Goal: Task Accomplishment & Management: Use online tool/utility

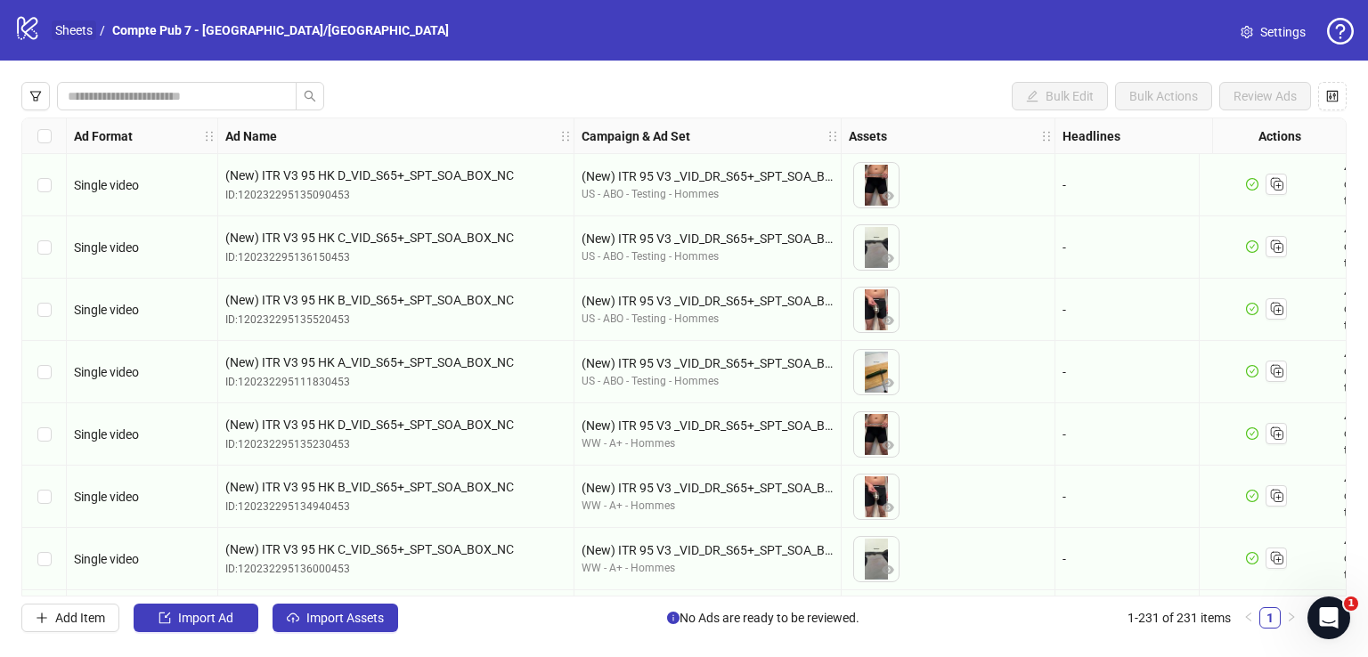
click at [89, 22] on link "Sheets" at bounding box center [74, 30] width 45 height 20
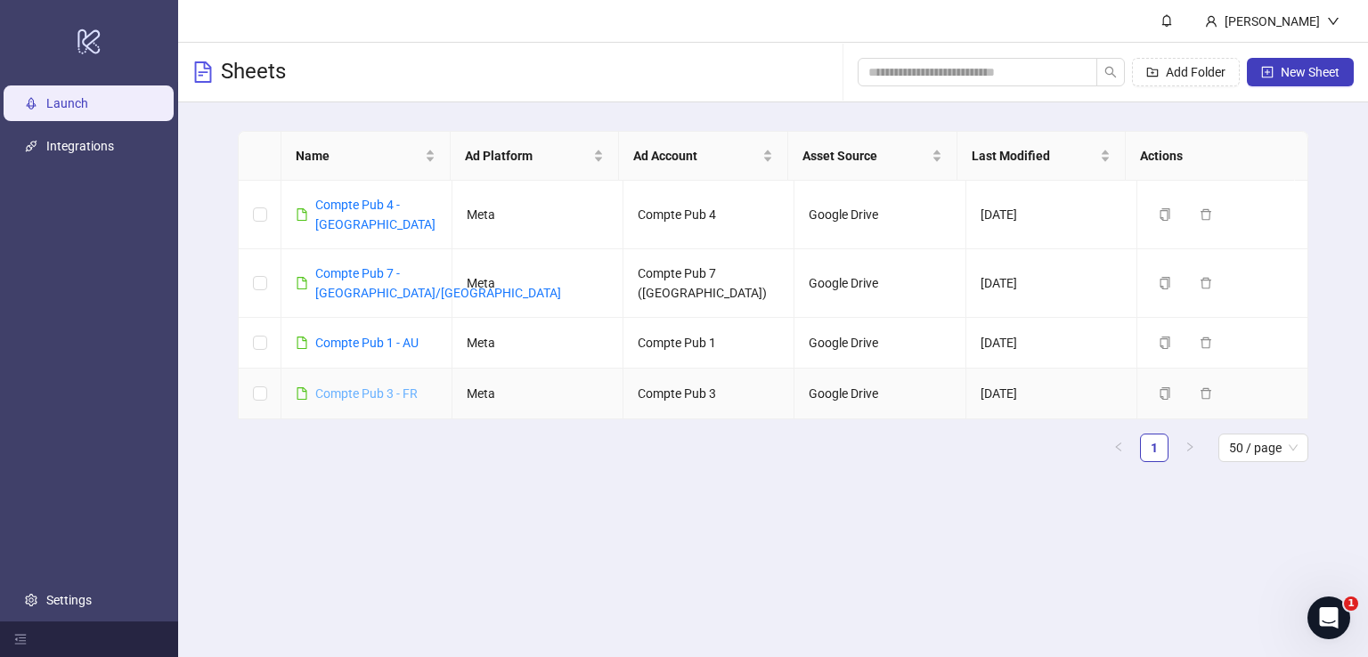
click at [395, 386] on link "Compte Pub 3 - FR" at bounding box center [366, 393] width 102 height 14
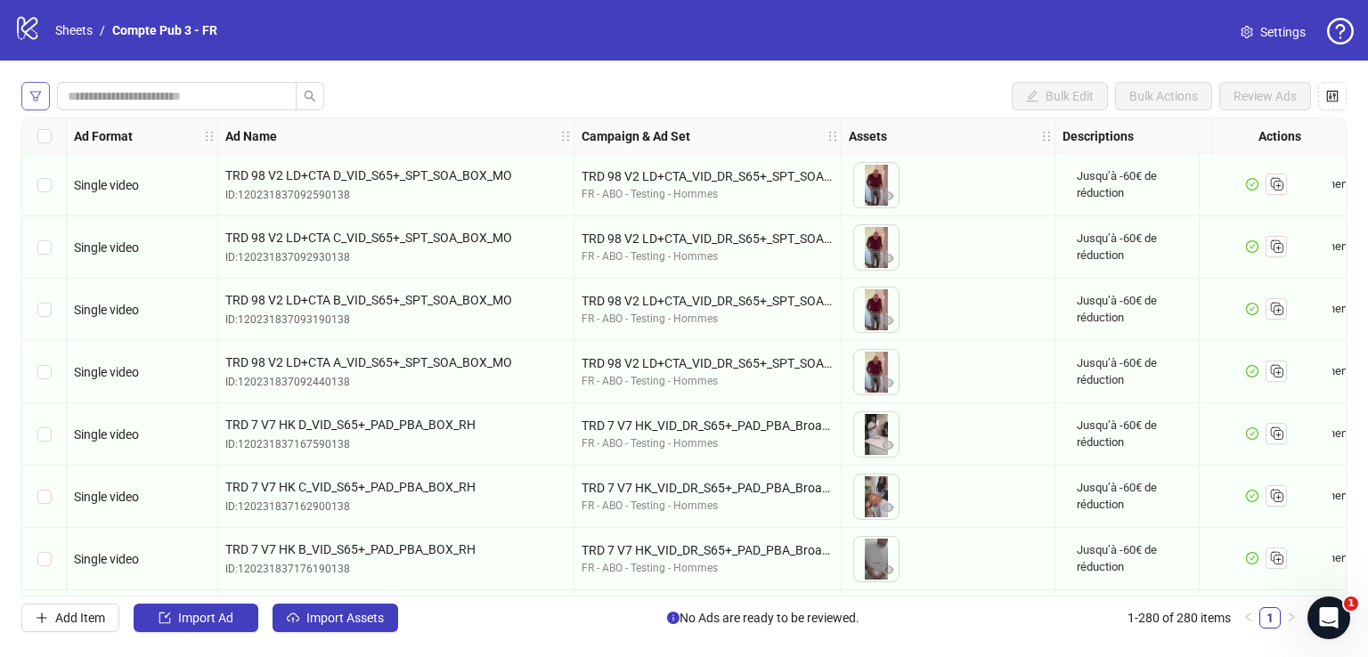
click at [35, 93] on icon "filter" at bounding box center [35, 96] width 12 height 12
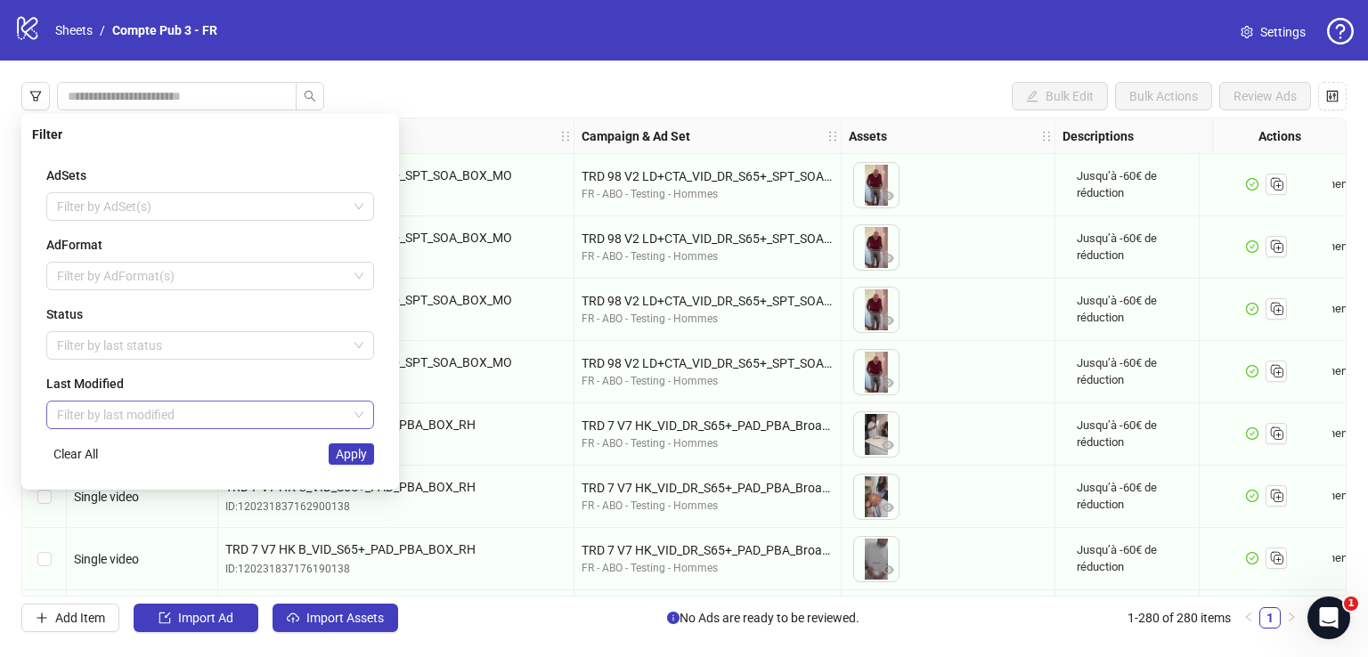
click at [133, 423] on input "search" at bounding box center [202, 415] width 290 height 27
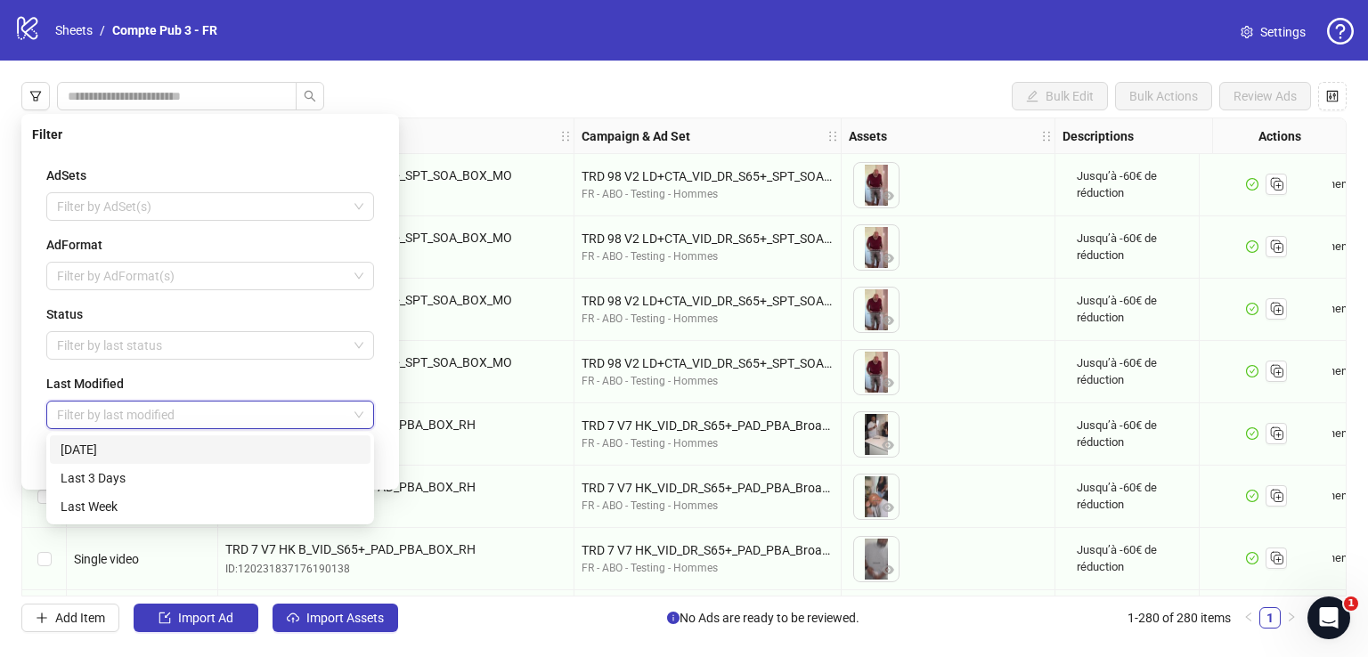
click at [153, 451] on div "[DATE]" at bounding box center [210, 450] width 299 height 20
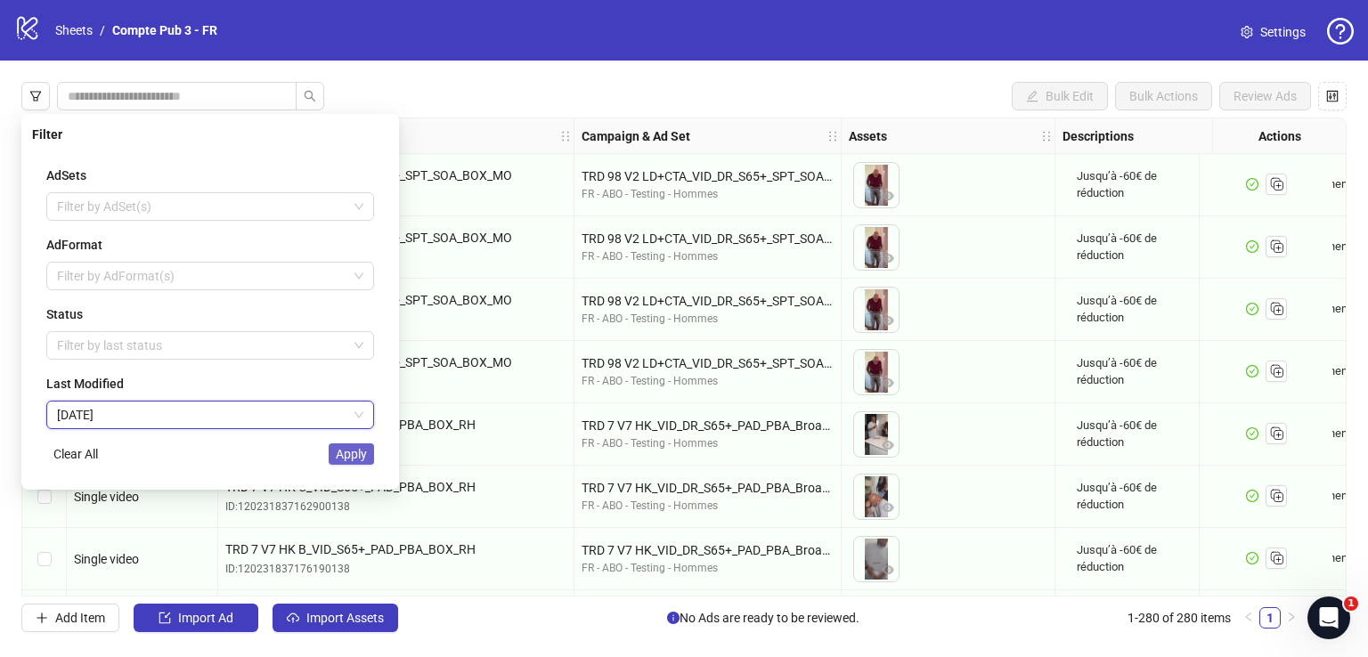
click at [364, 454] on span "Apply" at bounding box center [351, 454] width 31 height 14
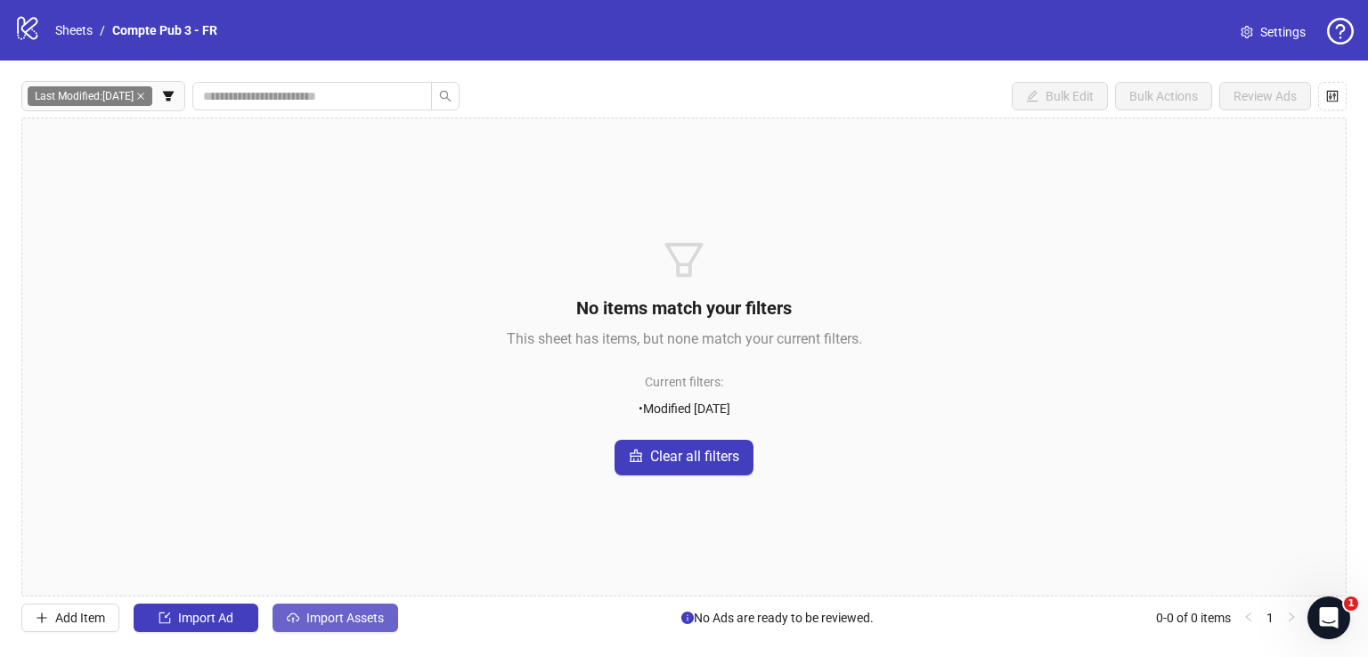
click at [335, 616] on span "Import Assets" at bounding box center [344, 618] width 77 height 14
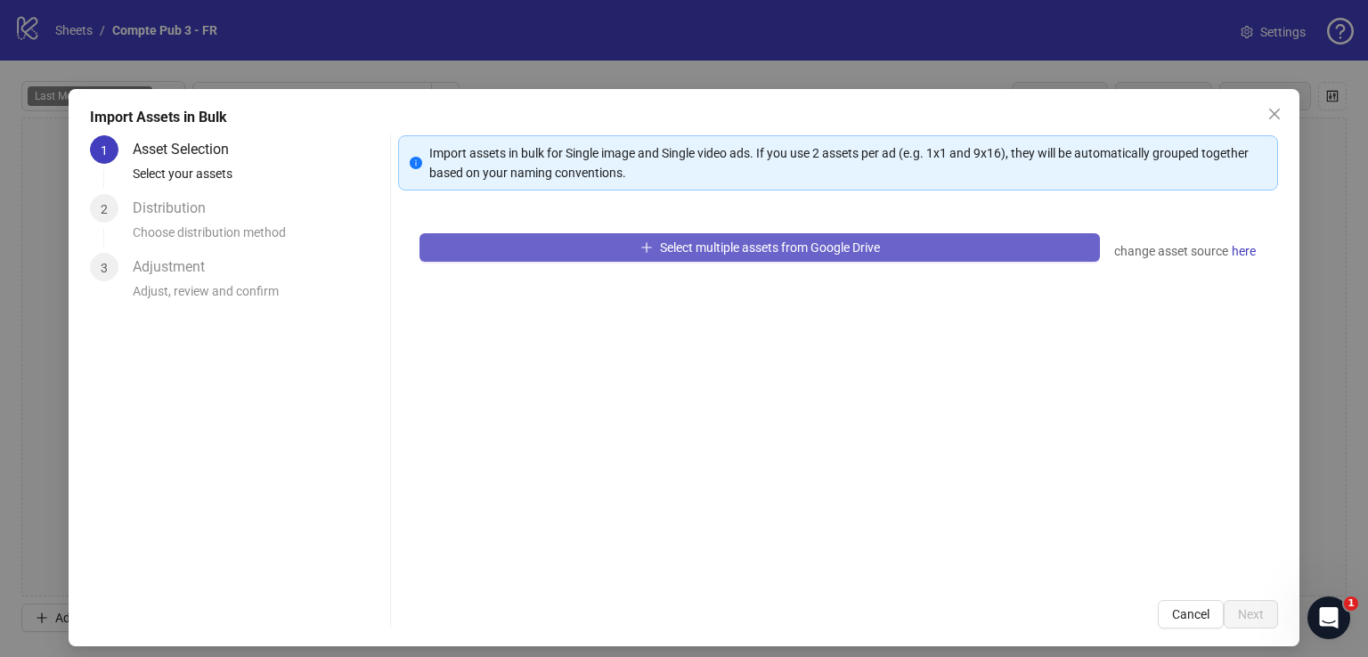
click at [652, 256] on button "Select multiple assets from Google Drive" at bounding box center [759, 247] width 680 height 28
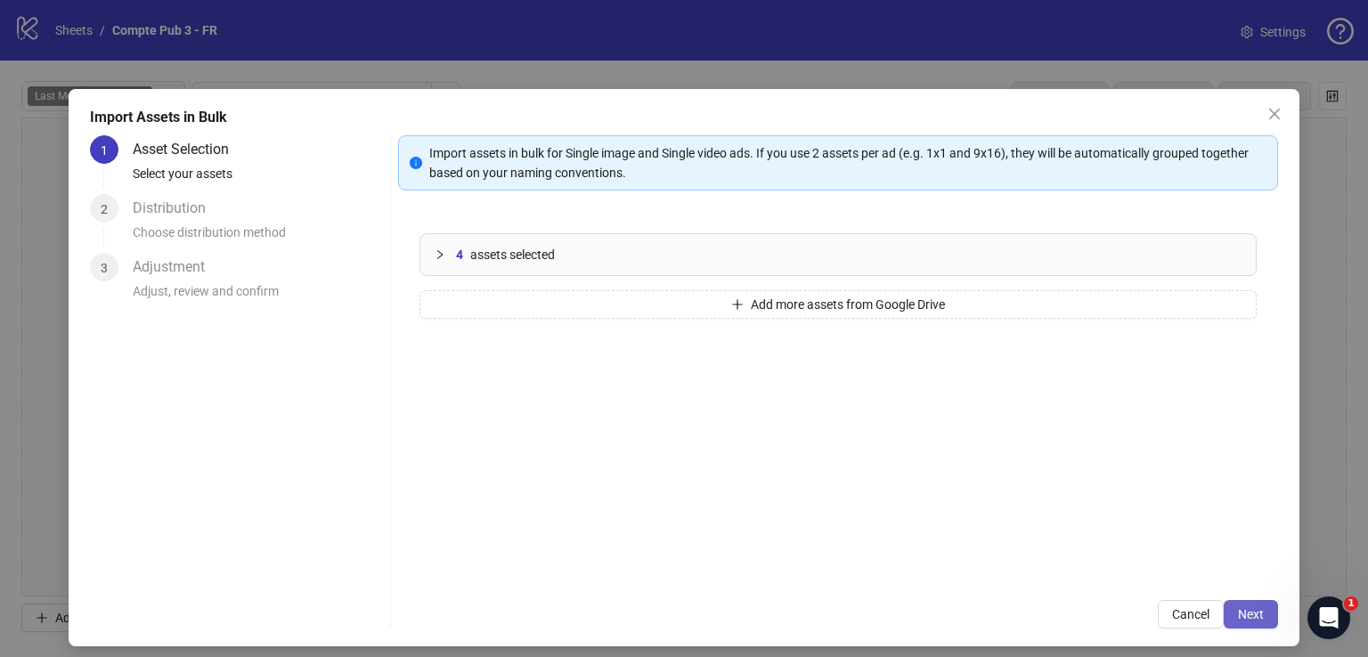
click at [1238, 620] on span "Next" at bounding box center [1251, 614] width 26 height 14
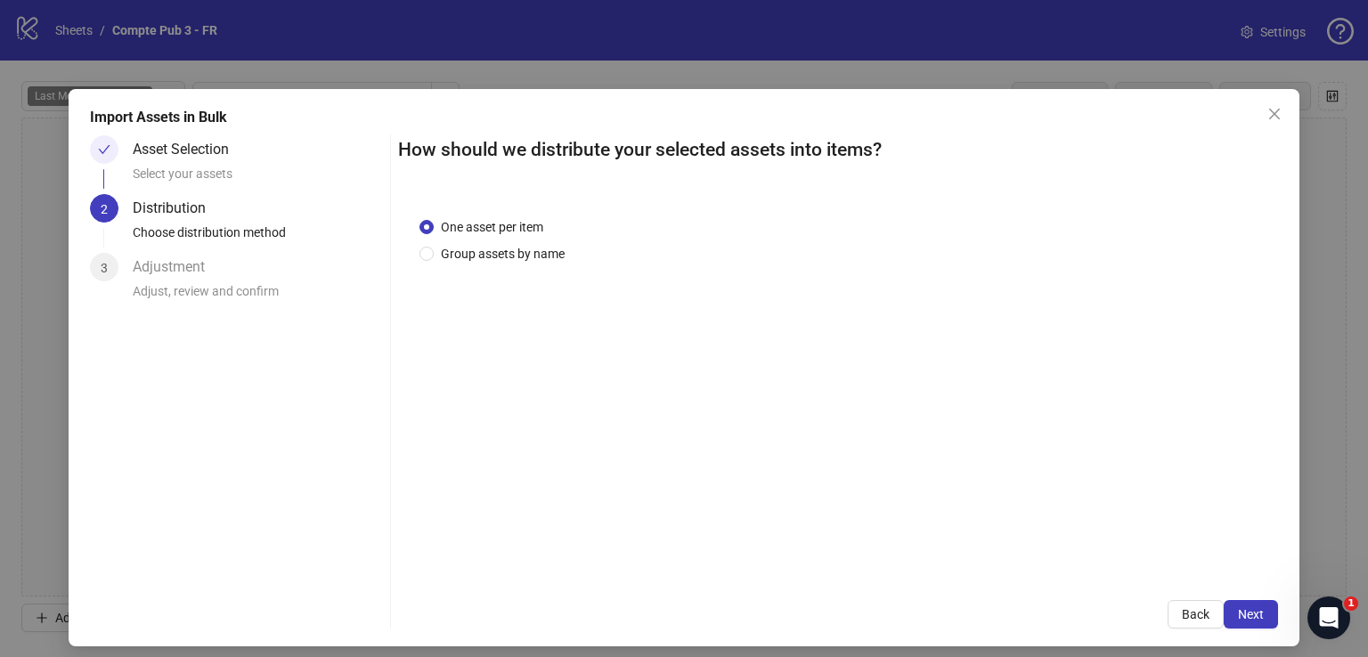
click at [1238, 620] on span "Next" at bounding box center [1251, 614] width 26 height 14
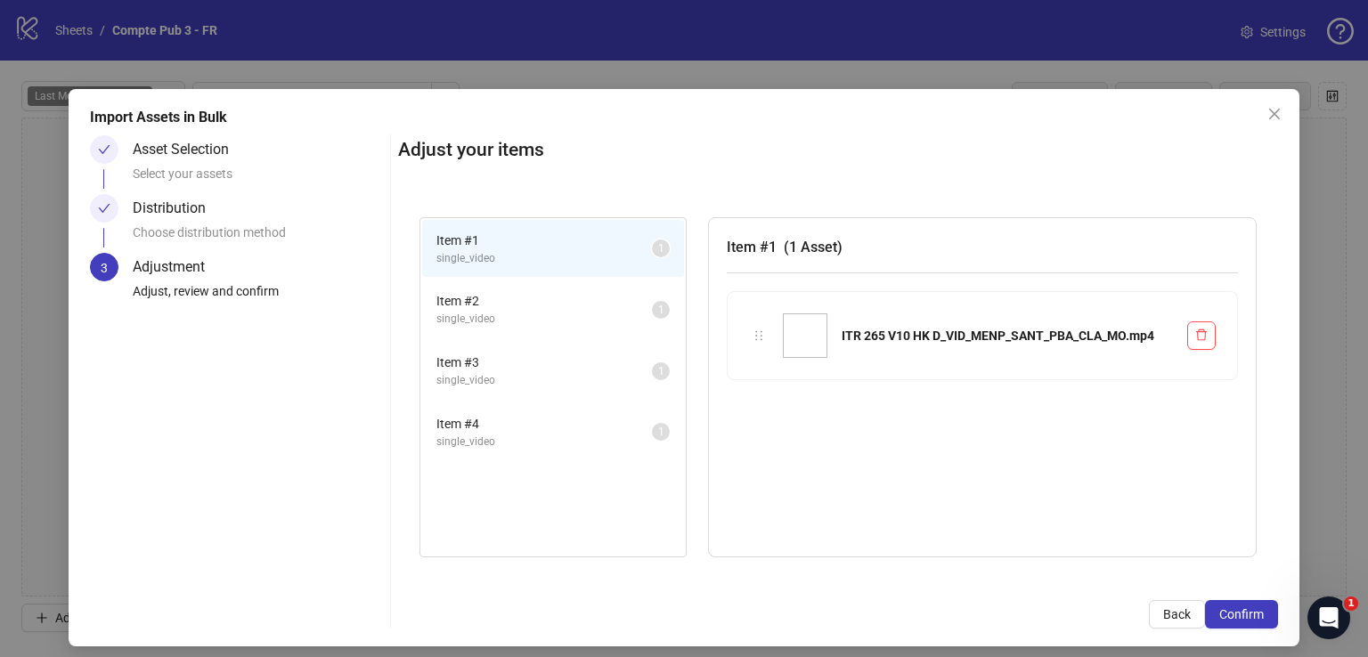
click at [1232, 620] on span "Confirm" at bounding box center [1241, 614] width 45 height 14
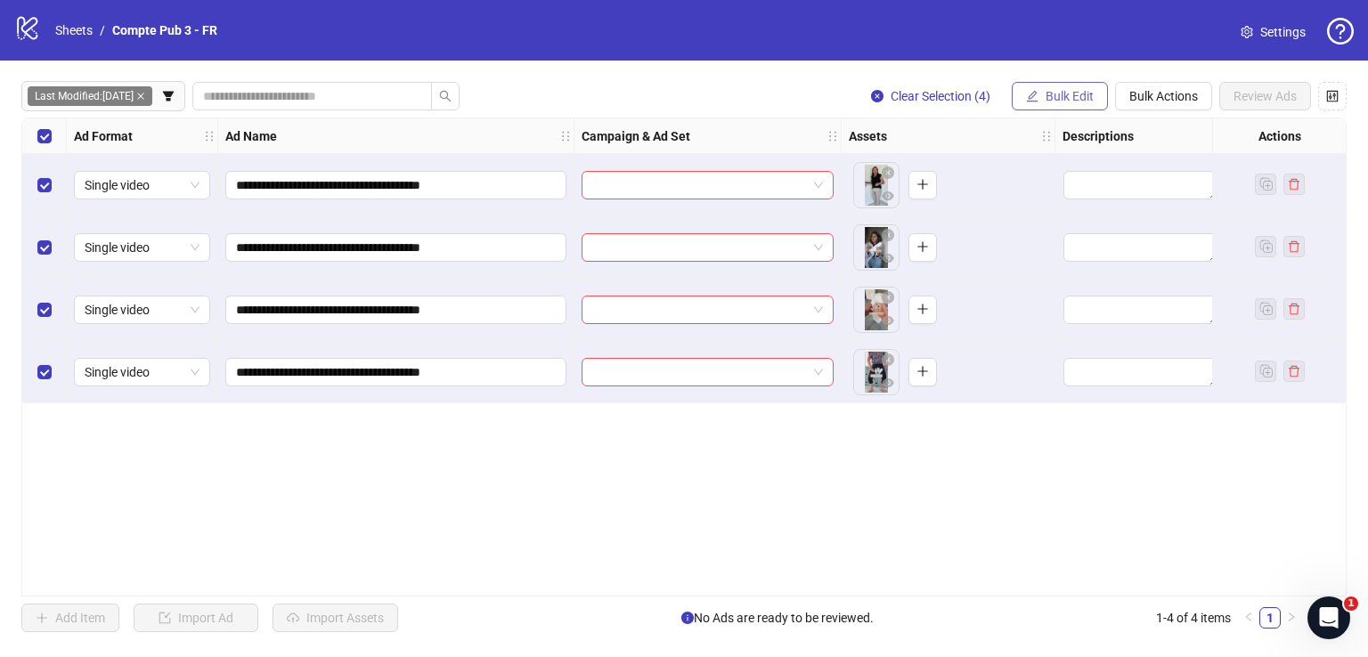
click at [1043, 92] on button "Bulk Edit" at bounding box center [1059, 96] width 96 height 28
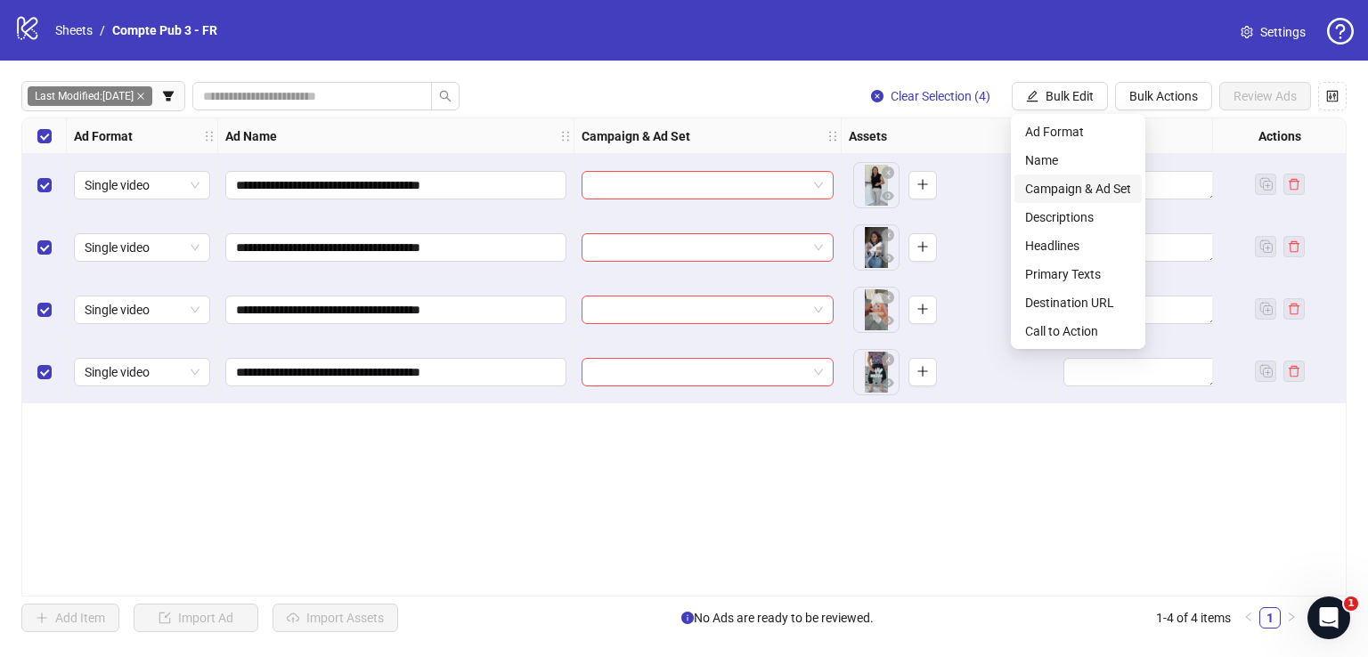
click at [1075, 188] on span "Campaign & Ad Set" at bounding box center [1078, 189] width 106 height 20
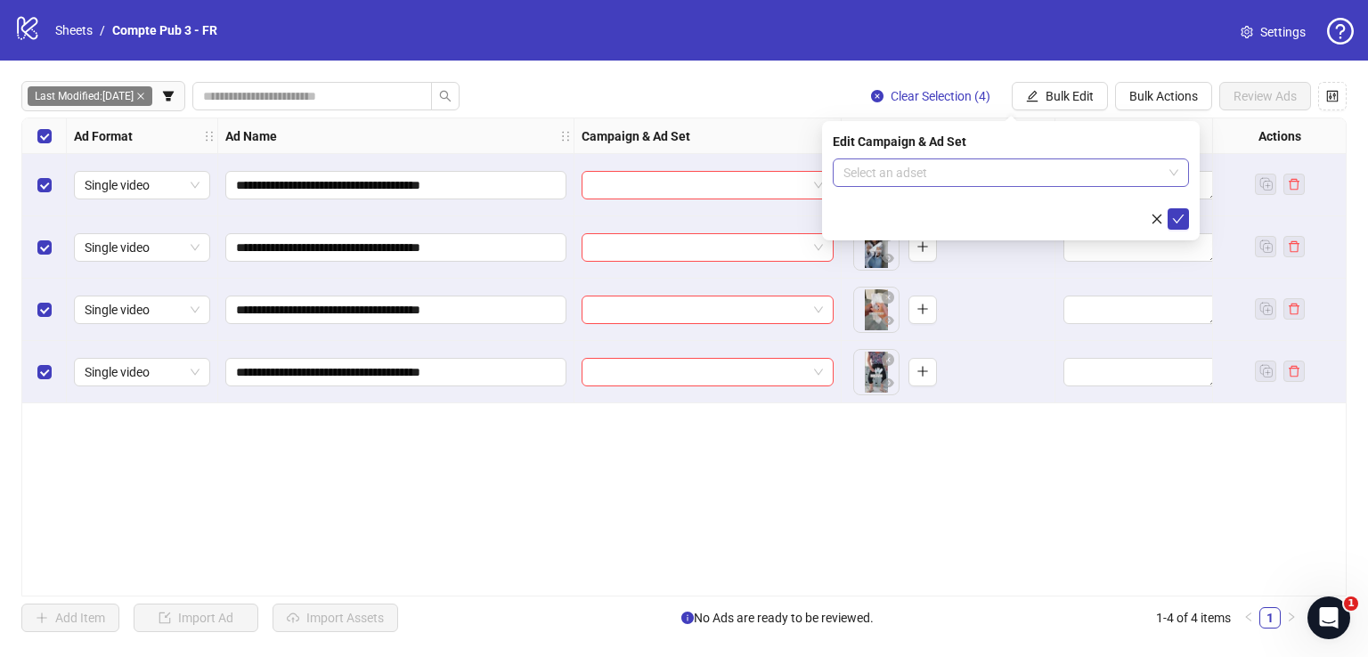
click at [961, 182] on input "search" at bounding box center [1002, 172] width 319 height 27
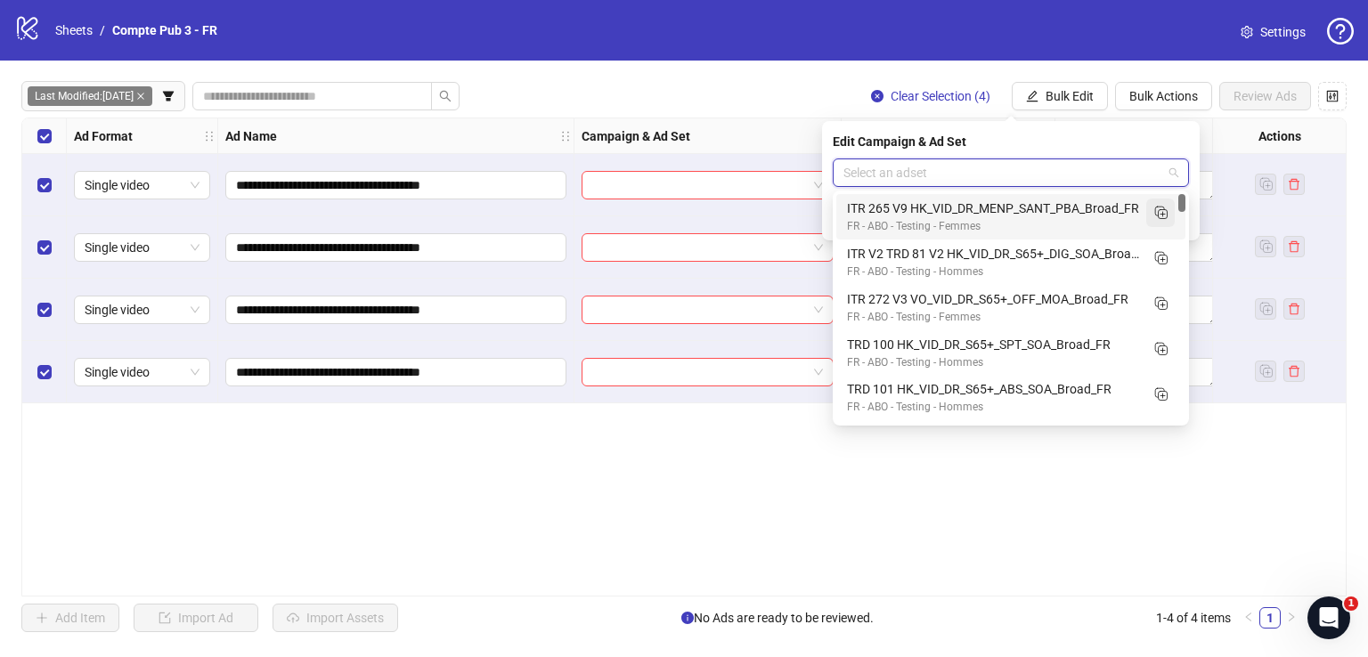
click at [1163, 216] on icon "Duplicate" at bounding box center [1160, 212] width 18 height 18
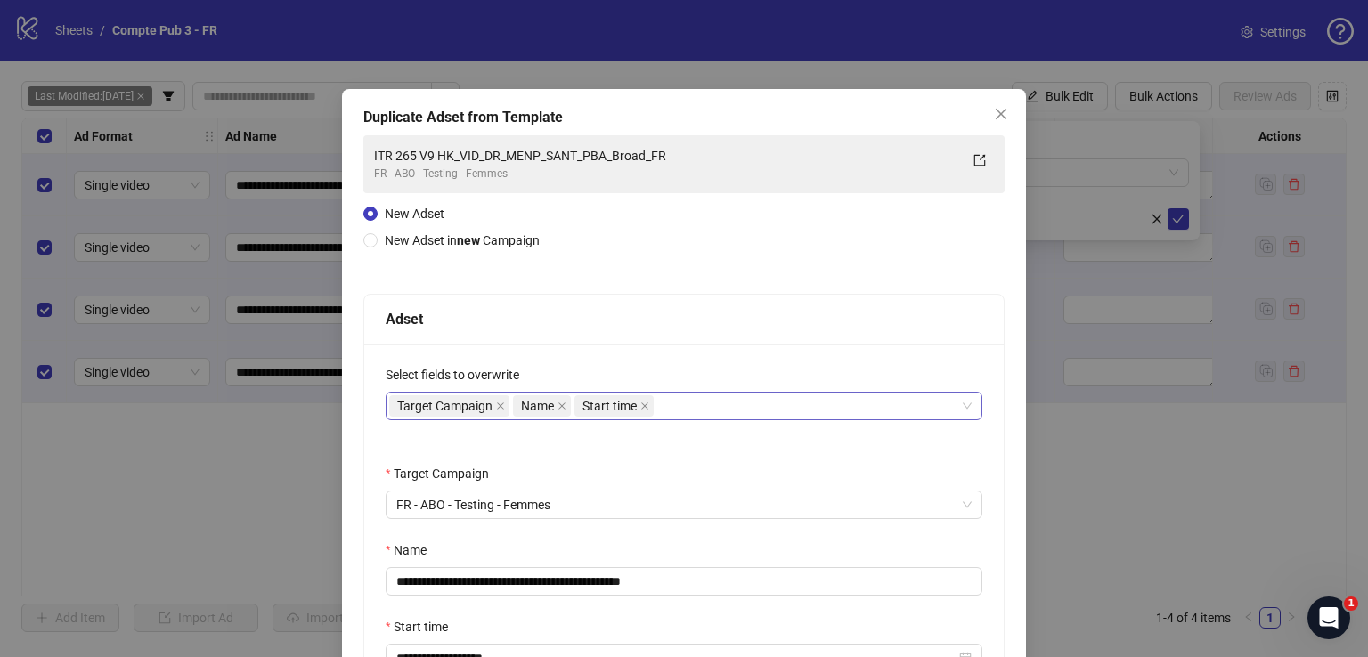
click at [698, 409] on div "Target Campaign Name Start time" at bounding box center [674, 406] width 571 height 25
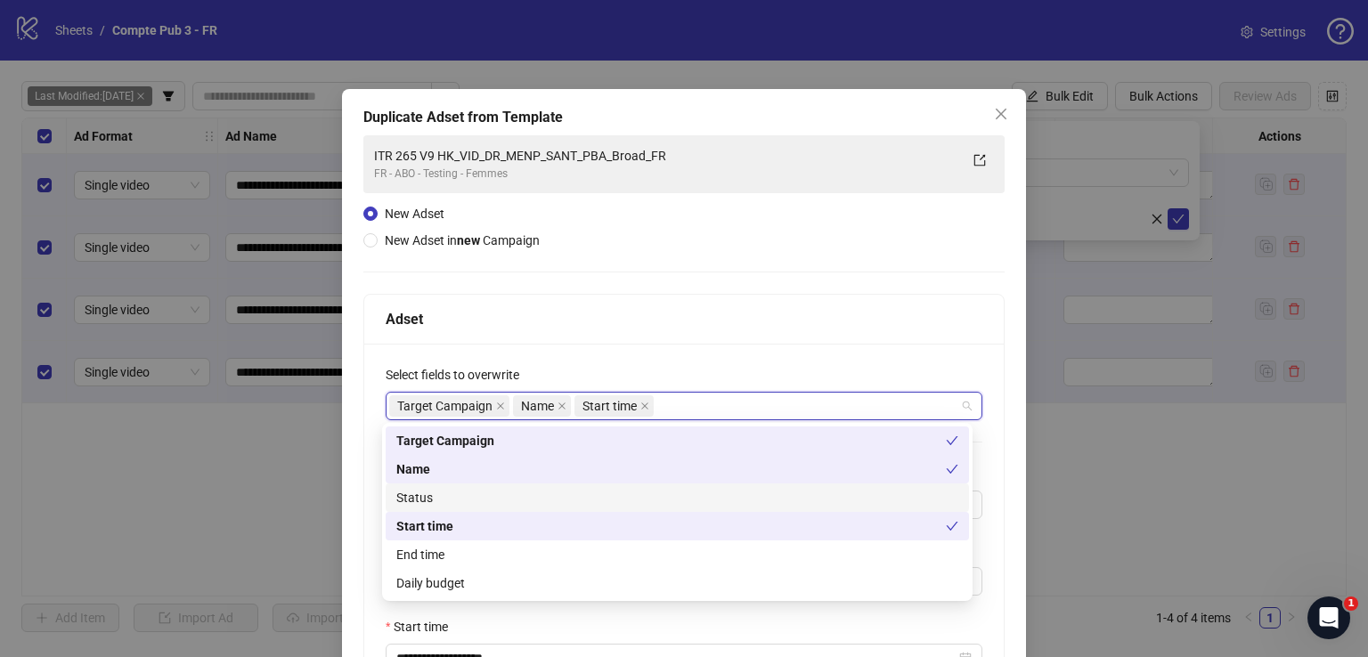
click at [595, 502] on div "Status" at bounding box center [677, 498] width 562 height 20
click at [581, 591] on div "Daily budget" at bounding box center [677, 583] width 562 height 20
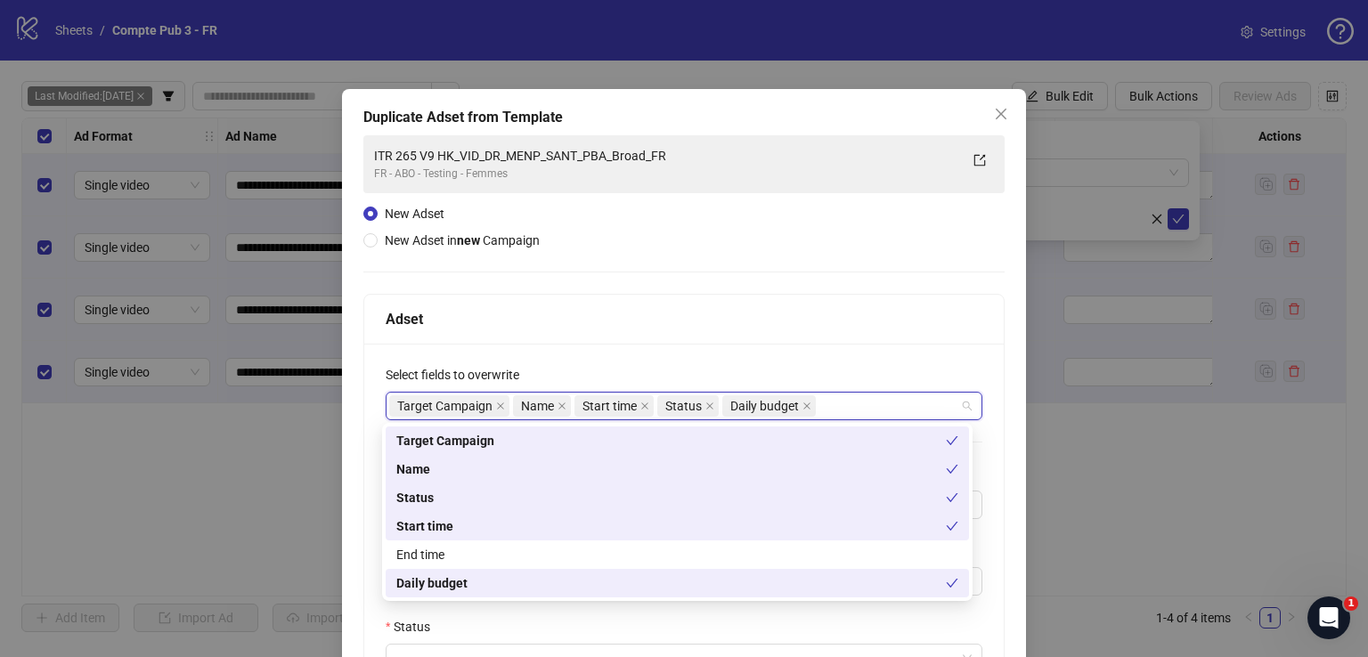
click at [619, 295] on div "Adset" at bounding box center [683, 320] width 639 height 50
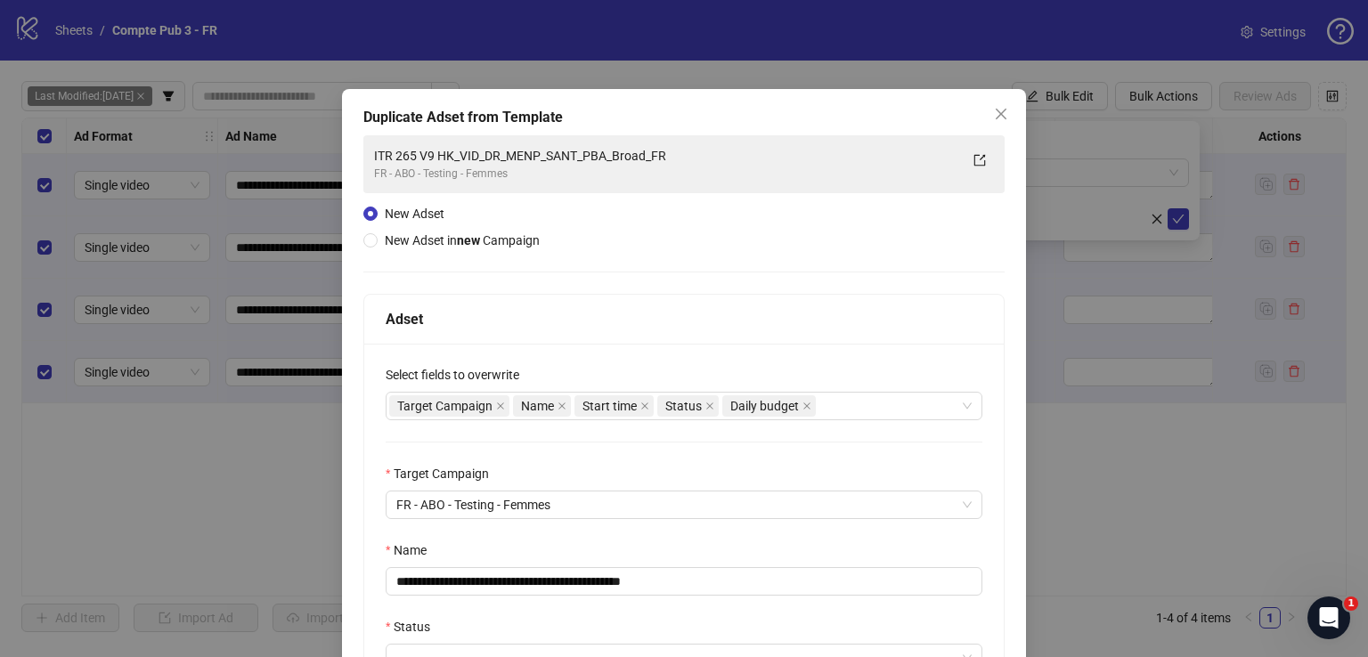
scroll to position [267, 0]
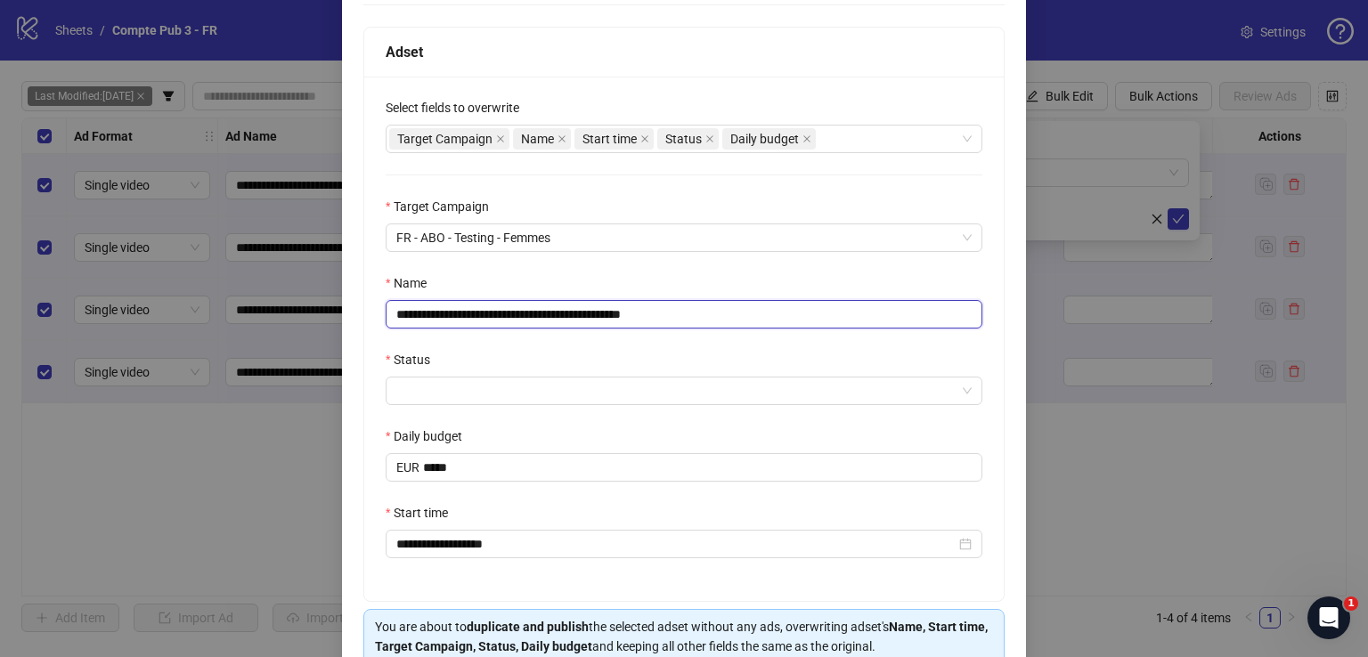
click at [572, 316] on input "**********" at bounding box center [684, 314] width 597 height 28
paste input "text"
type input "**********"
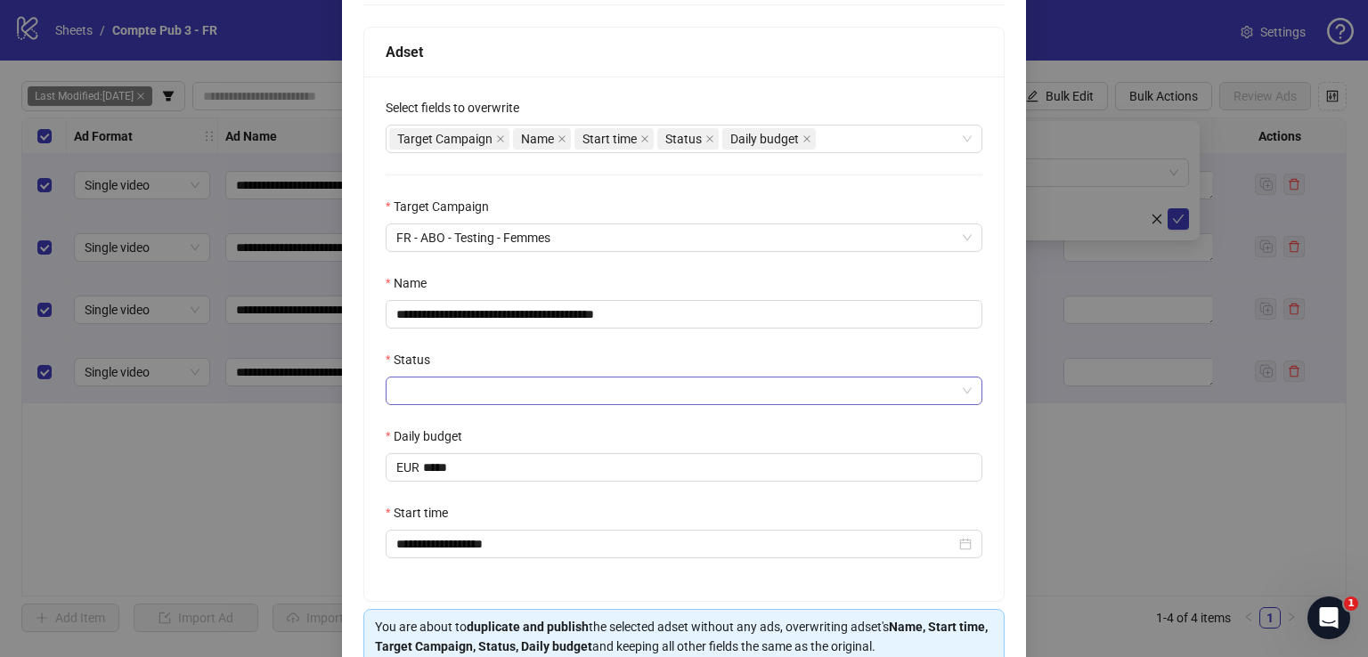
click at [529, 392] on input "Status" at bounding box center [675, 391] width 559 height 27
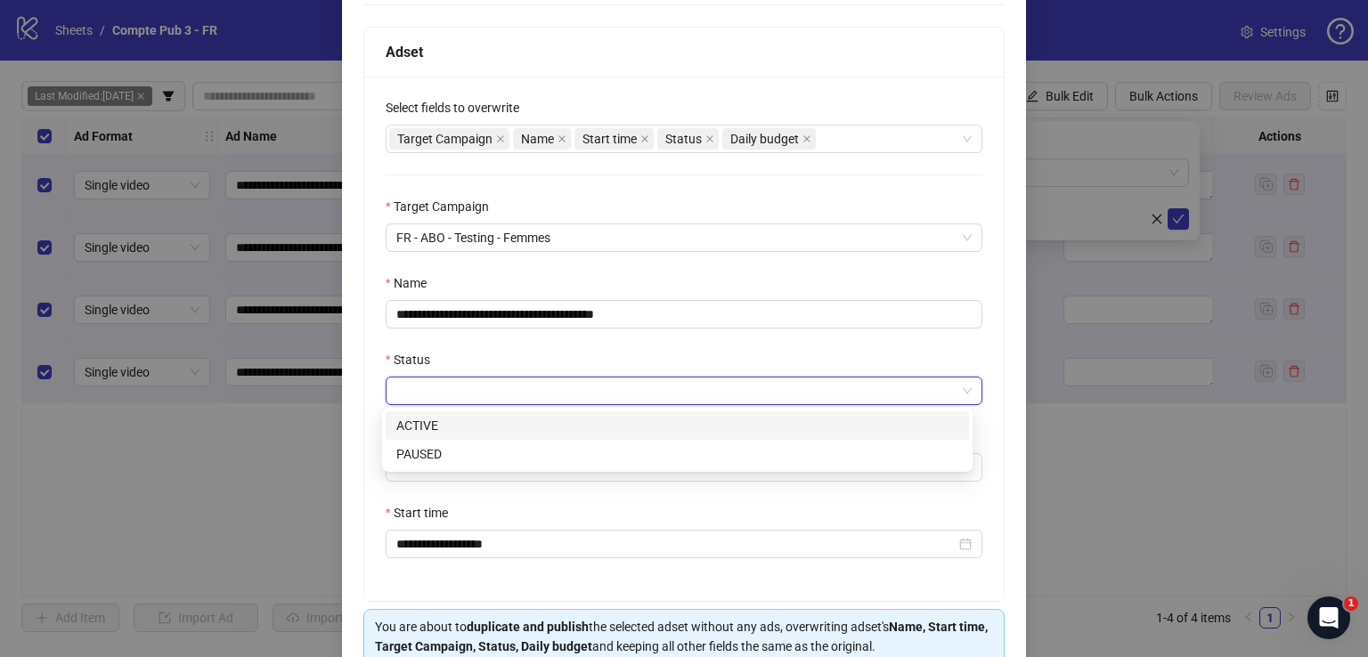
click at [519, 426] on div "ACTIVE" at bounding box center [677, 426] width 562 height 20
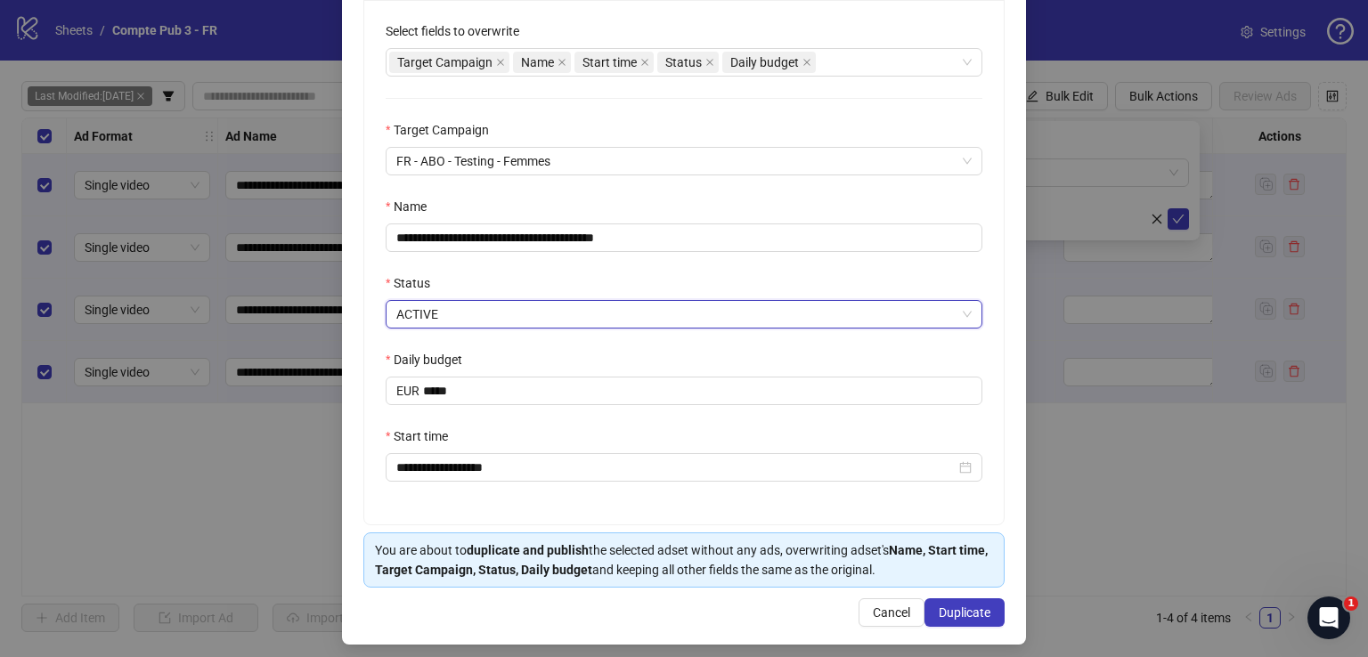
scroll to position [345, 0]
click at [947, 605] on span "Duplicate" at bounding box center [964, 612] width 52 height 14
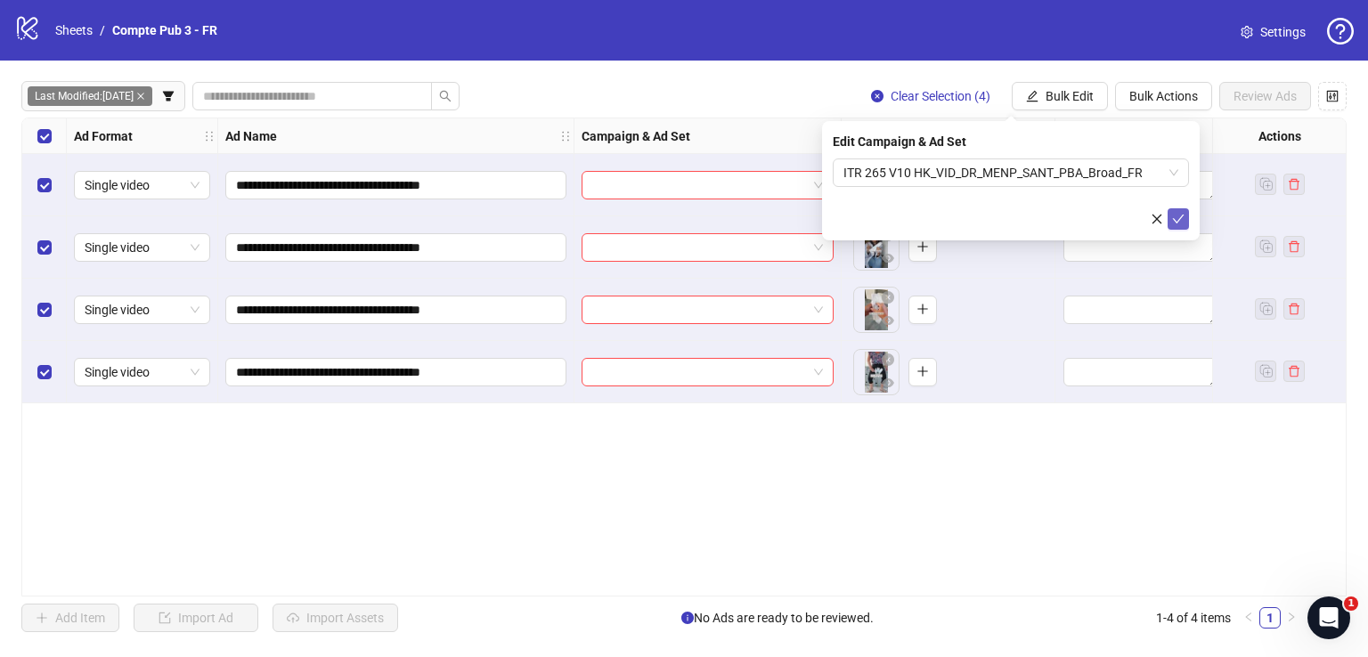
click at [1181, 213] on icon "check" at bounding box center [1178, 219] width 12 height 12
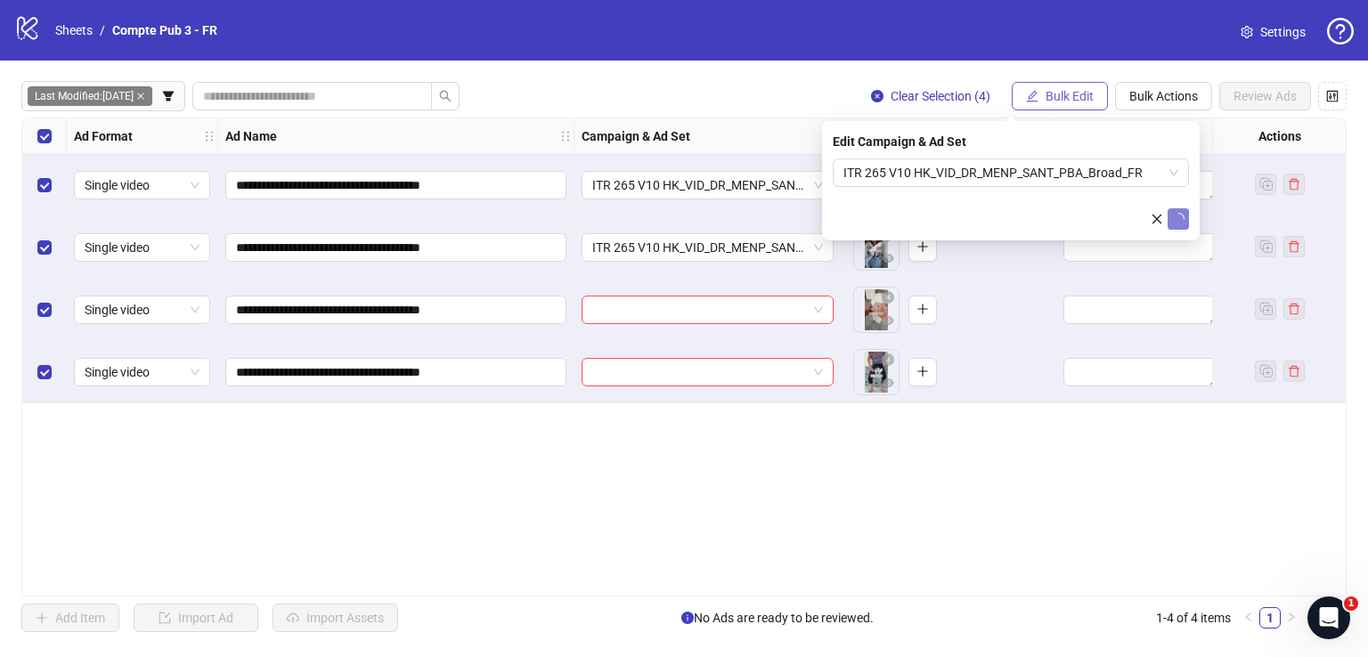
click at [1054, 86] on button "Bulk Edit" at bounding box center [1059, 96] width 96 height 28
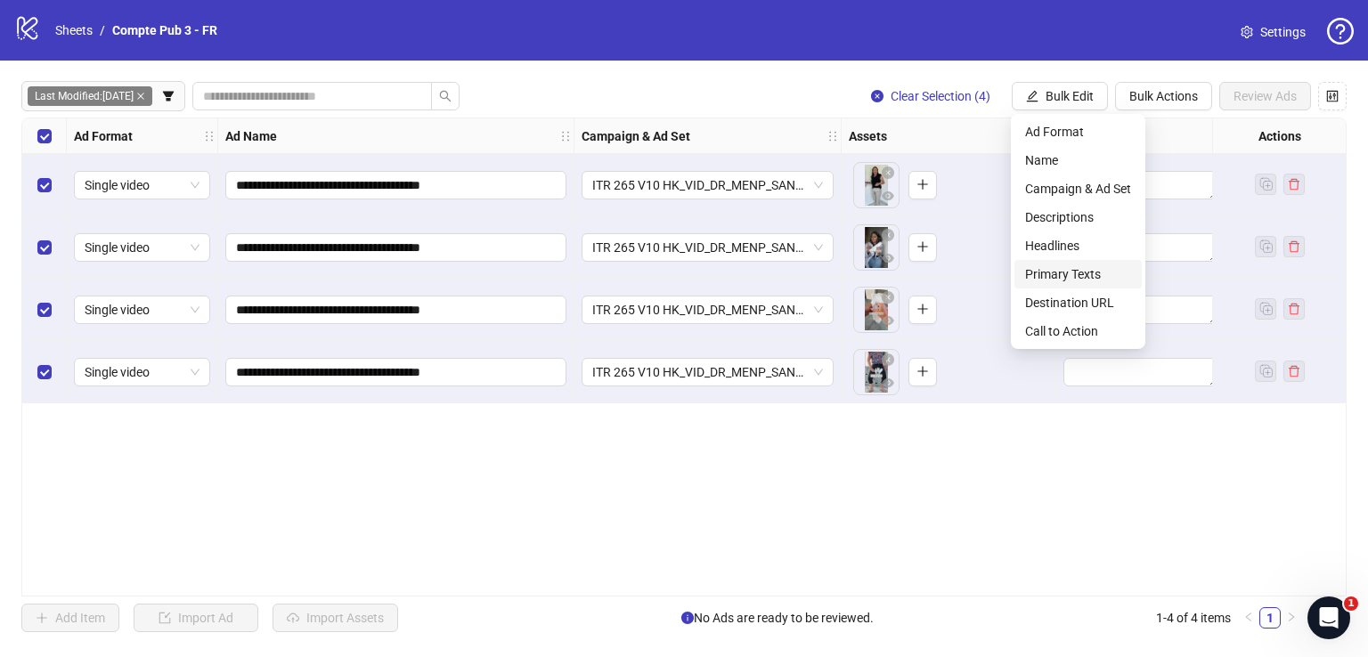
click at [1076, 270] on span "Primary Texts" at bounding box center [1078, 274] width 106 height 20
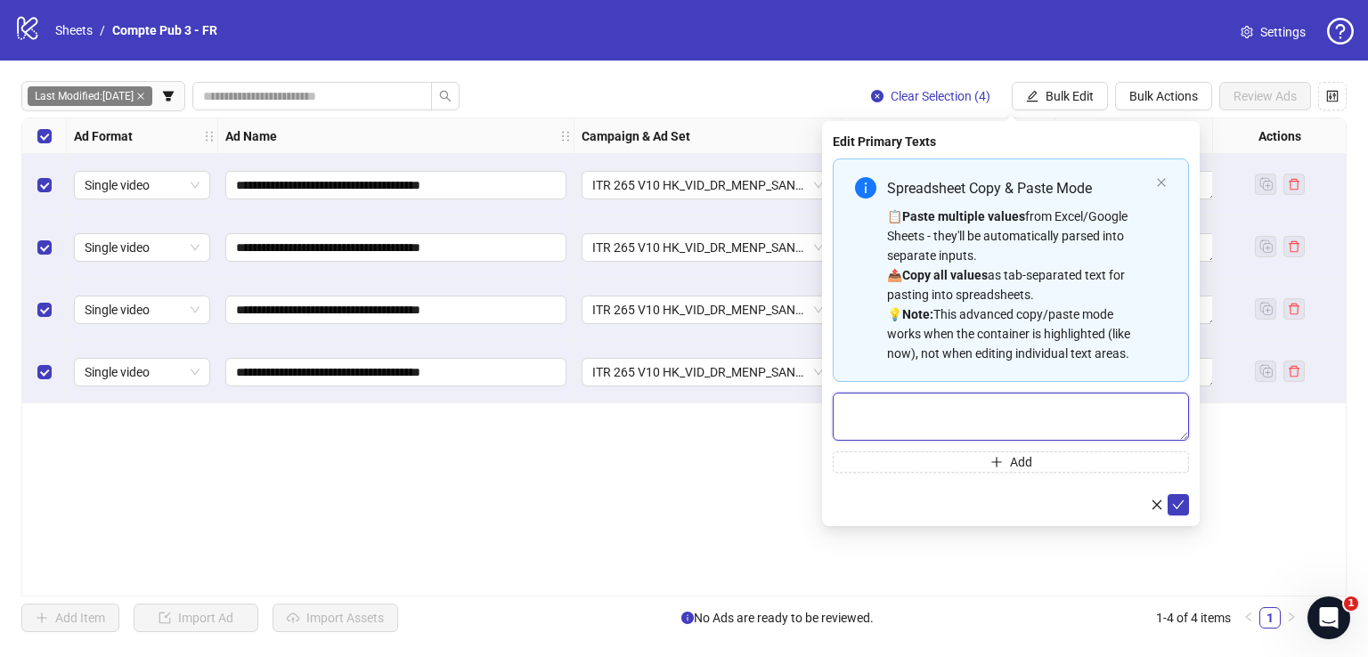
click at [979, 426] on textarea "Multi-text input container - paste or copy values" at bounding box center [1011, 417] width 356 height 48
paste textarea "**********"
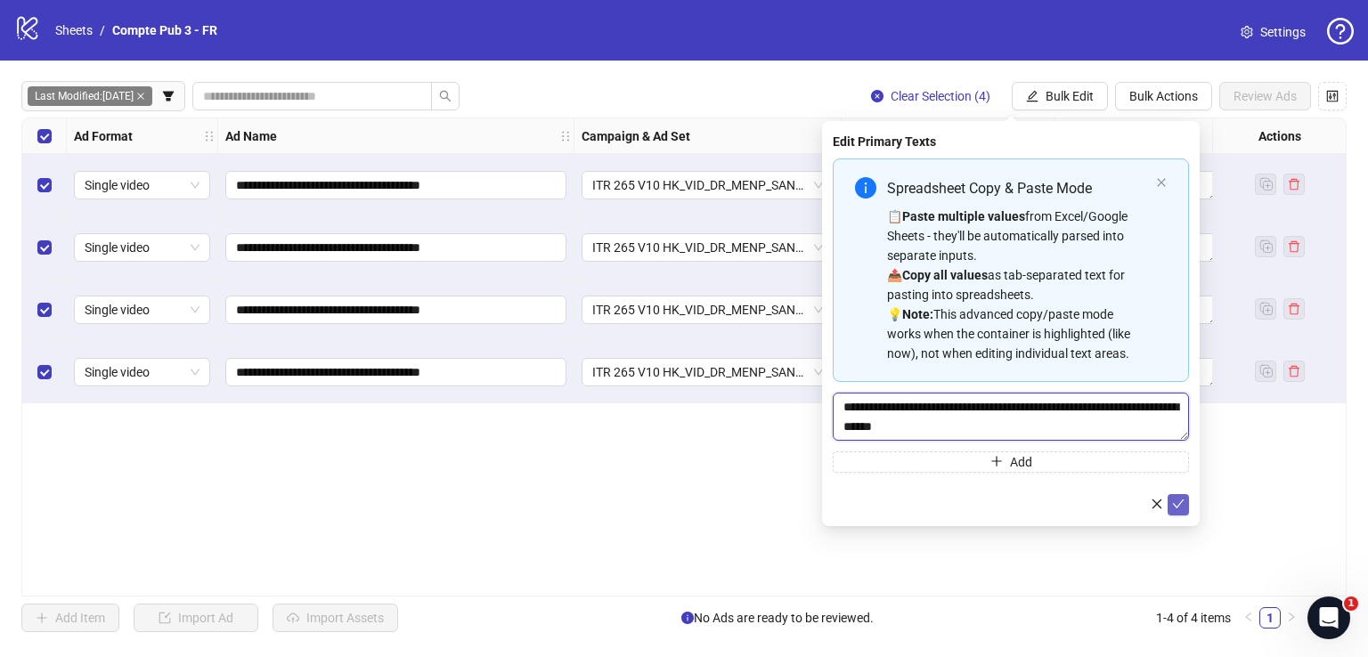
type textarea "**********"
click at [1180, 500] on icon "check" at bounding box center [1178, 504] width 12 height 12
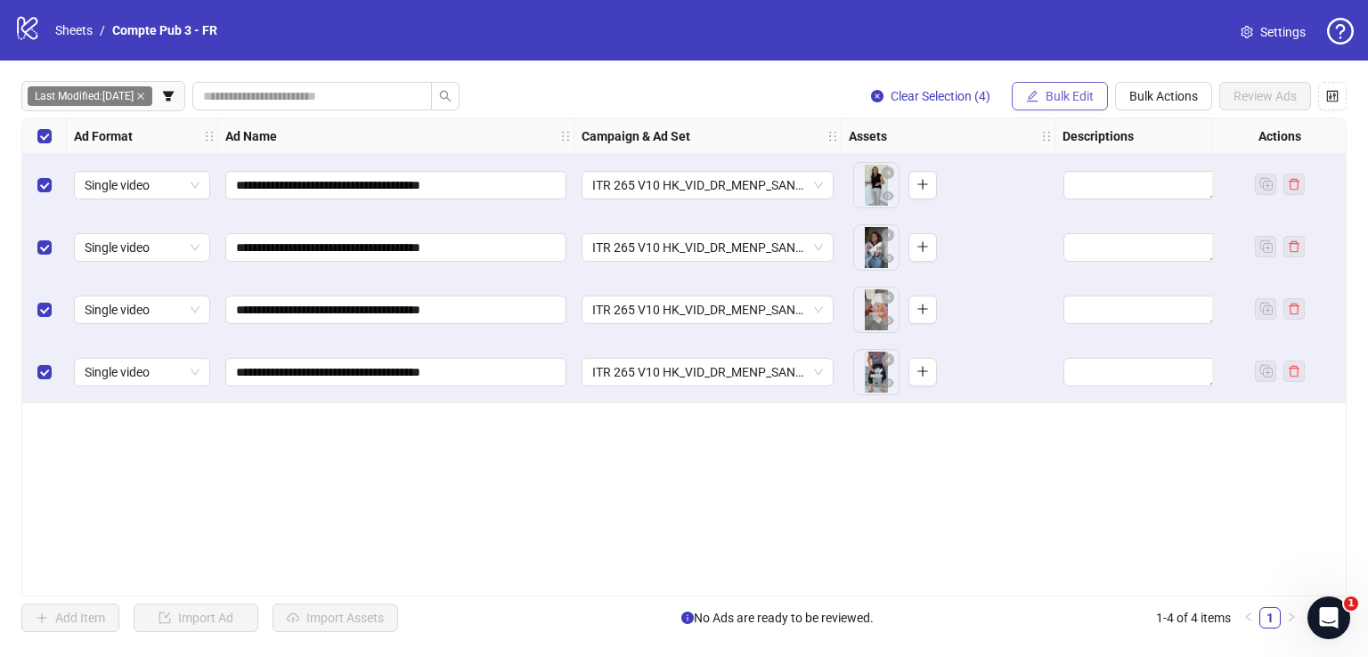
click at [1049, 96] on span "Bulk Edit" at bounding box center [1069, 96] width 48 height 14
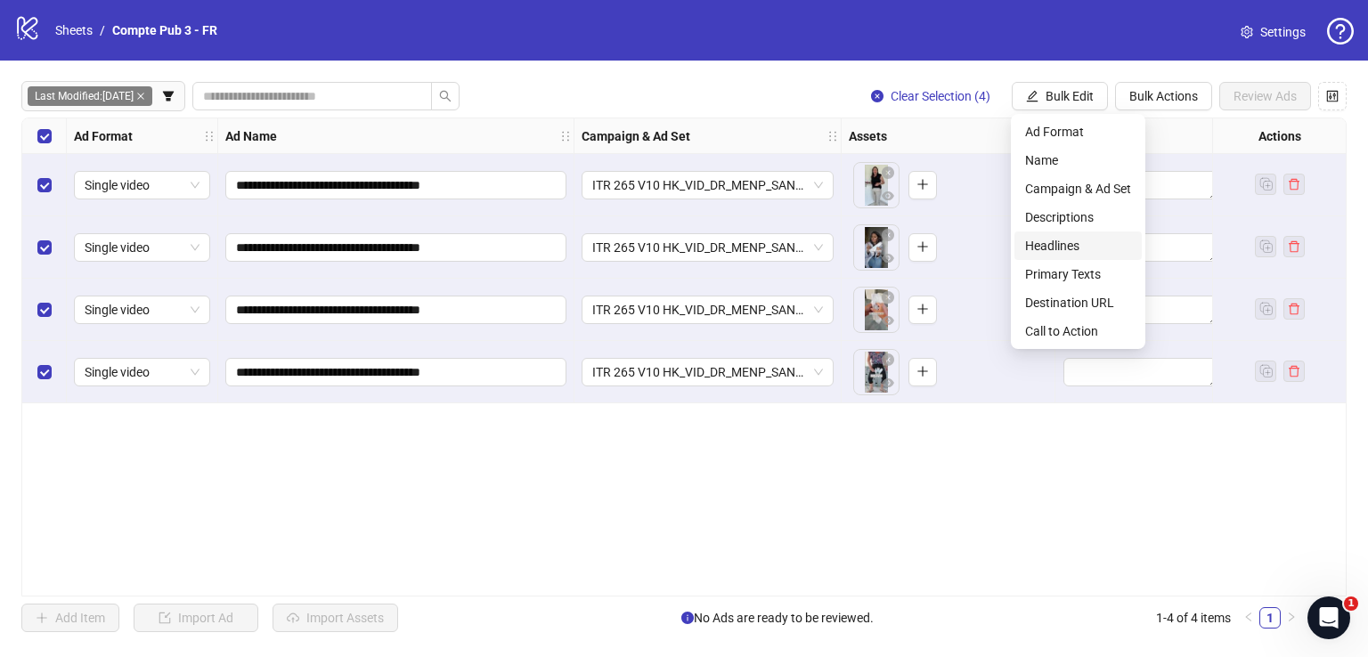
click at [1093, 236] on span "Headlines" at bounding box center [1078, 246] width 106 height 20
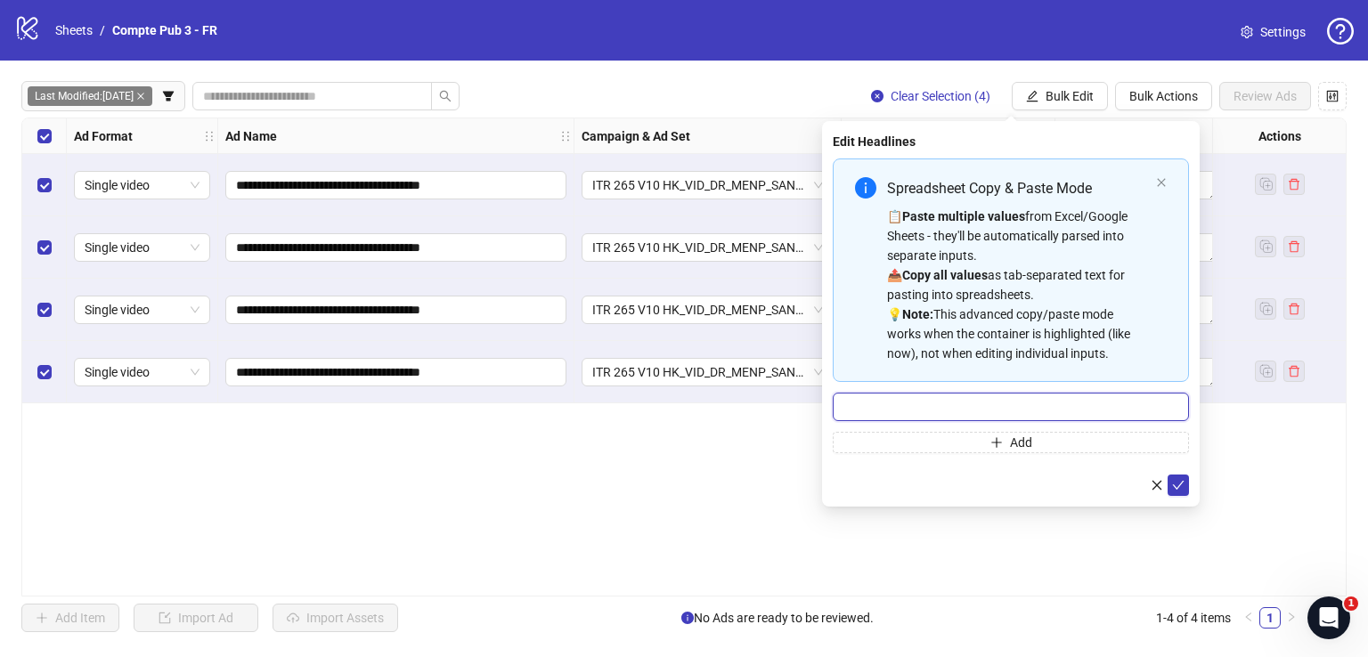
click at [1051, 403] on input "Multi-input container - paste or copy values" at bounding box center [1011, 407] width 356 height 28
paste input "**********"
type input "**********"
click at [1179, 475] on button "submit" at bounding box center [1177, 485] width 21 height 21
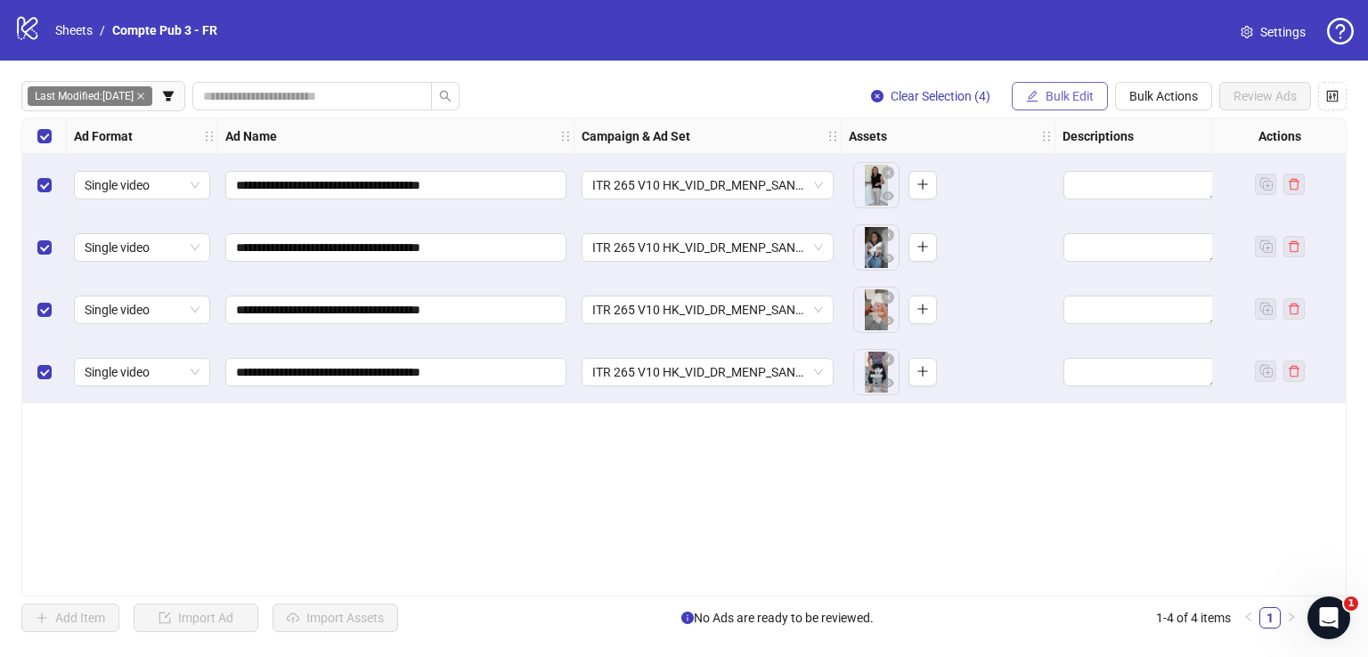
click at [1061, 90] on span "Bulk Edit" at bounding box center [1069, 96] width 48 height 14
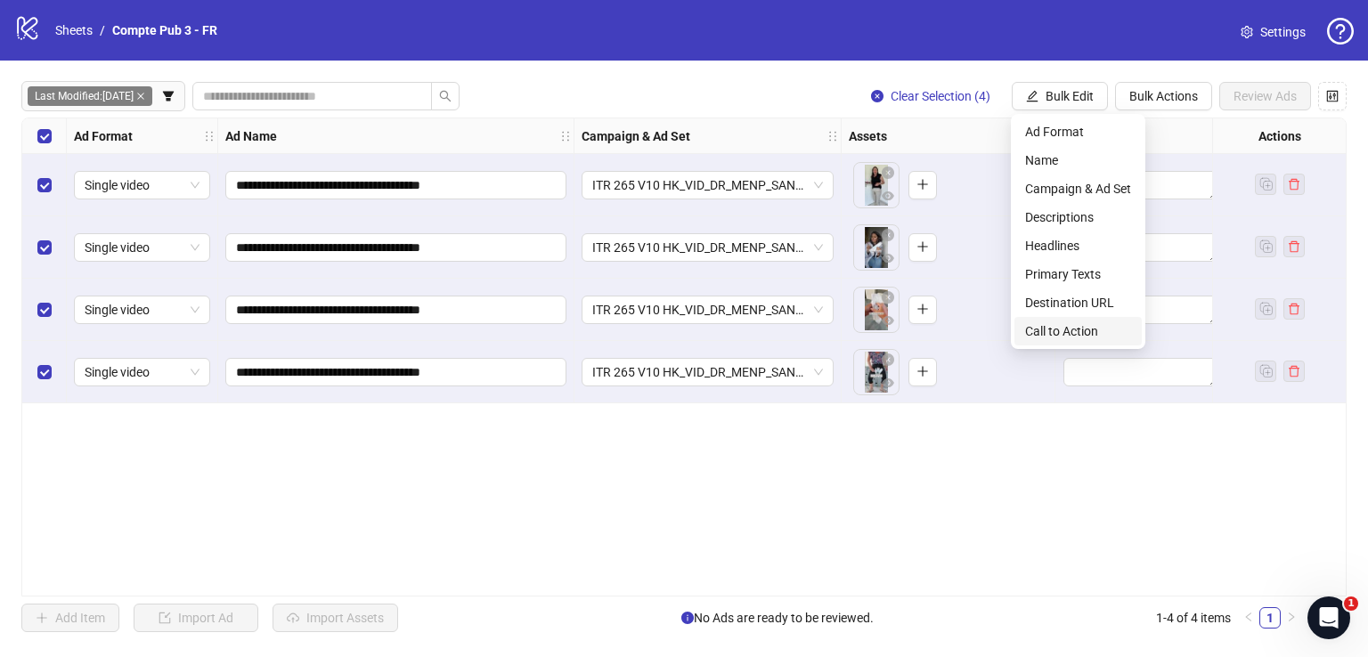
click at [1085, 328] on span "Call to Action" at bounding box center [1078, 331] width 106 height 20
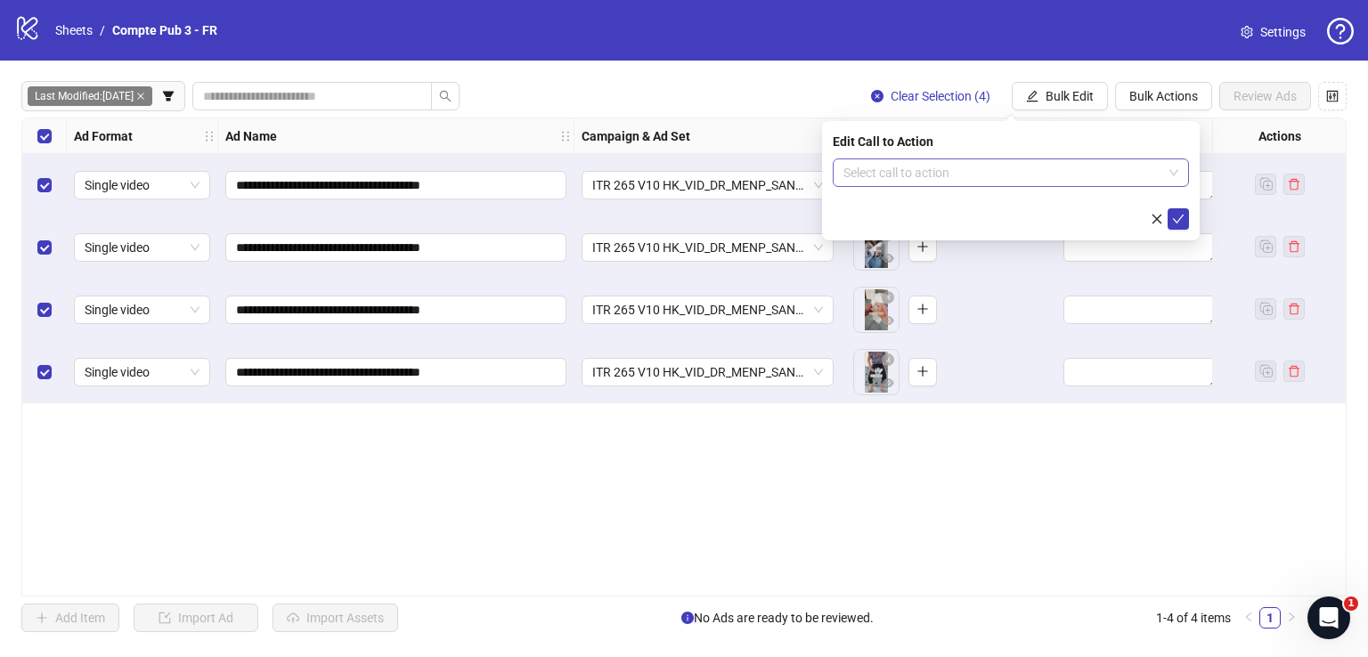
click at [974, 175] on input "search" at bounding box center [1002, 172] width 319 height 27
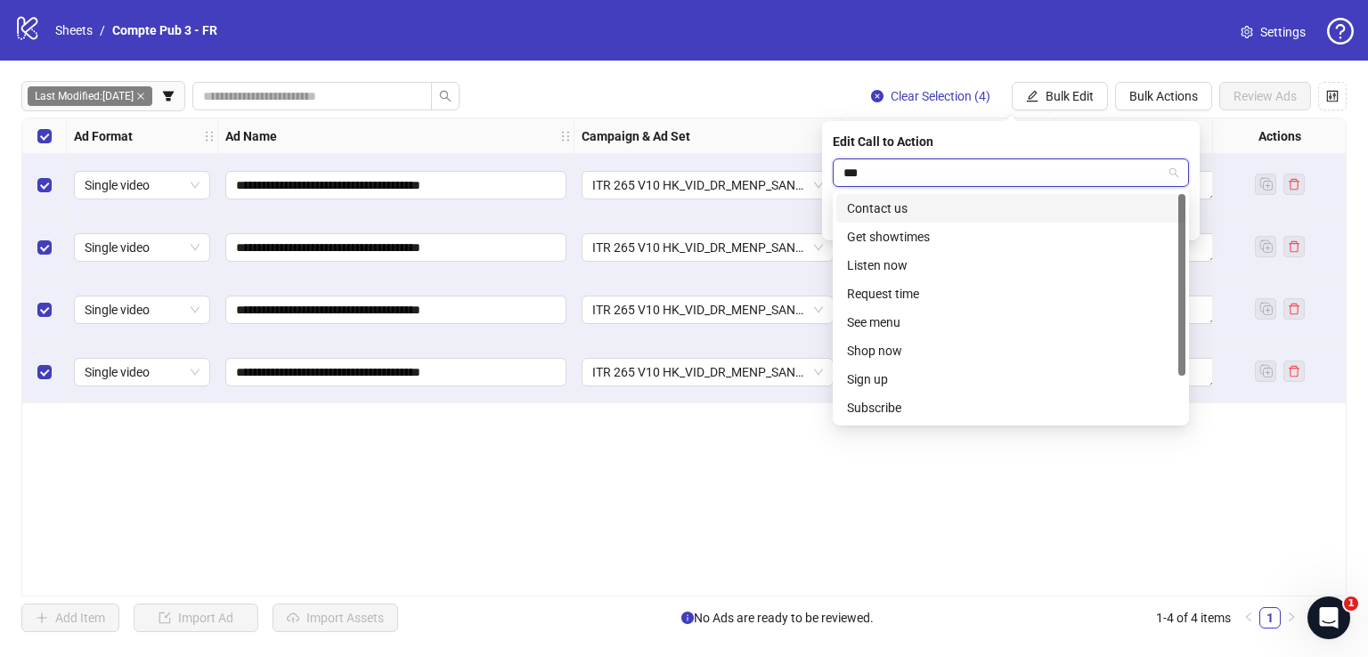
type input "****"
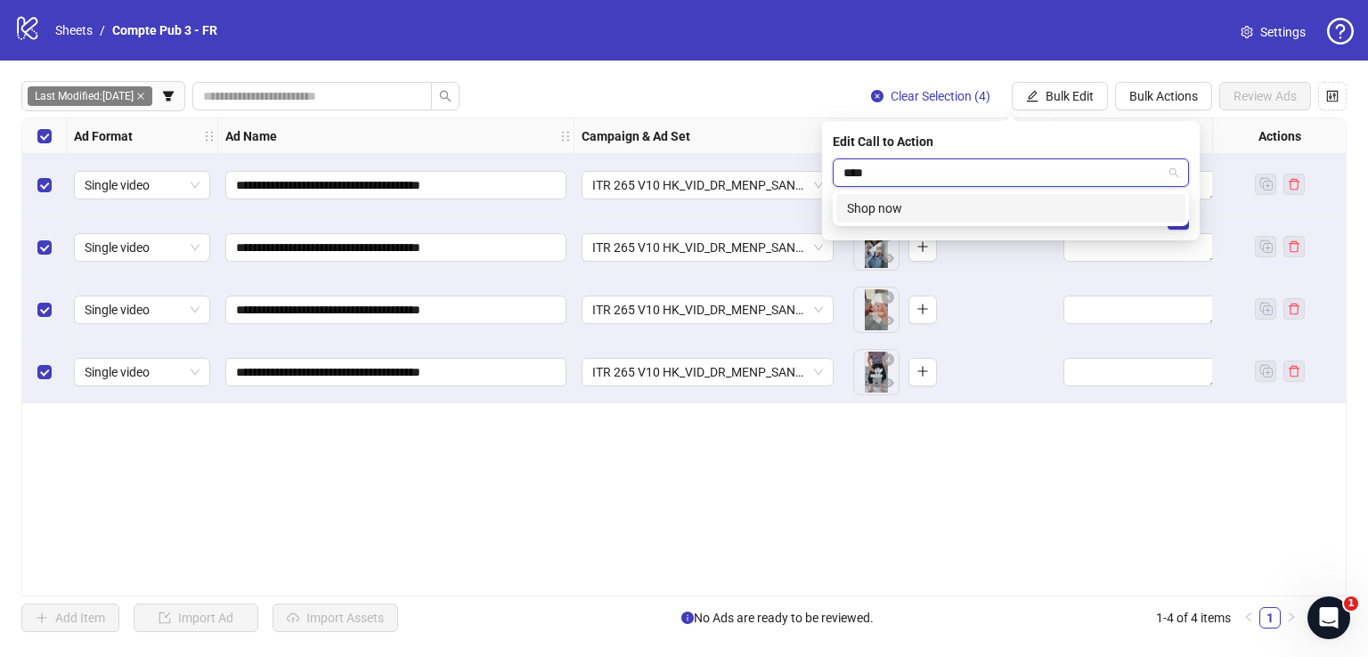
drag, startPoint x: 1022, startPoint y: 199, endPoint x: 1059, endPoint y: 211, distance: 38.6
click at [1031, 199] on div "Shop now" at bounding box center [1011, 209] width 328 height 20
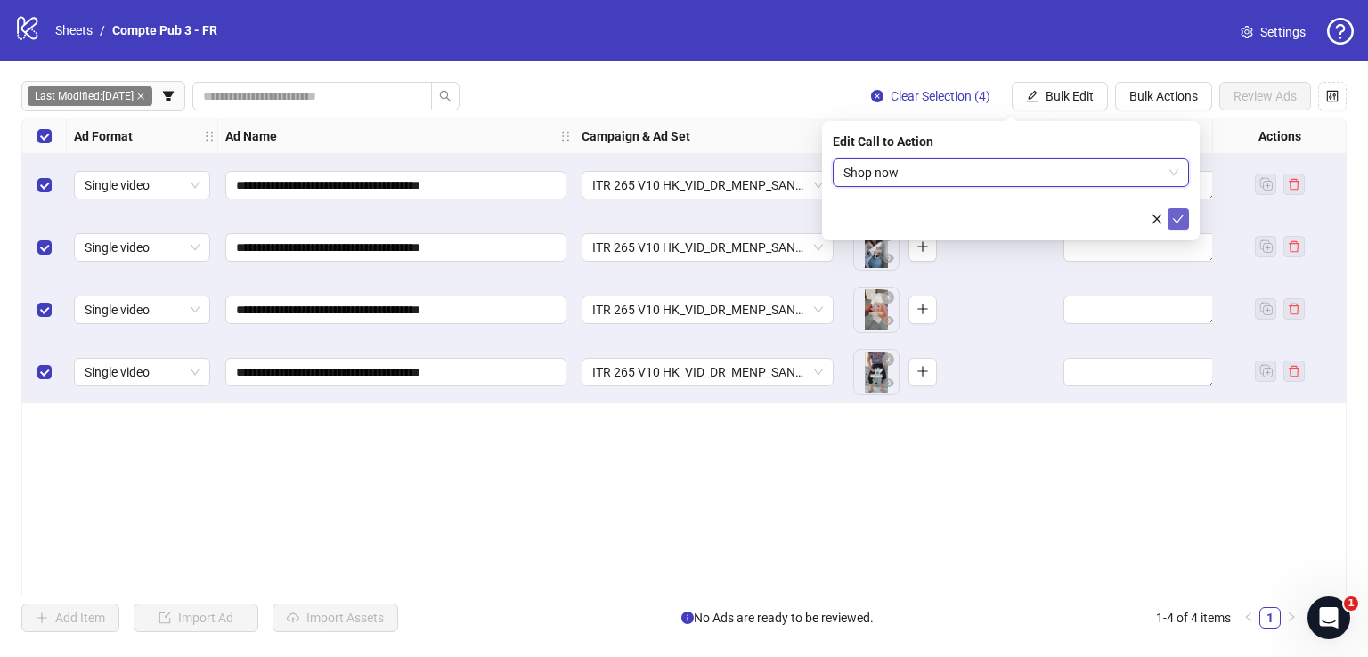
click at [1174, 222] on icon "check" at bounding box center [1178, 219] width 12 height 12
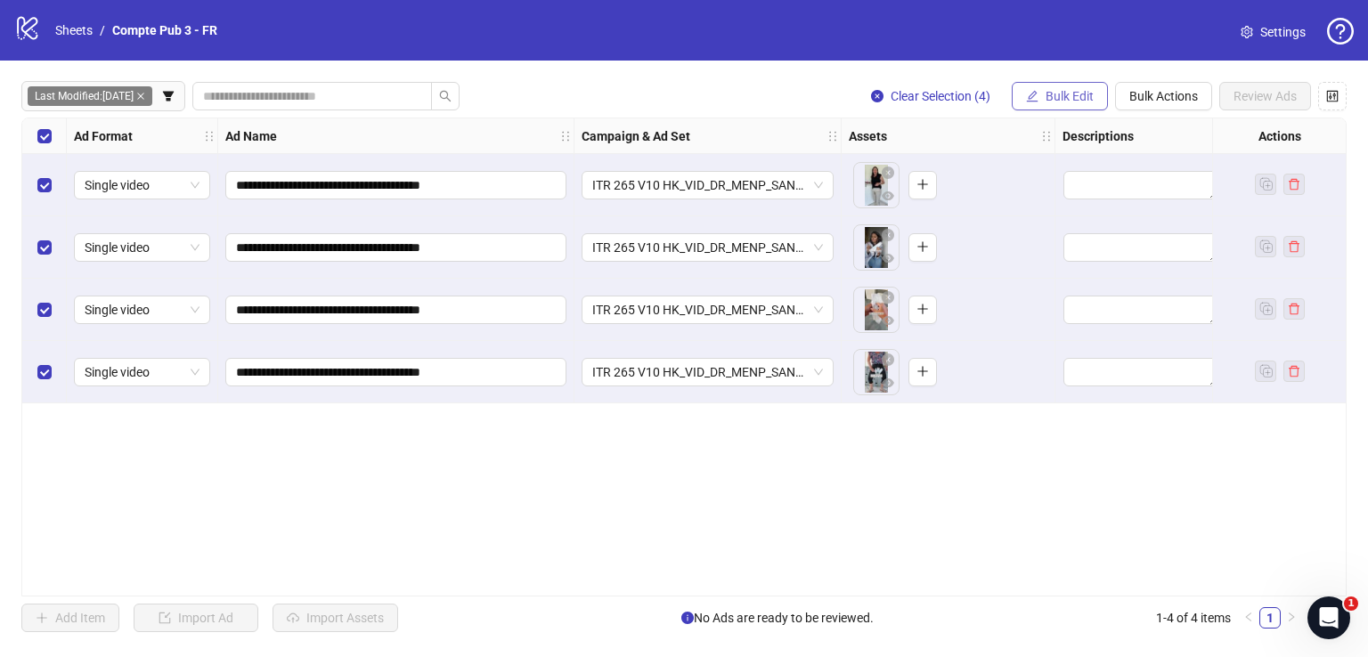
click at [1057, 97] on span "Bulk Edit" at bounding box center [1069, 96] width 48 height 14
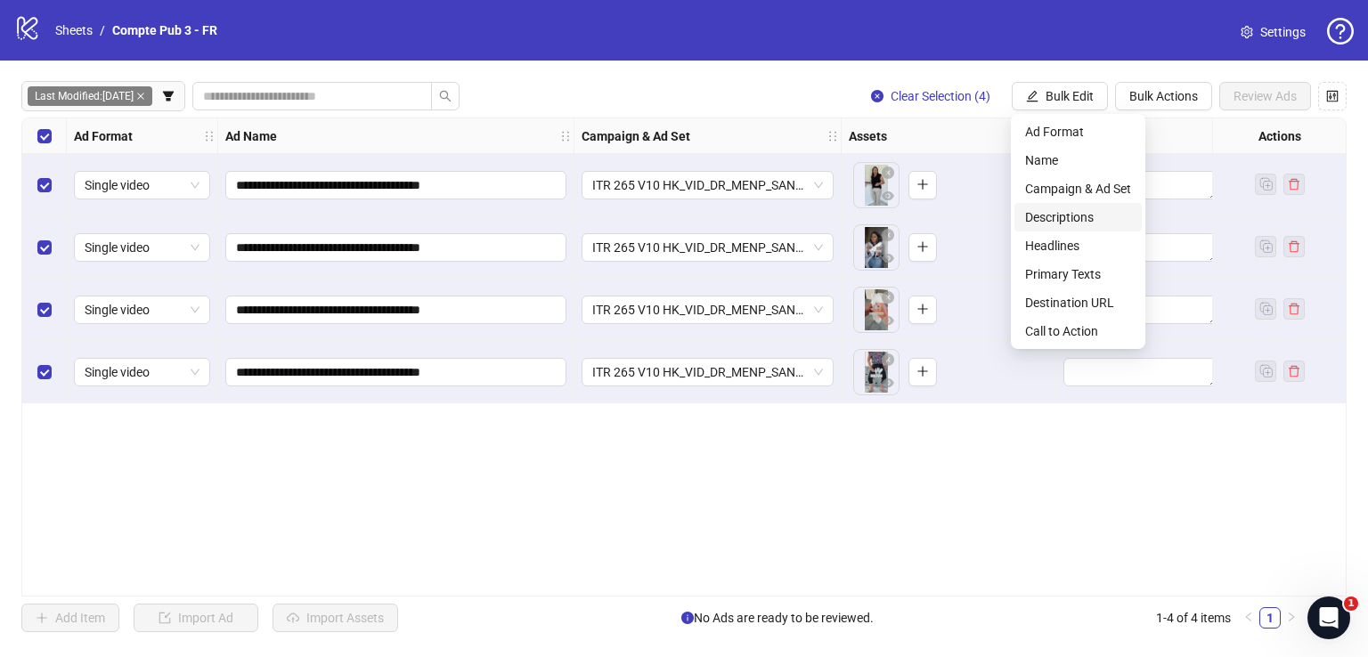
click at [1070, 218] on span "Descriptions" at bounding box center [1078, 217] width 106 height 20
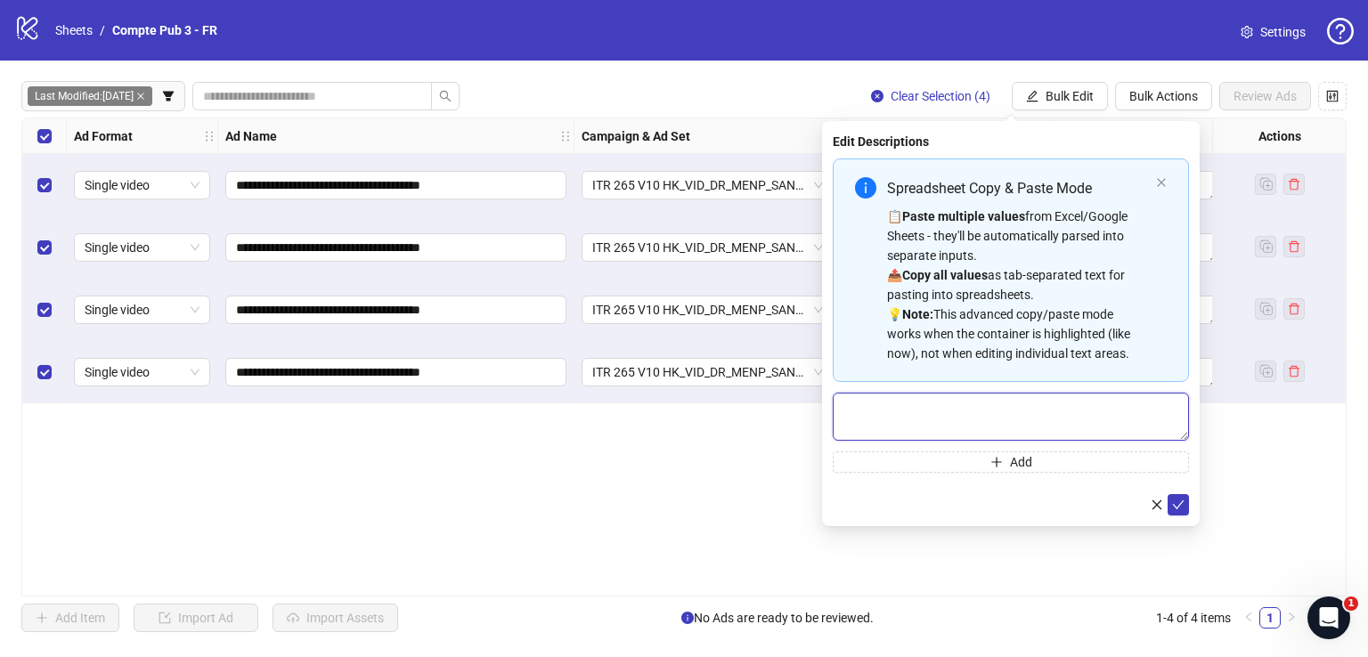
click at [1033, 399] on textarea "Multi-text input container - paste or copy values" at bounding box center [1011, 417] width 356 height 48
paste textarea "**********"
type textarea "**********"
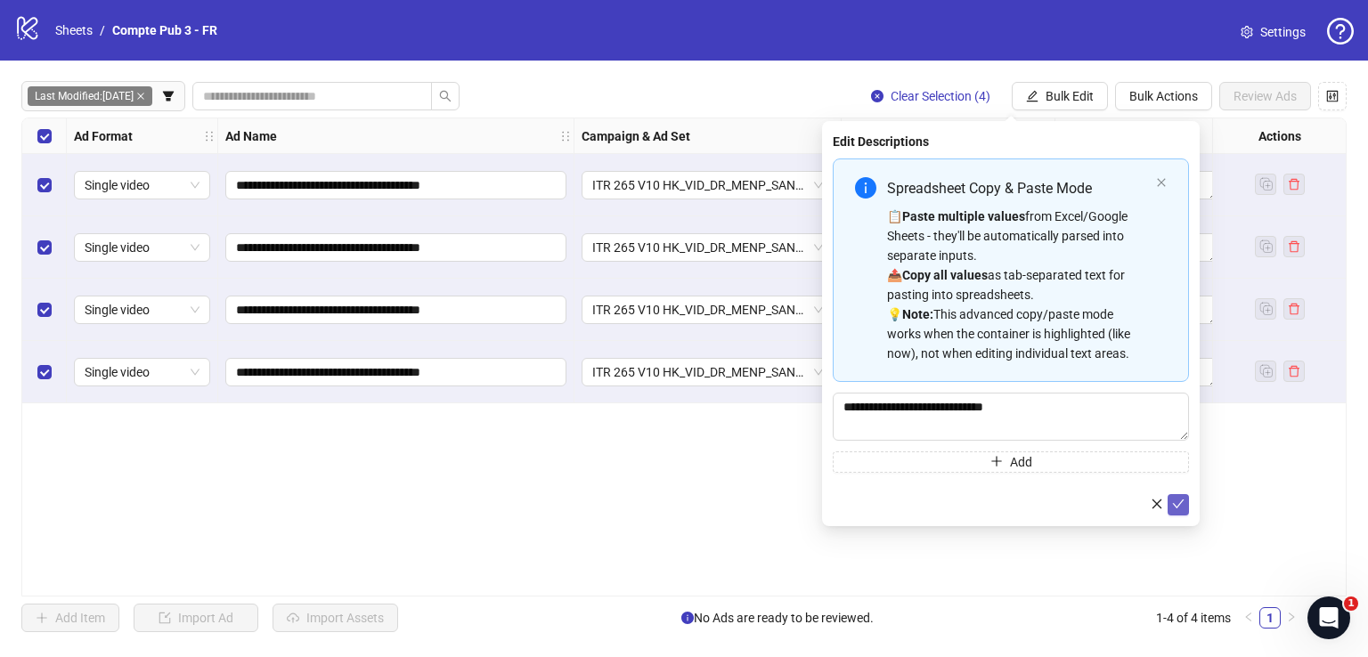
click at [1181, 503] on icon "check" at bounding box center [1178, 504] width 12 height 12
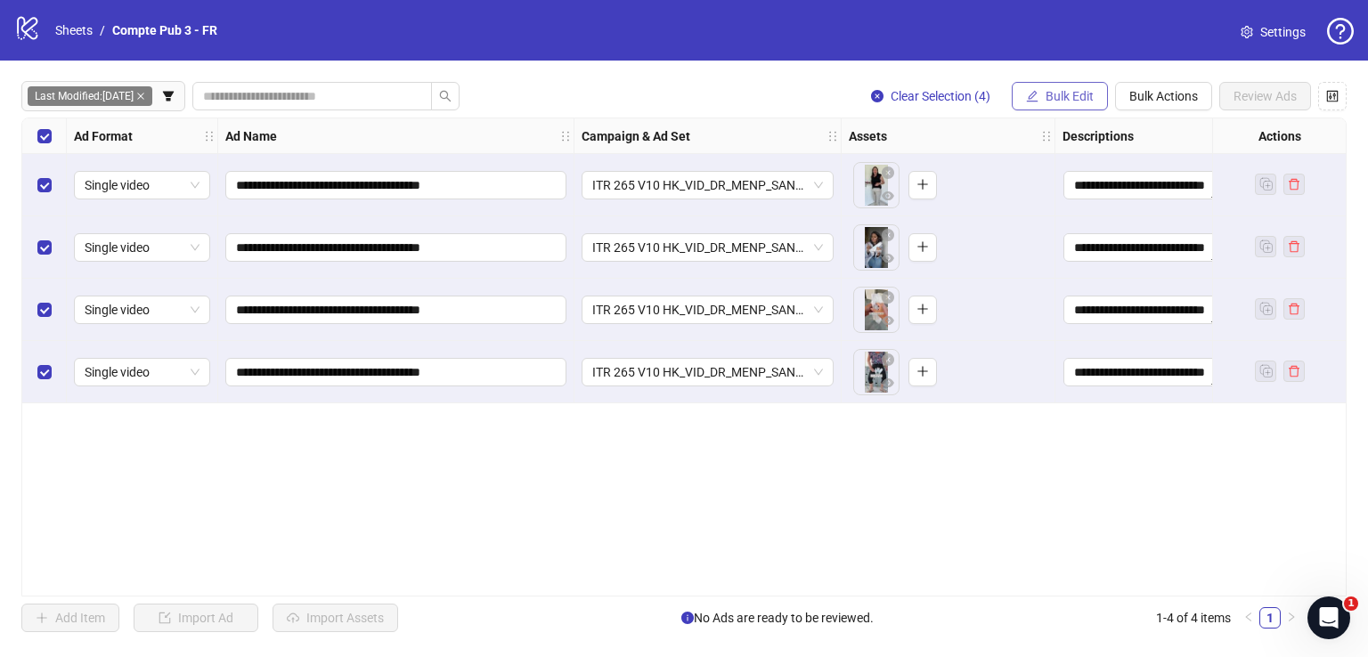
click at [1054, 100] on button "Bulk Edit" at bounding box center [1059, 96] width 96 height 28
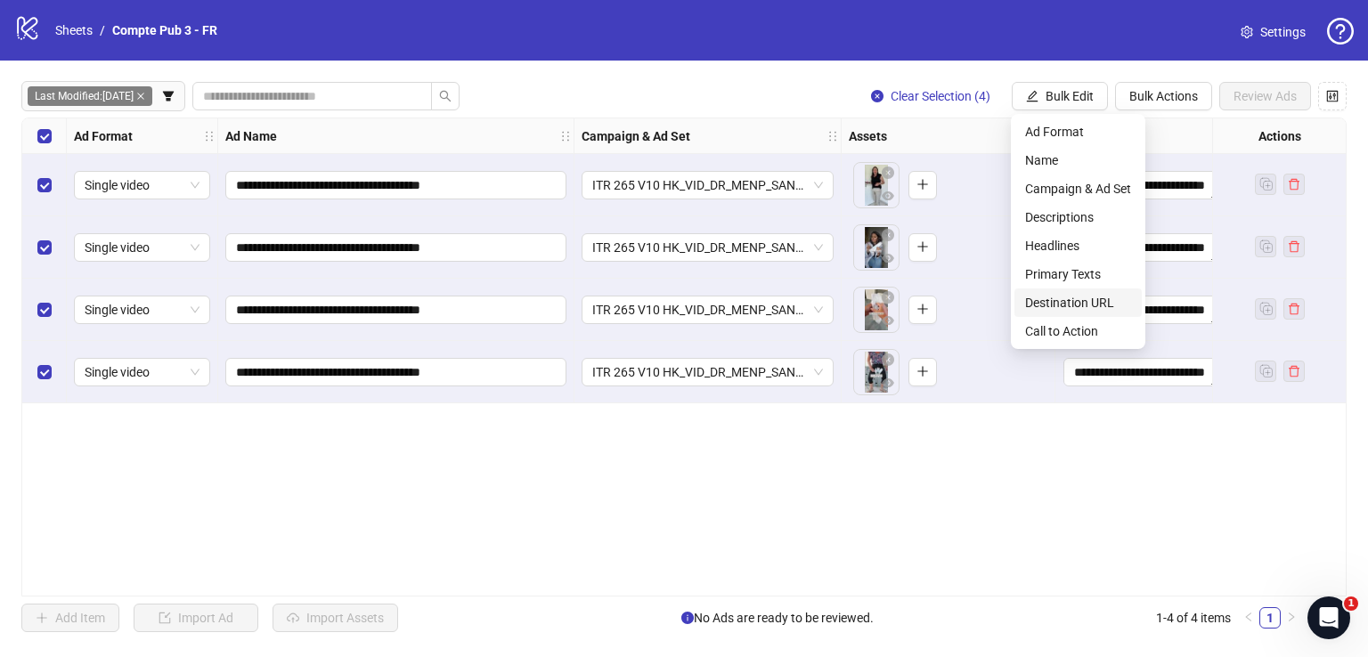
click at [1109, 305] on span "Destination URL" at bounding box center [1078, 303] width 106 height 20
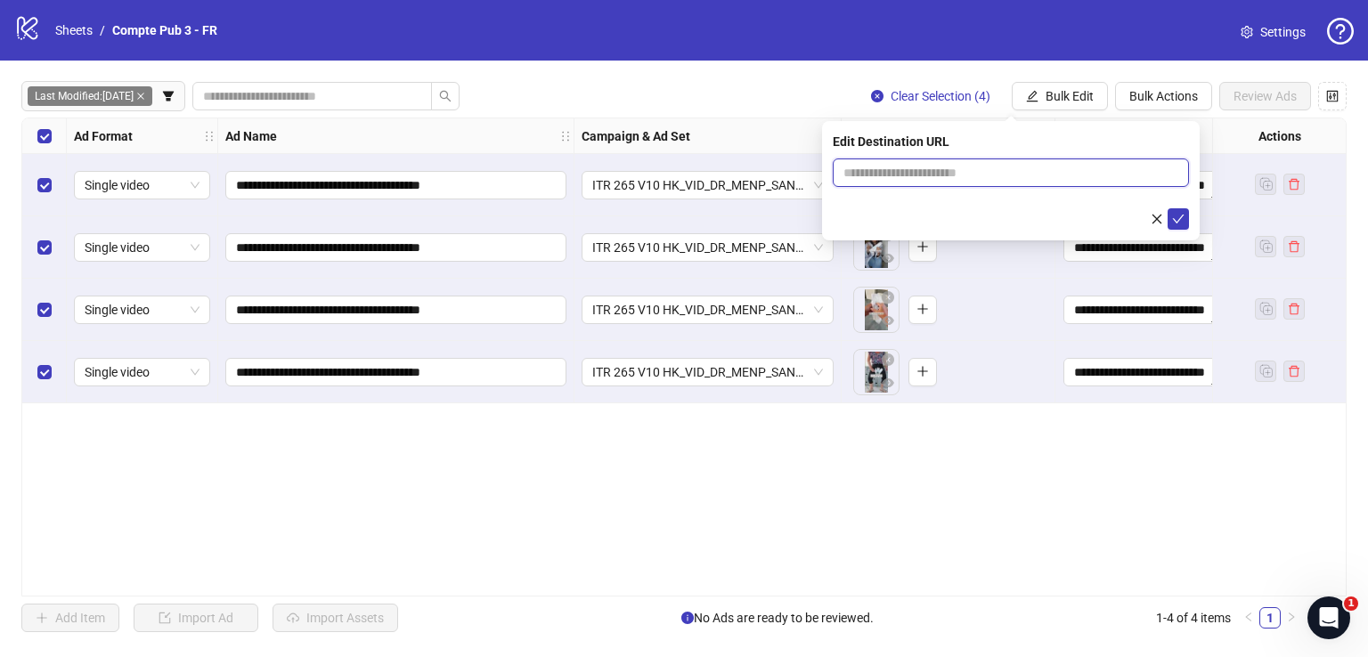
click at [971, 165] on input "text" at bounding box center [1003, 173] width 321 height 20
paste input "**********"
type input "**********"
click at [1182, 215] on icon "check" at bounding box center [1178, 219] width 12 height 12
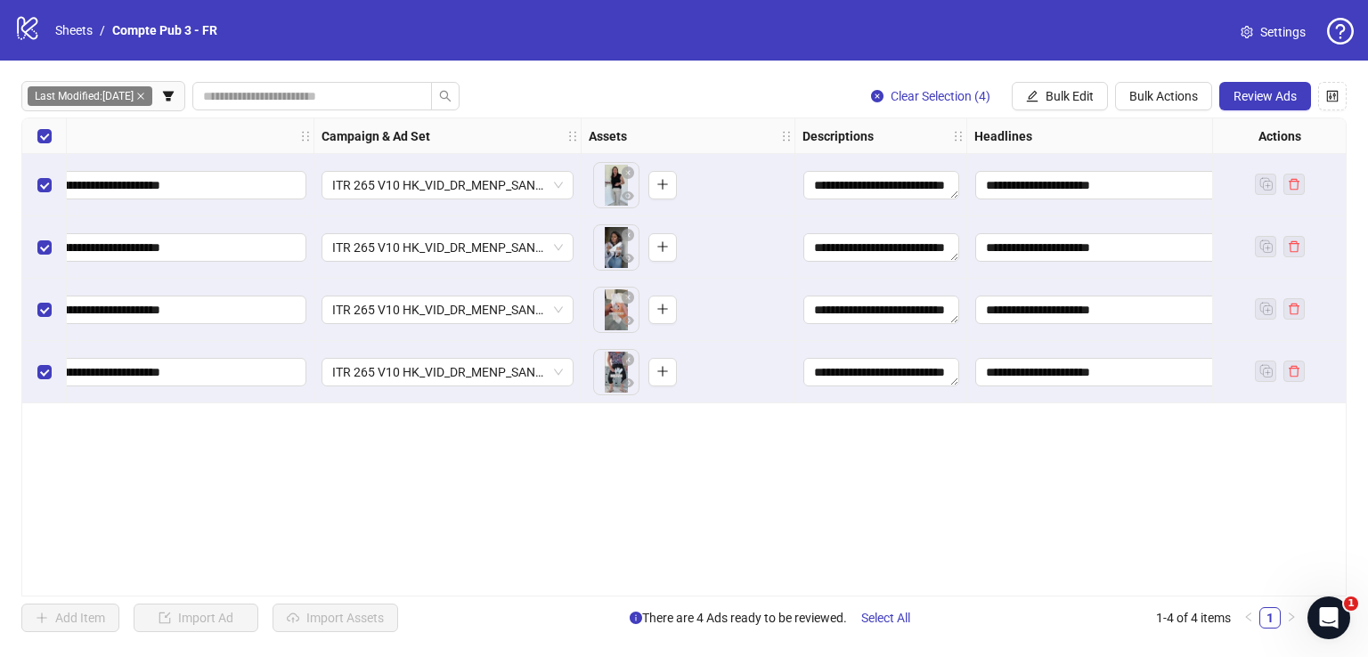
scroll to position [0, 199]
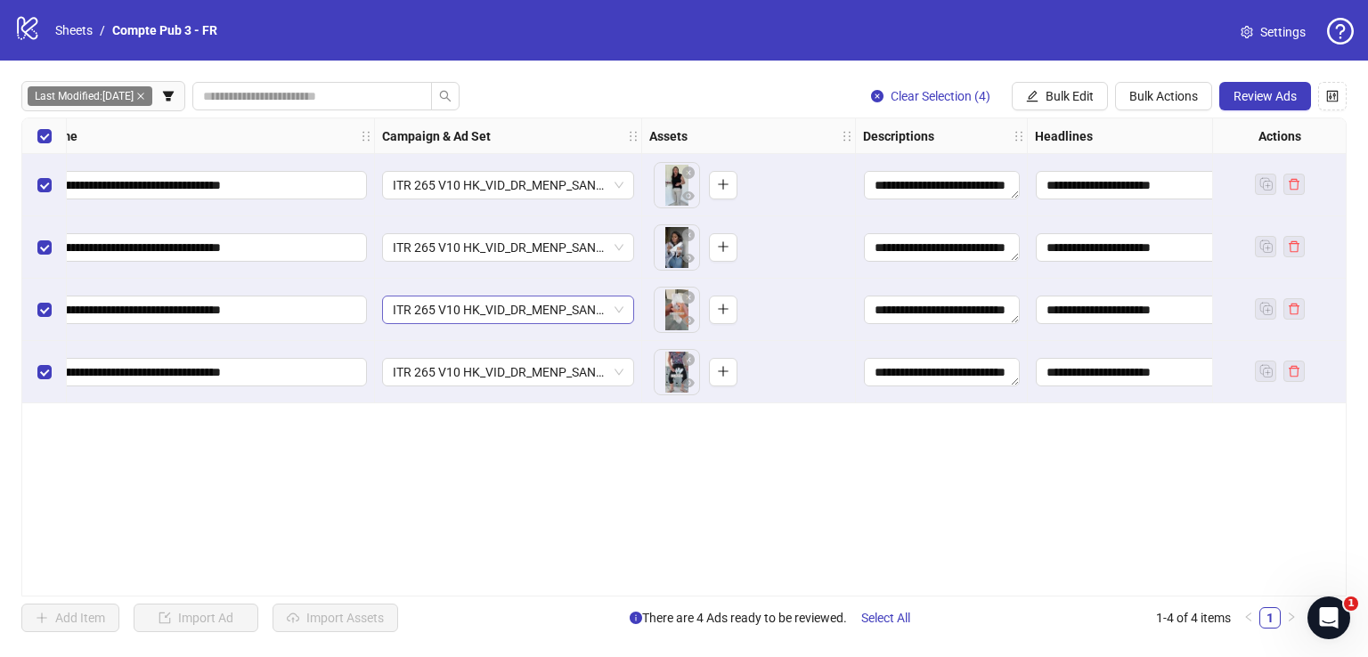
click at [530, 312] on span "ITR 265 V10 HK_VID_DR_MENP_SANT_PBA_Broad_FR" at bounding box center [508, 310] width 231 height 27
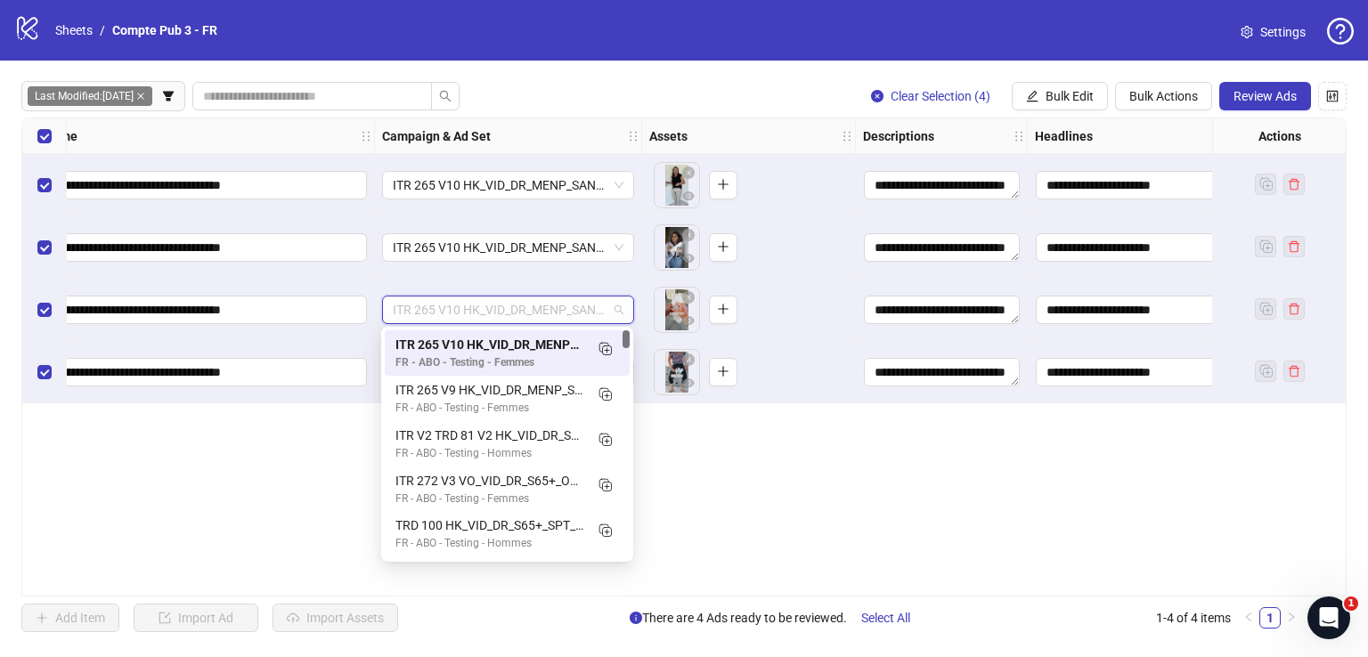
click at [530, 311] on span "ITR 265 V10 HK_VID_DR_MENP_SANT_PBA_Broad_FR" at bounding box center [508, 310] width 231 height 27
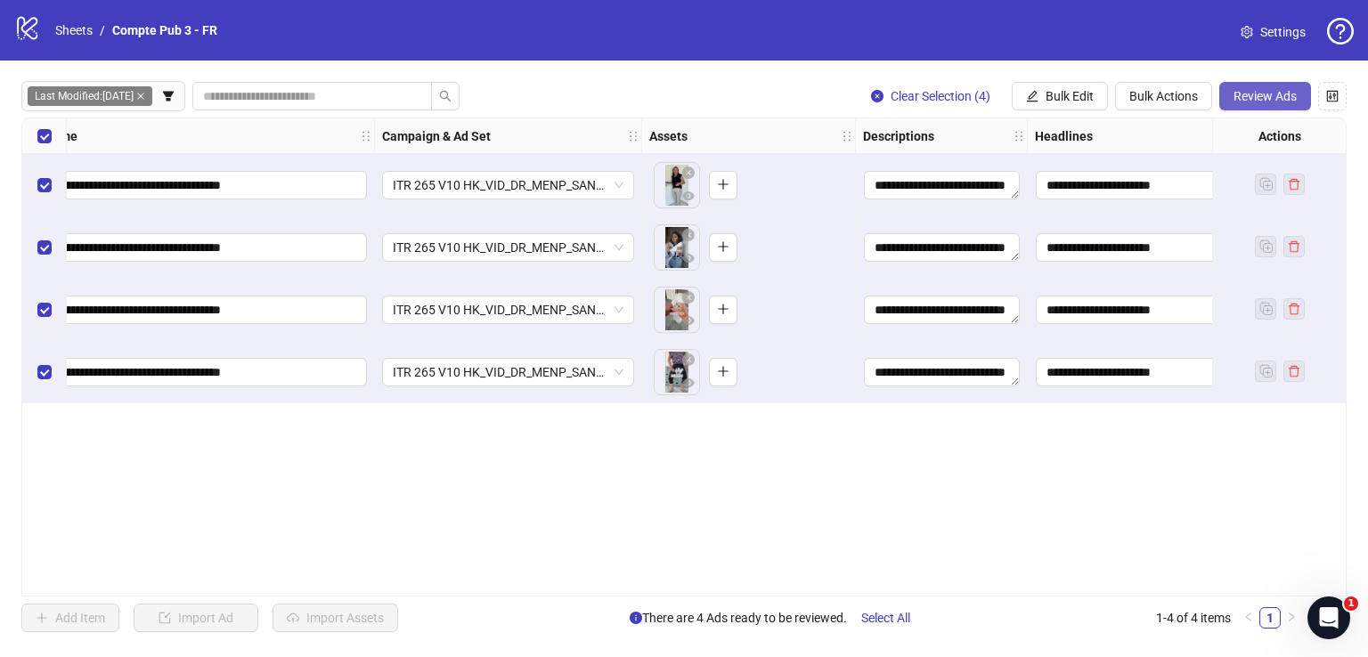
click at [1237, 93] on span "Review Ads" at bounding box center [1264, 96] width 63 height 14
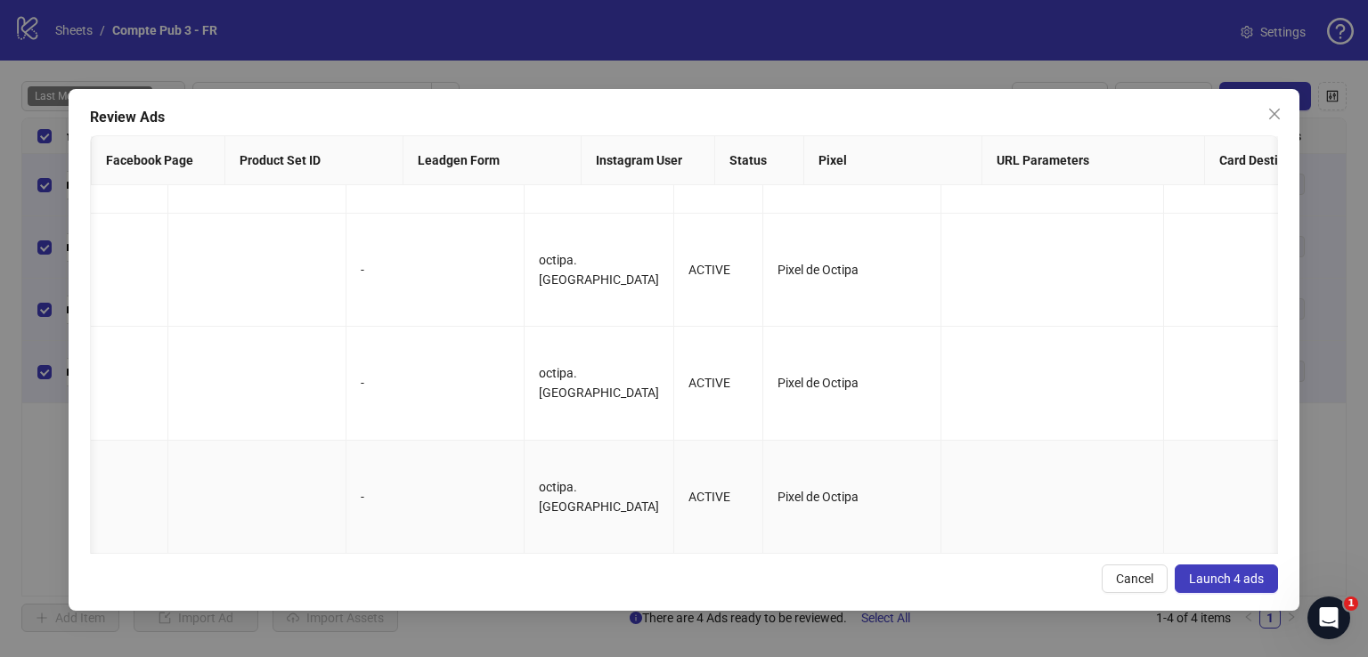
scroll to position [0, 0]
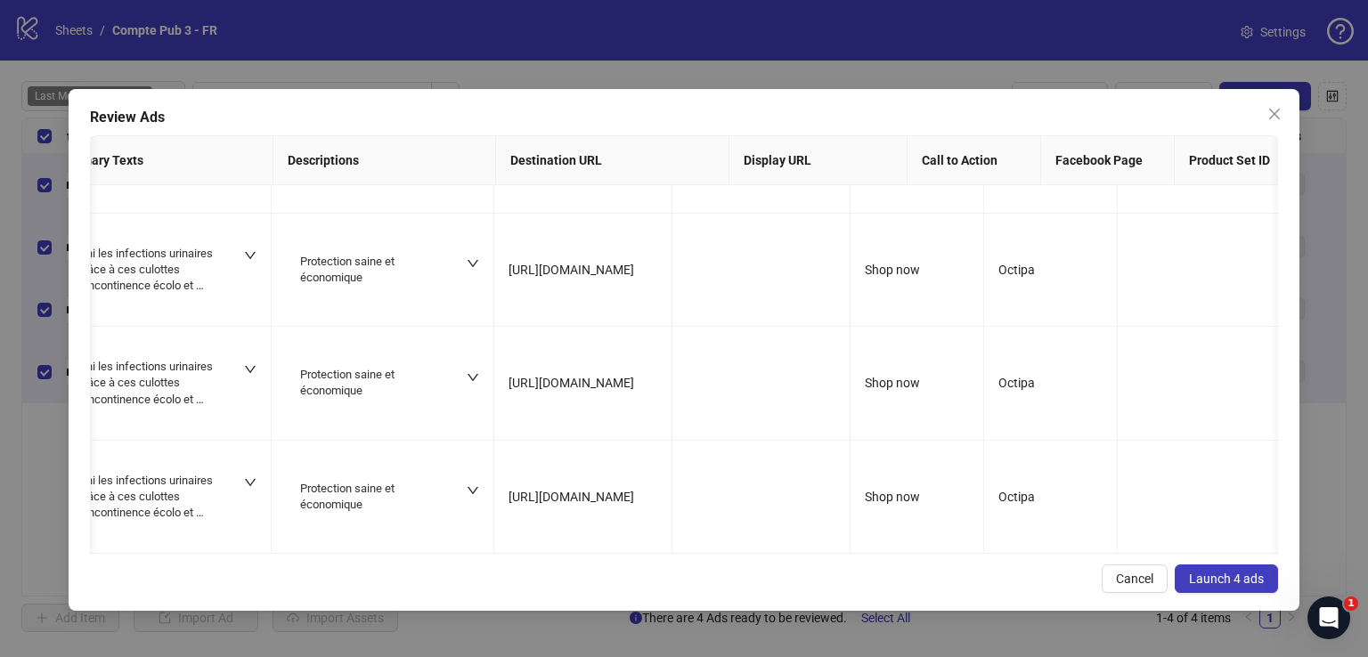
click at [1231, 573] on span "Launch 4 ads" at bounding box center [1226, 579] width 75 height 14
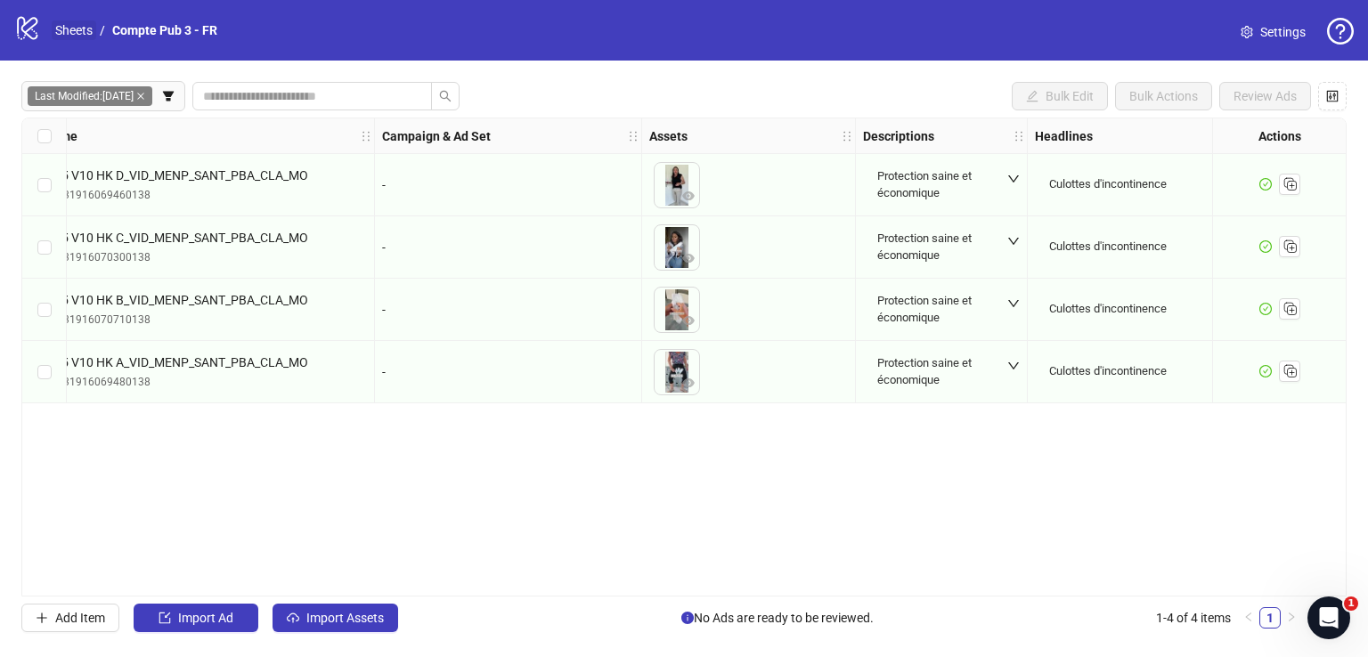
click at [83, 30] on link "Sheets" at bounding box center [74, 30] width 45 height 20
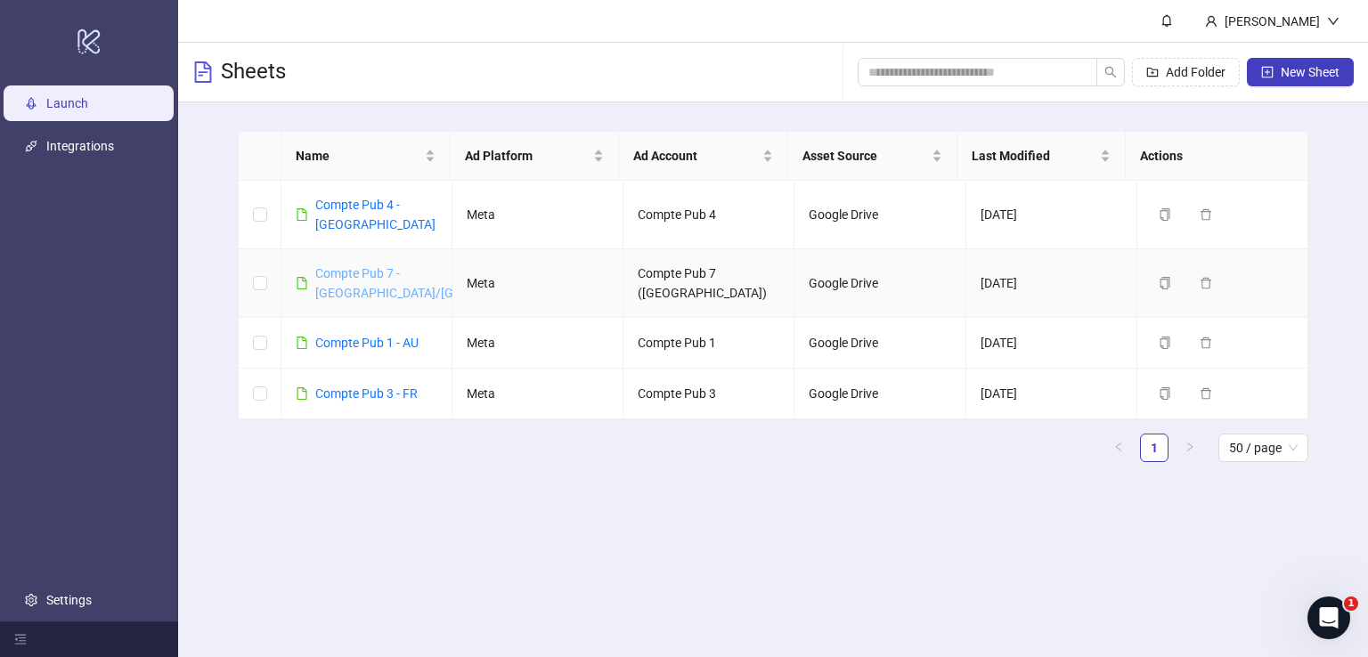
click at [361, 266] on link "Compte Pub 7 - [GEOGRAPHIC_DATA]/[GEOGRAPHIC_DATA]" at bounding box center [438, 283] width 246 height 34
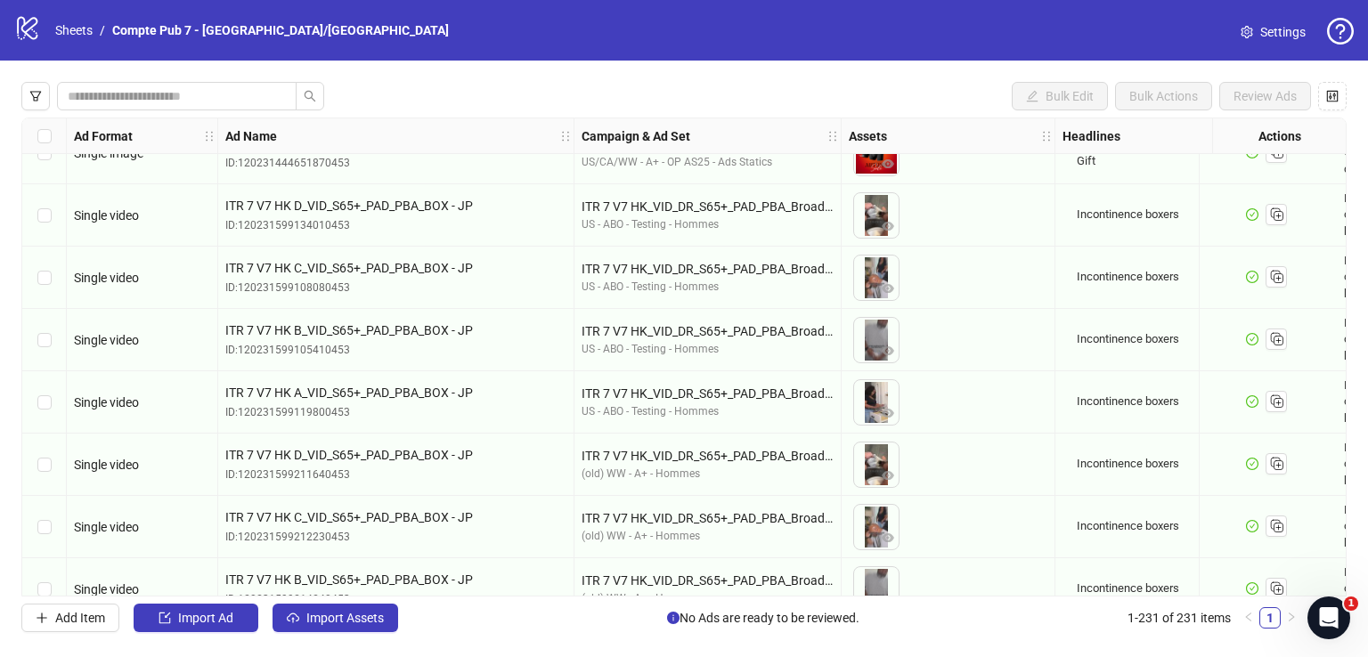
scroll to position [9456, 0]
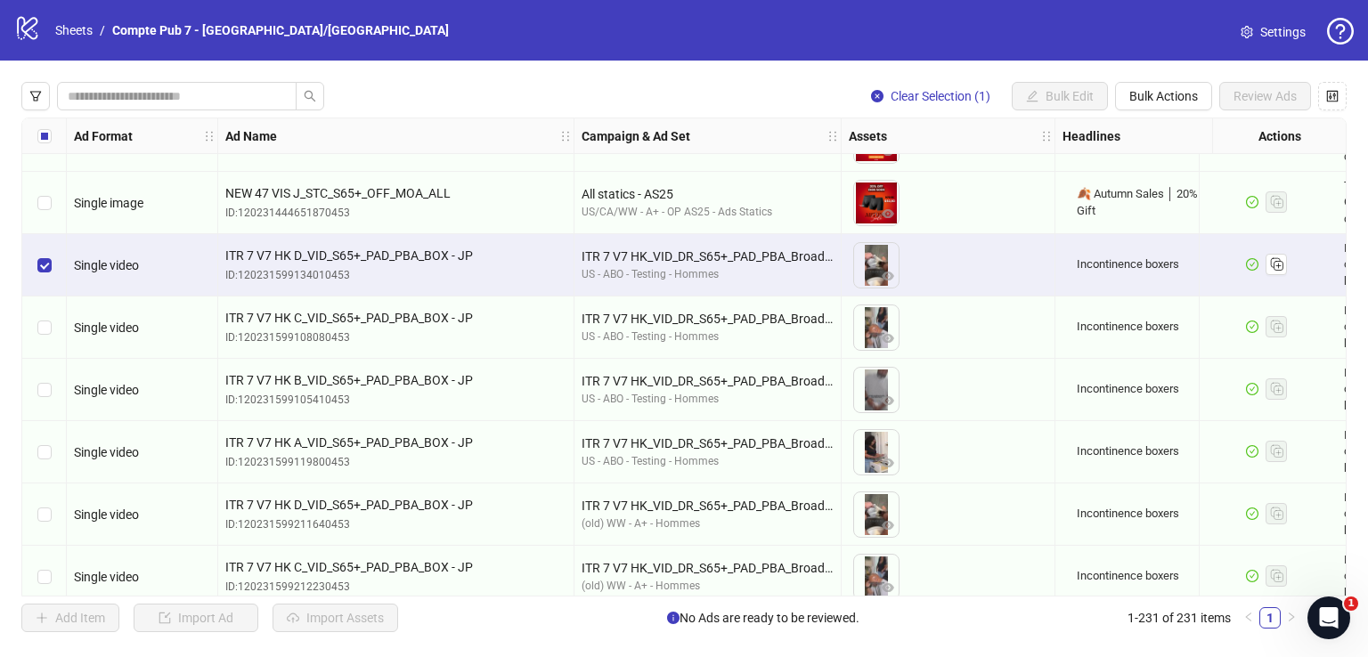
click at [51, 314] on div "Select row 155" at bounding box center [44, 328] width 45 height 62
click at [43, 402] on div "Select row 156" at bounding box center [44, 390] width 45 height 62
click at [52, 456] on div "Select row 157" at bounding box center [44, 452] width 45 height 62
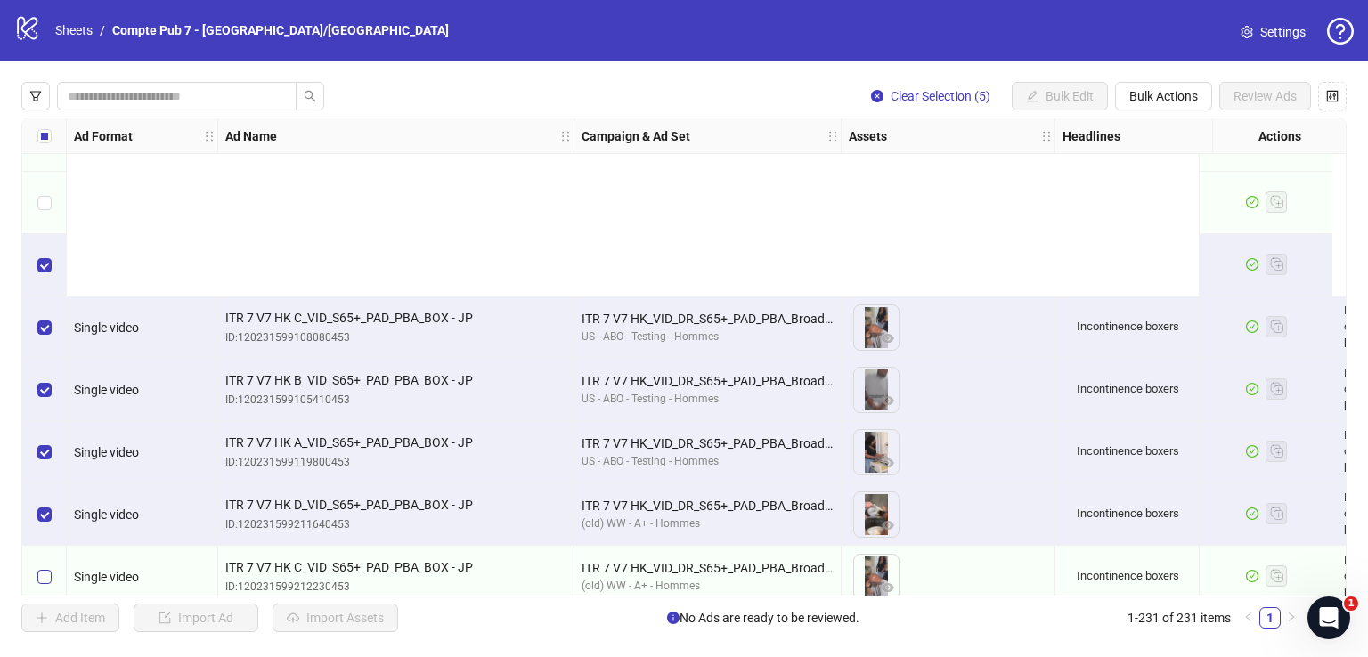
scroll to position [9705, 0]
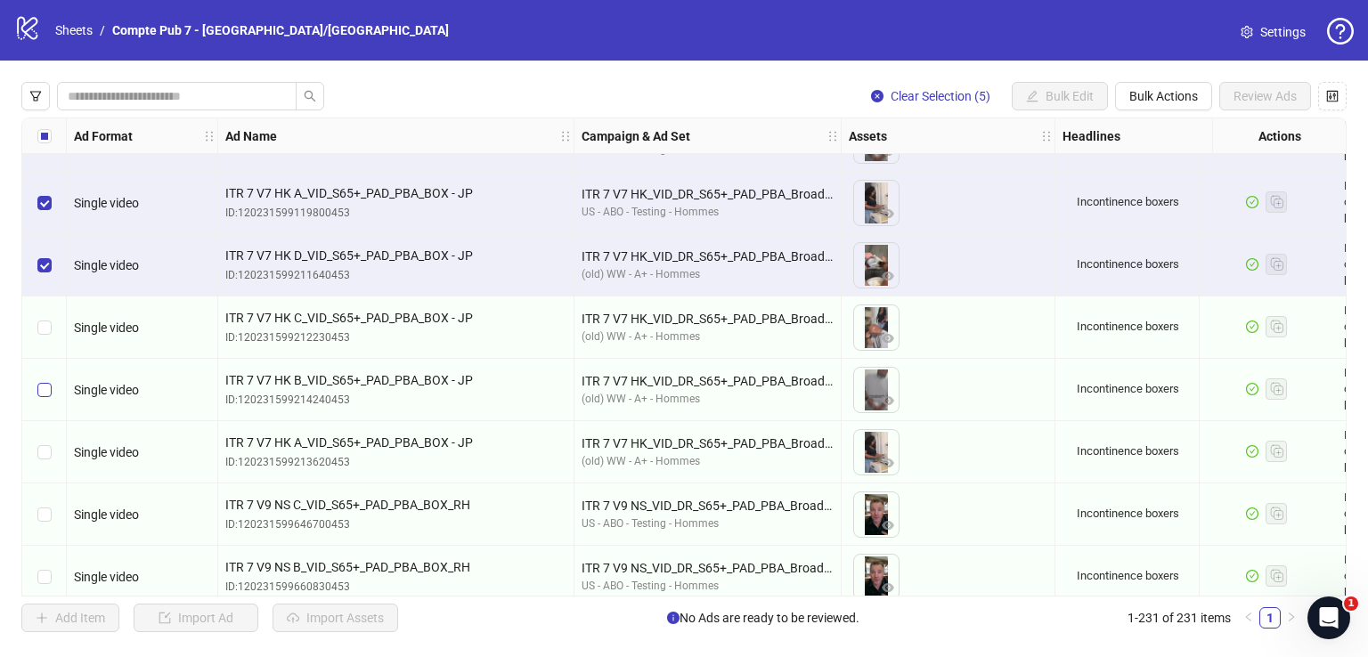
click at [45, 396] on label "Select row 160" at bounding box center [44, 390] width 14 height 20
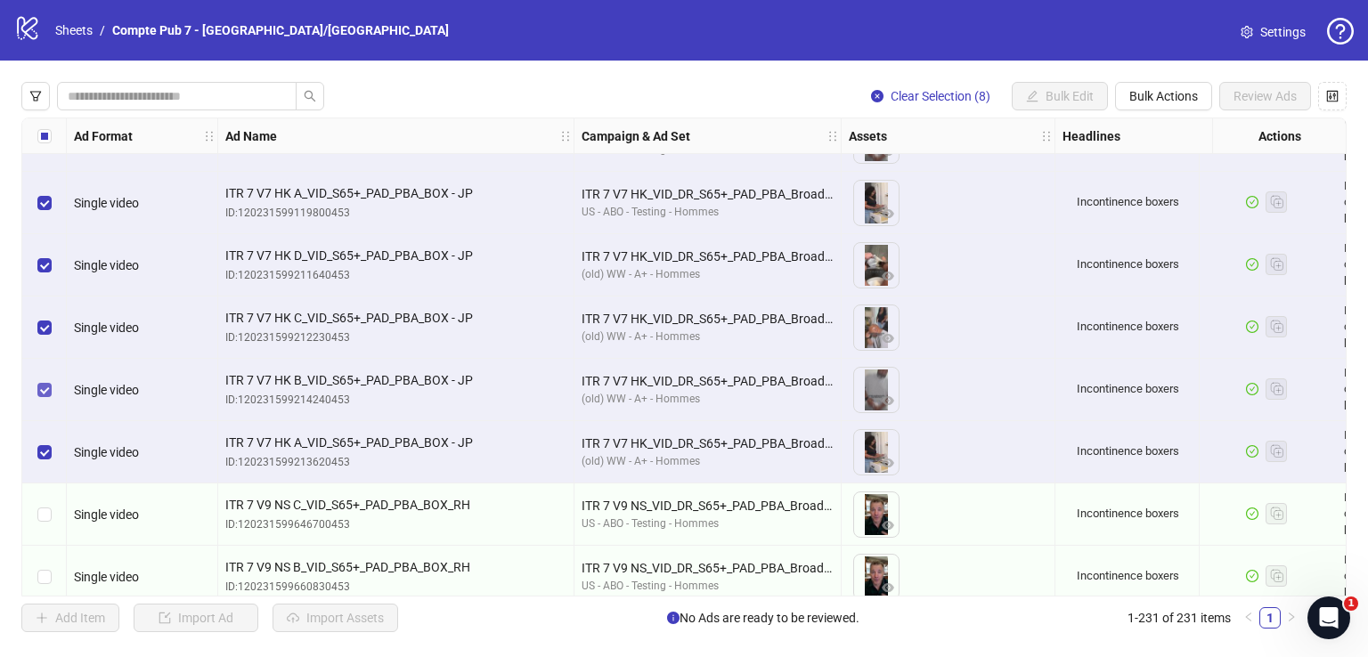
scroll to position [9956, 0]
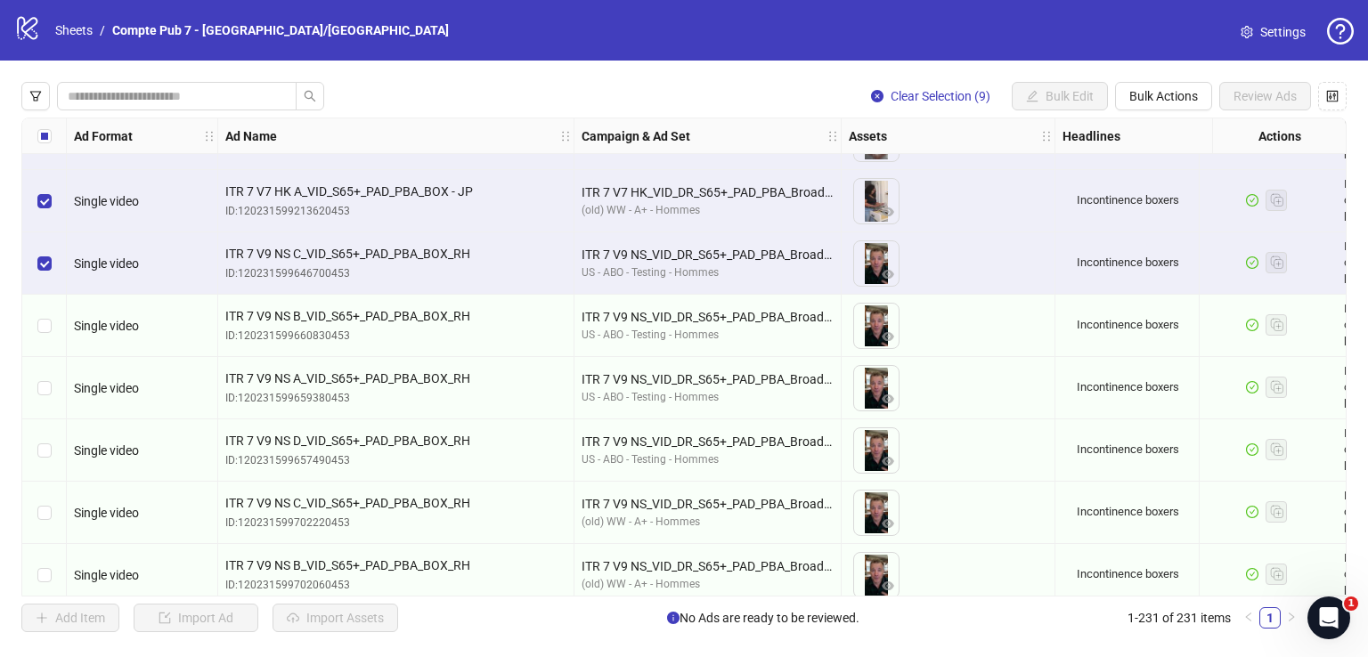
click at [45, 313] on div "Select row 163" at bounding box center [44, 326] width 45 height 62
click at [50, 398] on div "Select row 164" at bounding box center [44, 388] width 45 height 62
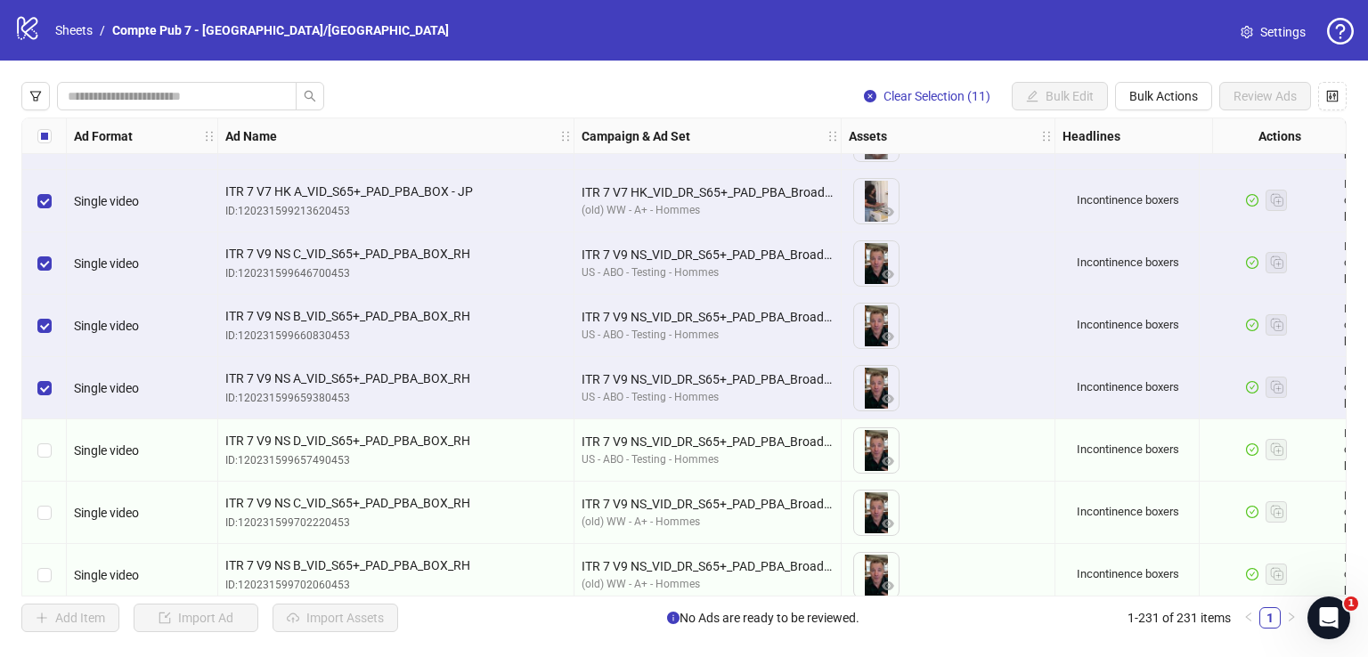
drag, startPoint x: 43, startPoint y: 474, endPoint x: 45, endPoint y: 490, distance: 16.1
click at [43, 469] on div "Select row 165" at bounding box center [44, 450] width 45 height 62
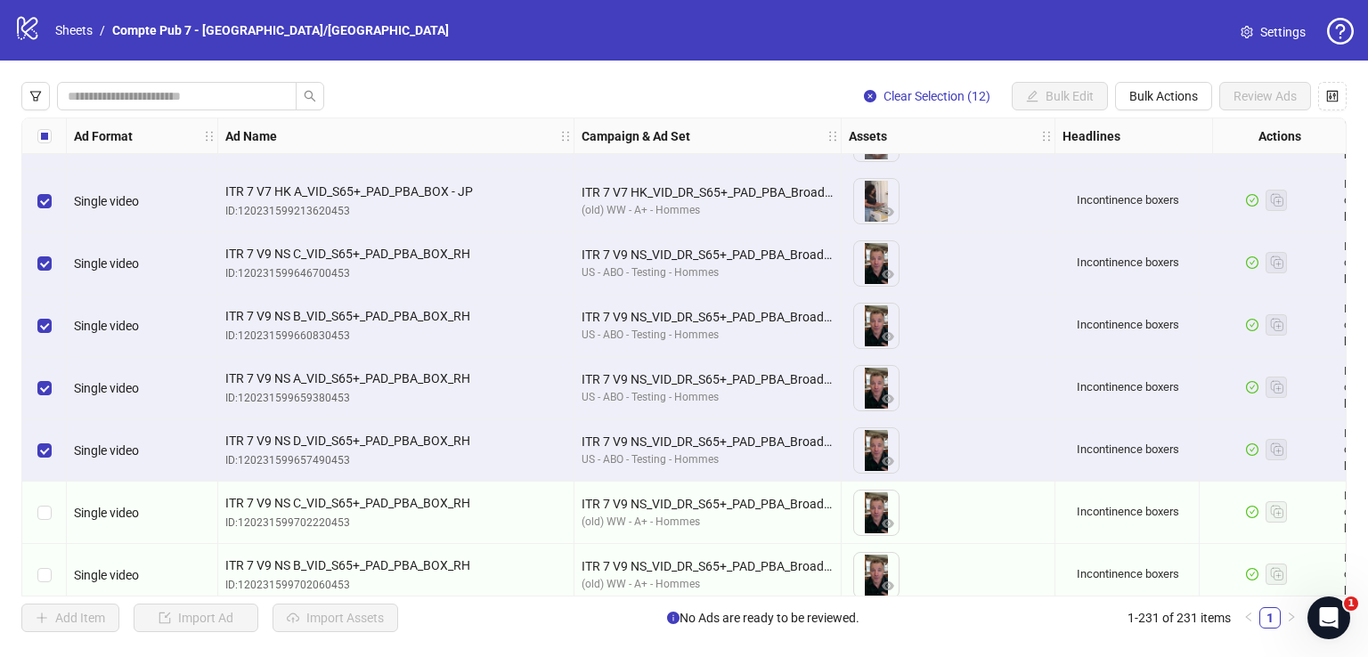
click at [52, 544] on div "Select row 167" at bounding box center [44, 575] width 45 height 62
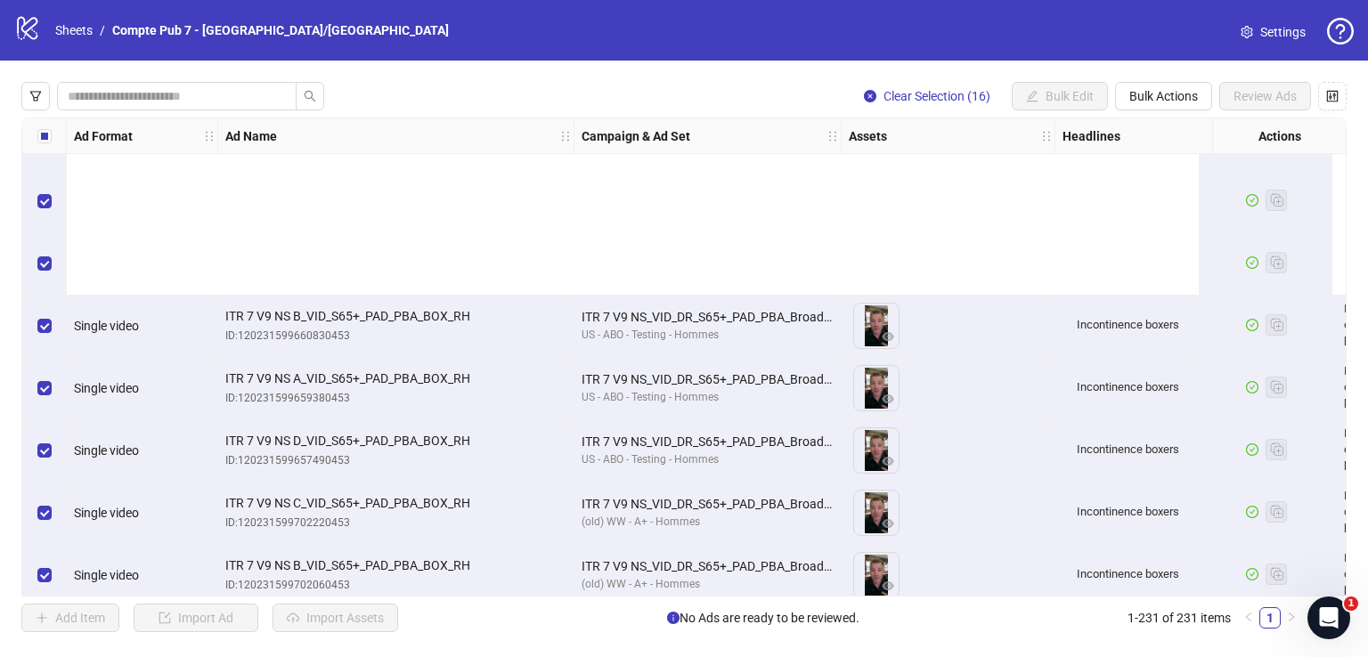
scroll to position [10473, 0]
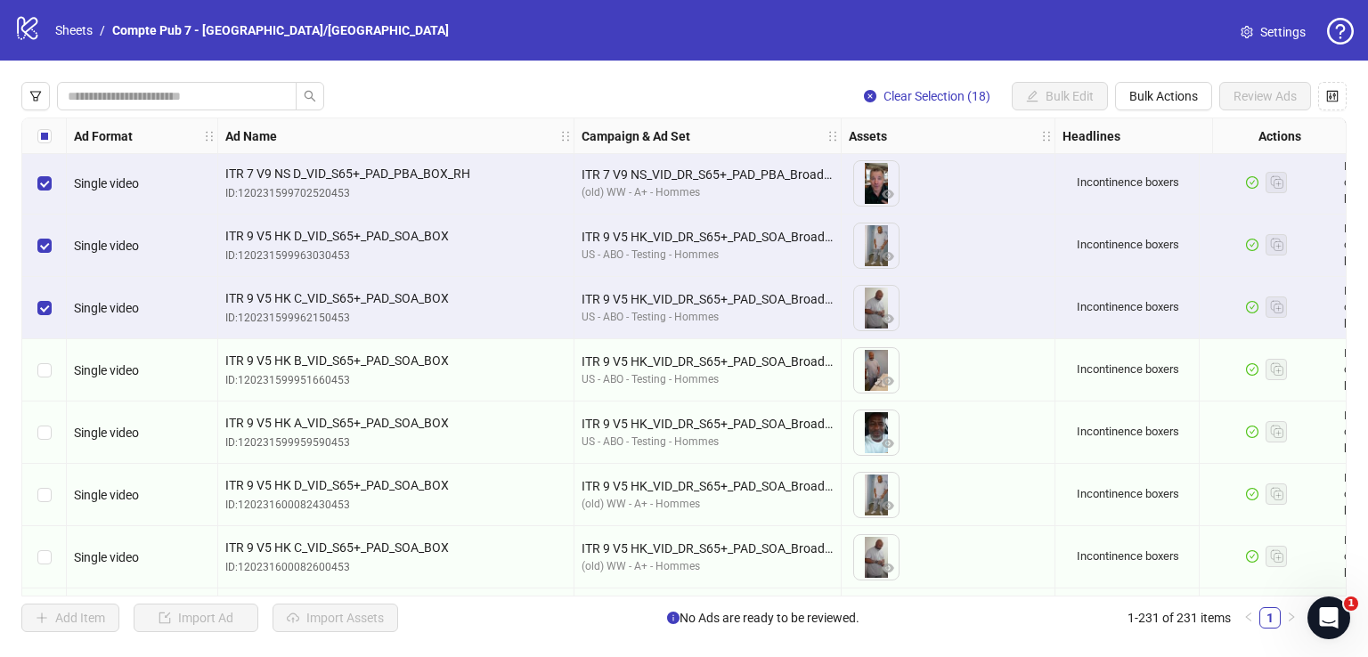
click at [48, 382] on div "Select row 172" at bounding box center [44, 370] width 45 height 62
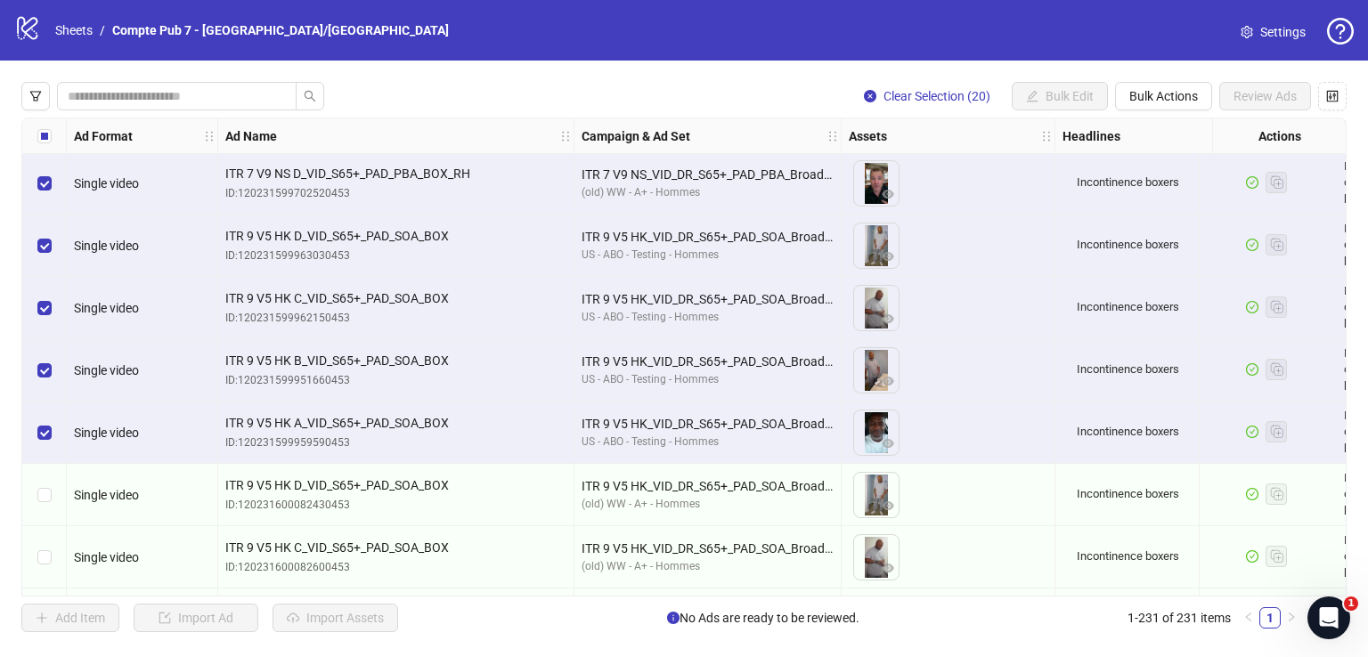
click at [50, 402] on div "Select row 173" at bounding box center [44, 433] width 45 height 62
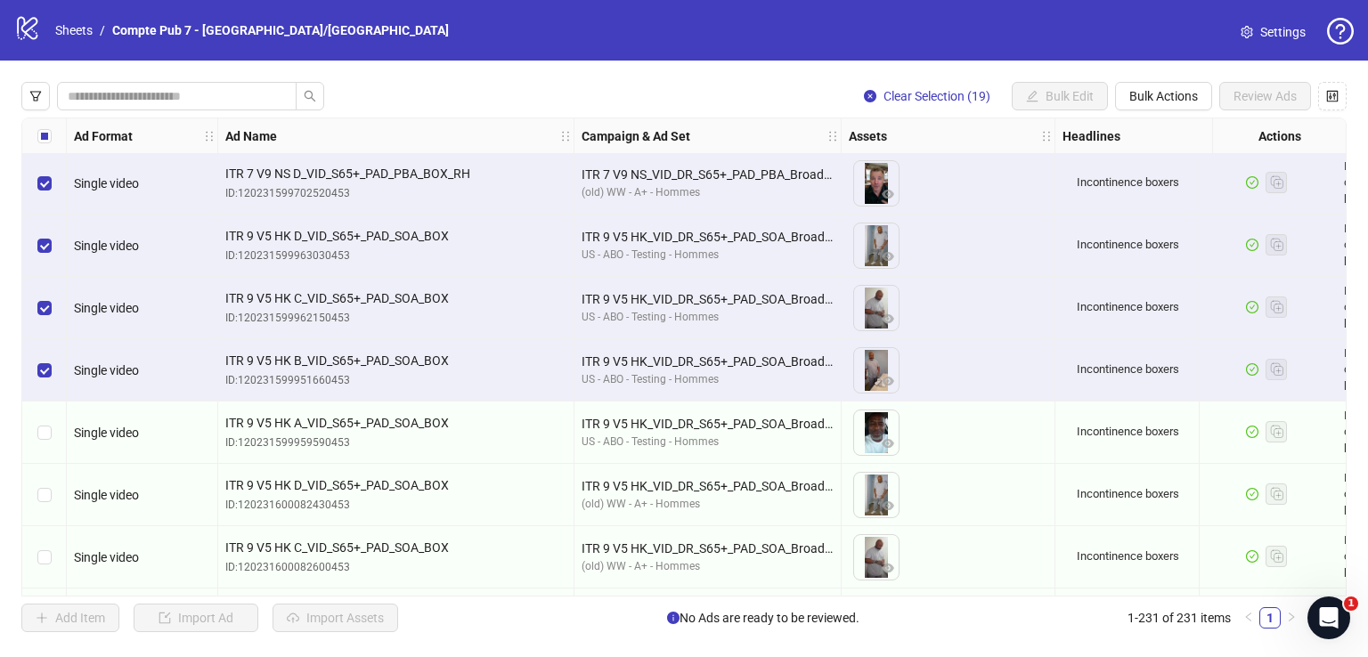
drag, startPoint x: 53, startPoint y: 408, endPoint x: 45, endPoint y: 508, distance: 100.0
click at [53, 526] on div "Select row 175" at bounding box center [44, 557] width 45 height 62
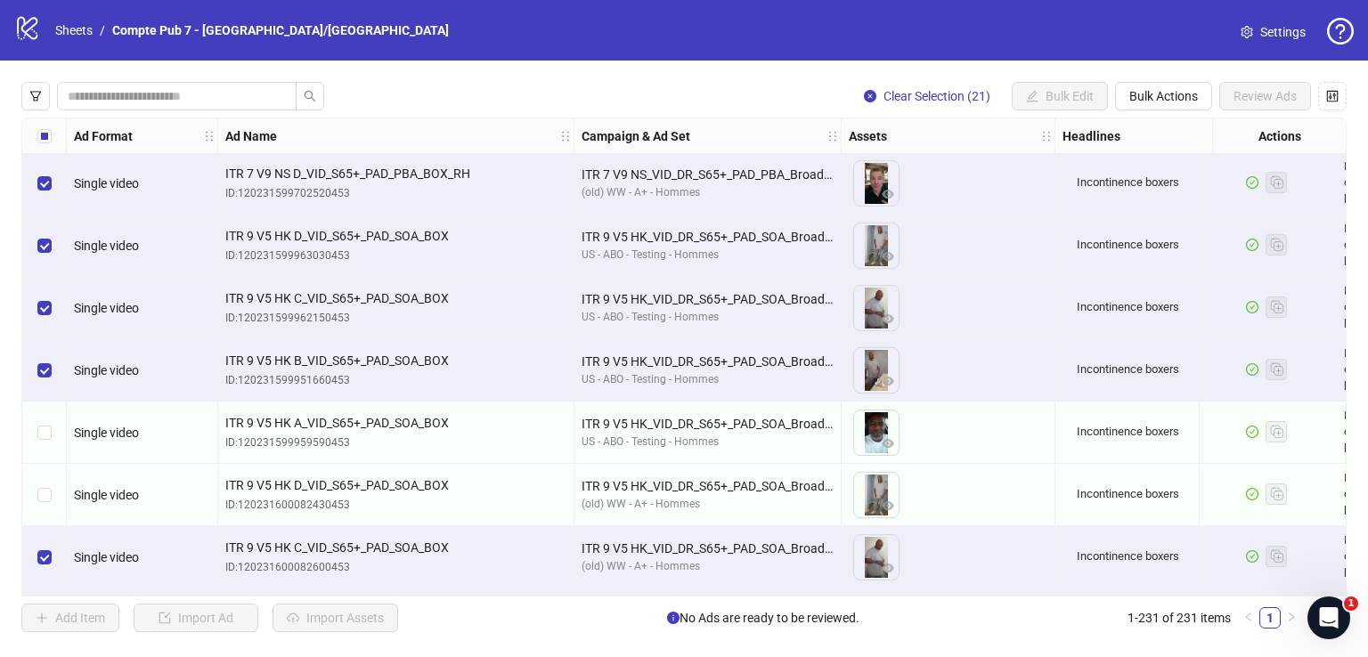
scroll to position [10626, 0]
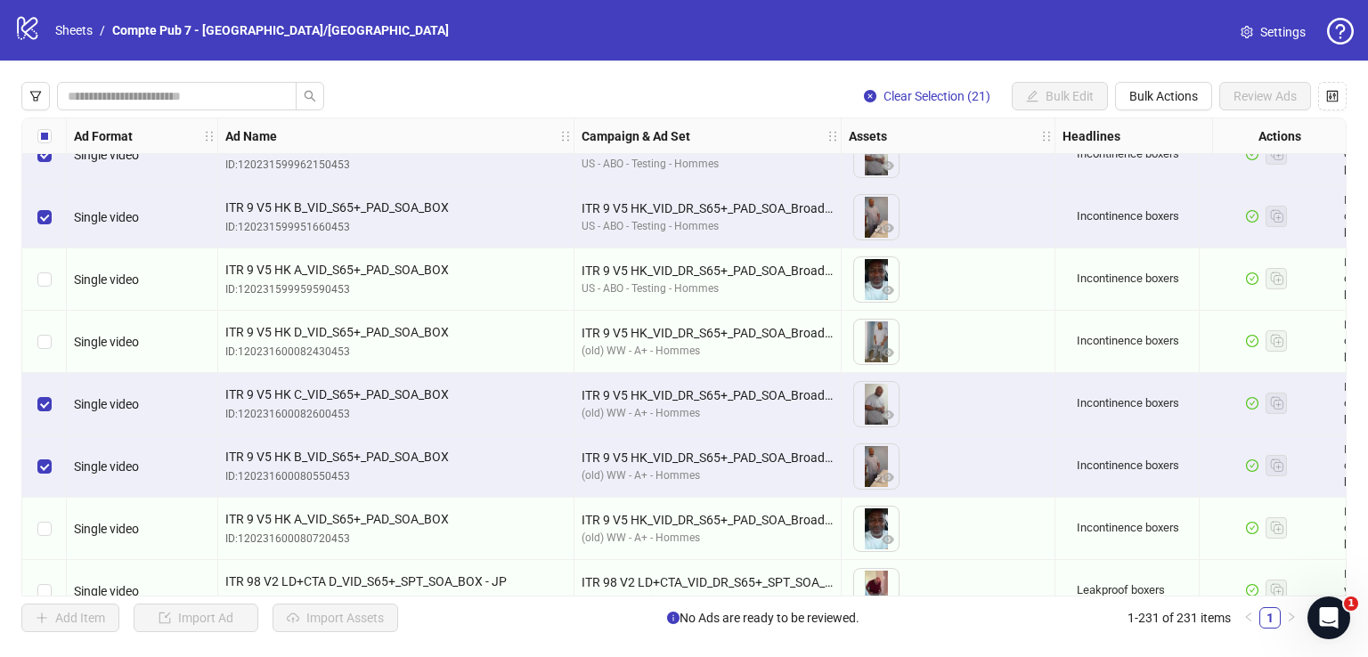
click at [45, 545] on div "Select row 177" at bounding box center [44, 529] width 45 height 62
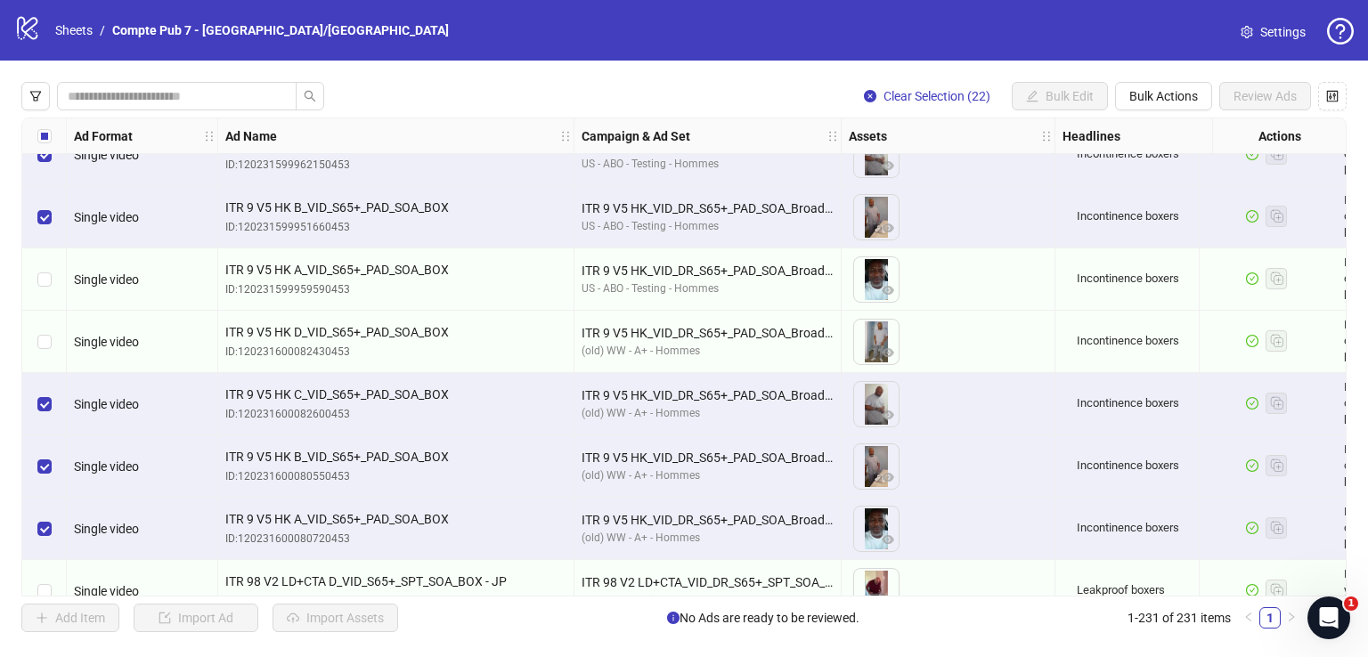
click at [57, 337] on div "Select row 174" at bounding box center [44, 342] width 45 height 62
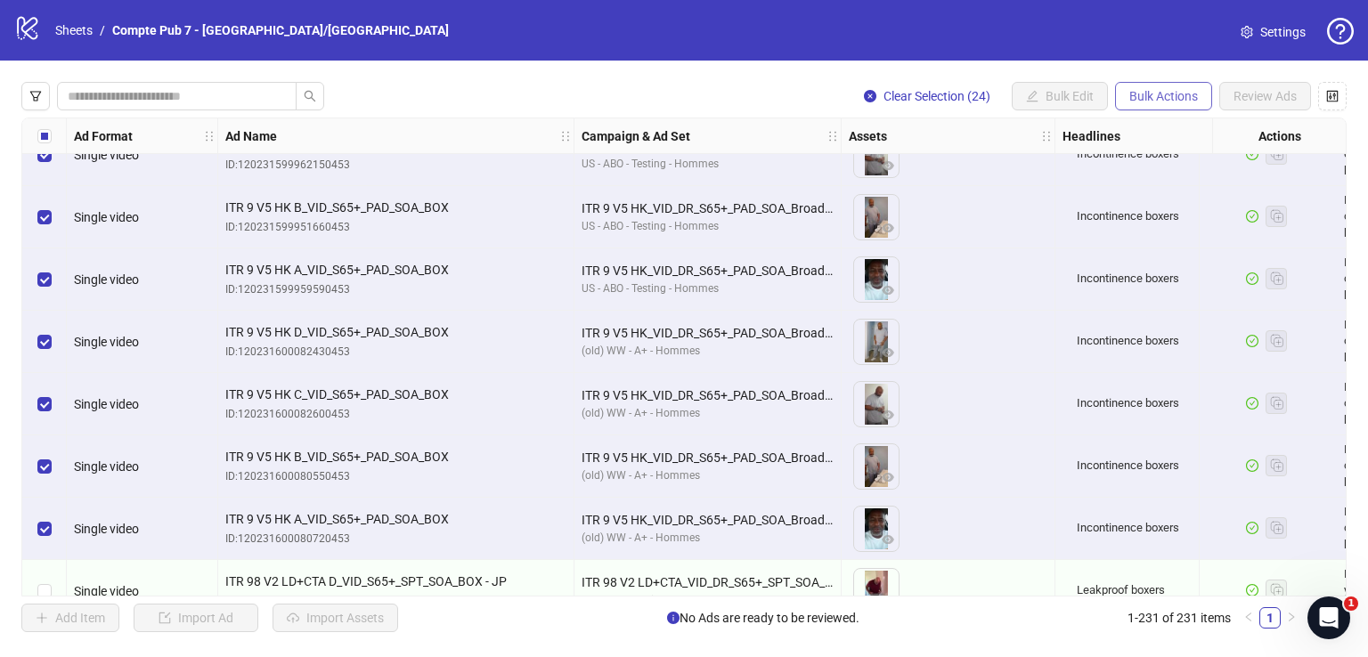
click at [1168, 83] on button "Bulk Actions" at bounding box center [1163, 96] width 97 height 28
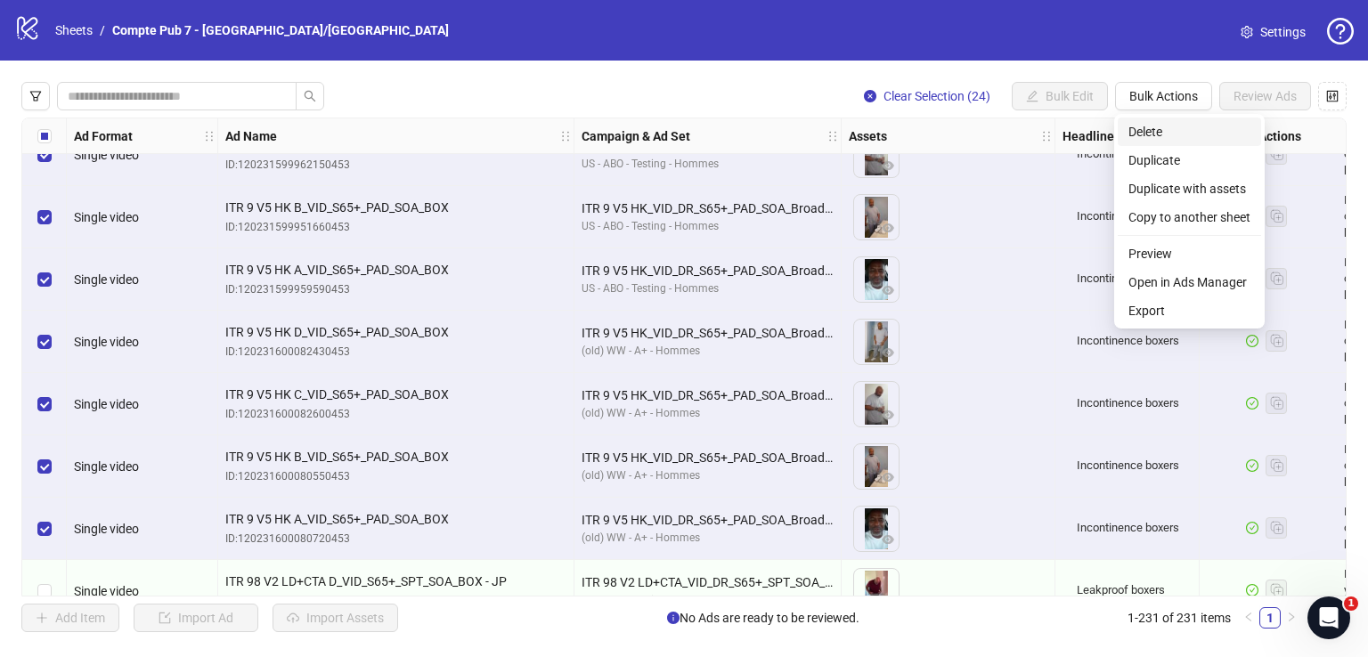
click at [1165, 133] on span "Delete" at bounding box center [1189, 132] width 122 height 20
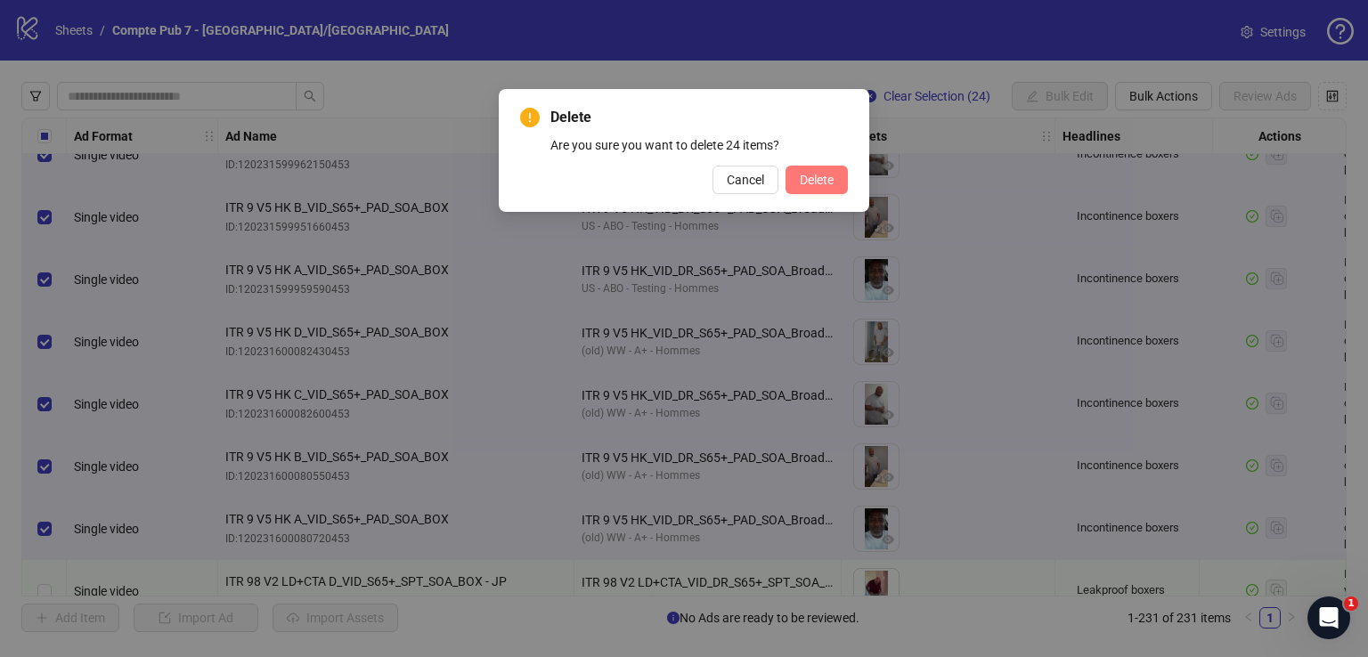
click at [829, 183] on span "Delete" at bounding box center [817, 180] width 34 height 14
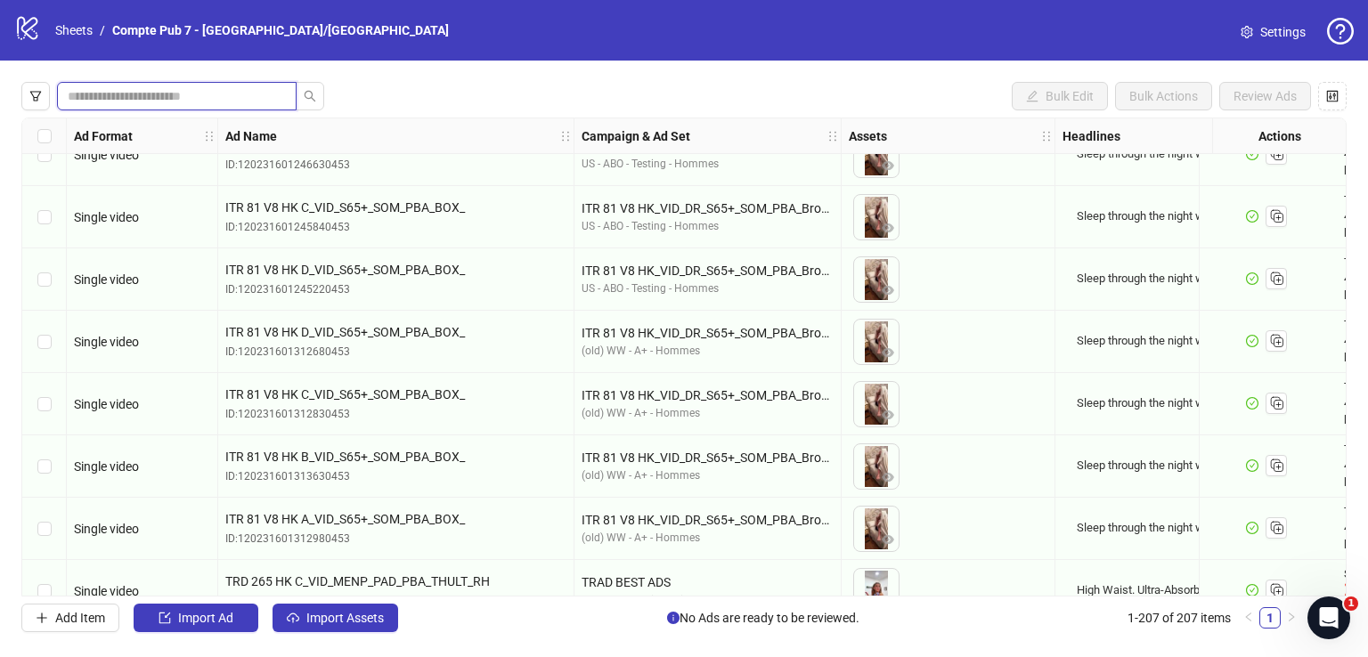
click at [150, 97] on input "search" at bounding box center [170, 96] width 204 height 20
click at [39, 97] on icon "filter" at bounding box center [35, 96] width 12 height 12
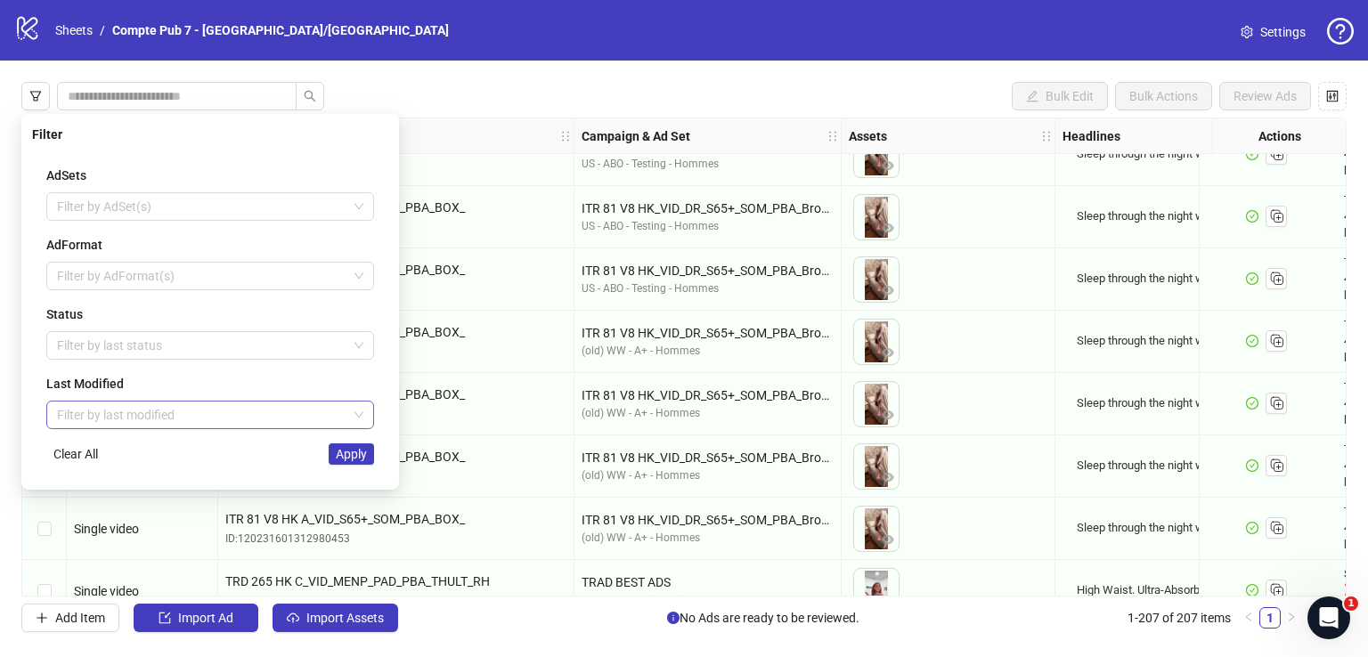
click at [179, 404] on input "search" at bounding box center [202, 415] width 290 height 27
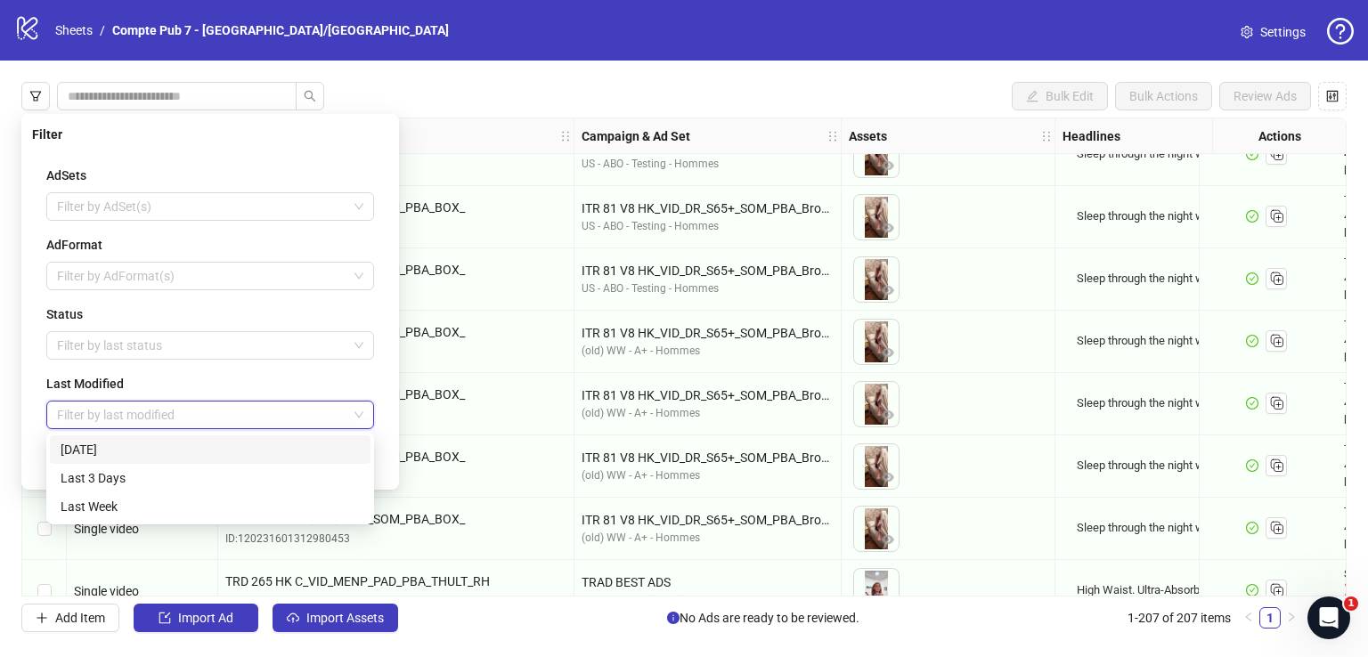
click at [178, 442] on div "[DATE]" at bounding box center [210, 450] width 299 height 20
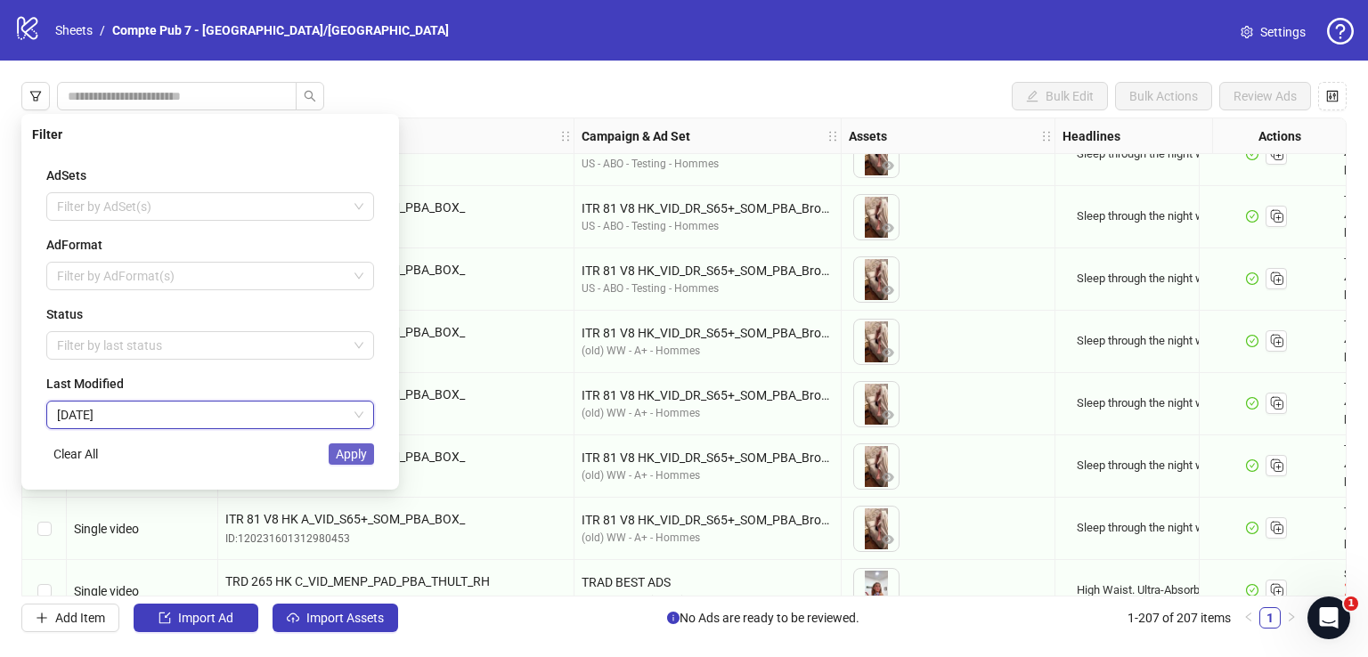
click at [353, 451] on span "Apply" at bounding box center [351, 454] width 31 height 14
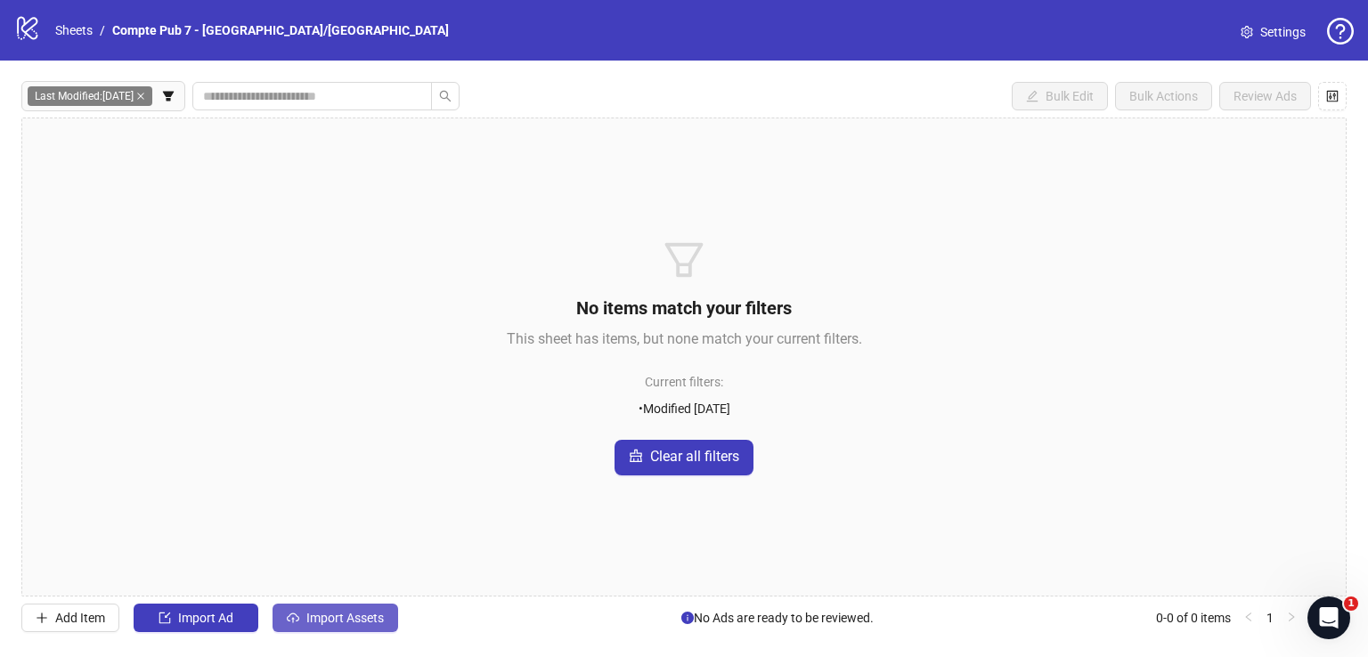
click at [367, 615] on span "Import Assets" at bounding box center [344, 618] width 77 height 14
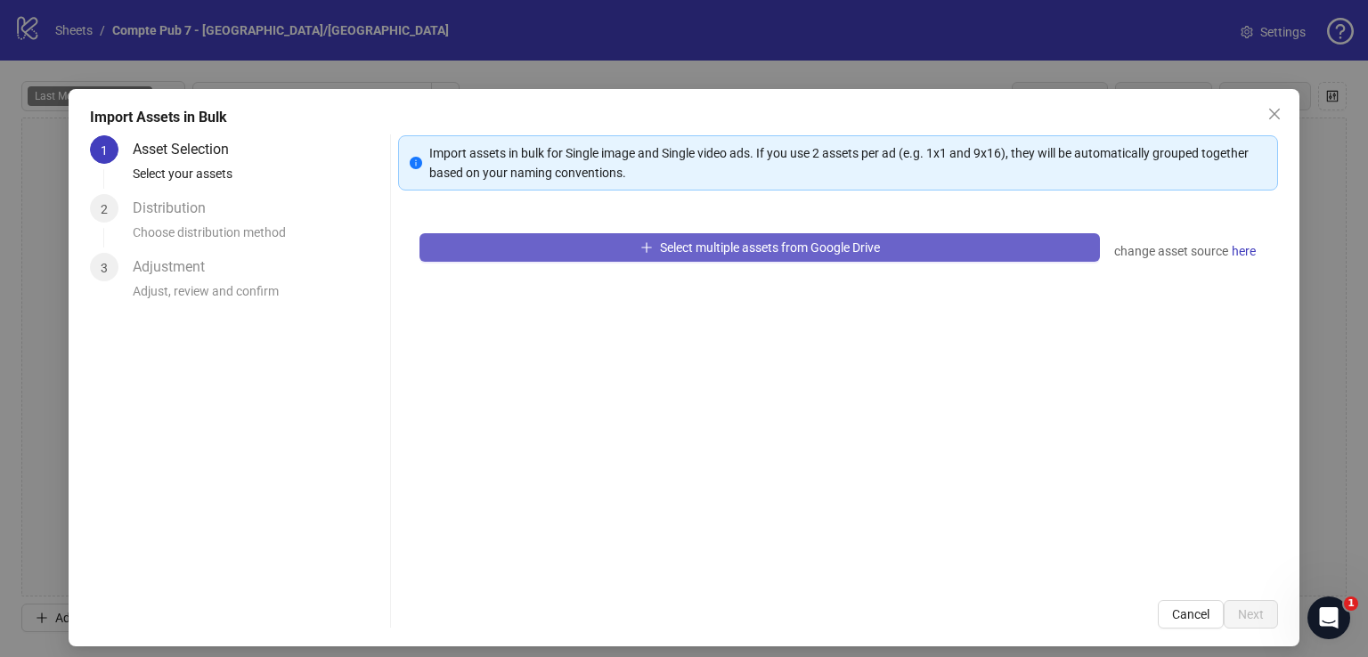
click at [720, 247] on span "Select multiple assets from Google Drive" at bounding box center [770, 247] width 220 height 14
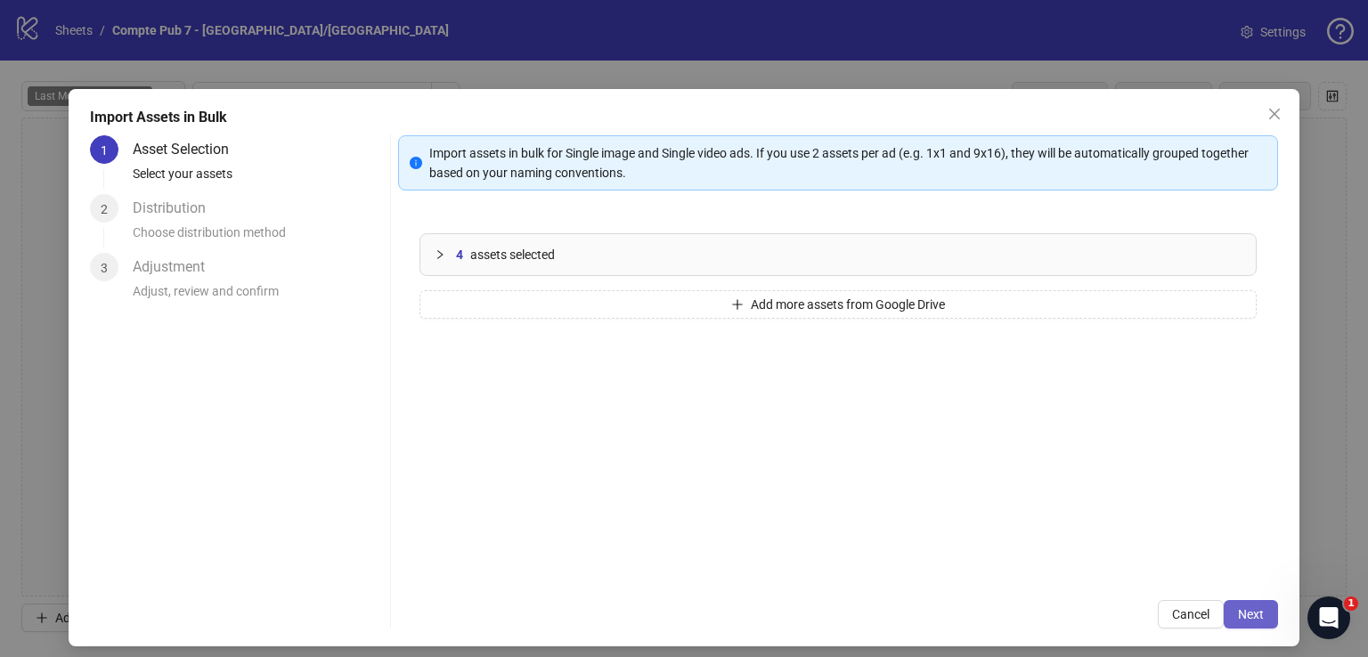
click at [1251, 617] on button "Next" at bounding box center [1250, 614] width 54 height 28
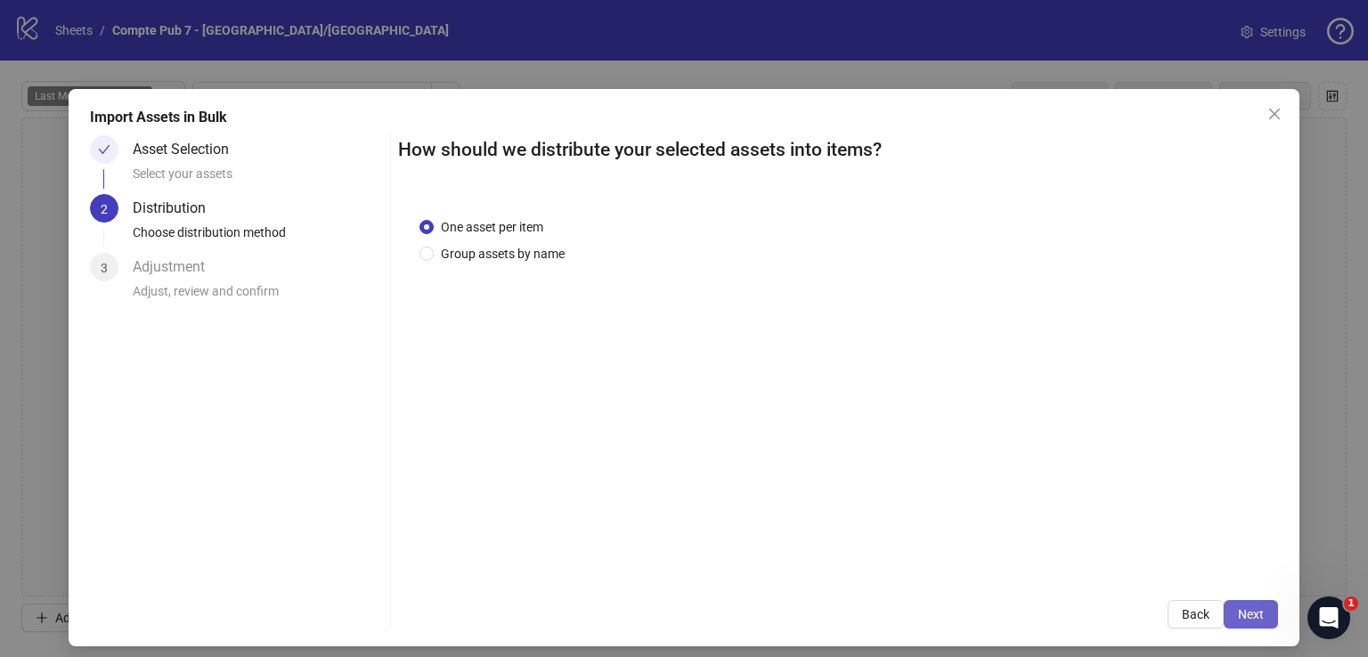
click at [1250, 617] on span "Next" at bounding box center [1251, 614] width 26 height 14
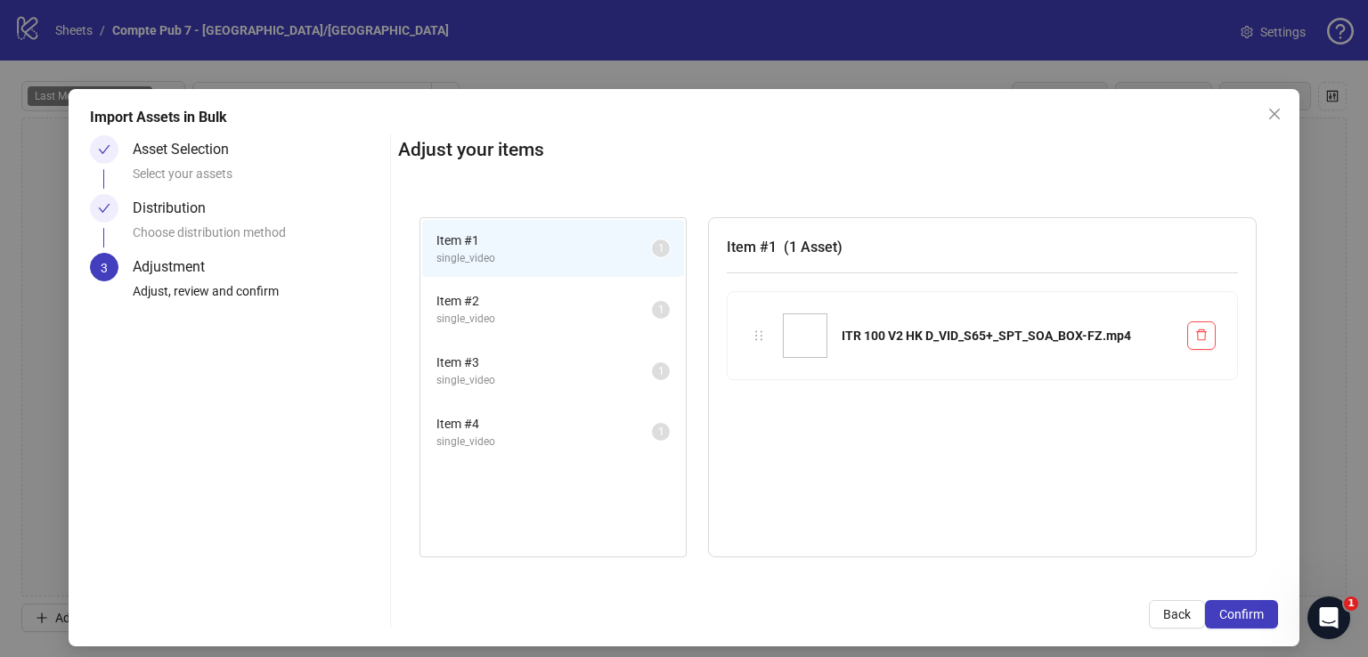
click at [1250, 617] on span "Confirm" at bounding box center [1241, 614] width 45 height 14
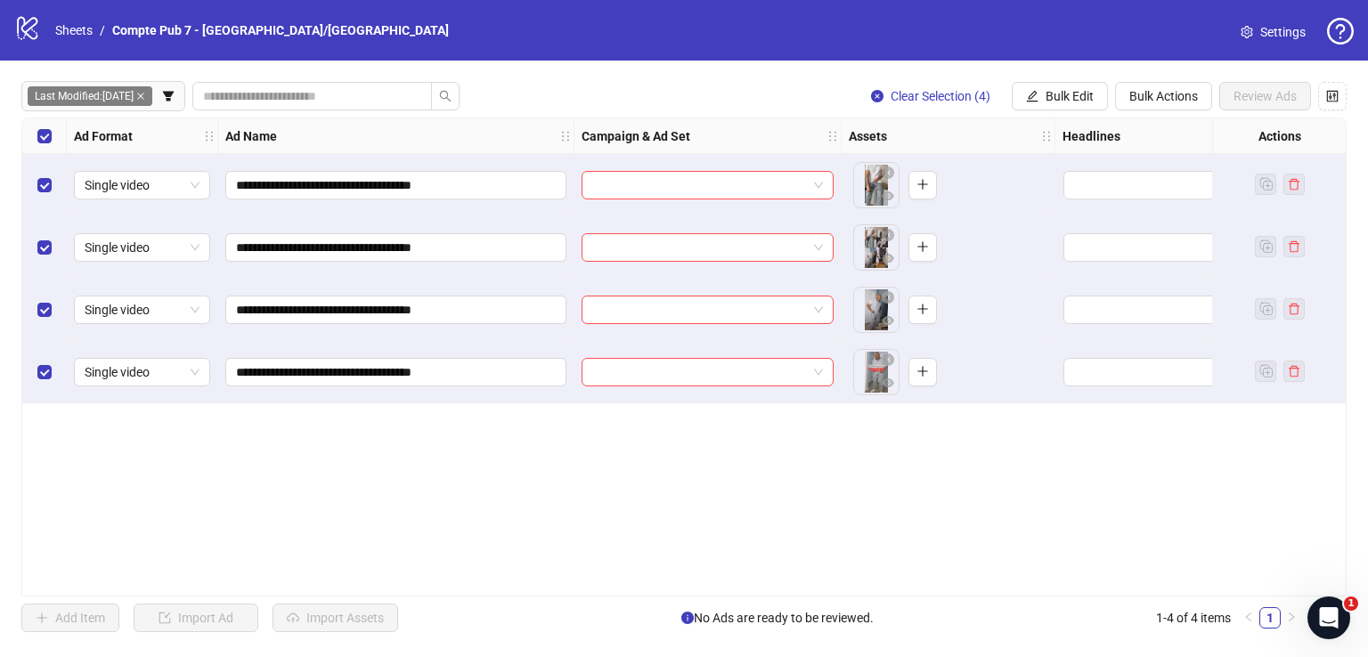
click at [64, 460] on div "**********" at bounding box center [683, 357] width 1325 height 479
click at [1060, 93] on span "Bulk Edit" at bounding box center [1069, 96] width 48 height 14
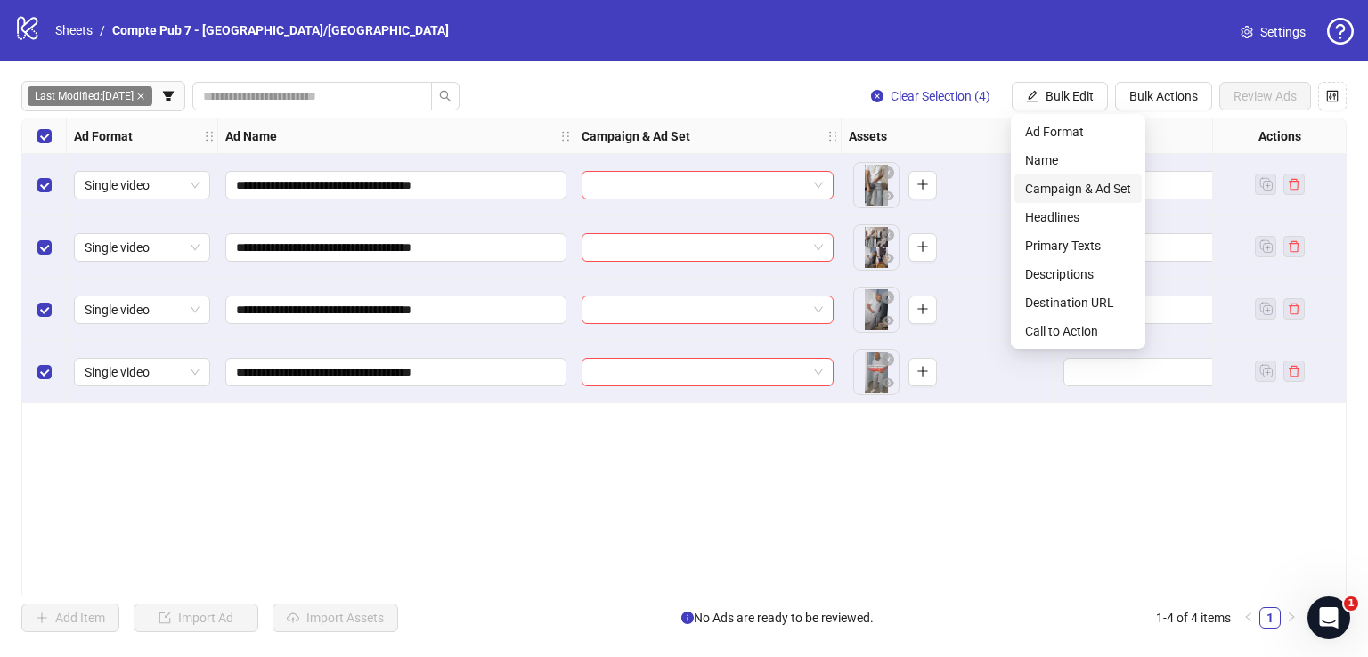
click at [1094, 187] on span "Campaign & Ad Set" at bounding box center [1078, 189] width 106 height 20
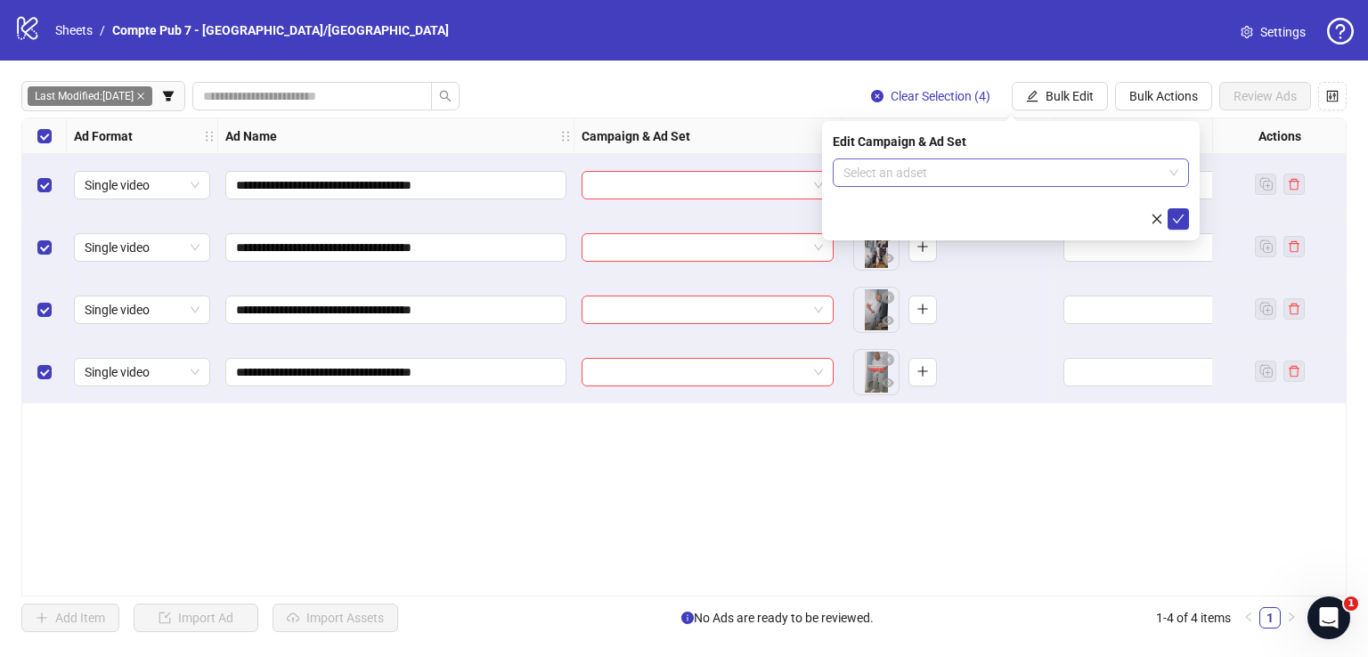
click at [975, 172] on input "search" at bounding box center [1002, 172] width 319 height 27
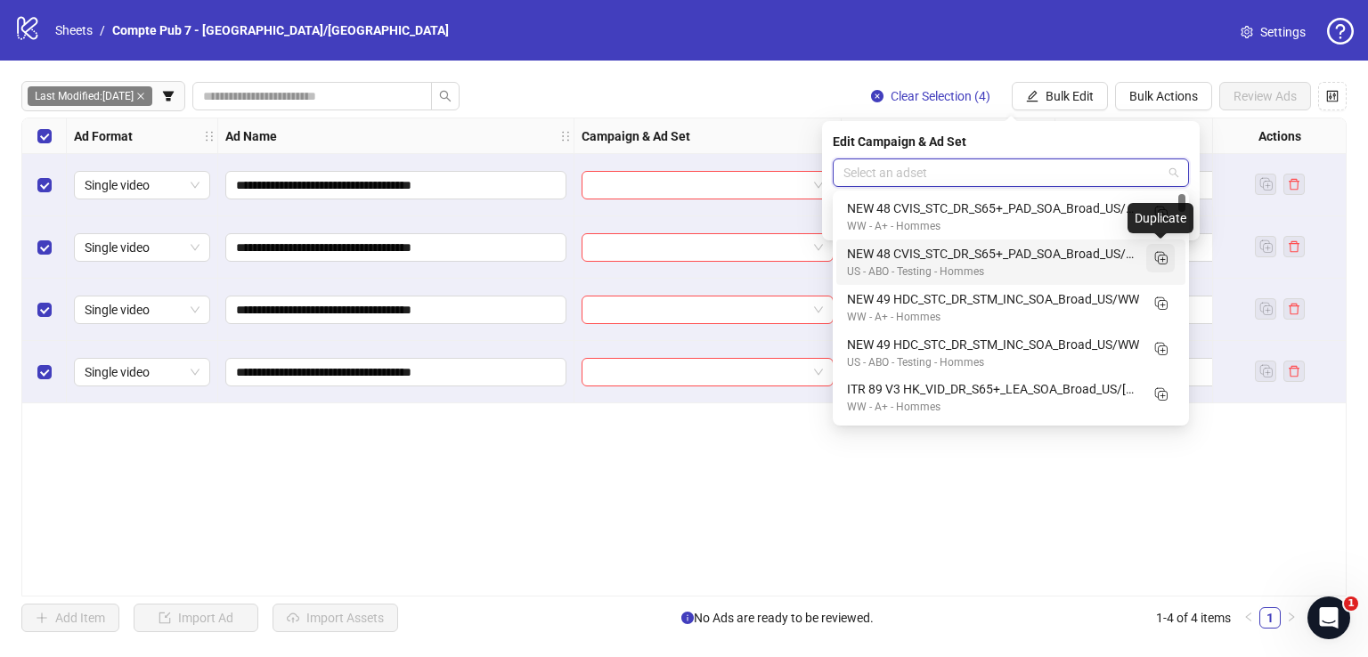
click at [1166, 261] on rect "Duplicate" at bounding box center [1162, 260] width 9 height 9
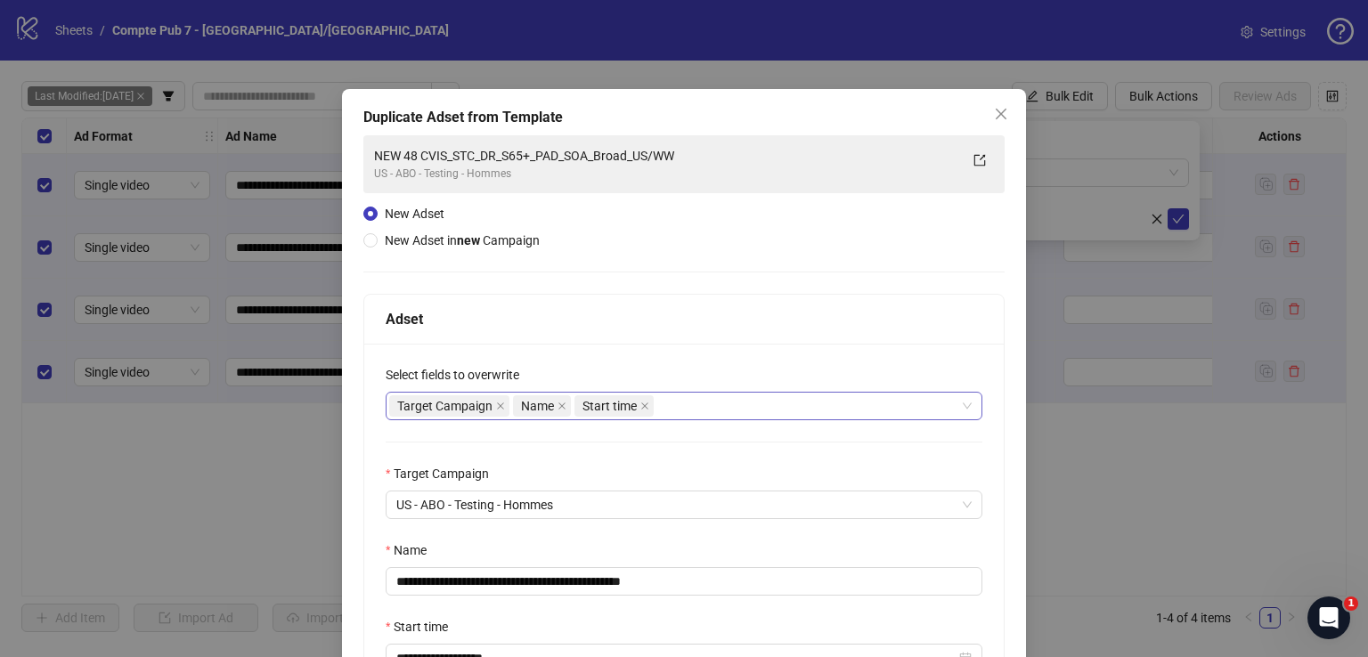
click at [735, 399] on div "Target Campaign Name Start time" at bounding box center [674, 406] width 571 height 25
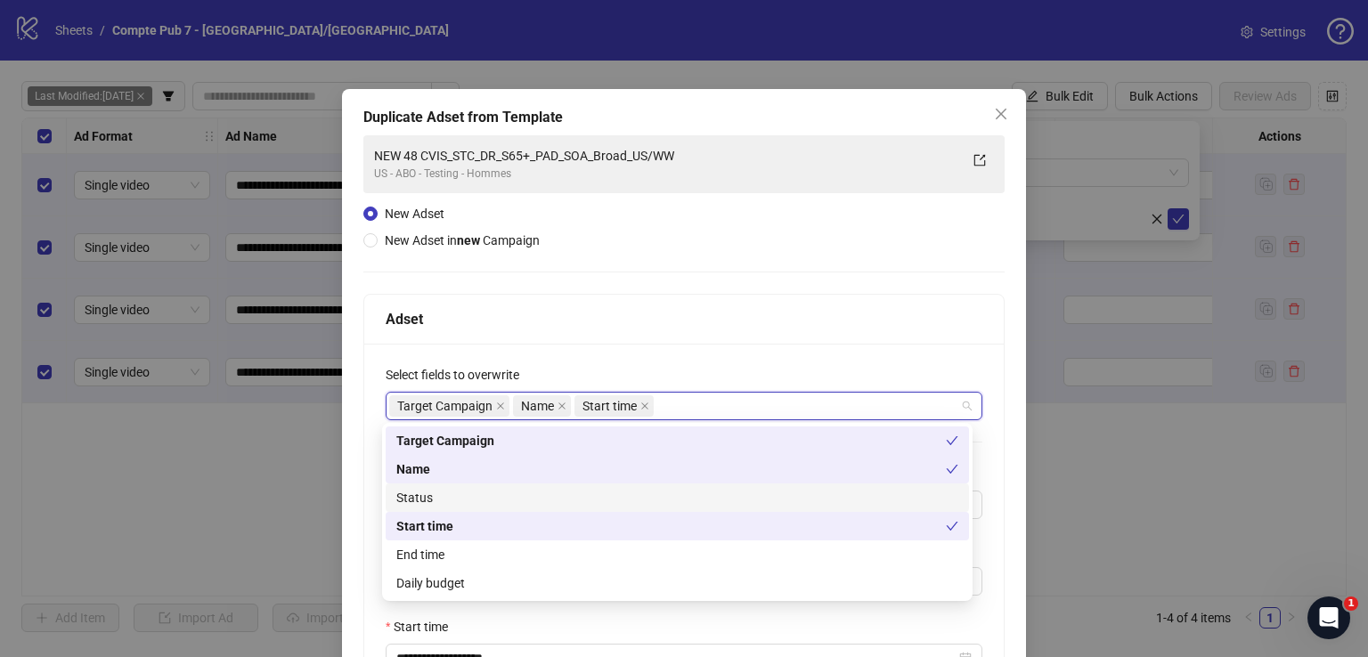
click at [612, 492] on div "Status" at bounding box center [677, 498] width 562 height 20
drag, startPoint x: 595, startPoint y: 581, endPoint x: 597, endPoint y: 562, distance: 19.7
click at [595, 581] on div "Daily budget" at bounding box center [677, 583] width 562 height 20
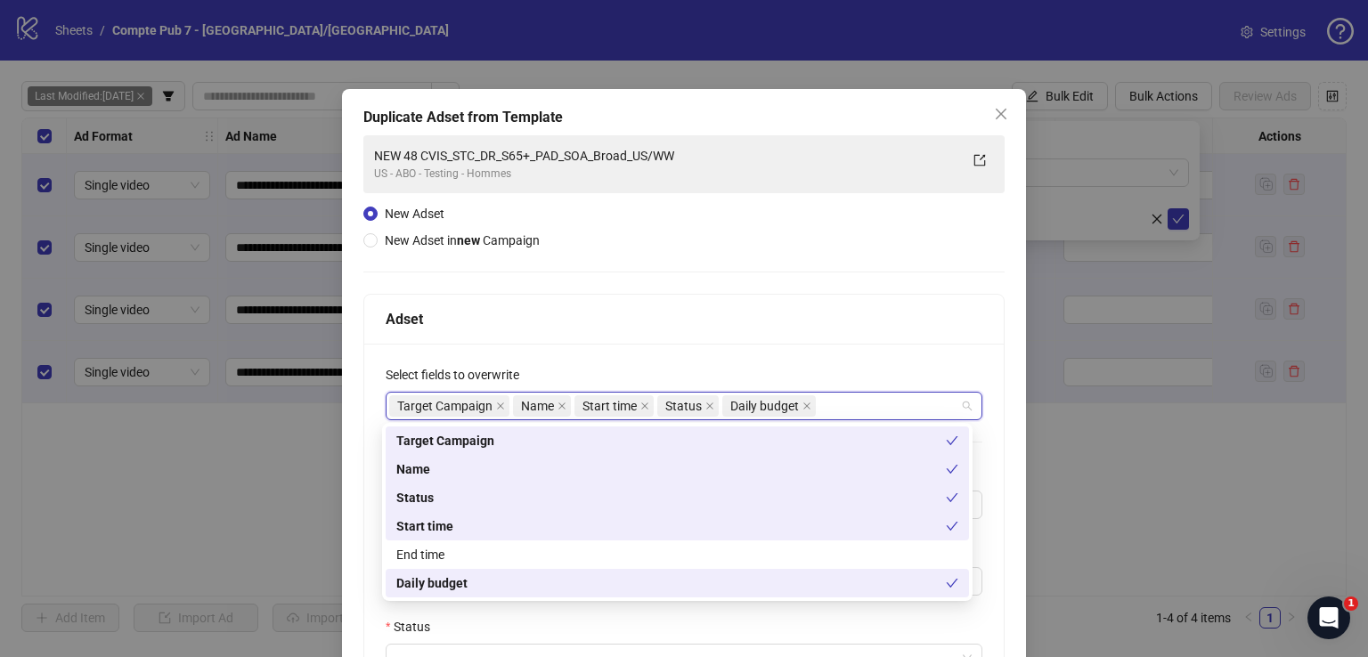
click at [639, 316] on div "Adset" at bounding box center [684, 319] width 597 height 22
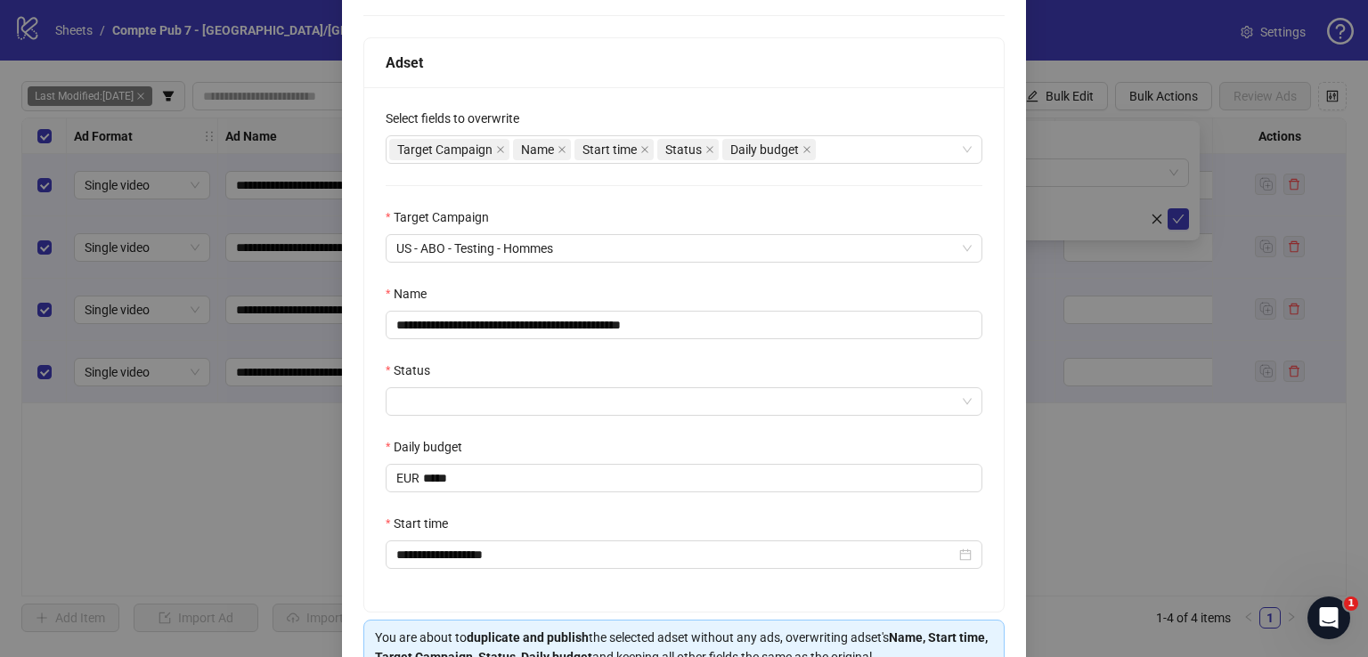
scroll to position [256, 0]
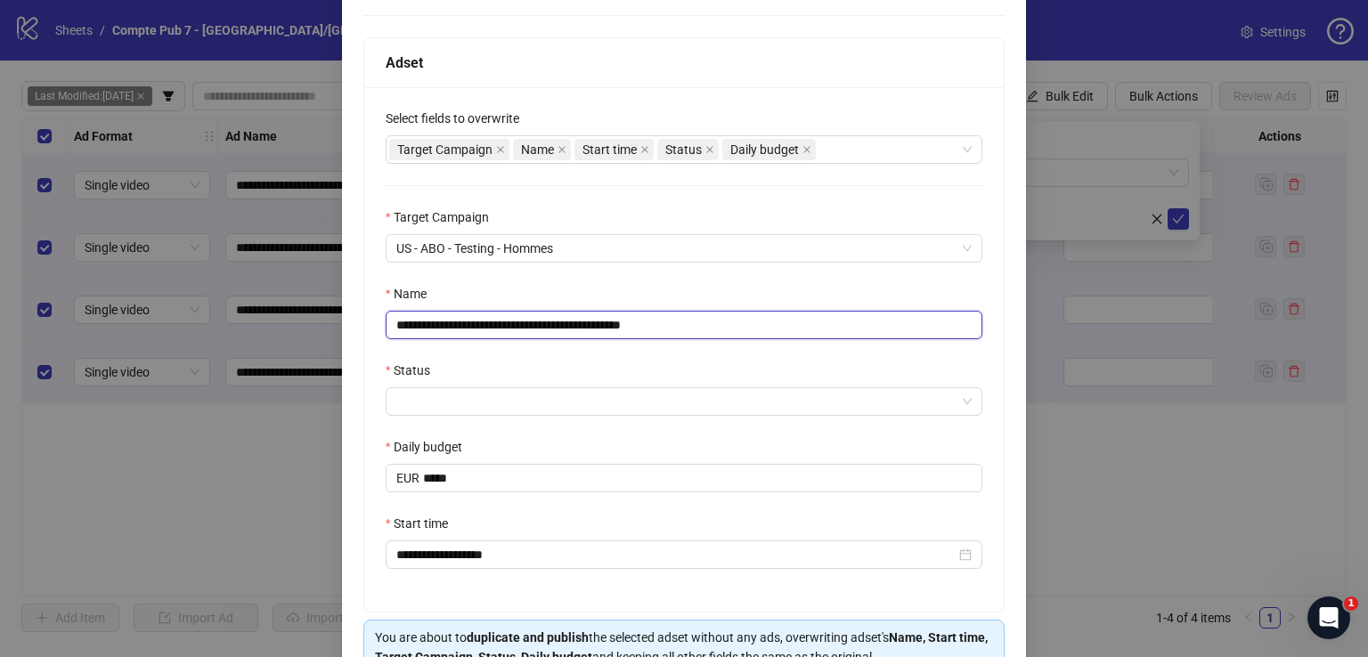
click at [623, 314] on input "**********" at bounding box center [684, 325] width 597 height 28
paste input "****"
type input "**********"
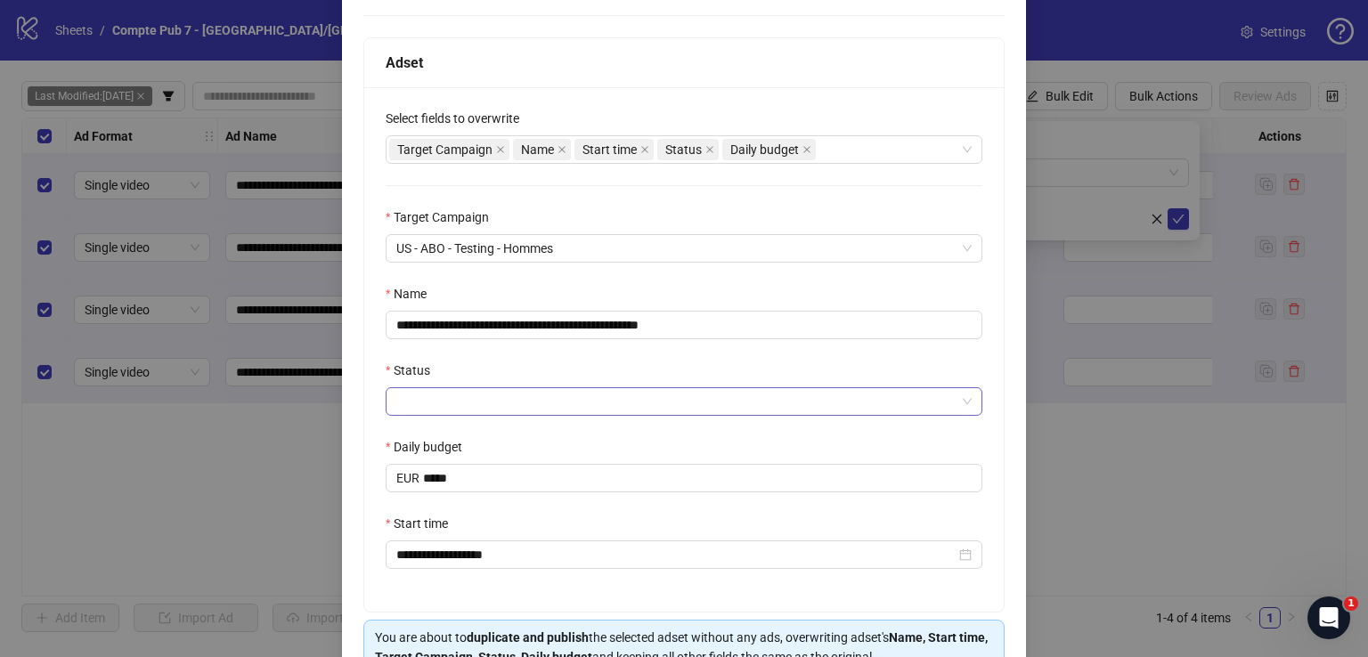
click at [605, 406] on input "Status" at bounding box center [675, 401] width 559 height 27
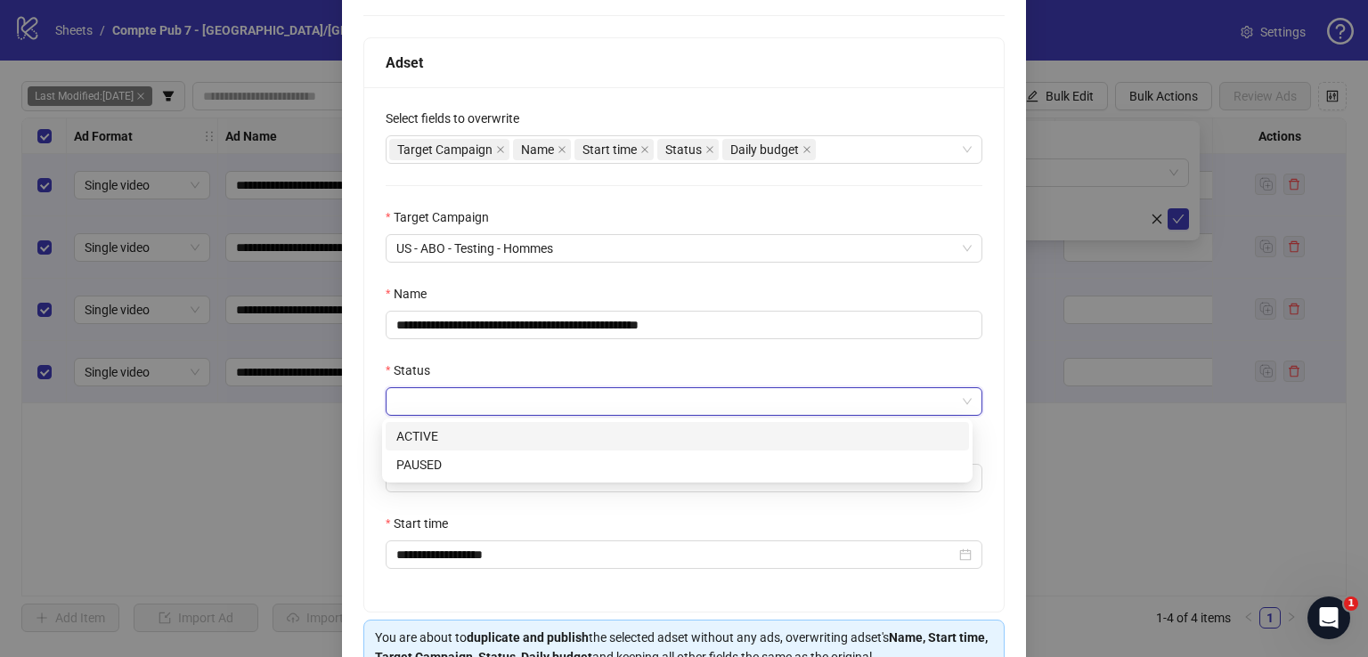
click at [602, 436] on div "ACTIVE" at bounding box center [677, 436] width 562 height 20
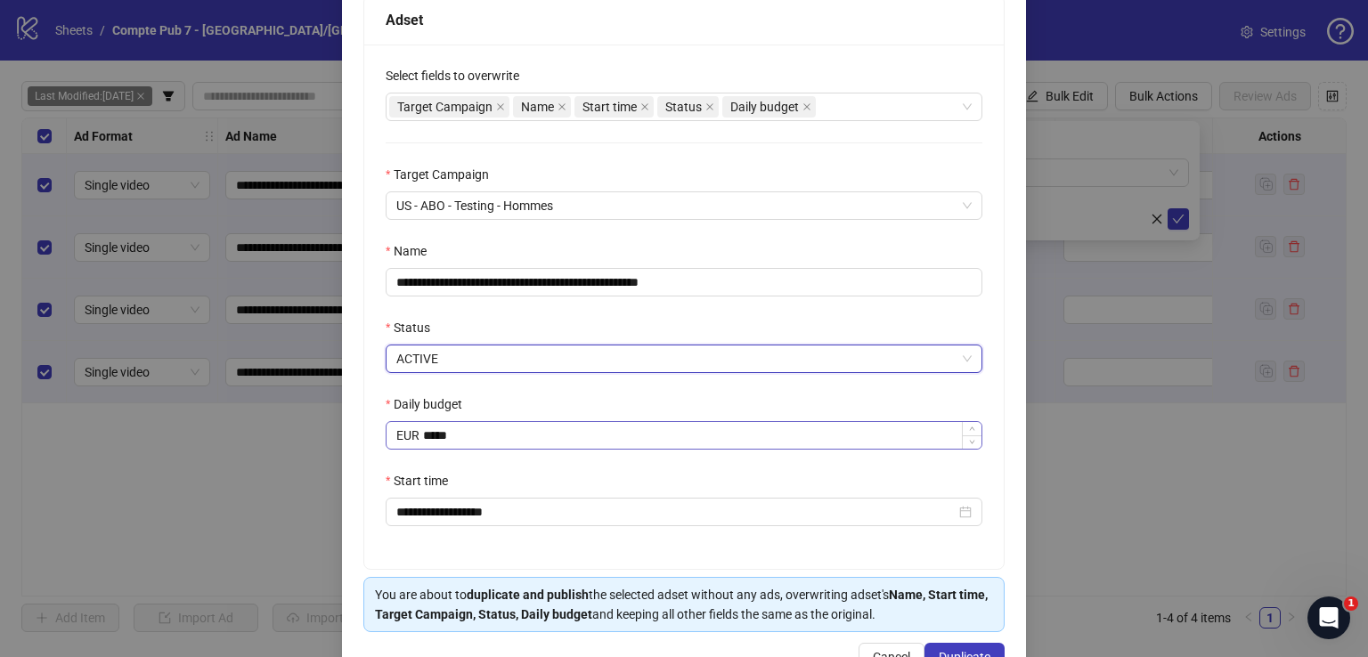
scroll to position [352, 0]
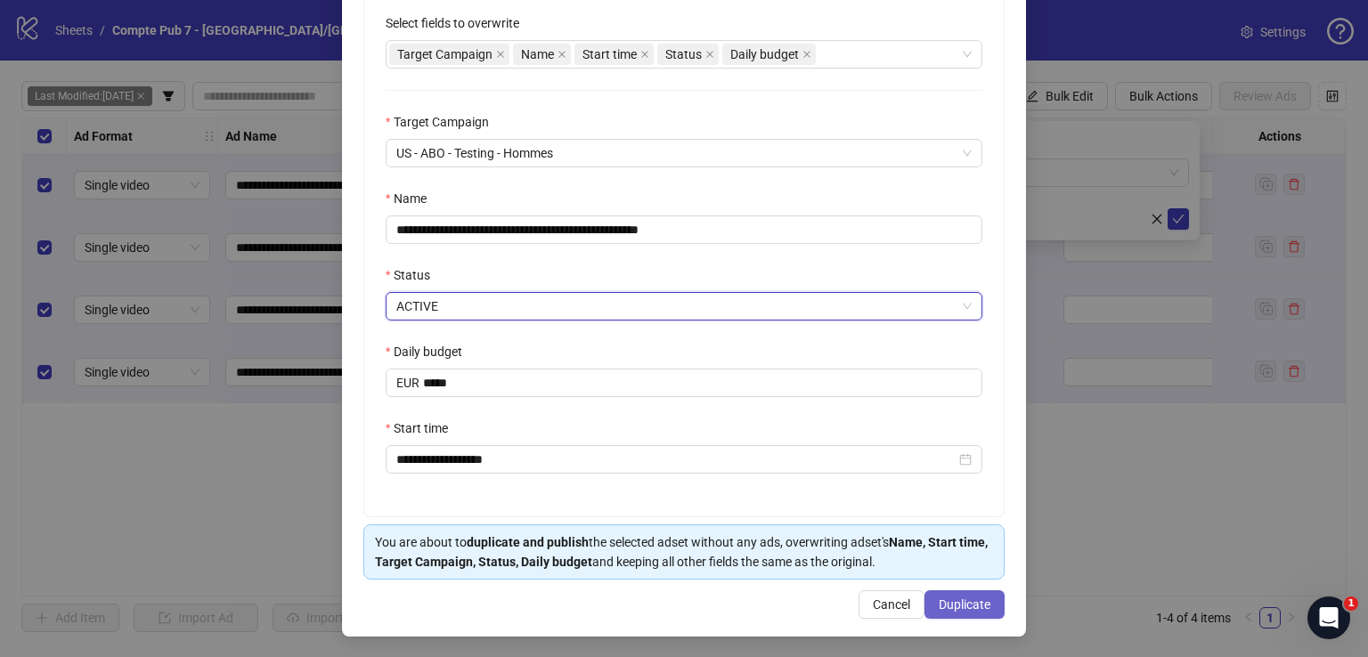
click at [948, 607] on span "Duplicate" at bounding box center [964, 604] width 52 height 14
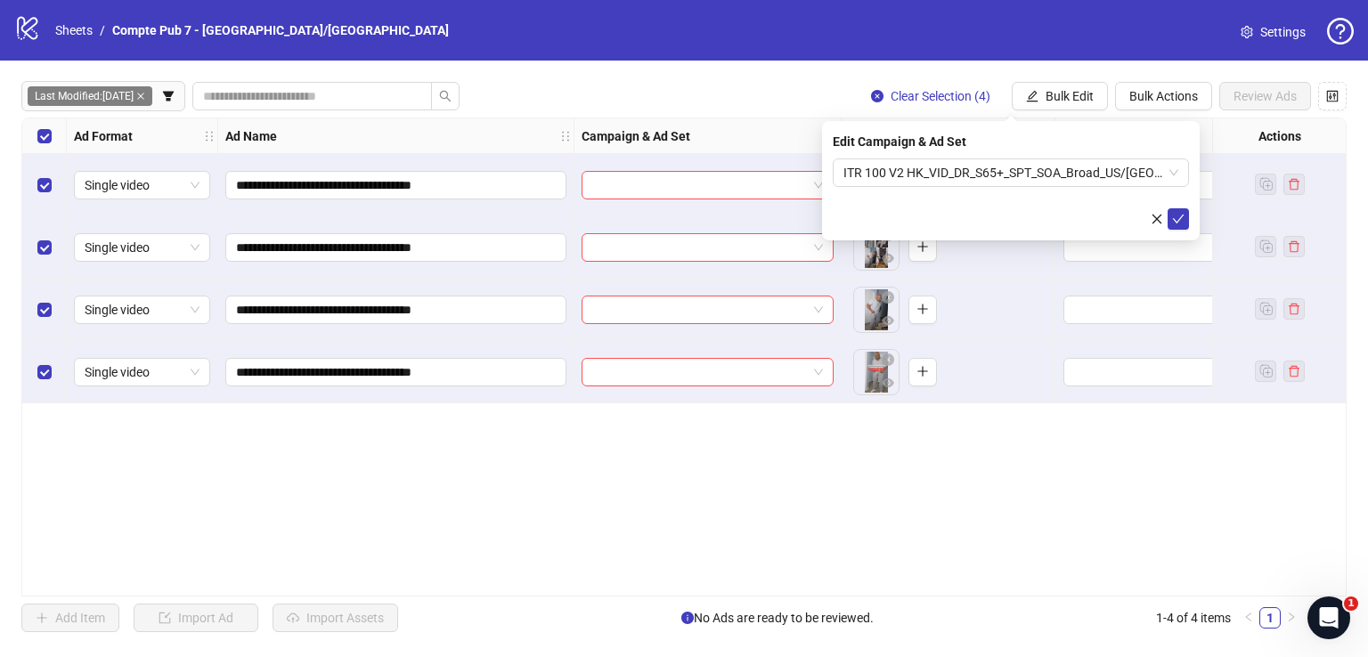
click at [1179, 218] on icon "check" at bounding box center [1178, 219] width 12 height 12
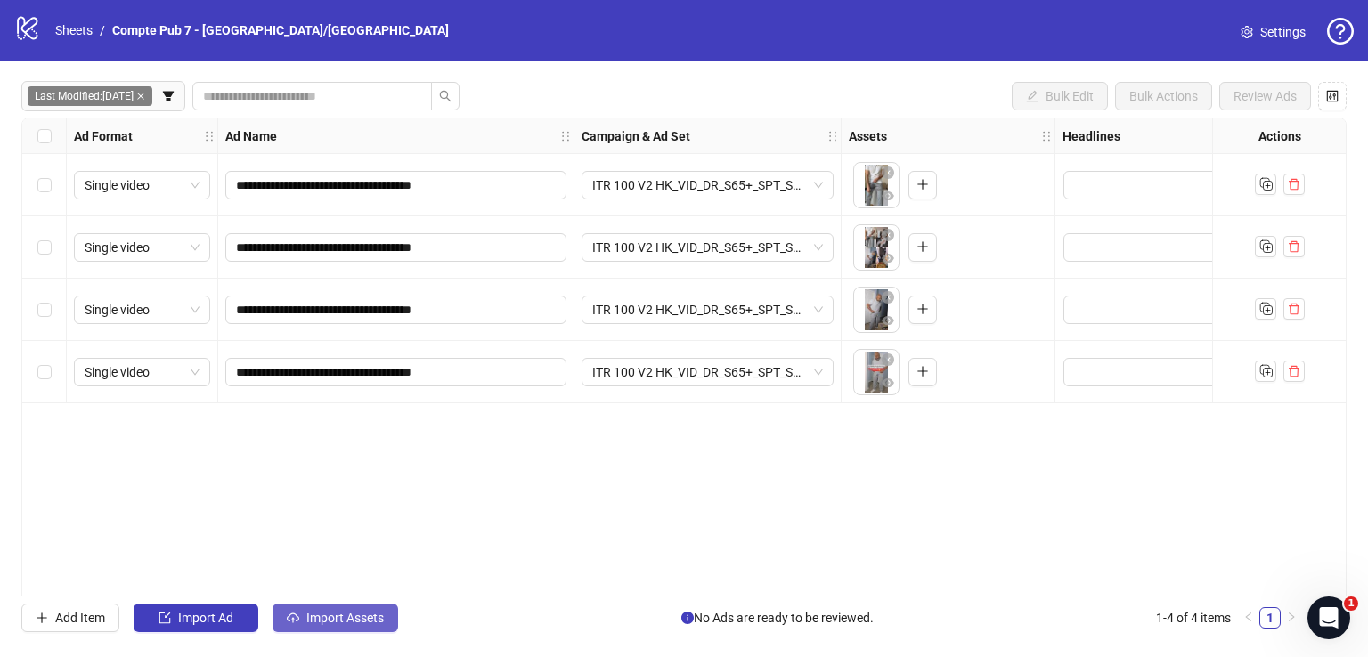
click at [347, 610] on button "Import Assets" at bounding box center [335, 618] width 126 height 28
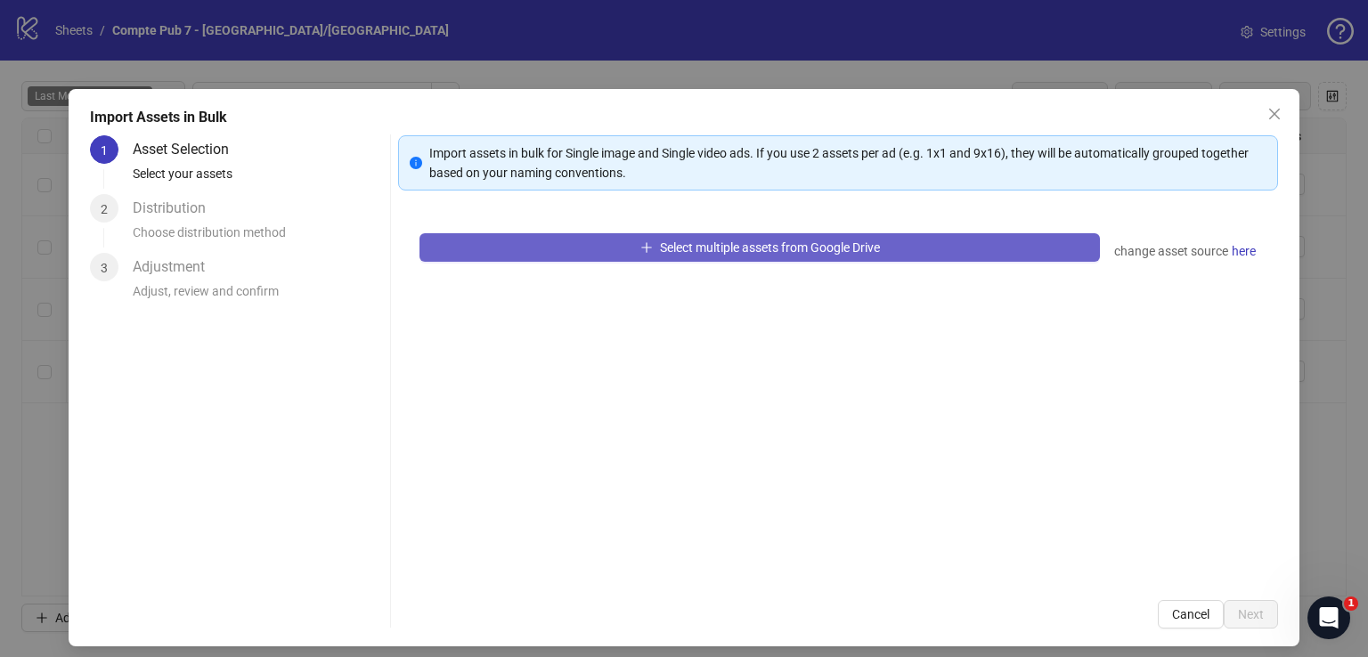
click at [629, 251] on button "Select multiple assets from Google Drive" at bounding box center [759, 247] width 680 height 28
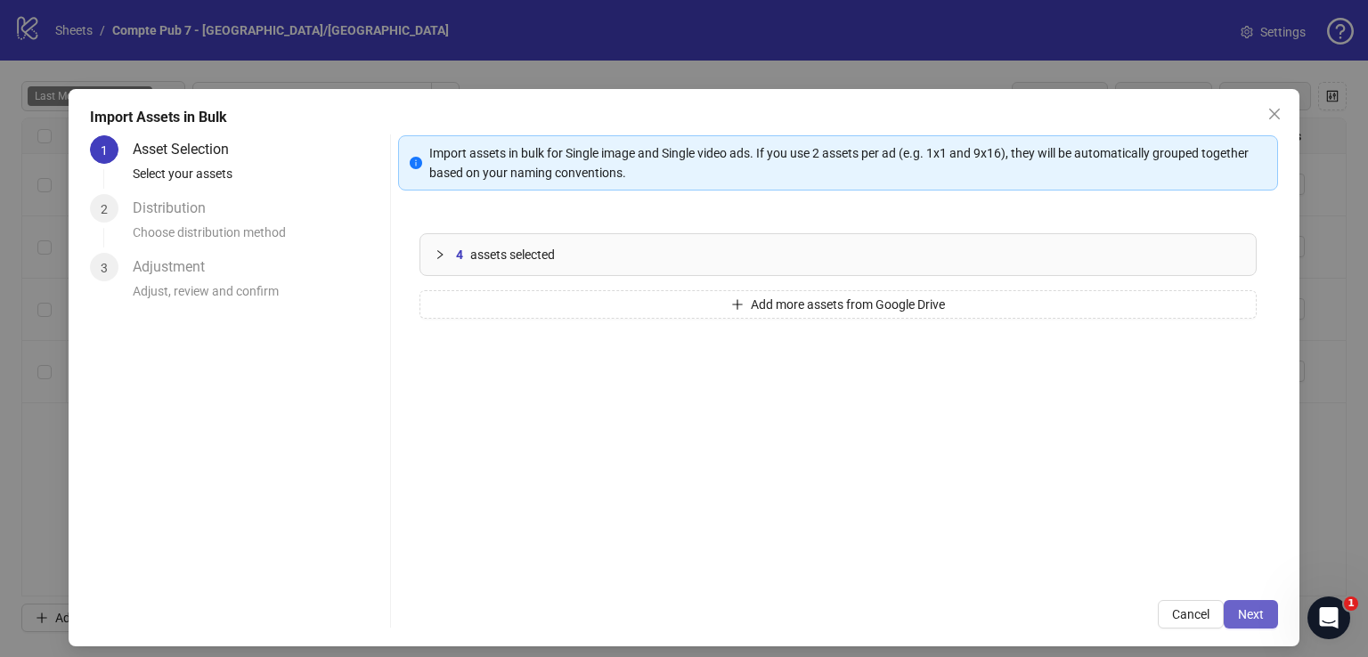
click at [1223, 625] on button "Next" at bounding box center [1250, 614] width 54 height 28
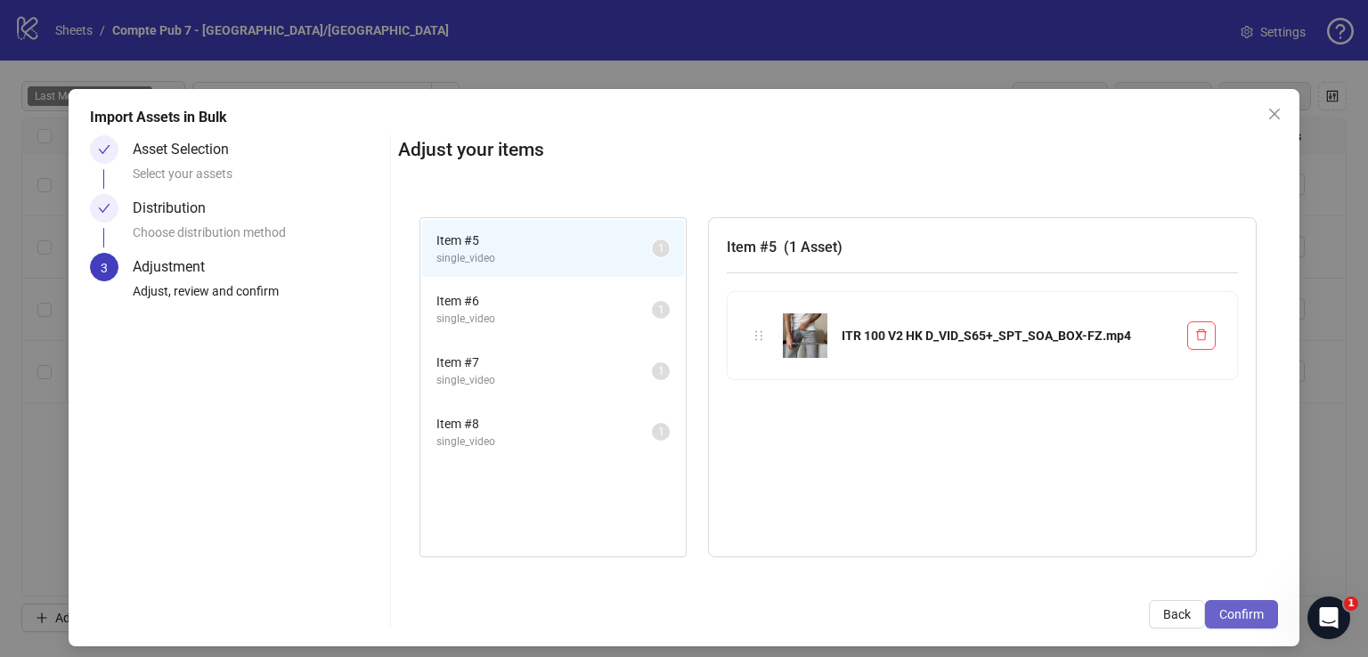
click at [1223, 613] on span "Confirm" at bounding box center [1241, 614] width 45 height 14
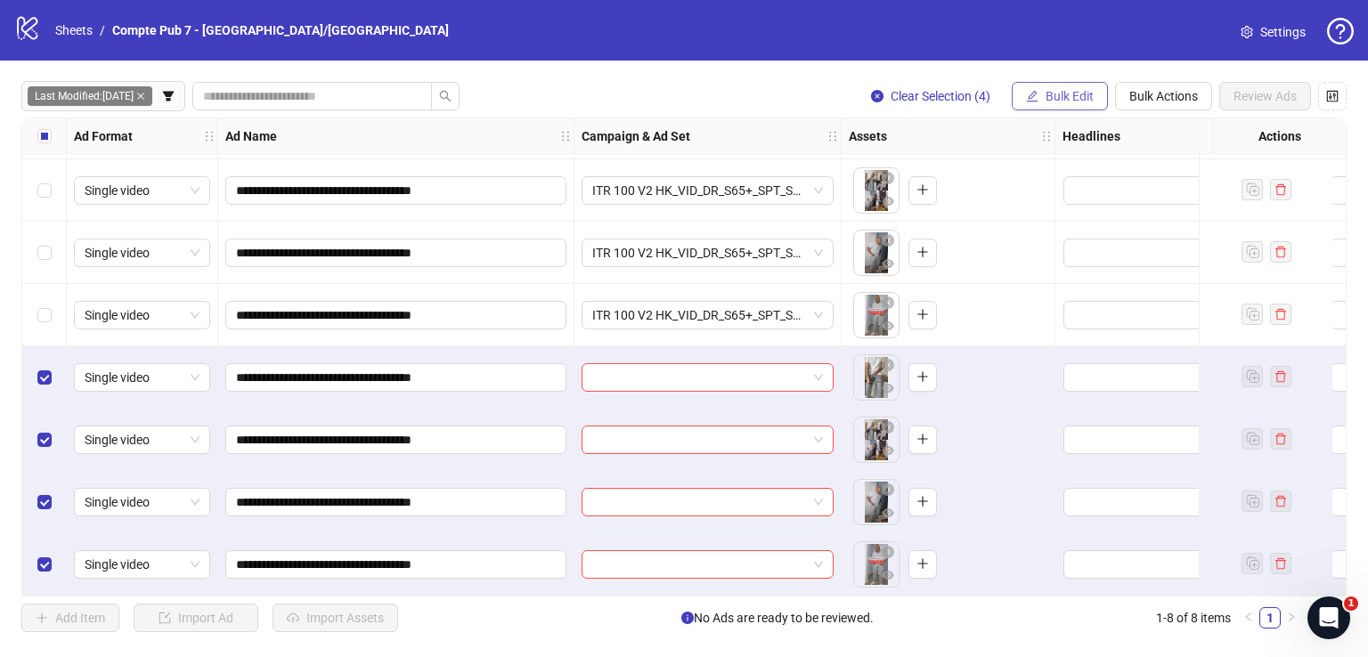
click at [1051, 86] on button "Bulk Edit" at bounding box center [1059, 96] width 96 height 28
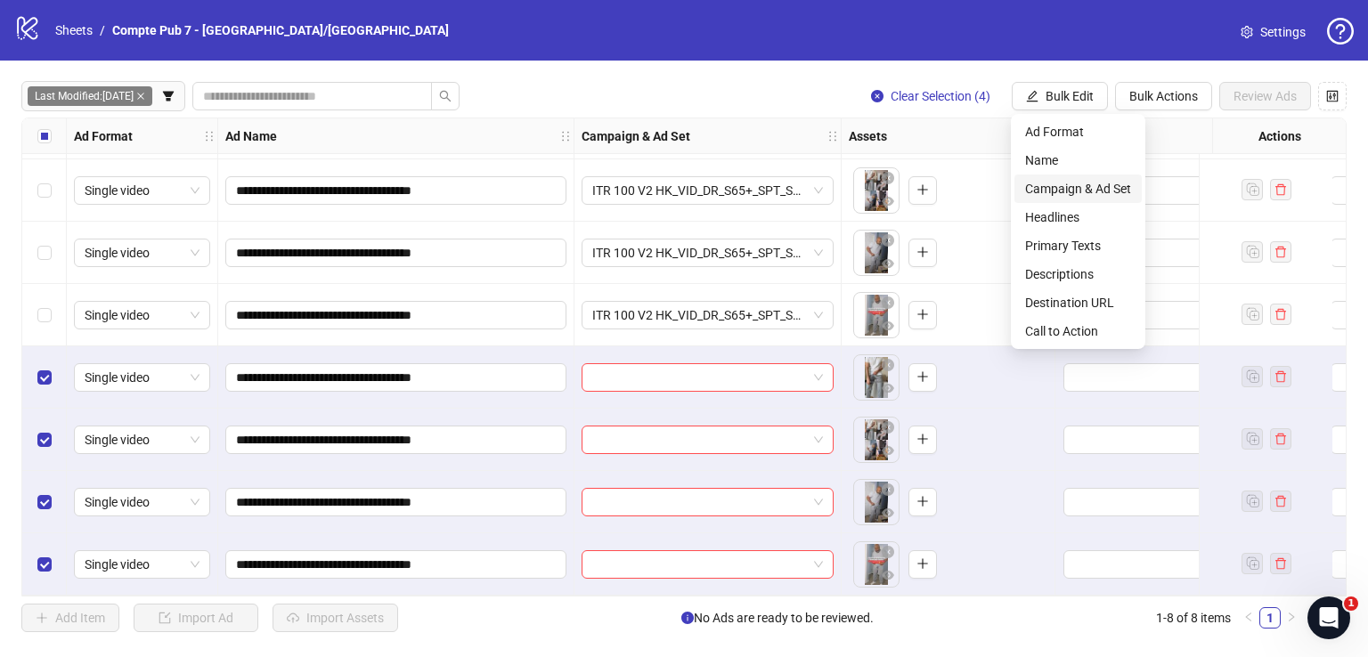
click at [1058, 187] on span "Campaign & Ad Set" at bounding box center [1078, 189] width 106 height 20
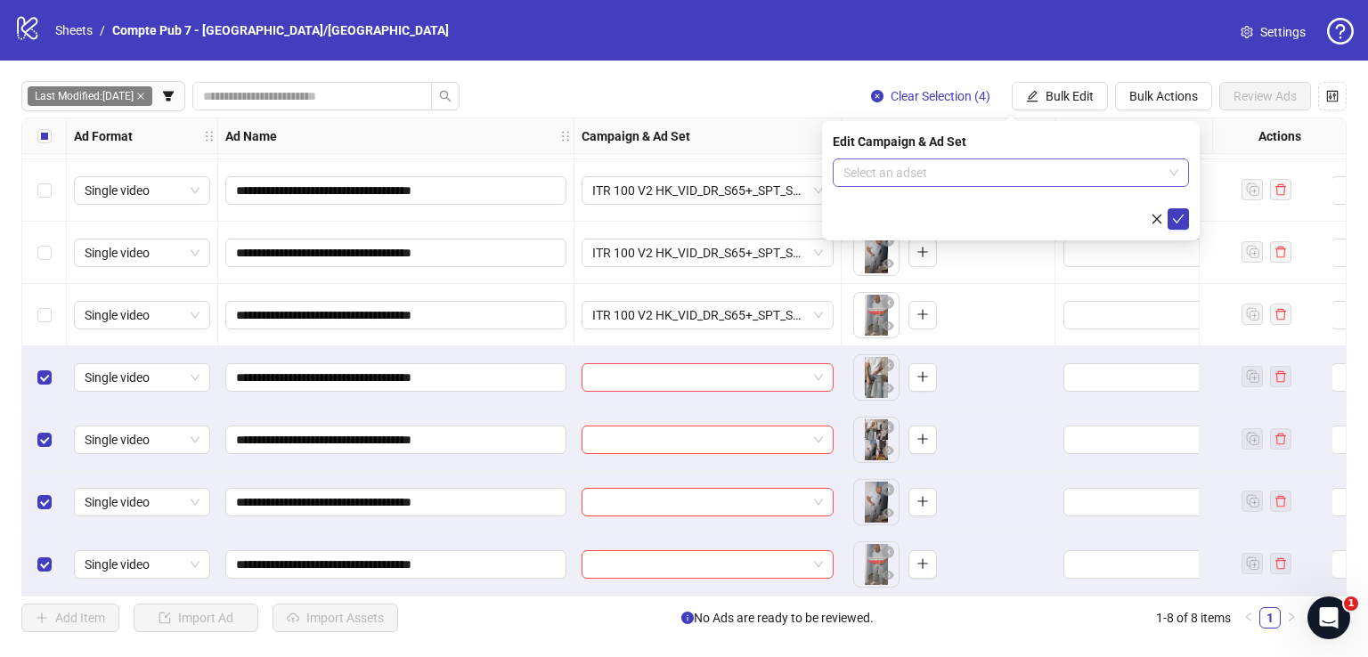
click at [922, 176] on input "search" at bounding box center [1002, 172] width 319 height 27
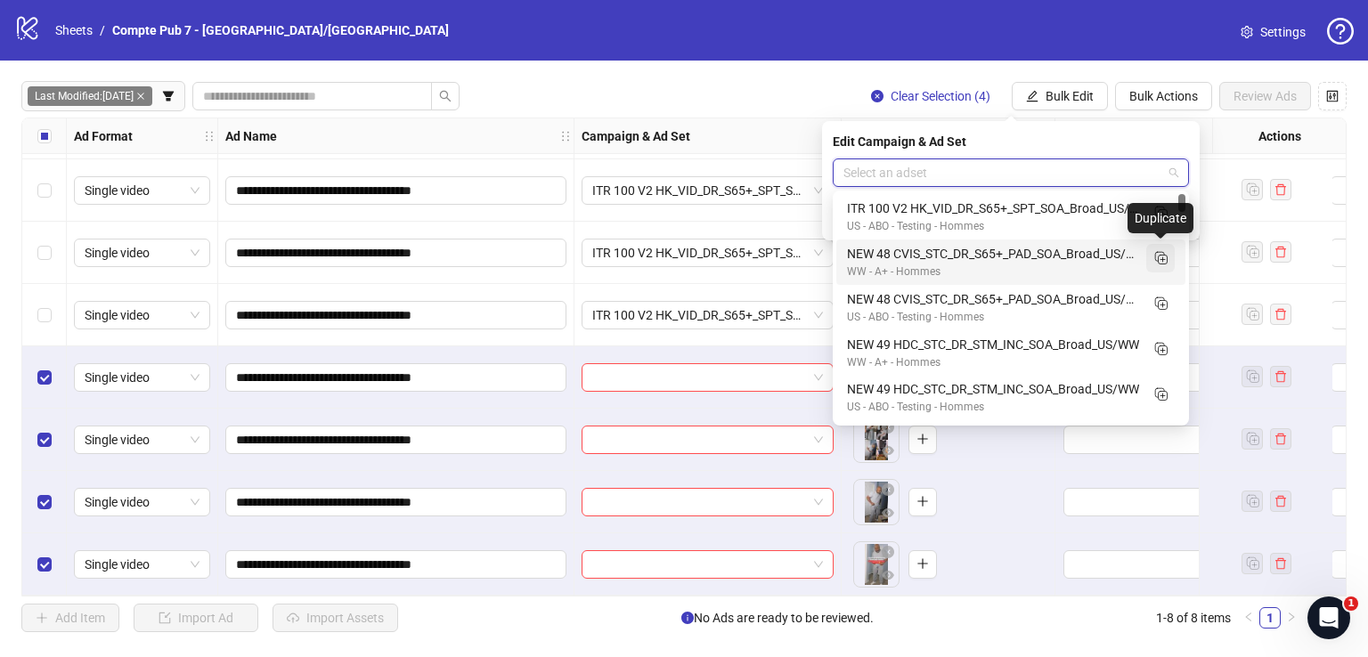
click at [1163, 258] on line "Duplicate" at bounding box center [1163, 259] width 0 height 4
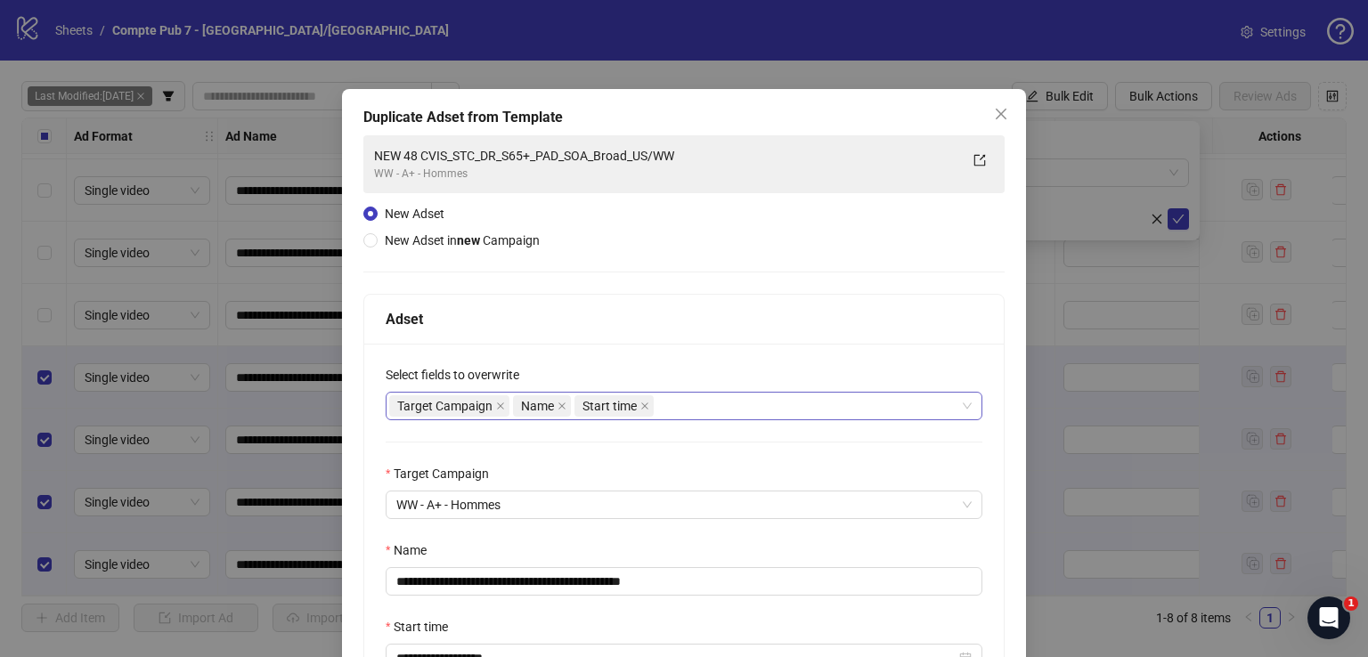
click at [754, 416] on div "Target Campaign Name Start time" at bounding box center [674, 406] width 571 height 25
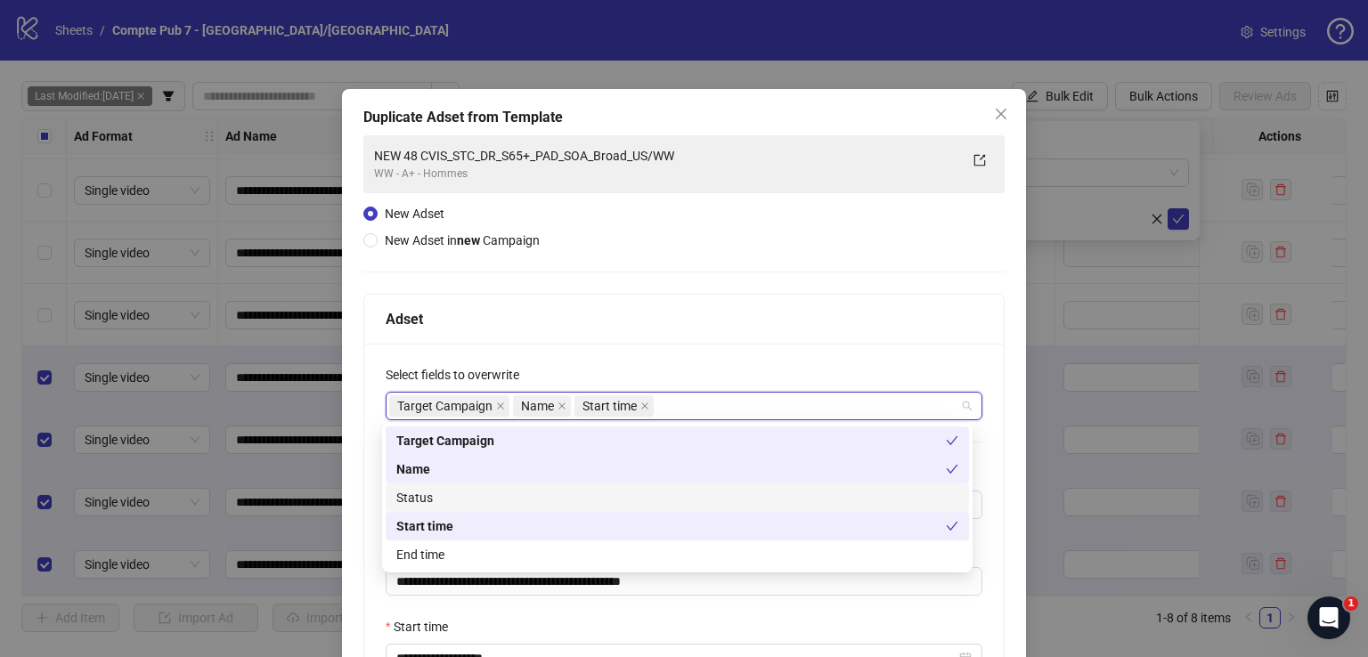
click at [586, 492] on div "Status" at bounding box center [677, 498] width 562 height 20
click at [674, 289] on div "**********" at bounding box center [683, 494] width 641 height 719
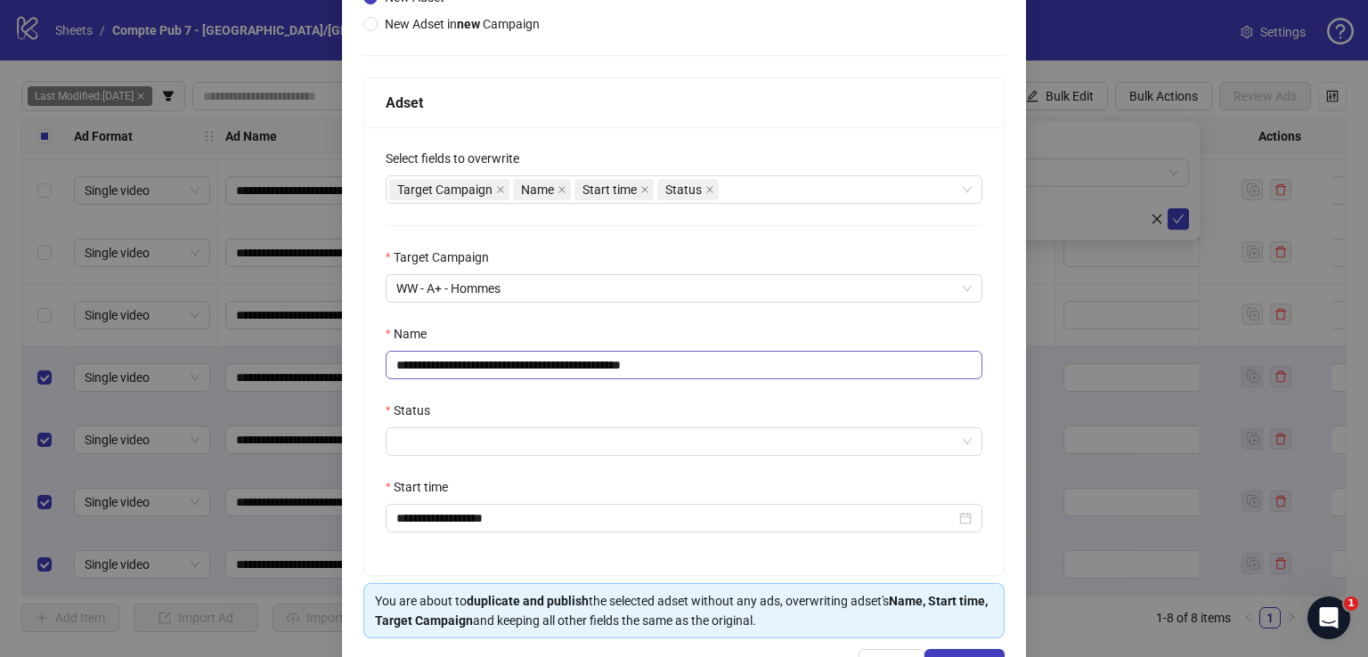
scroll to position [217, 0]
click at [573, 359] on input "**********" at bounding box center [684, 364] width 597 height 28
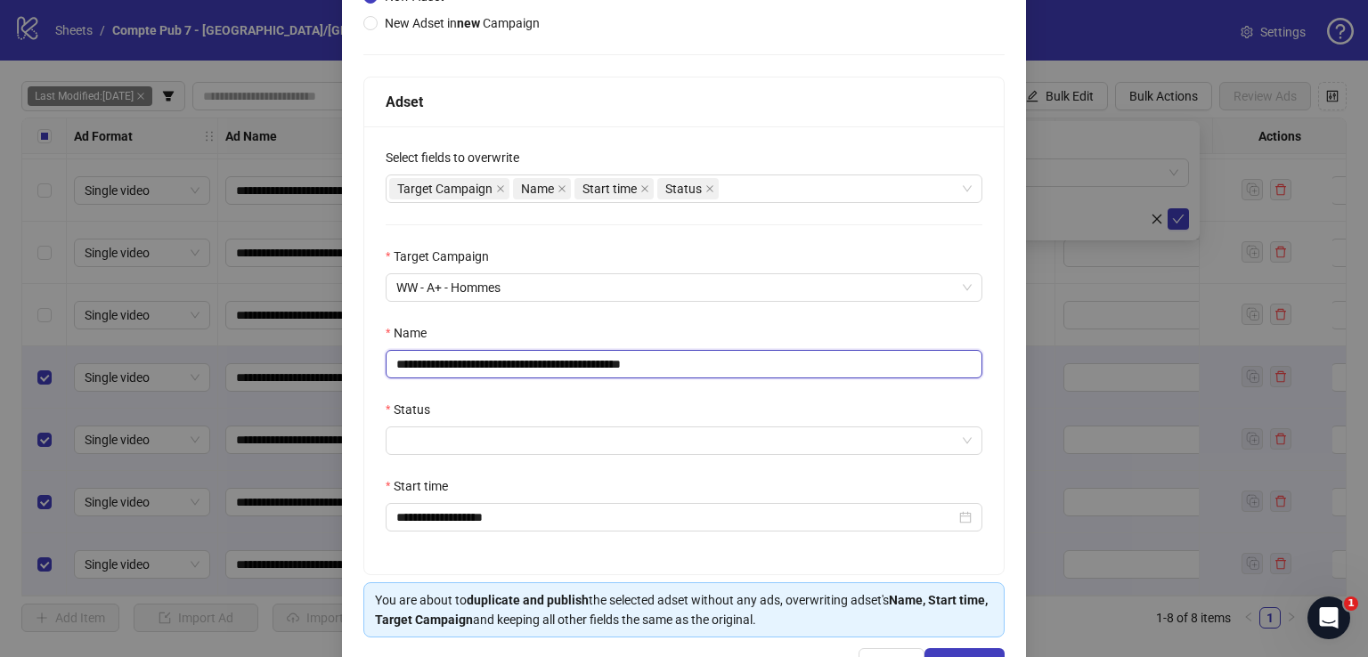
click at [573, 359] on input "**********" at bounding box center [684, 364] width 597 height 28
paste input "****"
type input "**********"
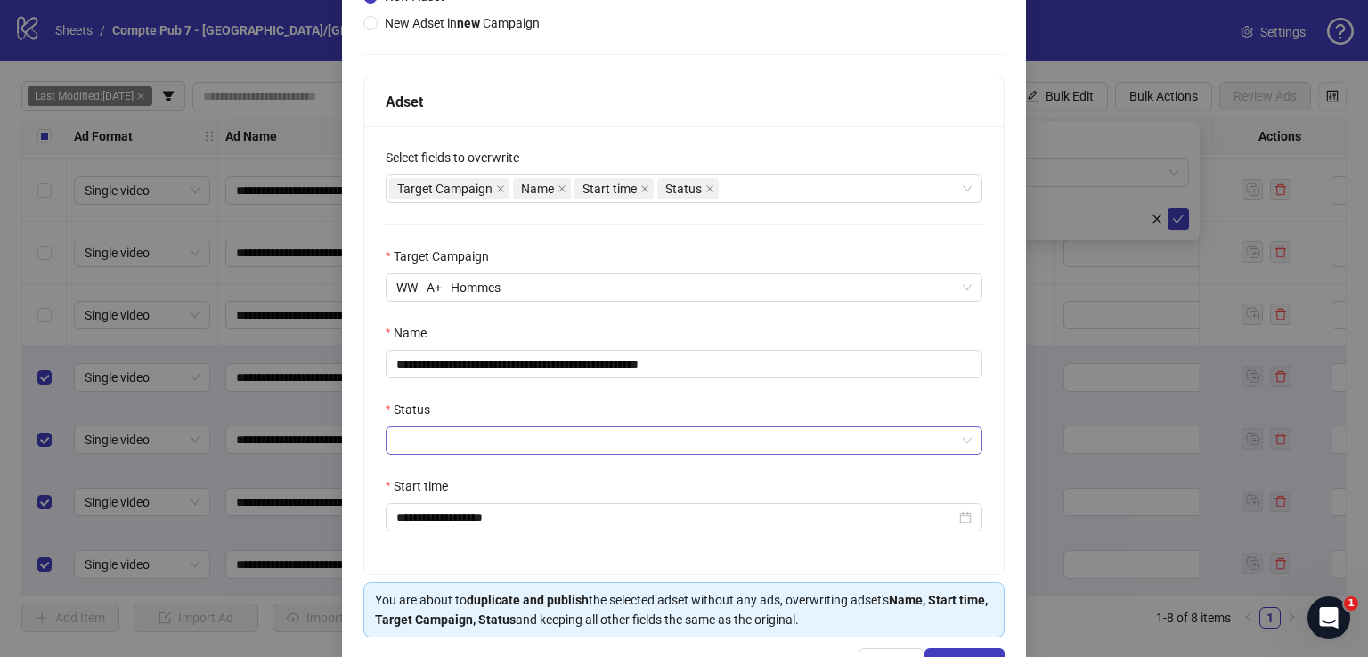
click at [520, 447] on input "Status" at bounding box center [675, 440] width 559 height 27
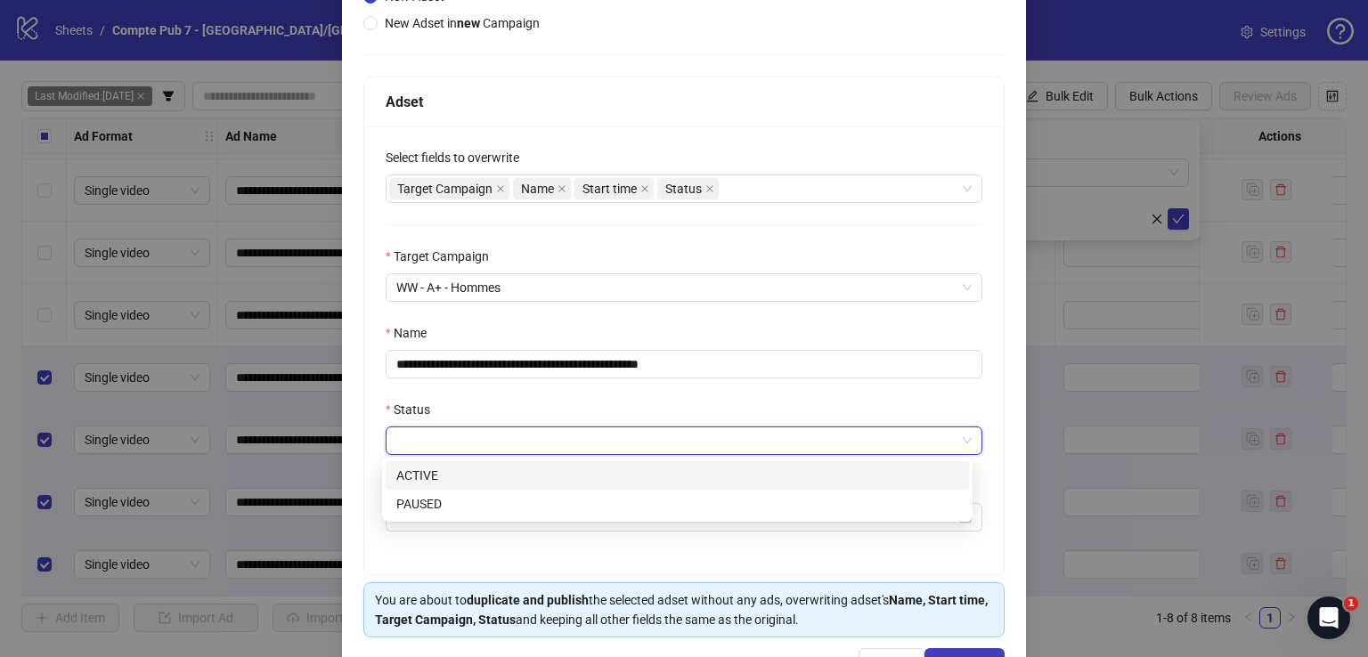
click at [516, 468] on div "ACTIVE" at bounding box center [677, 476] width 562 height 20
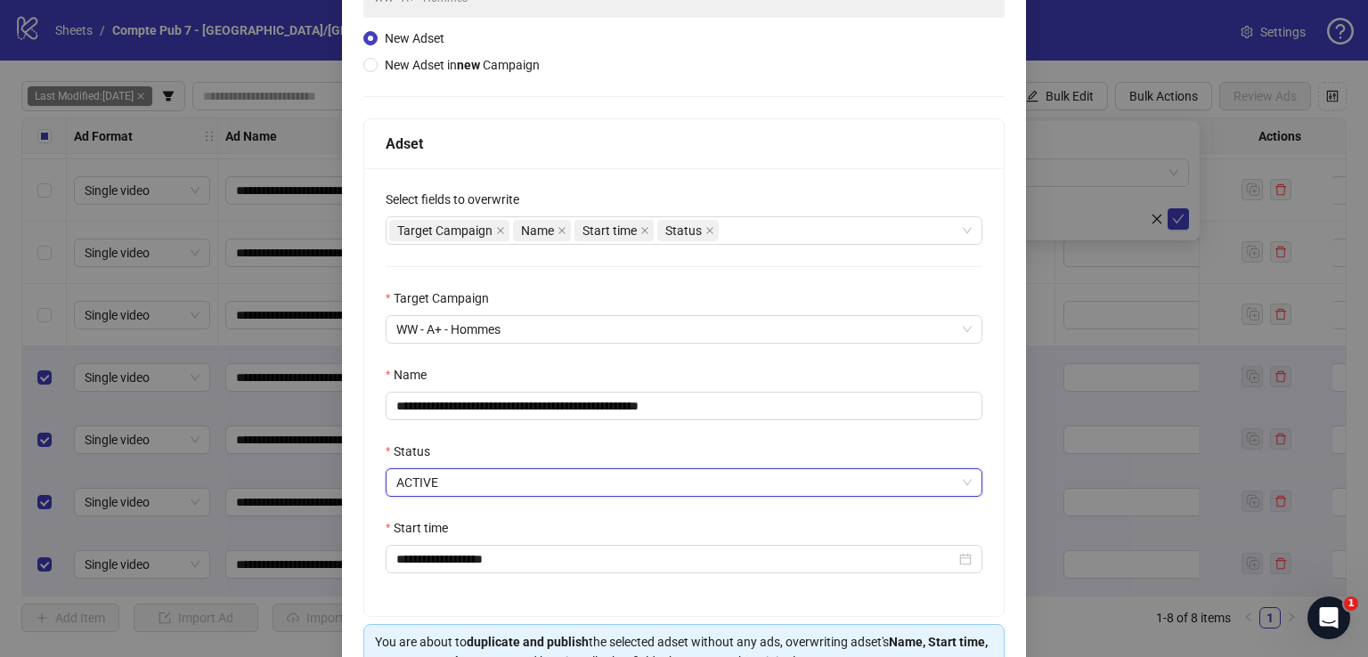
scroll to position [275, 0]
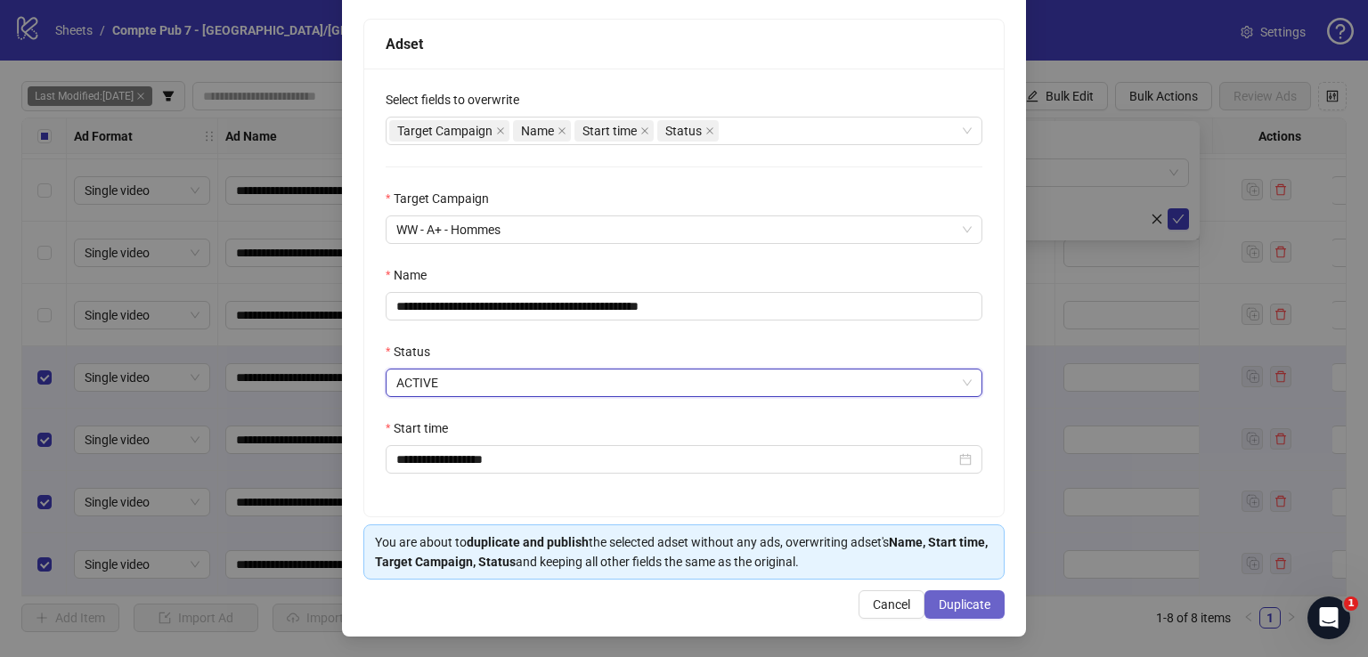
click at [941, 607] on span "Duplicate" at bounding box center [964, 604] width 52 height 14
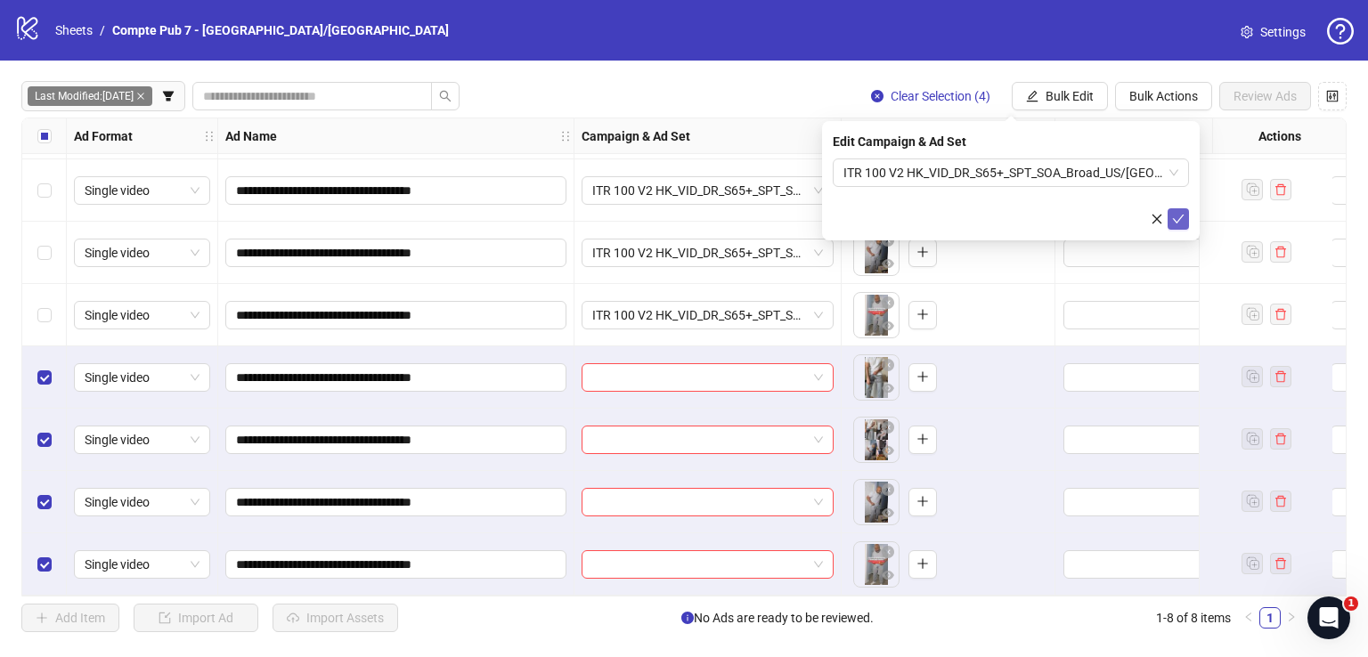
click at [1180, 214] on icon "check" at bounding box center [1178, 219] width 12 height 12
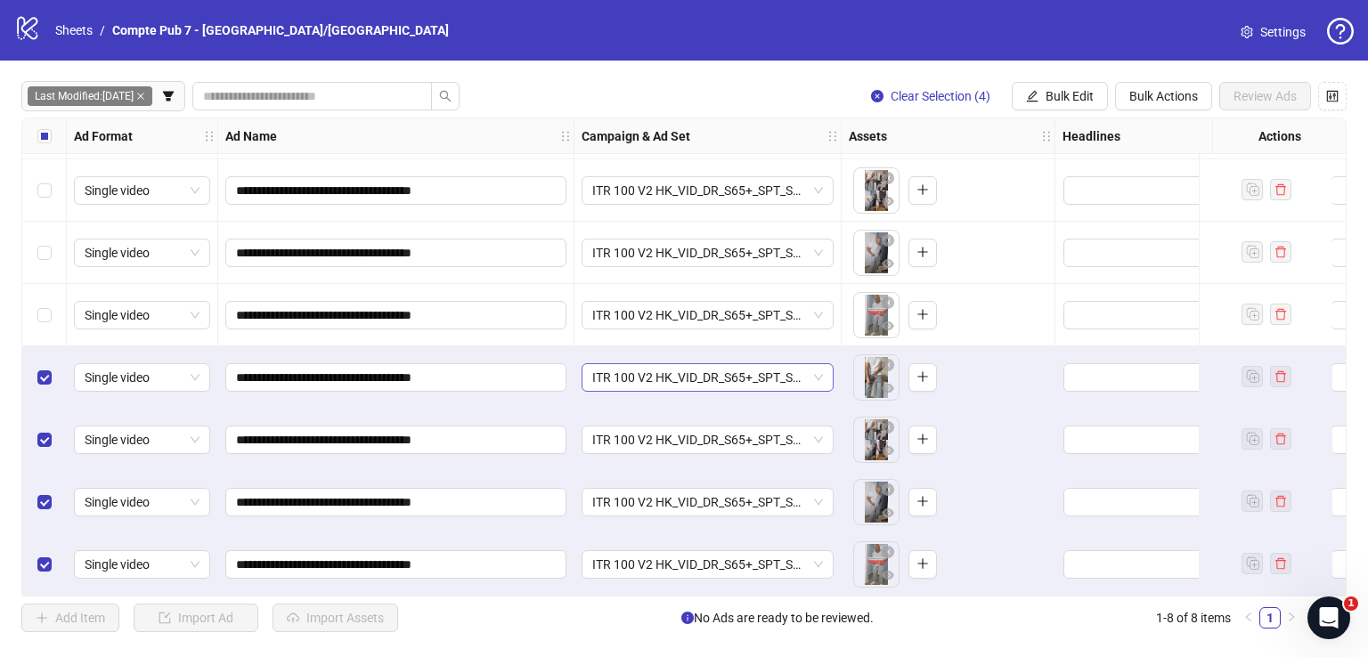
click at [699, 366] on span "ITR 100 V2 HK_VID_DR_S65+_SPT_SOA_Broad_US/[GEOGRAPHIC_DATA]/[GEOGRAPHIC_DATA]/…" at bounding box center [707, 377] width 231 height 27
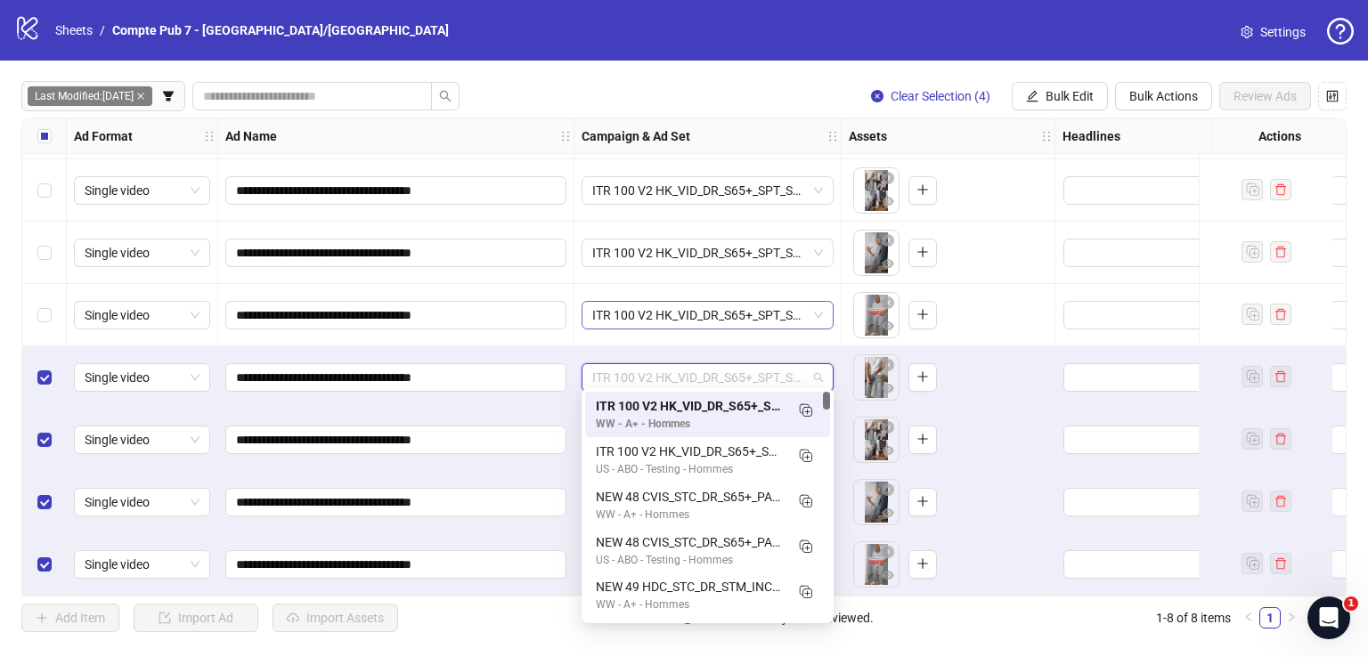
click at [684, 318] on span "ITR 100 V2 HK_VID_DR_S65+_SPT_SOA_Broad_US/[GEOGRAPHIC_DATA]/[GEOGRAPHIC_DATA]/…" at bounding box center [707, 315] width 231 height 27
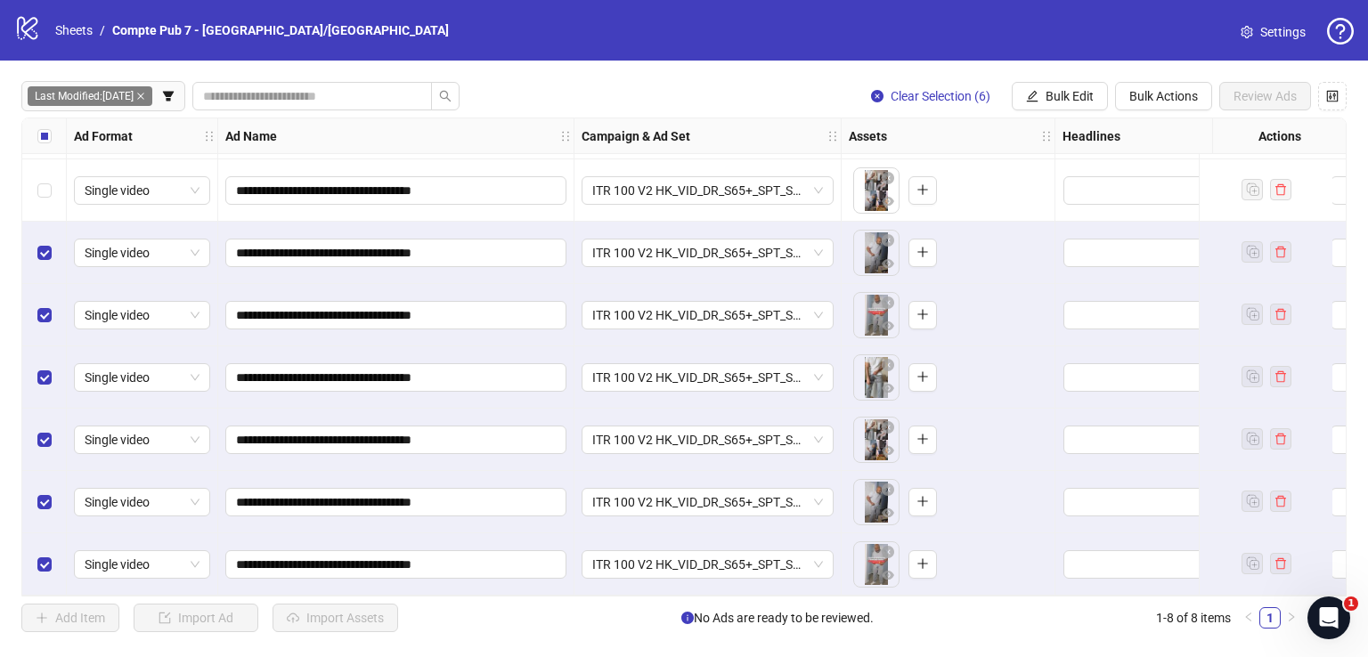
scroll to position [0, 0]
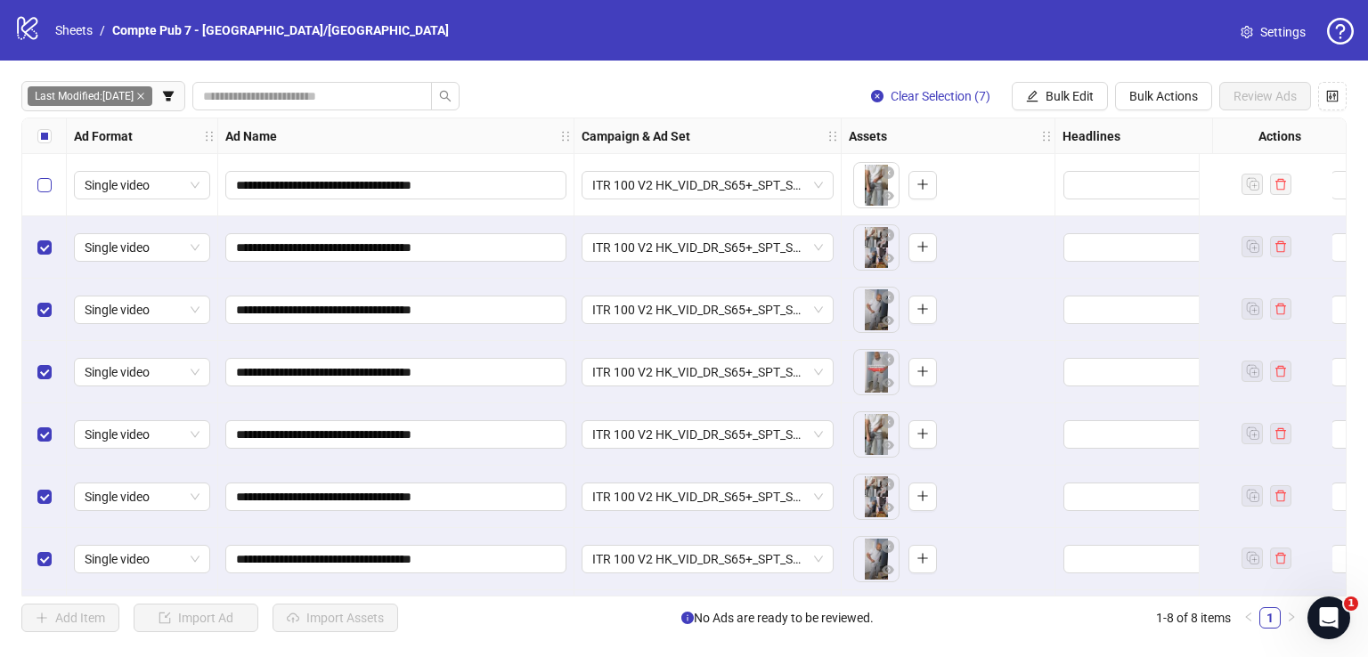
click at [49, 185] on label "Select row 1" at bounding box center [44, 185] width 14 height 20
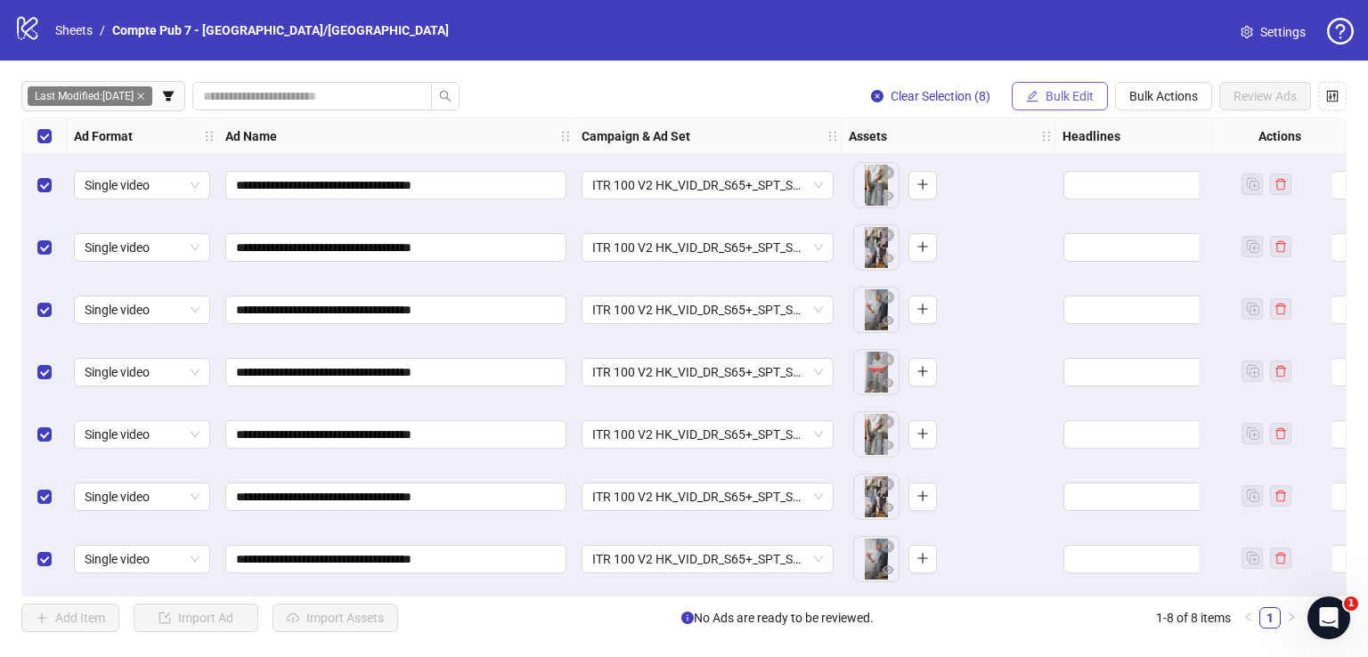
click at [1044, 86] on button "Bulk Edit" at bounding box center [1059, 96] width 96 height 28
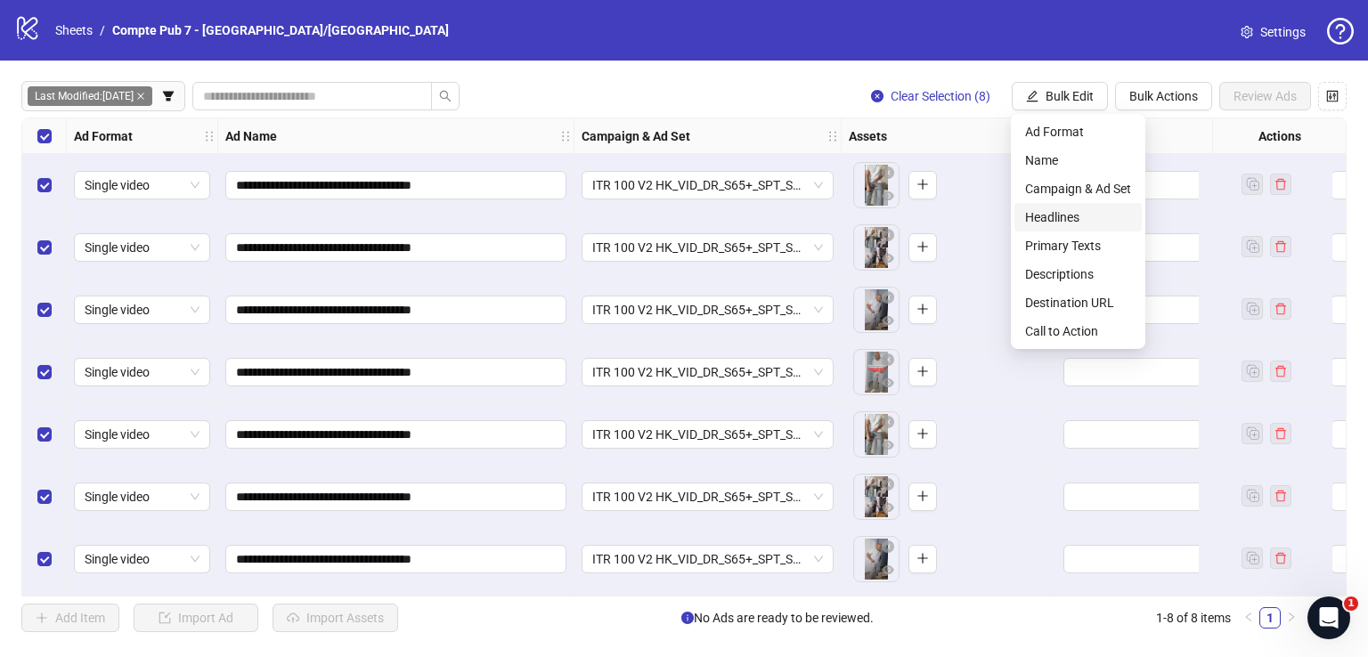
click at [1083, 215] on span "Headlines" at bounding box center [1078, 217] width 106 height 20
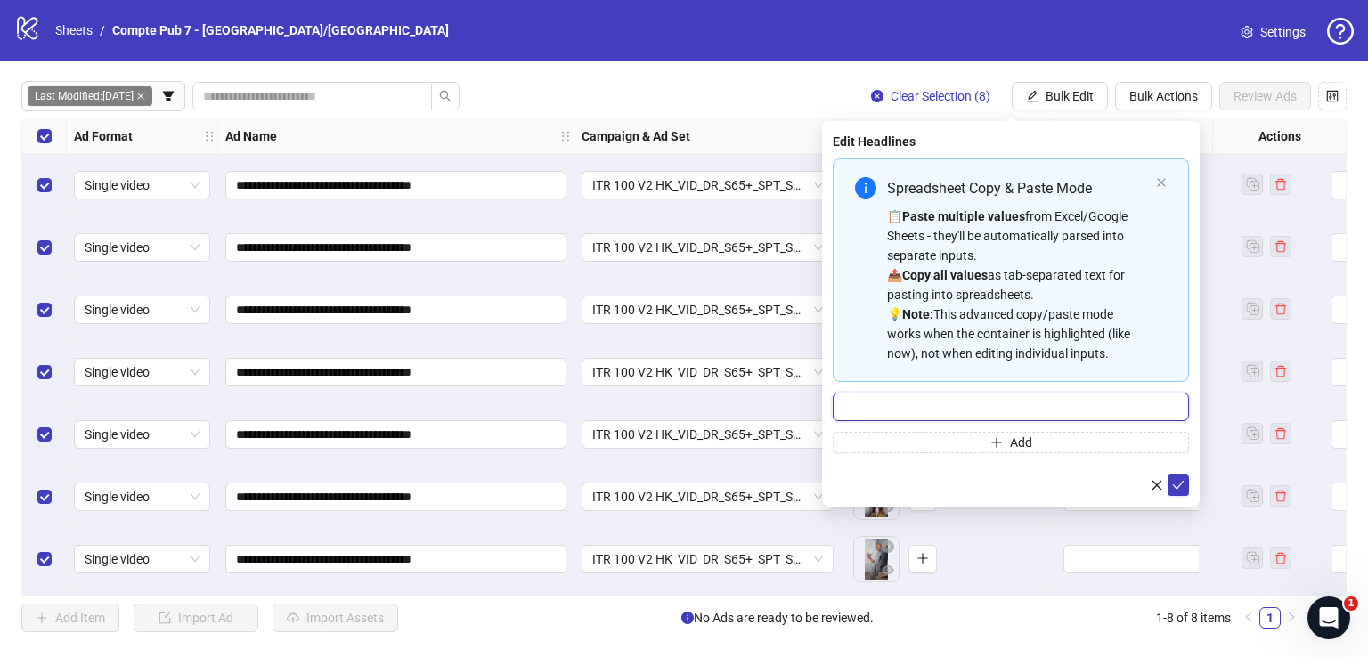
click at [1052, 416] on input "Multi-input container - paste or copy values" at bounding box center [1011, 407] width 356 height 28
paste input "**********"
type input "**********"
click at [1175, 479] on icon "check" at bounding box center [1178, 485] width 12 height 12
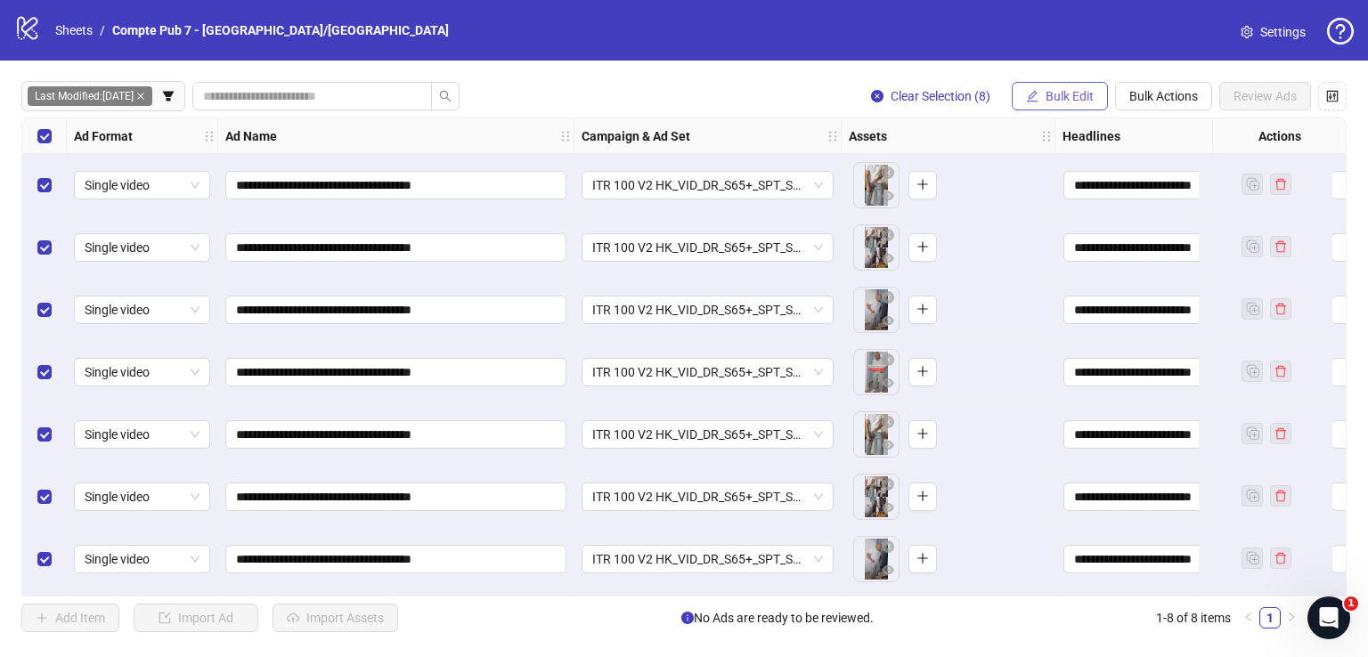
click at [1047, 91] on span "Bulk Edit" at bounding box center [1069, 96] width 48 height 14
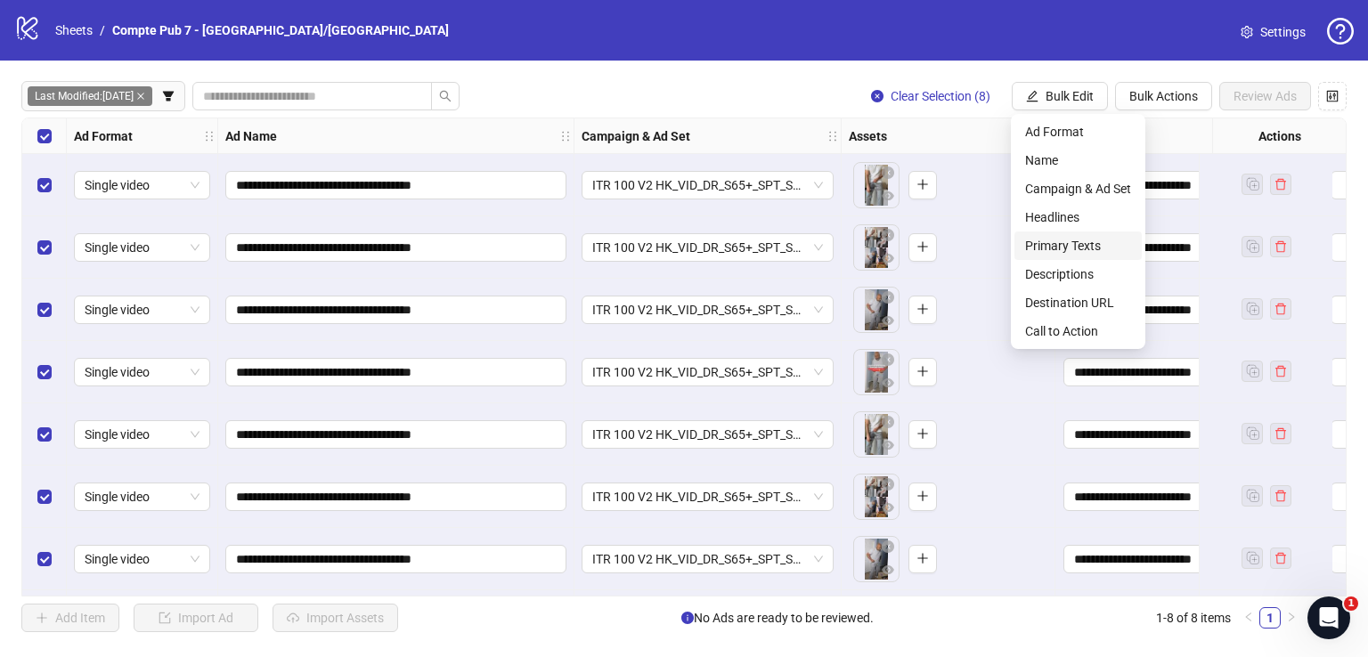
click at [1087, 251] on span "Primary Texts" at bounding box center [1078, 246] width 106 height 20
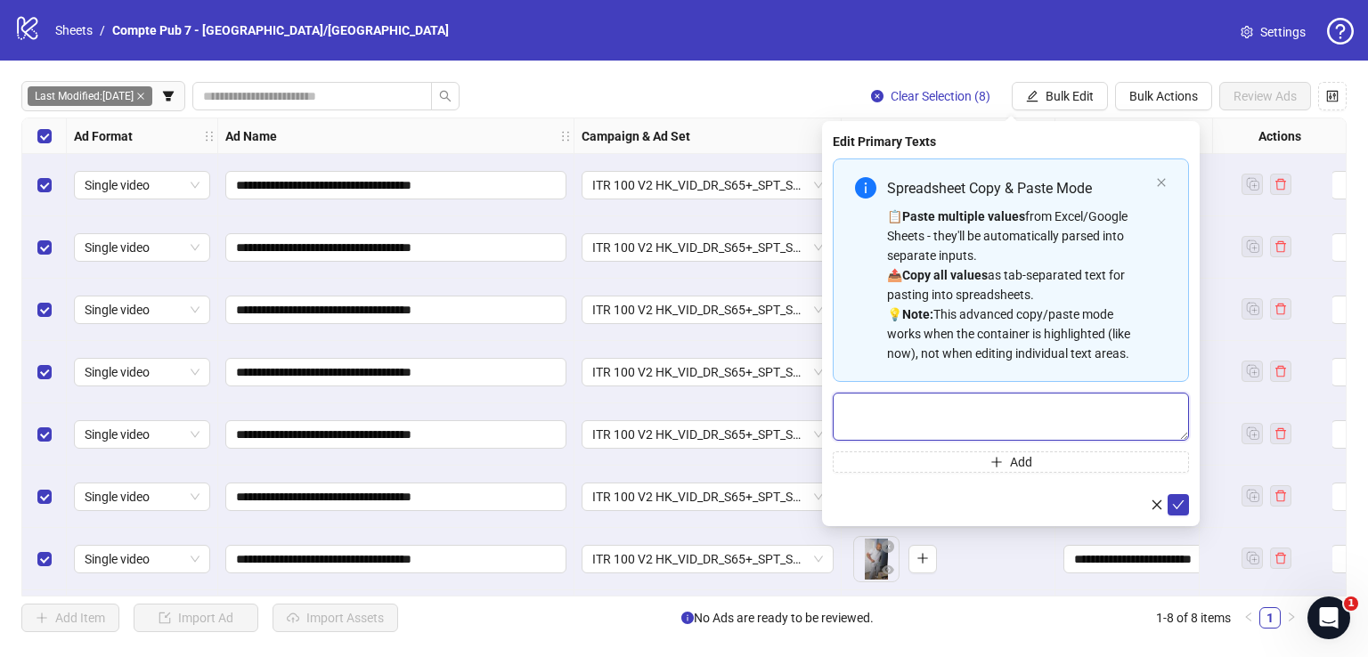
click at [1000, 405] on textarea "Multi-text input container - paste or copy values" at bounding box center [1011, 417] width 356 height 48
type textarea "*"
paste textarea "**********"
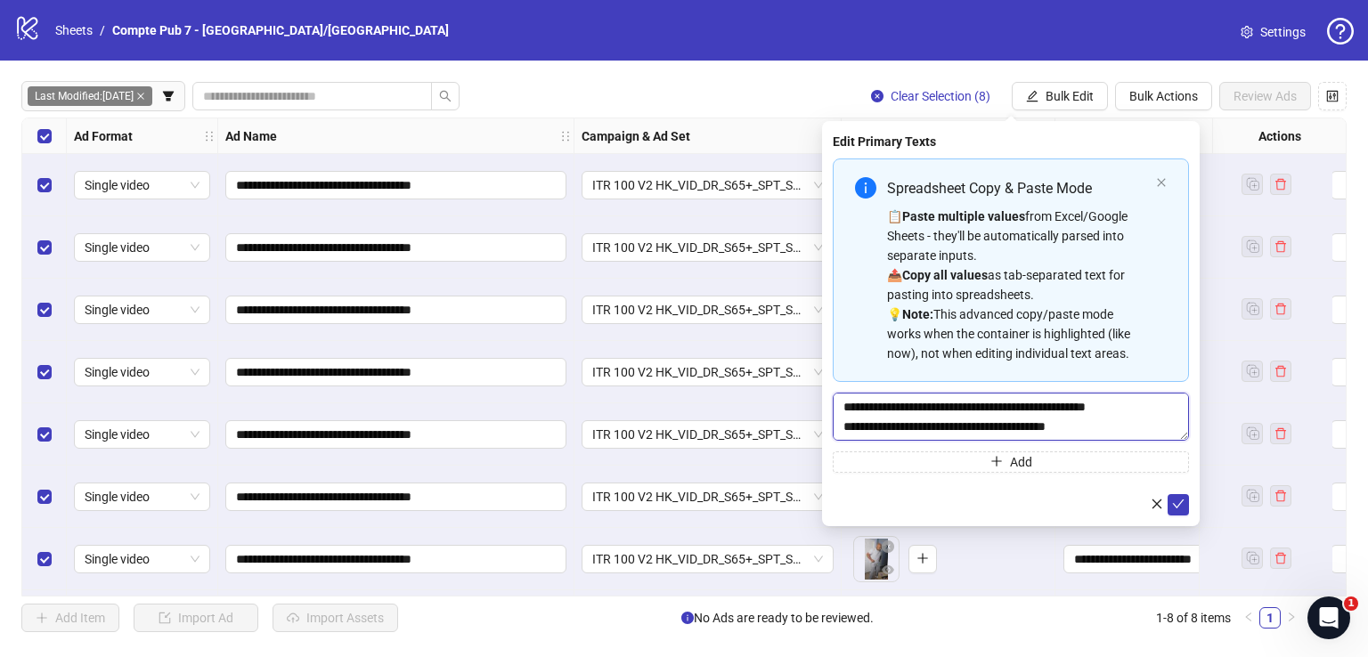
scroll to position [190, 0]
type textarea "**********"
click at [1180, 499] on icon "check" at bounding box center [1178, 504] width 12 height 12
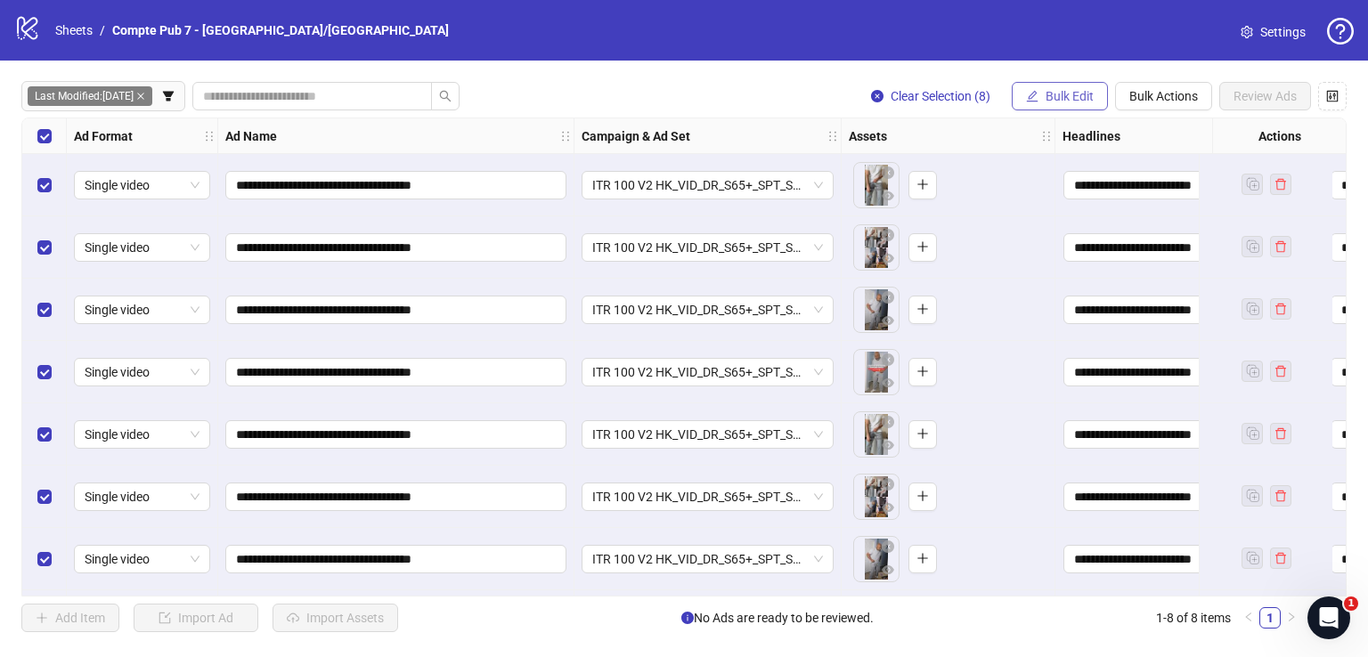
click at [1076, 99] on span "Bulk Edit" at bounding box center [1069, 96] width 48 height 14
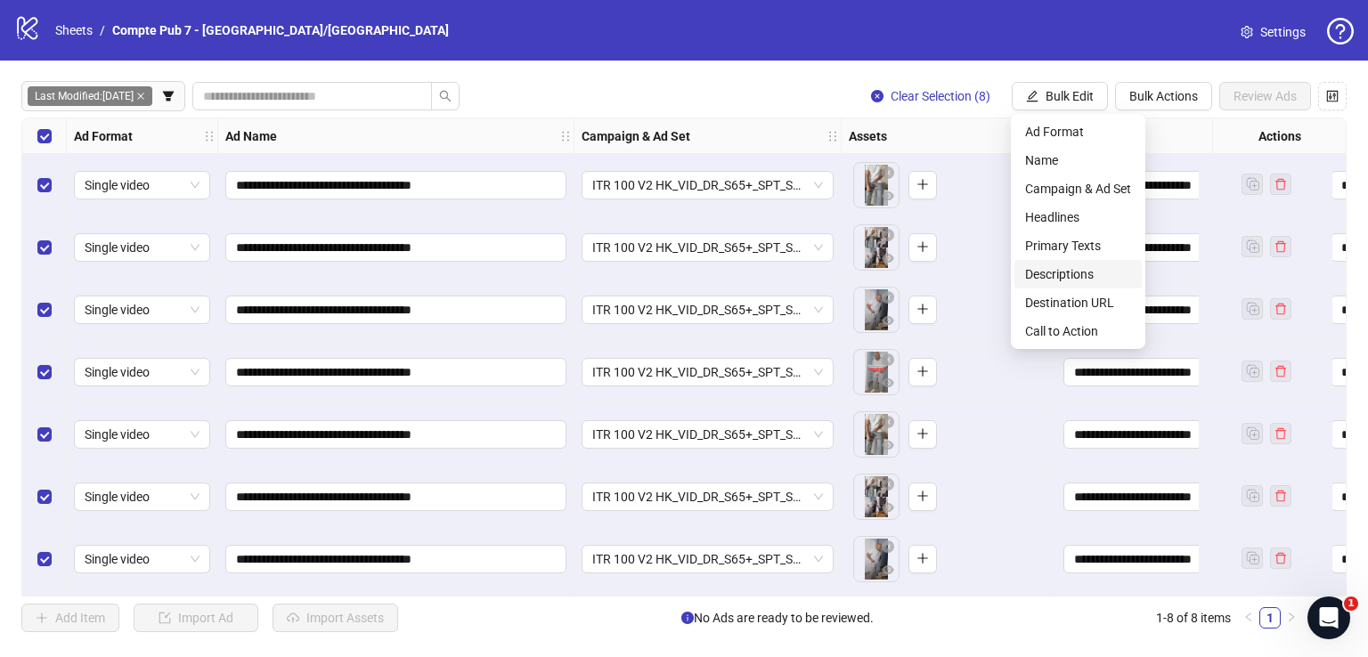
click at [1087, 272] on span "Descriptions" at bounding box center [1078, 274] width 106 height 20
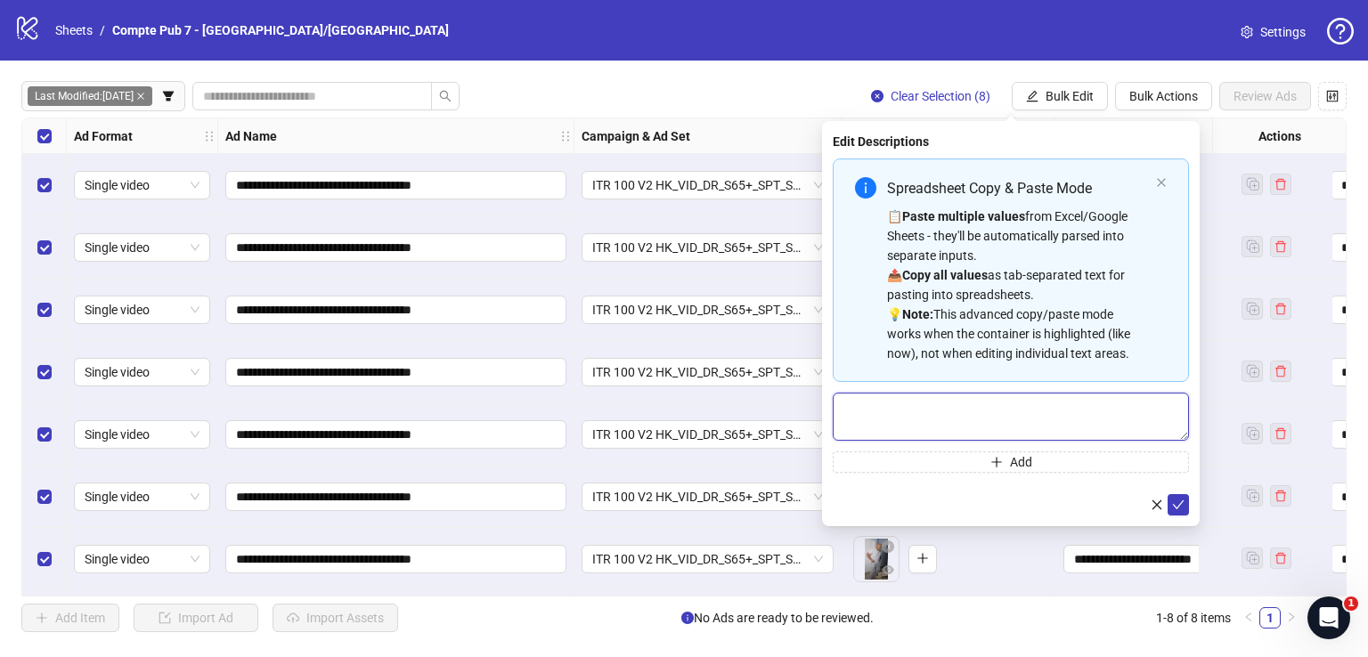
drag, startPoint x: 1021, startPoint y: 414, endPoint x: 1074, endPoint y: 406, distance: 53.1
click at [1025, 414] on textarea "Multi-text input container - paste or copy values" at bounding box center [1011, 417] width 356 height 48
paste textarea "**********"
type textarea "**********"
click at [1185, 504] on button "submit" at bounding box center [1177, 504] width 21 height 21
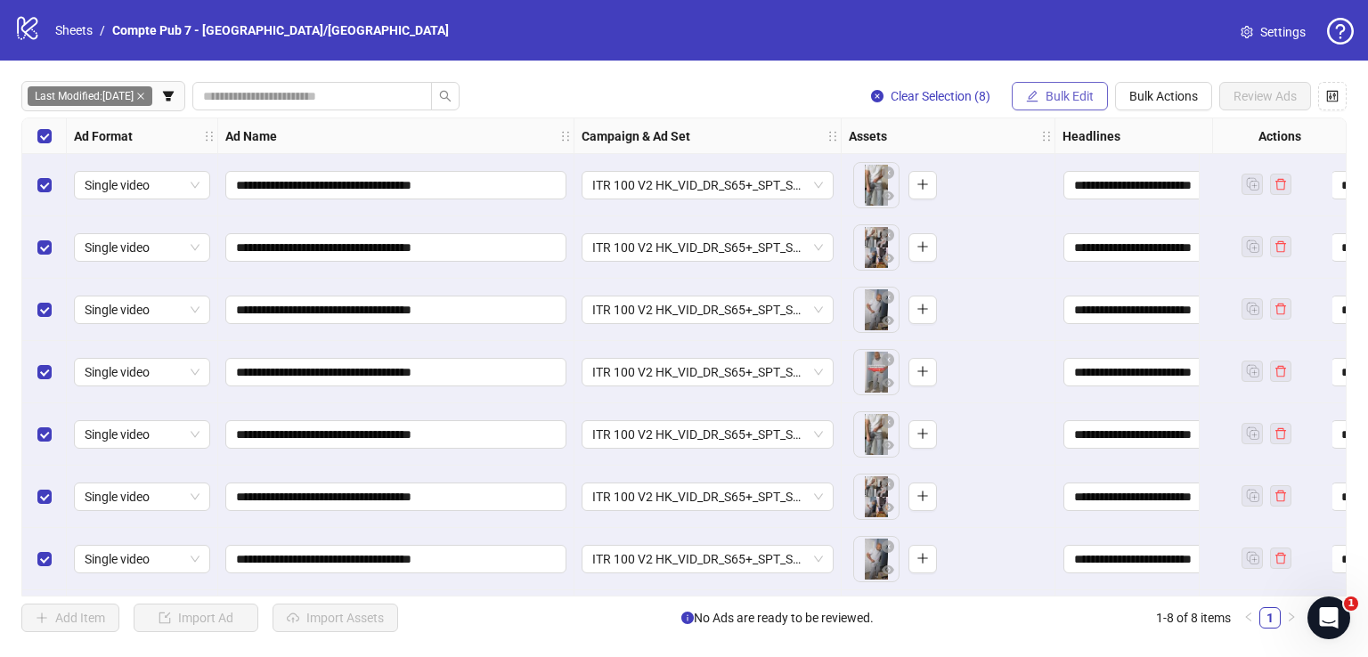
click at [1051, 90] on span "Bulk Edit" at bounding box center [1069, 96] width 48 height 14
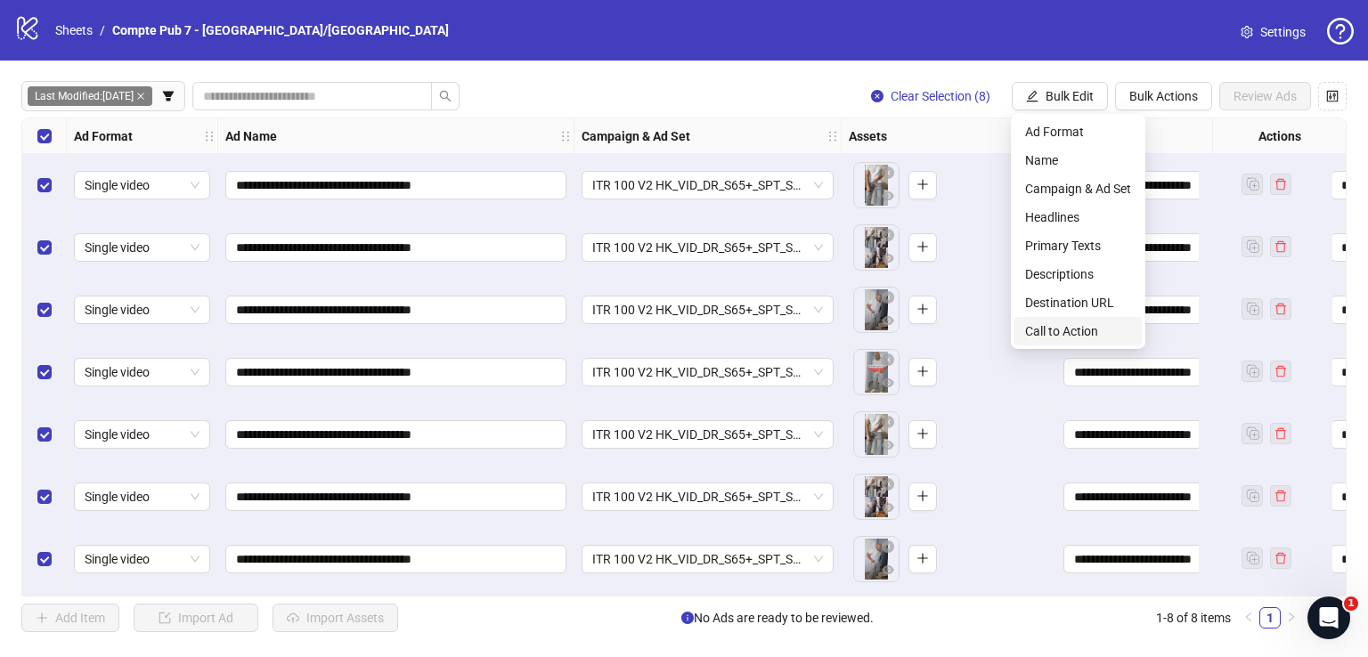
click at [1065, 336] on span "Call to Action" at bounding box center [1078, 331] width 106 height 20
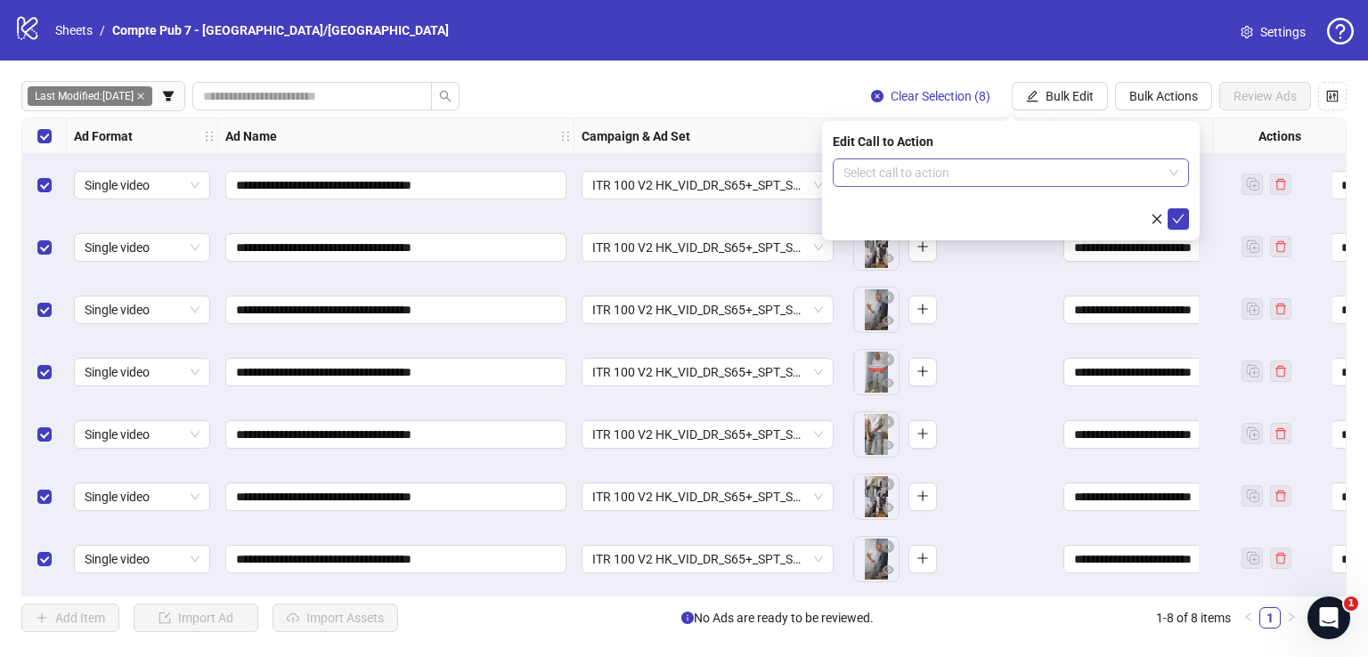
click at [933, 178] on input "search" at bounding box center [1002, 172] width 319 height 27
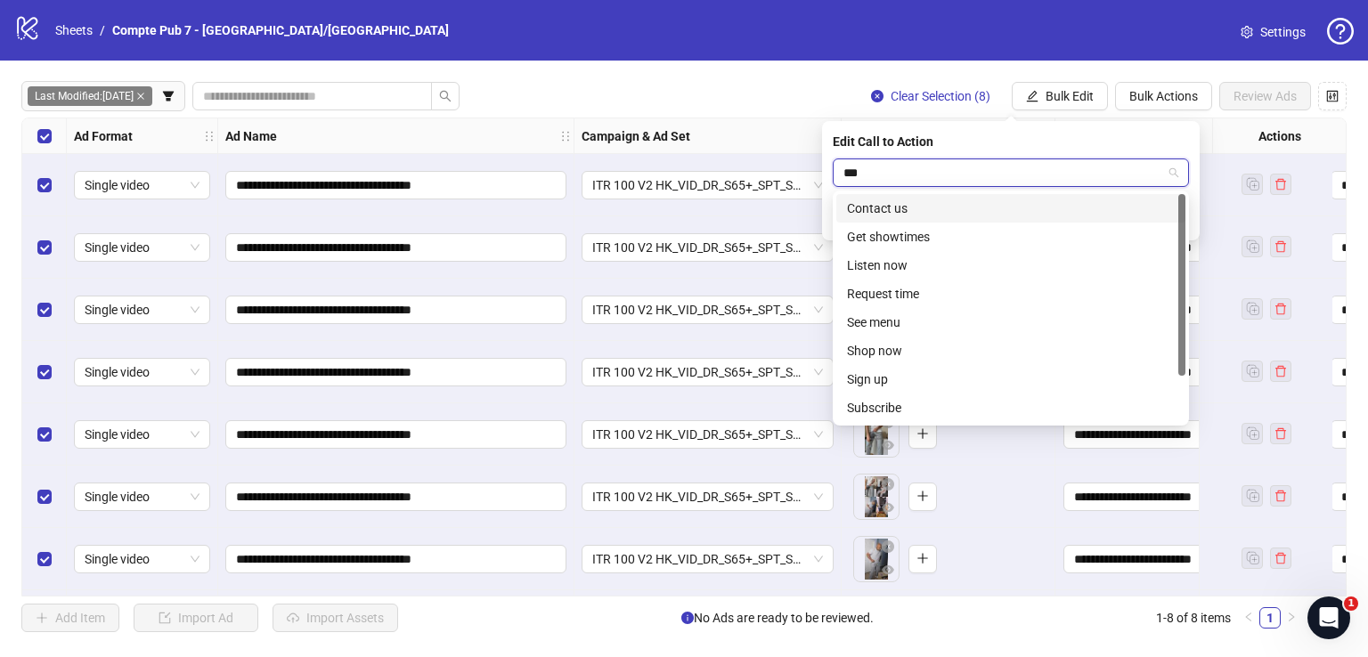
type input "****"
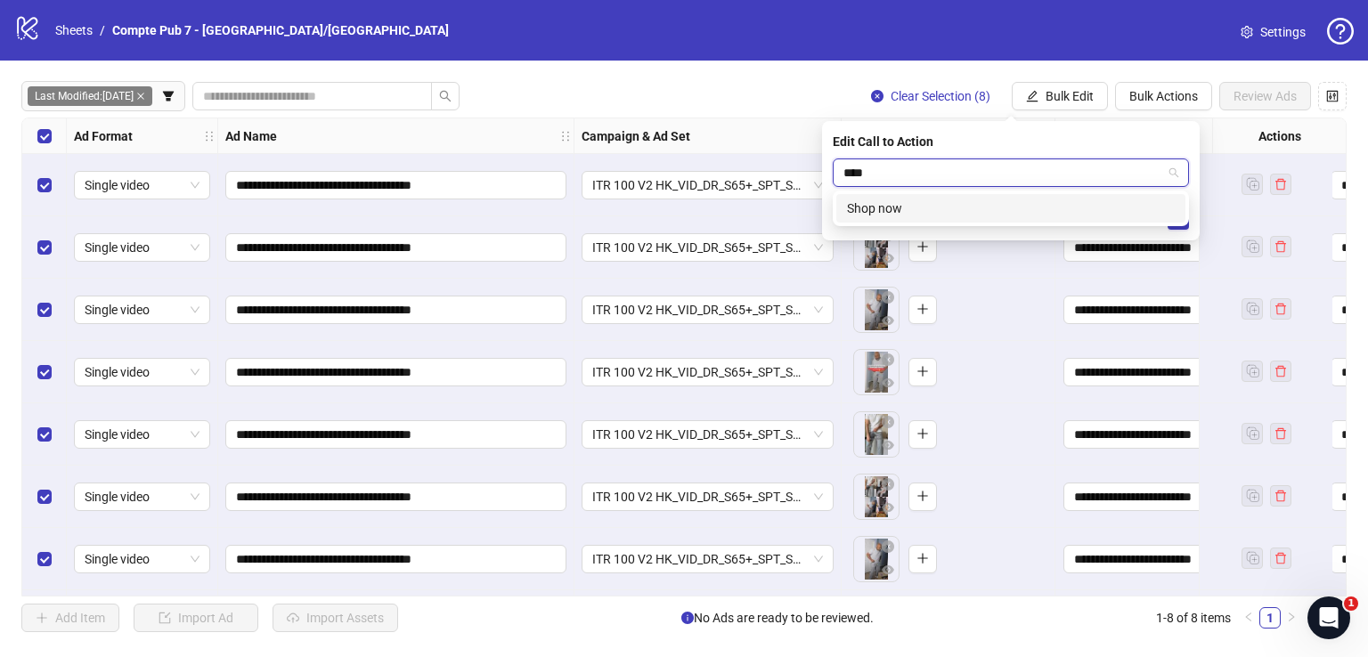
click at [979, 204] on div "Shop now" at bounding box center [1011, 209] width 328 height 20
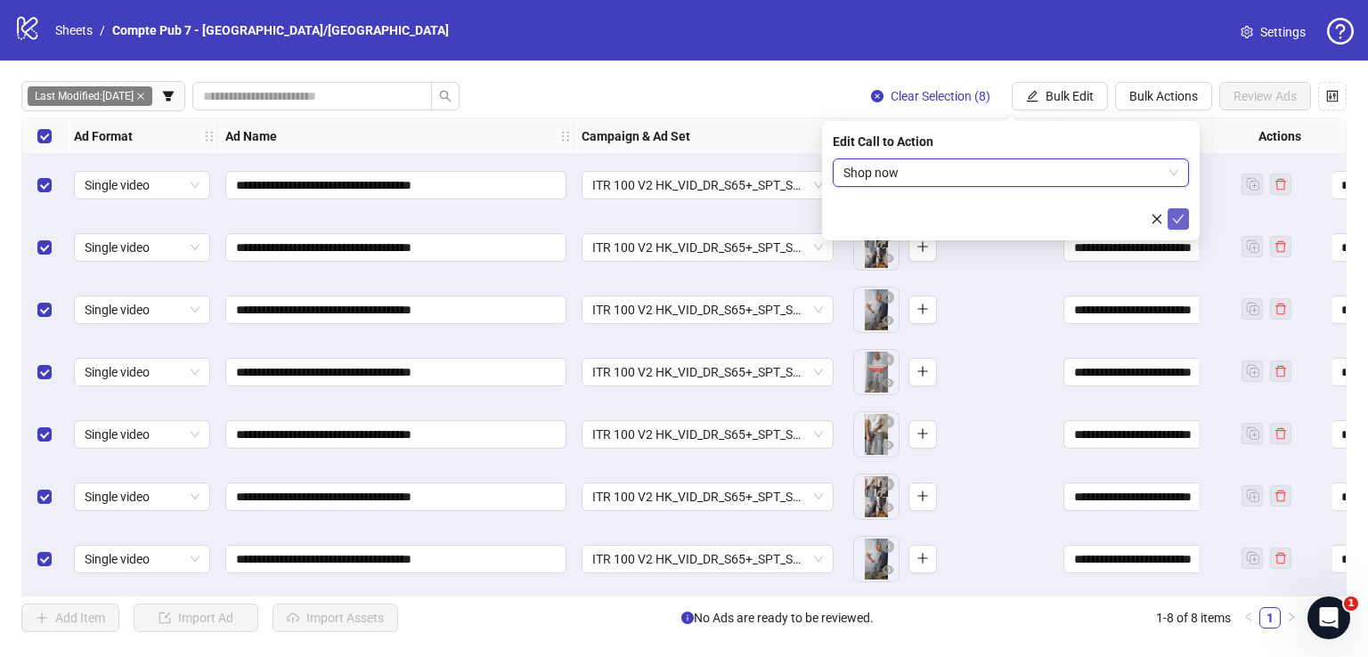
click at [1181, 213] on button "submit" at bounding box center [1177, 218] width 21 height 21
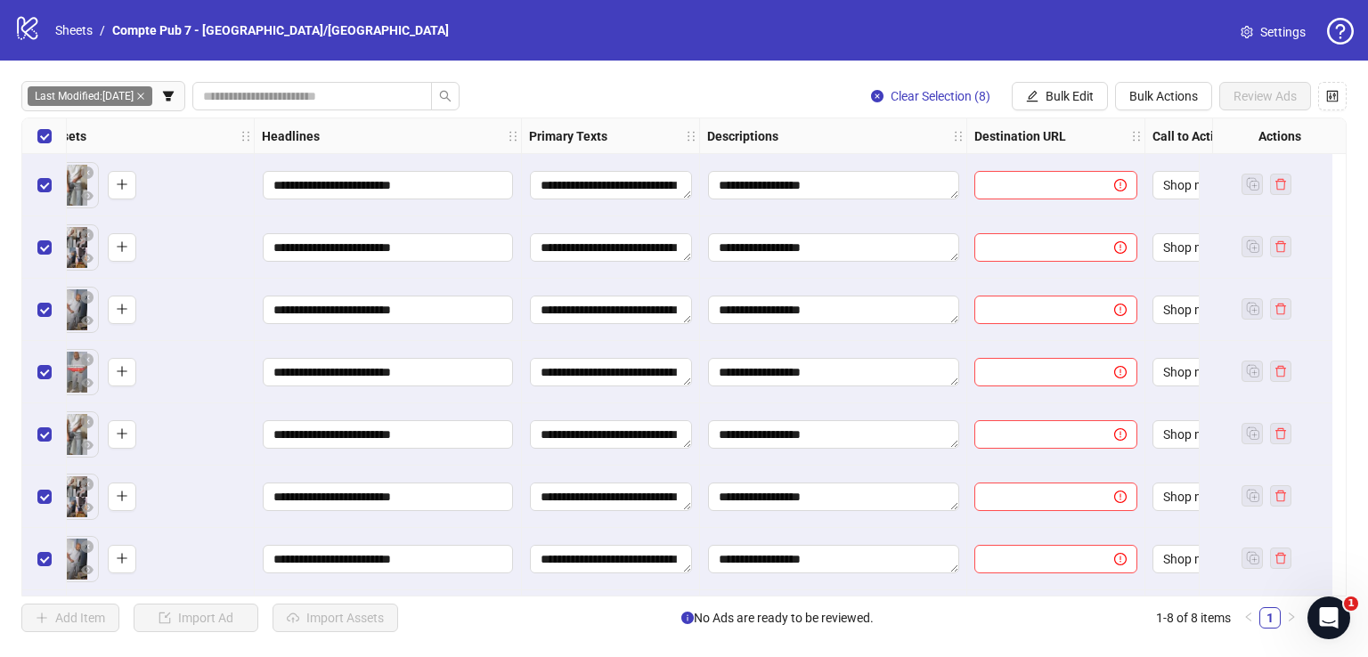
scroll to position [0, 823]
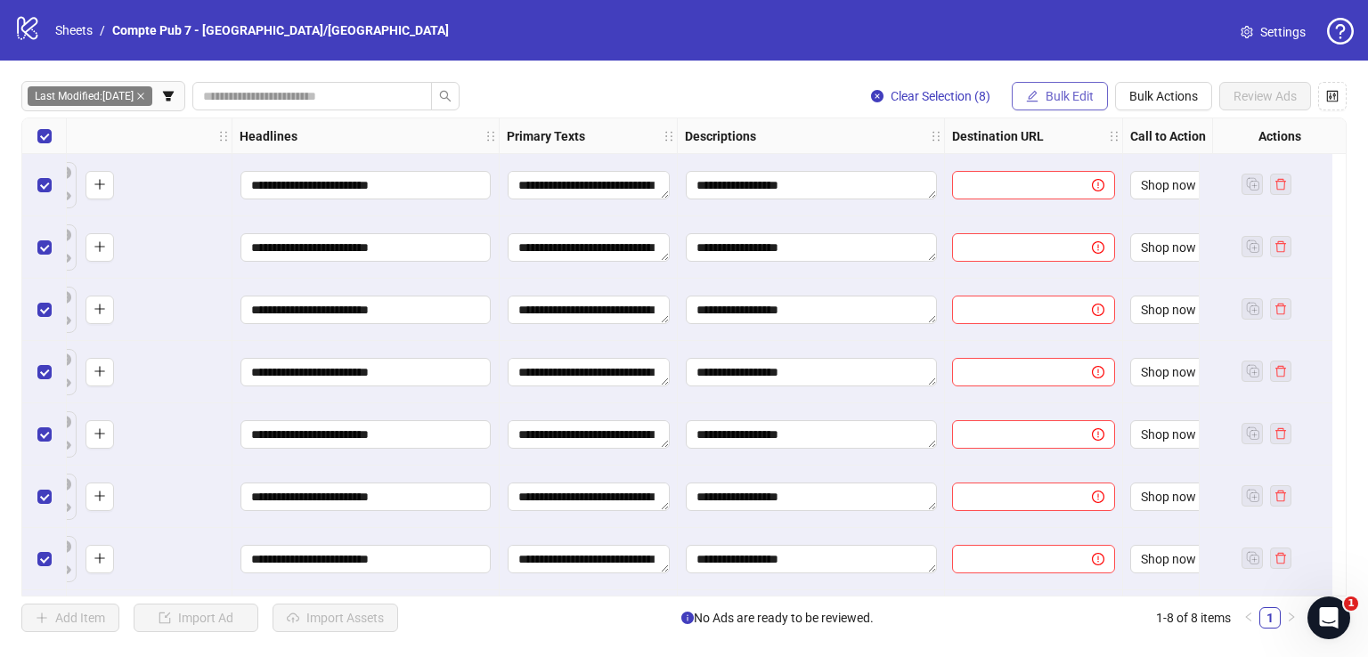
click at [1036, 89] on span "button" at bounding box center [1032, 96] width 12 height 14
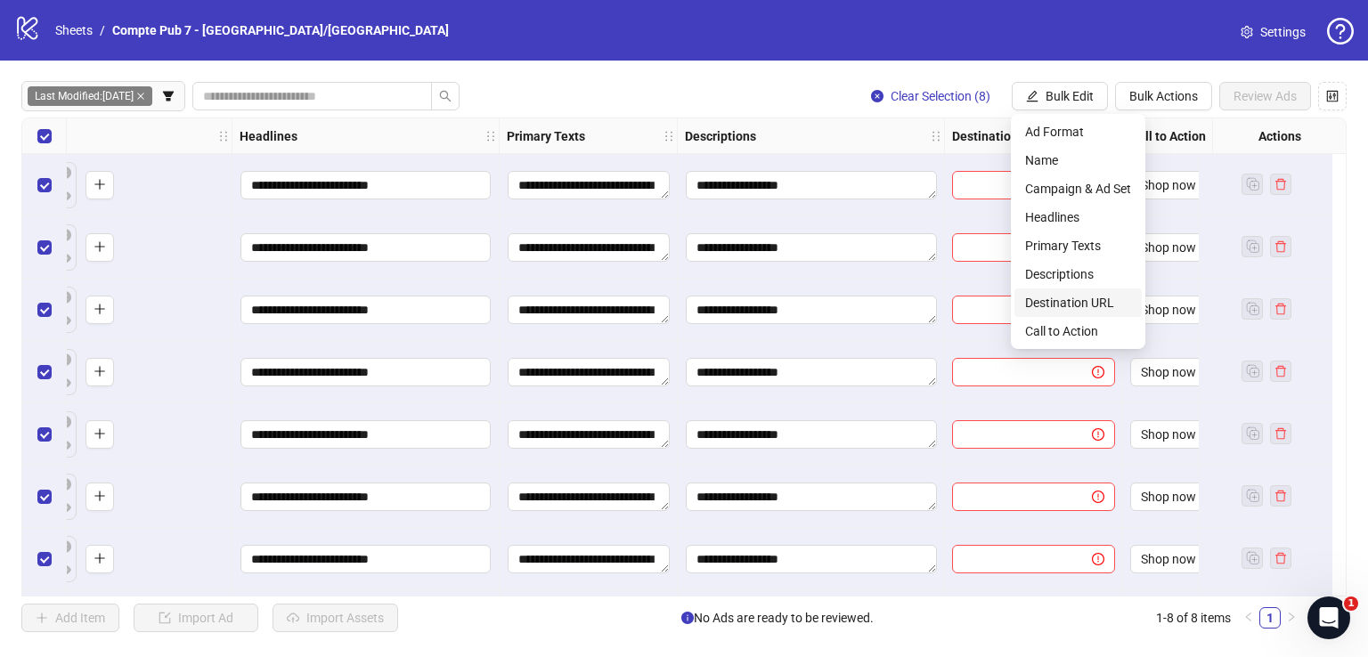
click at [1093, 306] on span "Destination URL" at bounding box center [1078, 303] width 106 height 20
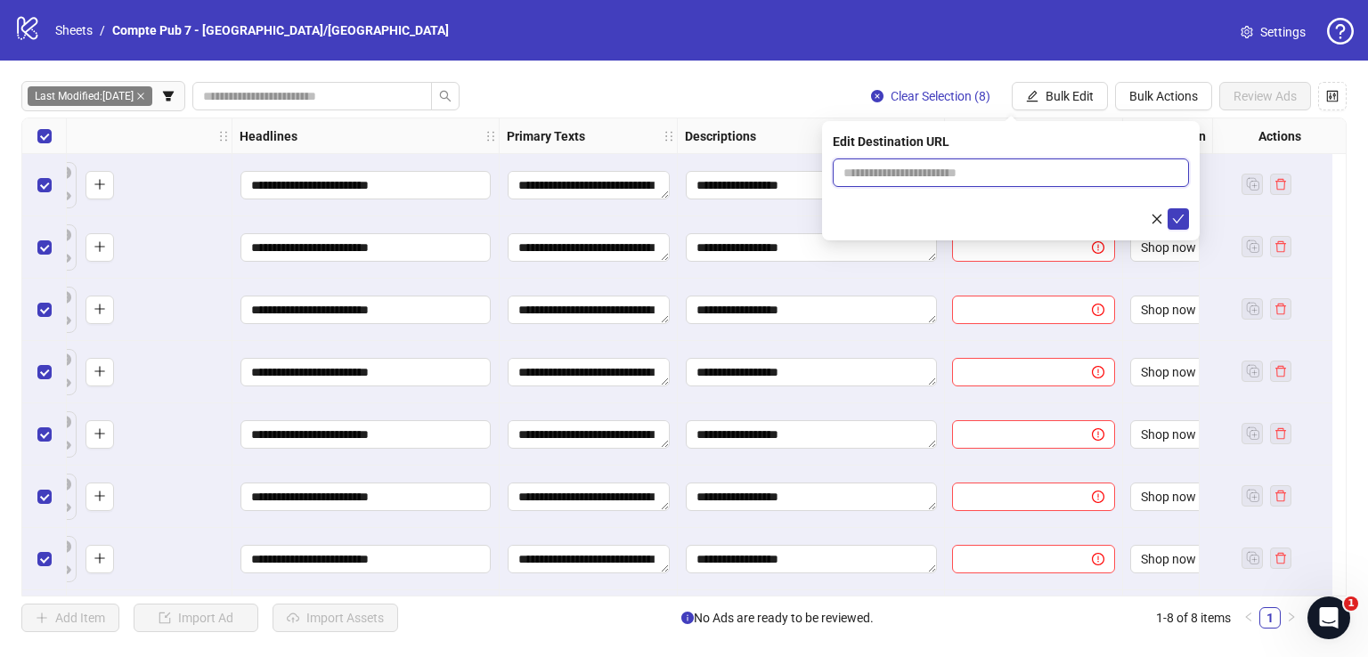
click at [977, 171] on input "text" at bounding box center [1003, 173] width 321 height 20
paste input "**********"
type input "**********"
click at [1176, 222] on icon "check" at bounding box center [1179, 219] width 12 height 9
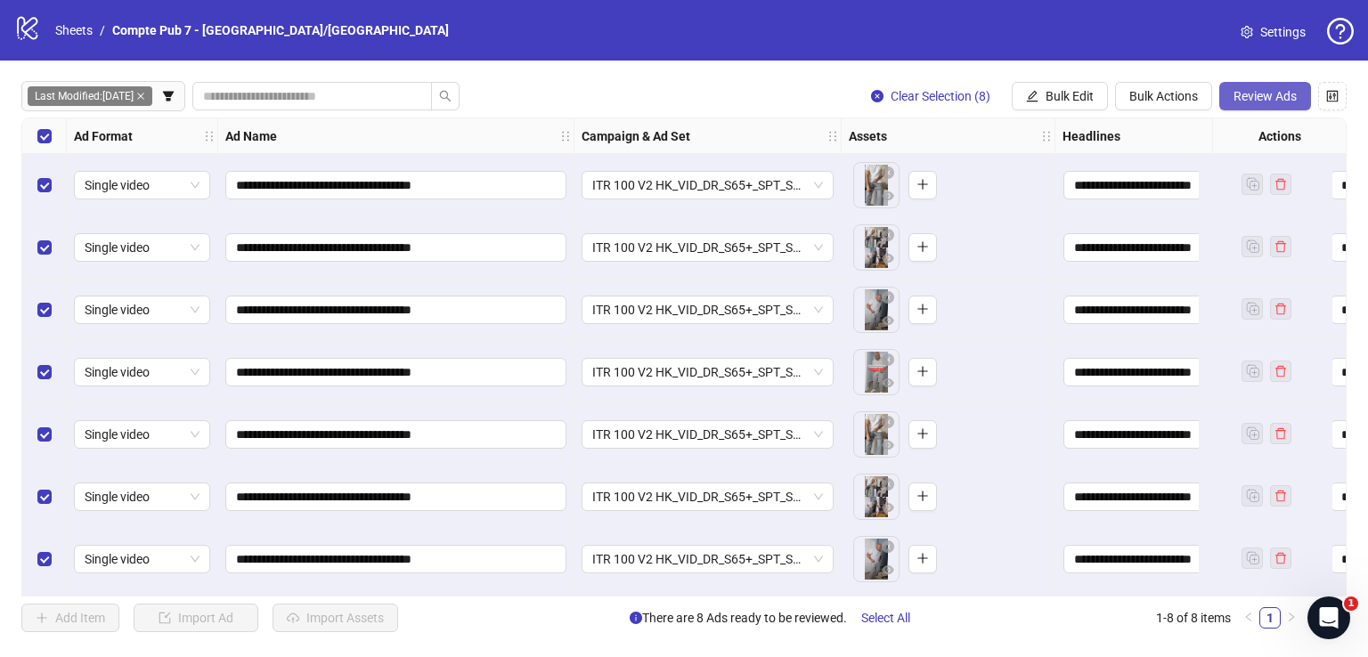
click at [1254, 97] on span "Review Ads" at bounding box center [1264, 96] width 63 height 14
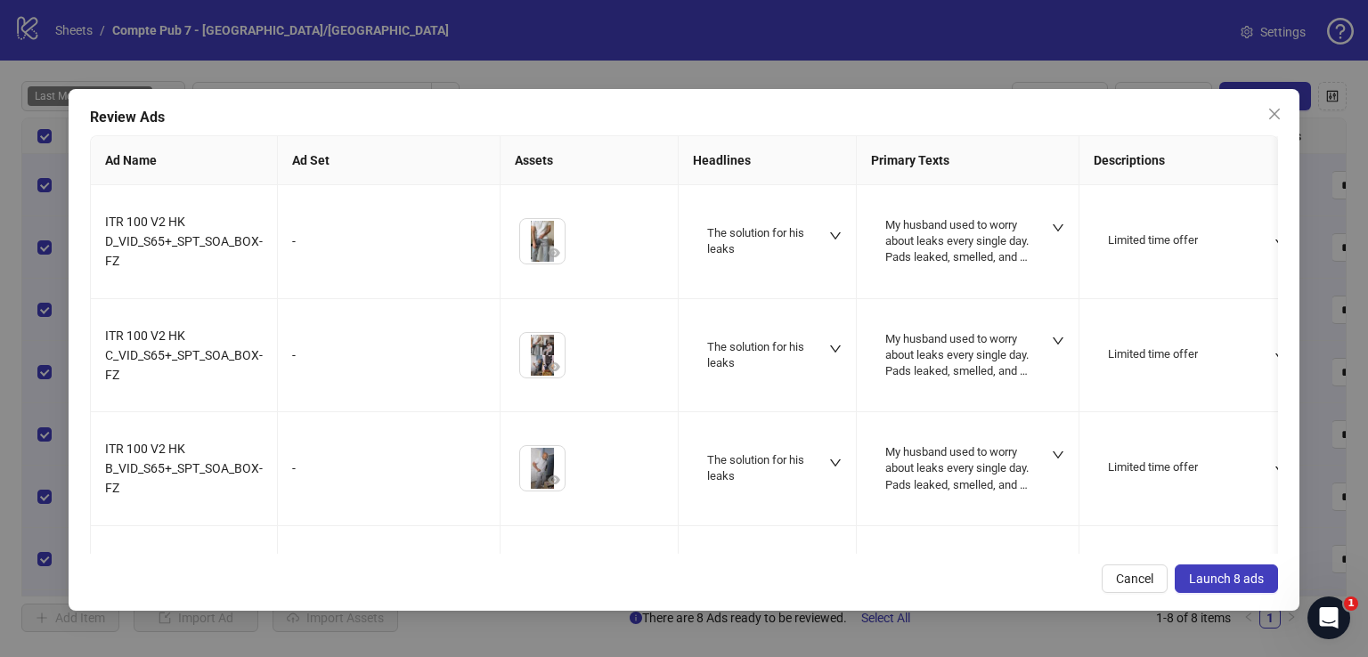
click at [1190, 579] on span "Launch 8 ads" at bounding box center [1226, 579] width 75 height 14
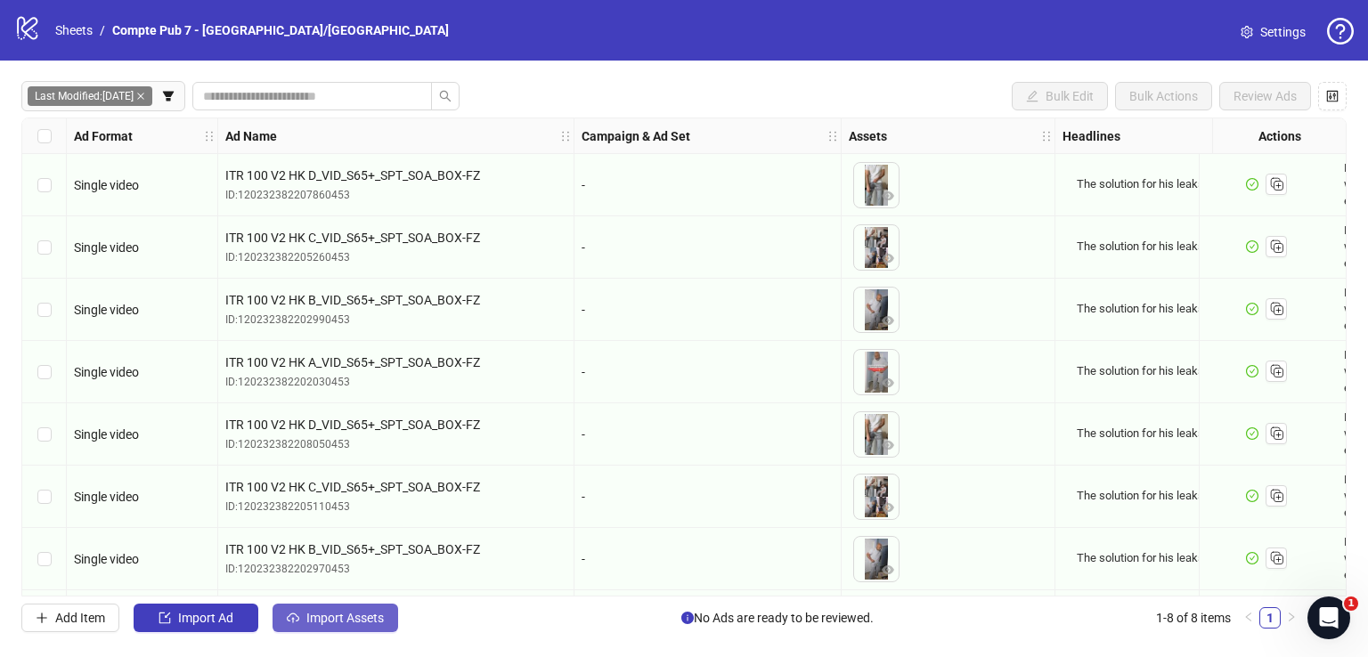
click at [324, 620] on span "Import Assets" at bounding box center [344, 618] width 77 height 14
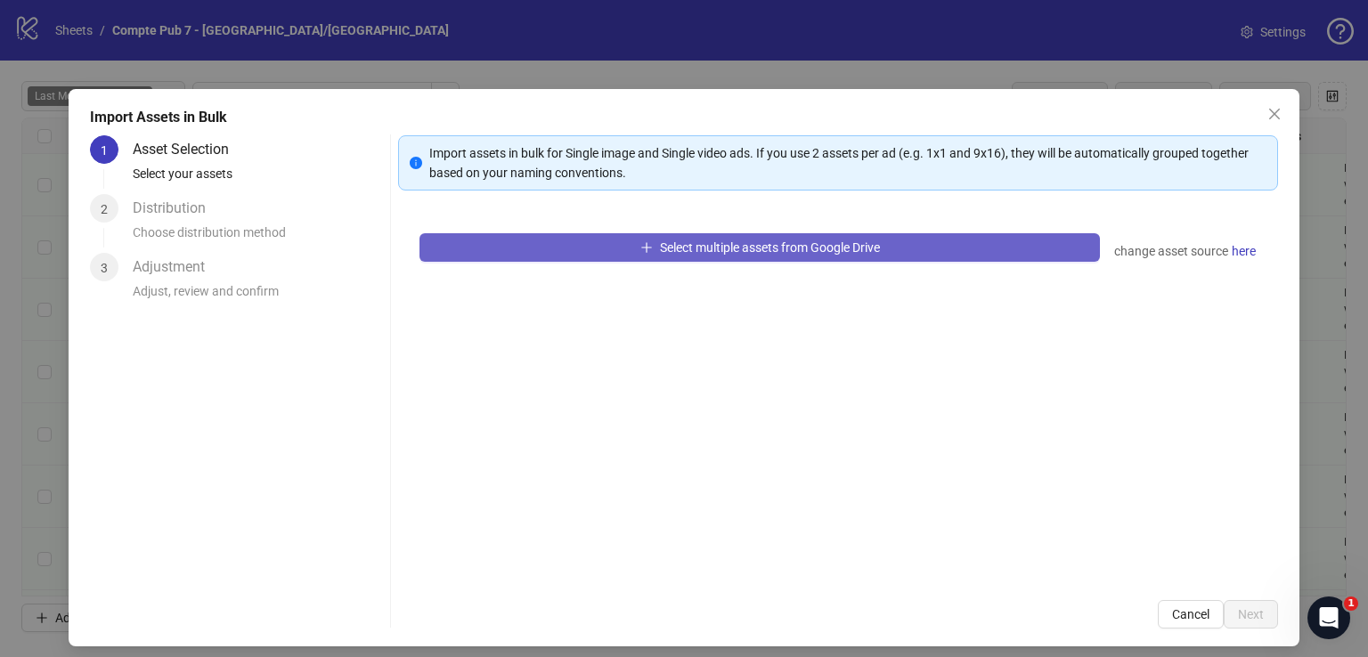
click at [771, 256] on button "Select multiple assets from Google Drive" at bounding box center [759, 247] width 680 height 28
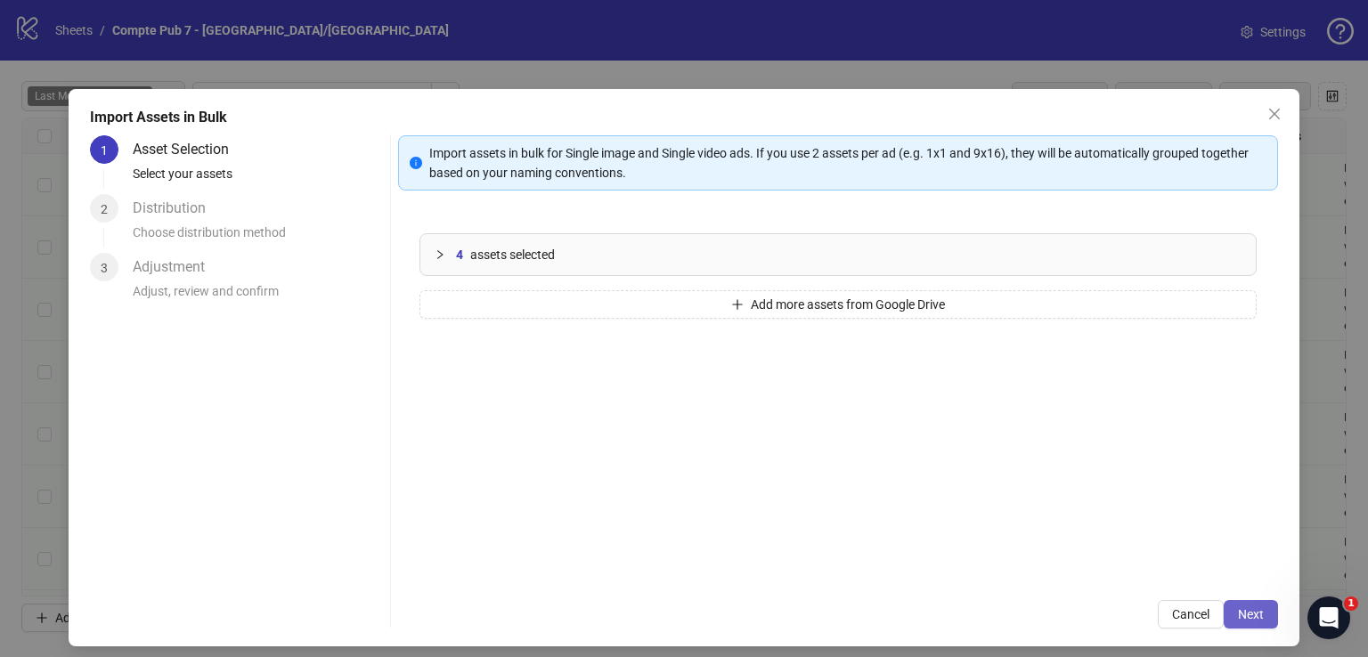
click at [1238, 607] on span "Next" at bounding box center [1251, 614] width 26 height 14
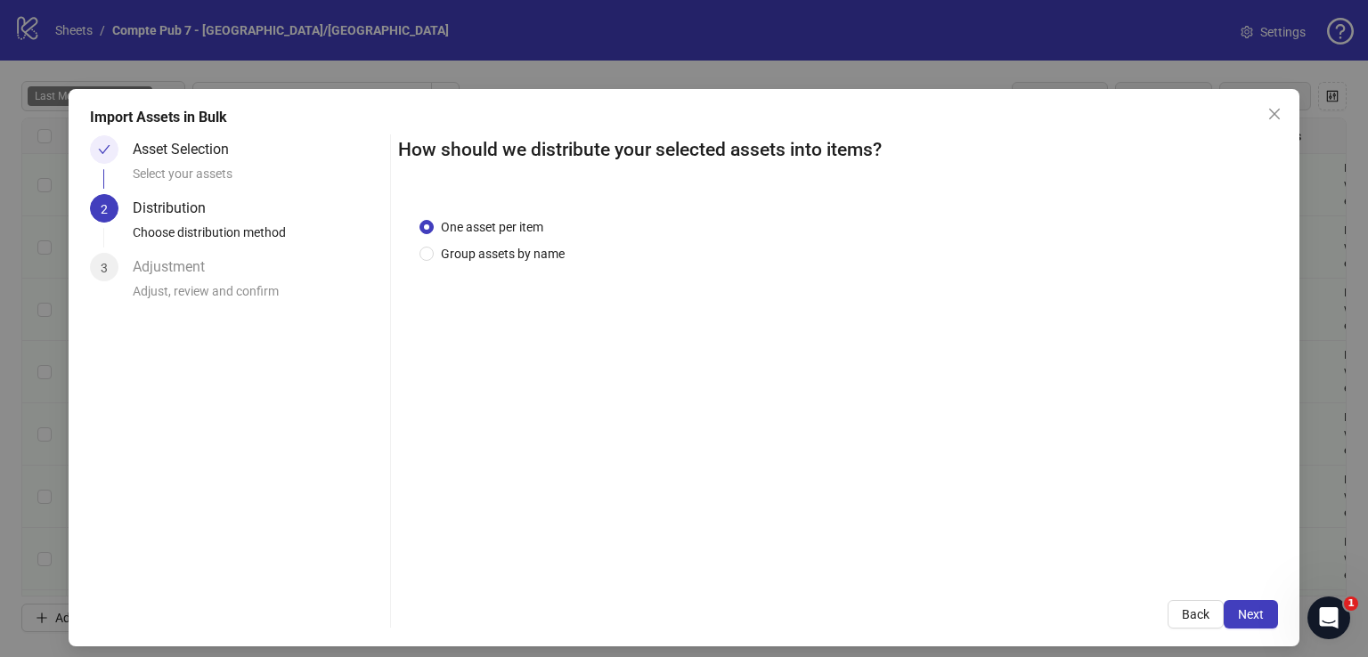
click at [1238, 607] on span "Next" at bounding box center [1251, 614] width 26 height 14
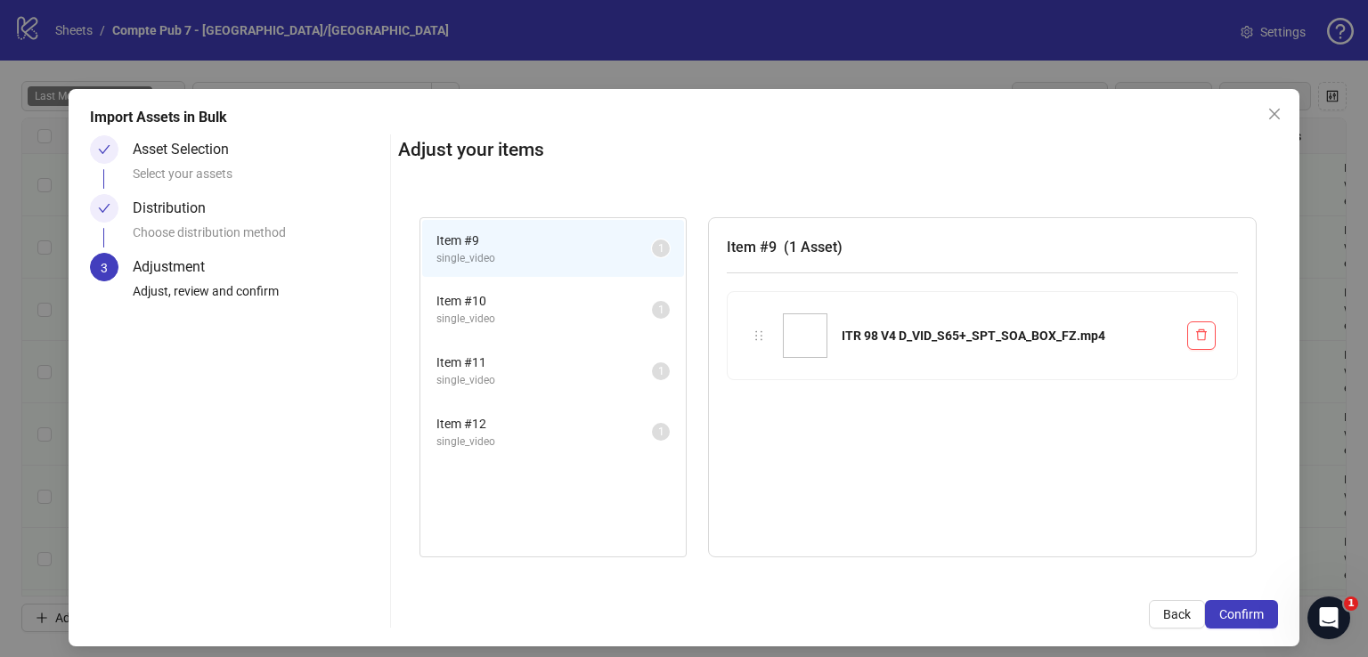
click at [1237, 607] on span "Confirm" at bounding box center [1241, 614] width 45 height 14
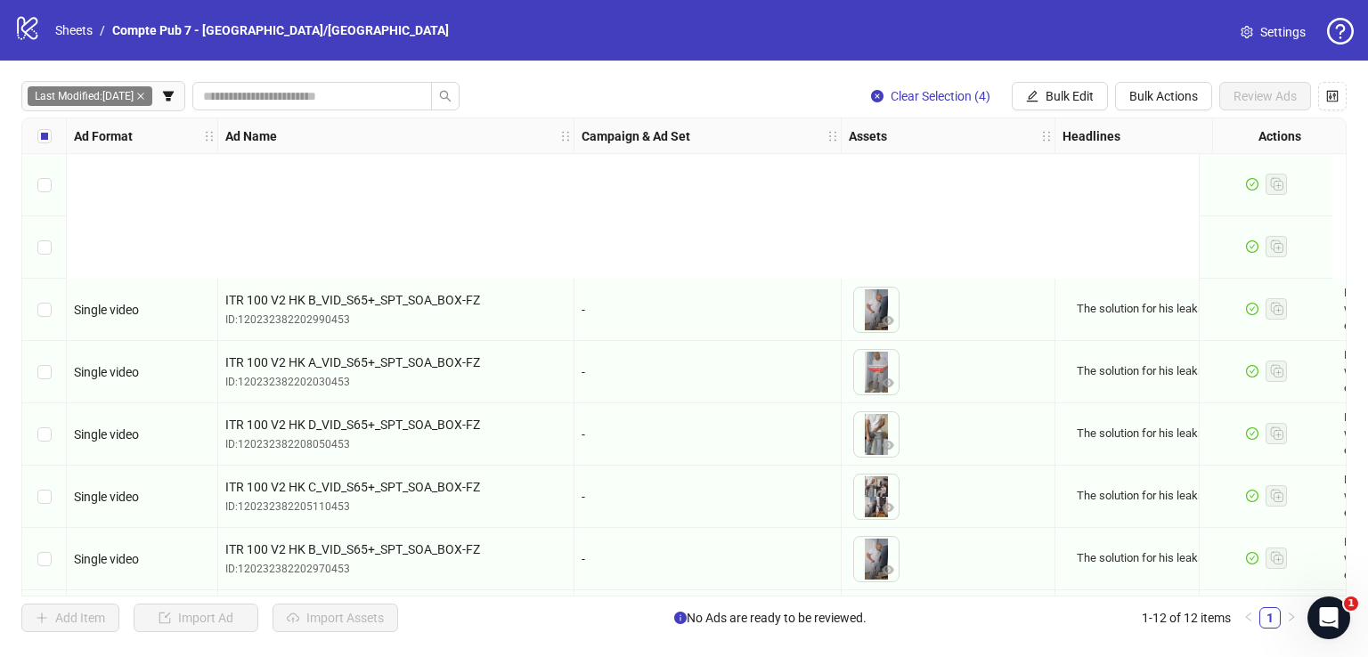
scroll to position [313, 0]
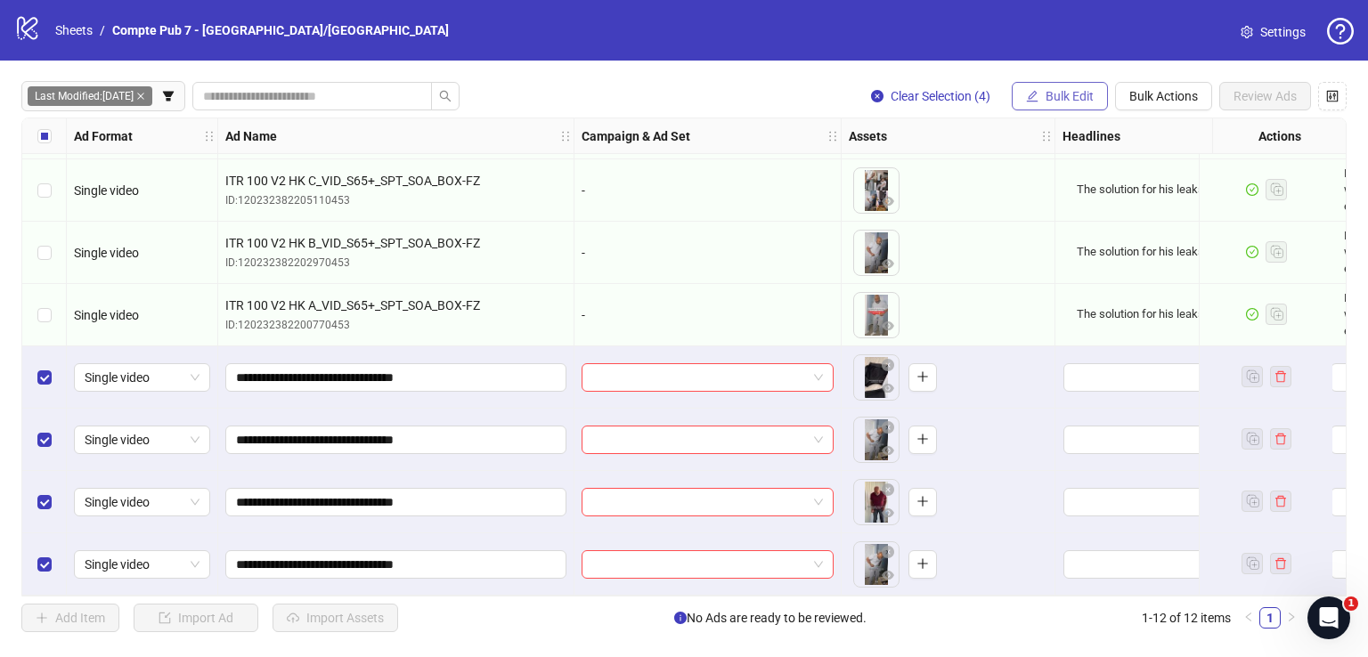
click at [1051, 89] on span "Bulk Edit" at bounding box center [1069, 96] width 48 height 14
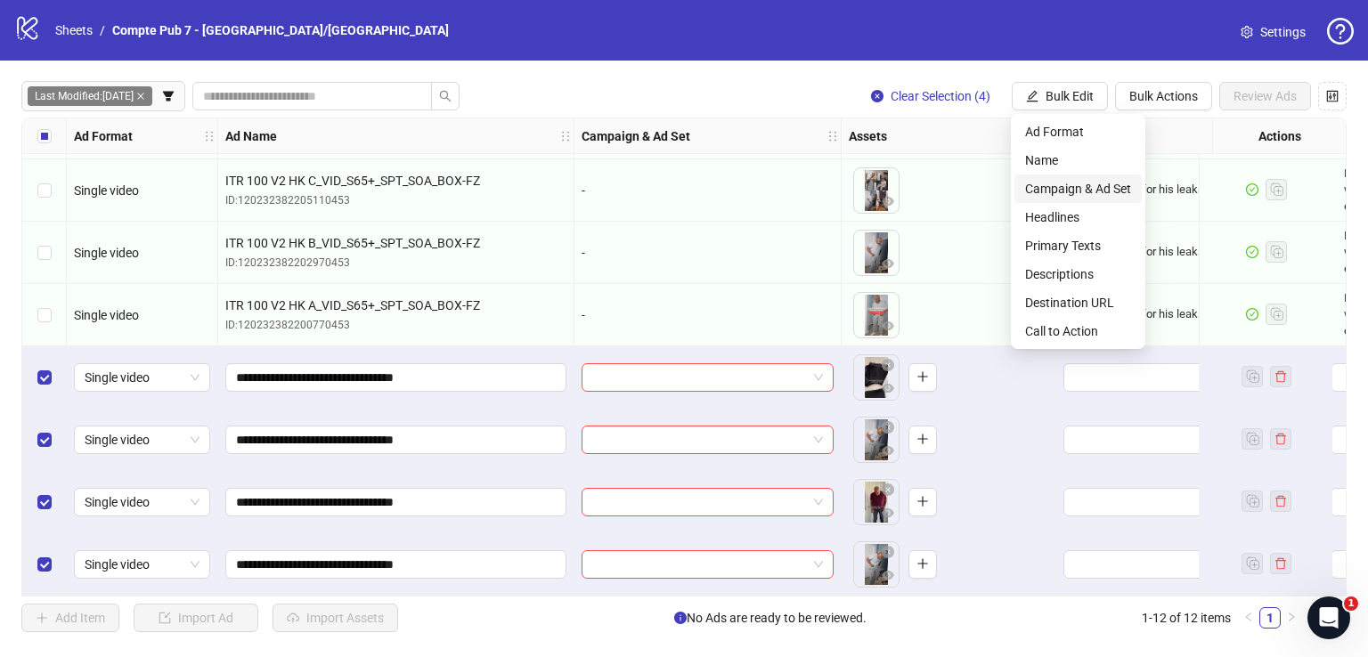
click at [1077, 186] on span "Campaign & Ad Set" at bounding box center [1078, 189] width 106 height 20
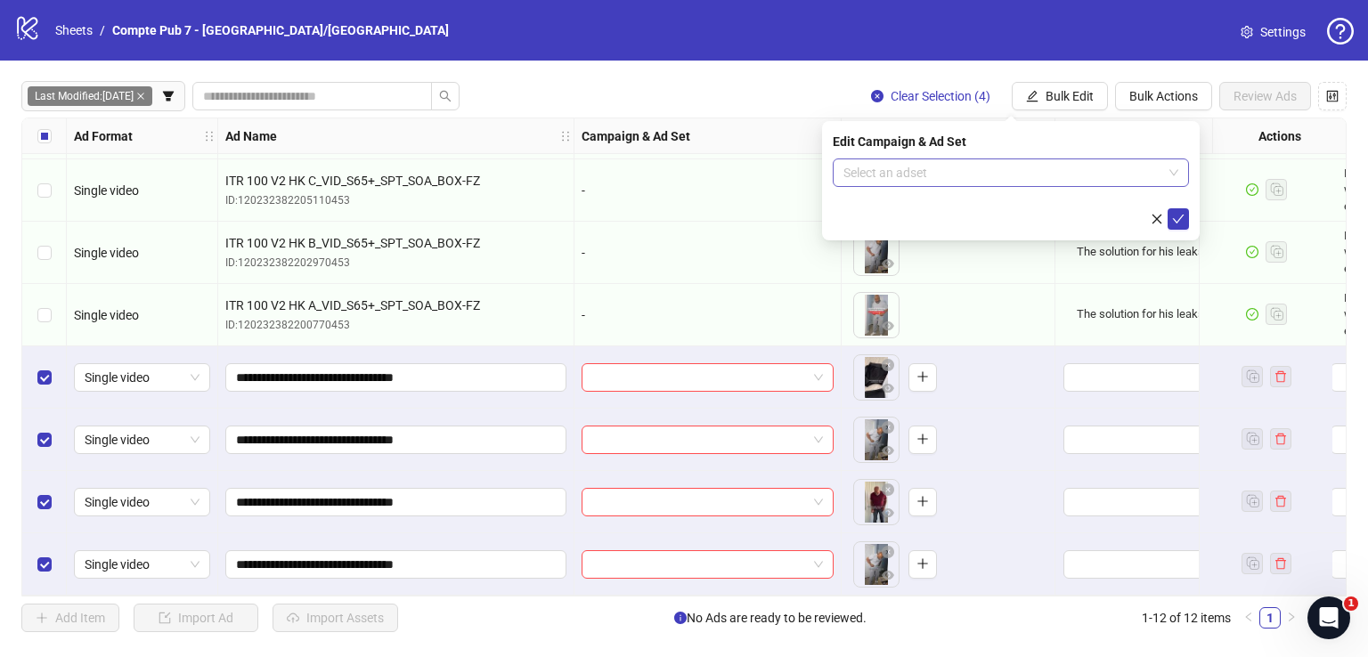
click at [937, 168] on input "search" at bounding box center [1002, 172] width 319 height 27
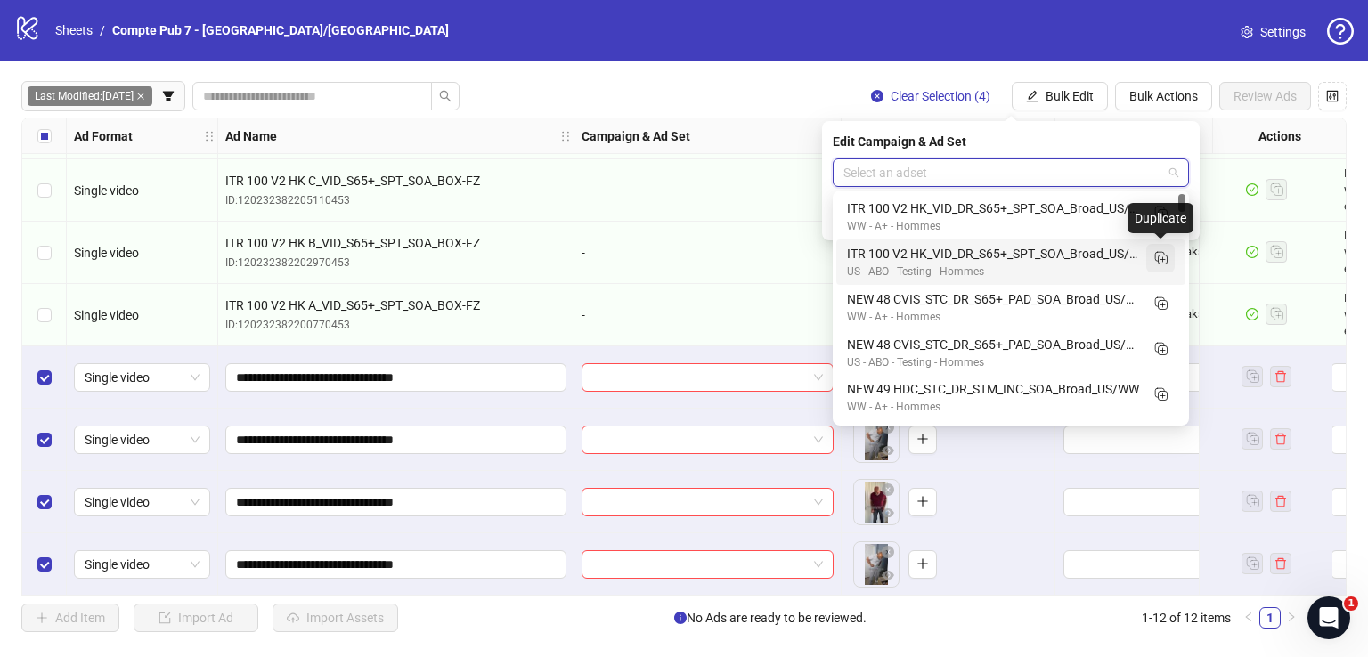
click at [1158, 259] on icon "Duplicate" at bounding box center [1160, 257] width 18 height 18
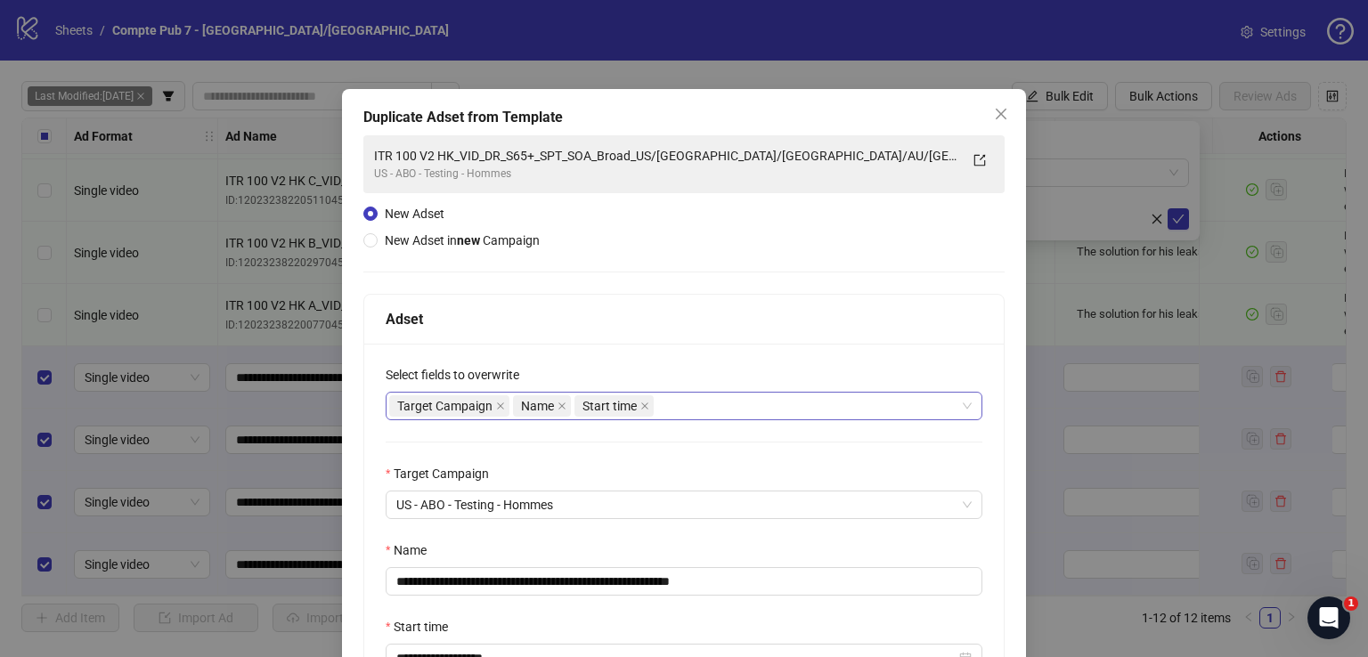
click at [703, 400] on div "Target Campaign Name Start time" at bounding box center [674, 406] width 571 height 25
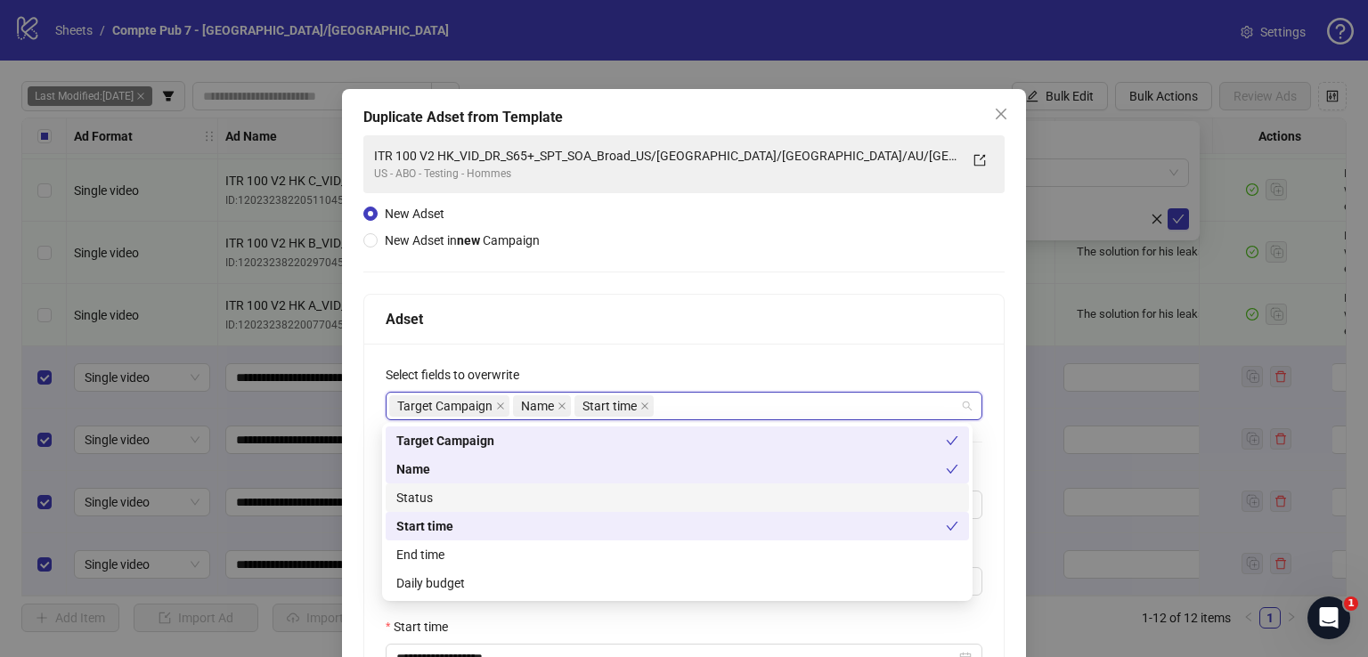
click at [543, 500] on div "Status" at bounding box center [677, 498] width 562 height 20
click at [529, 592] on div "Daily budget" at bounding box center [677, 583] width 562 height 20
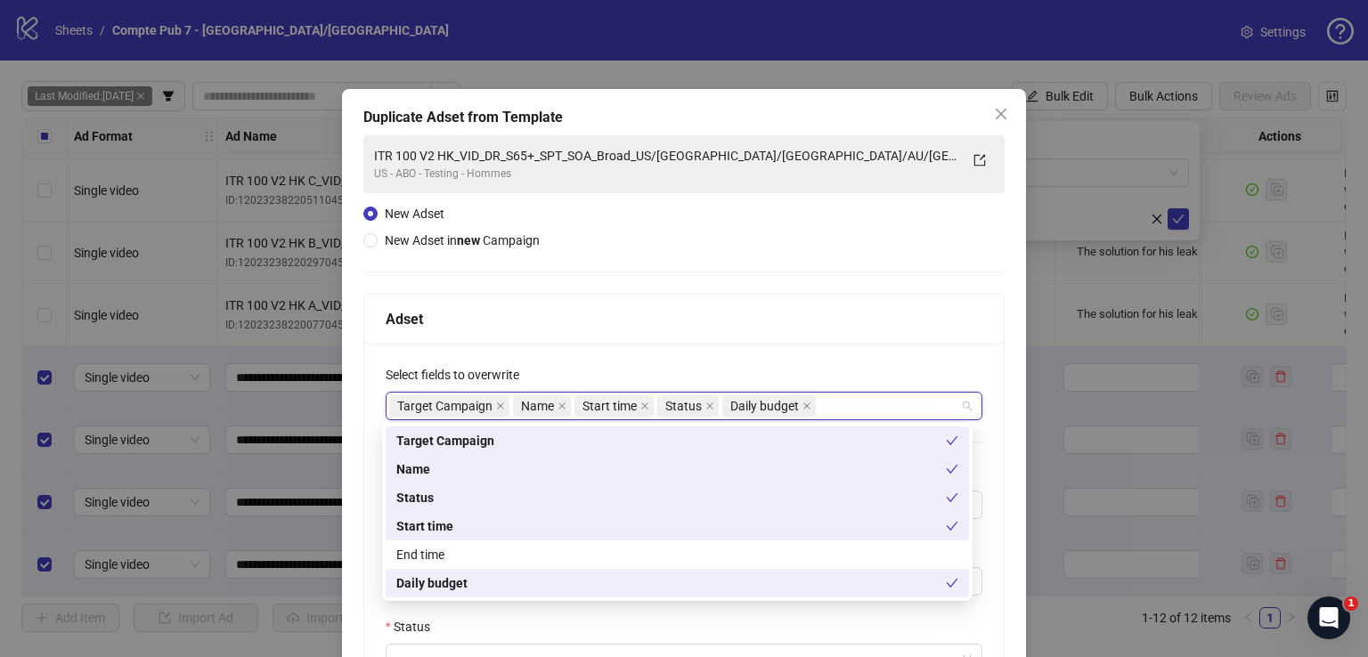
click at [583, 309] on div "Adset" at bounding box center [684, 319] width 597 height 22
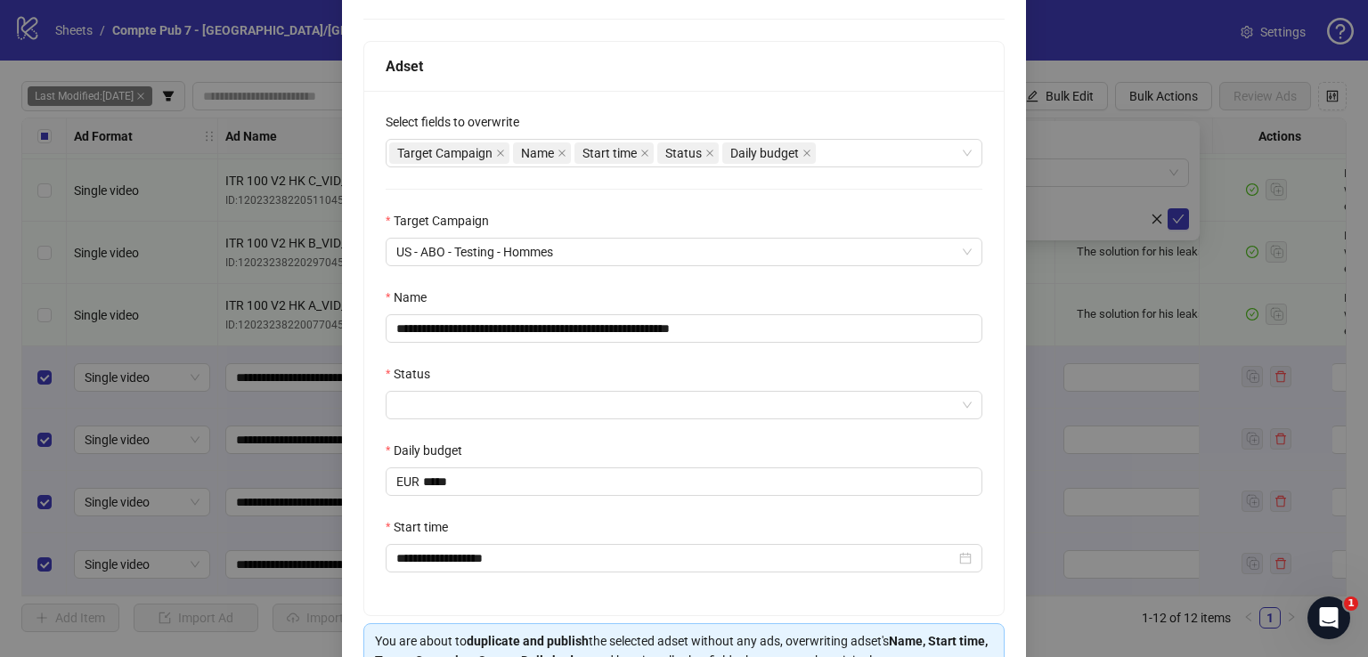
scroll to position [256, 0]
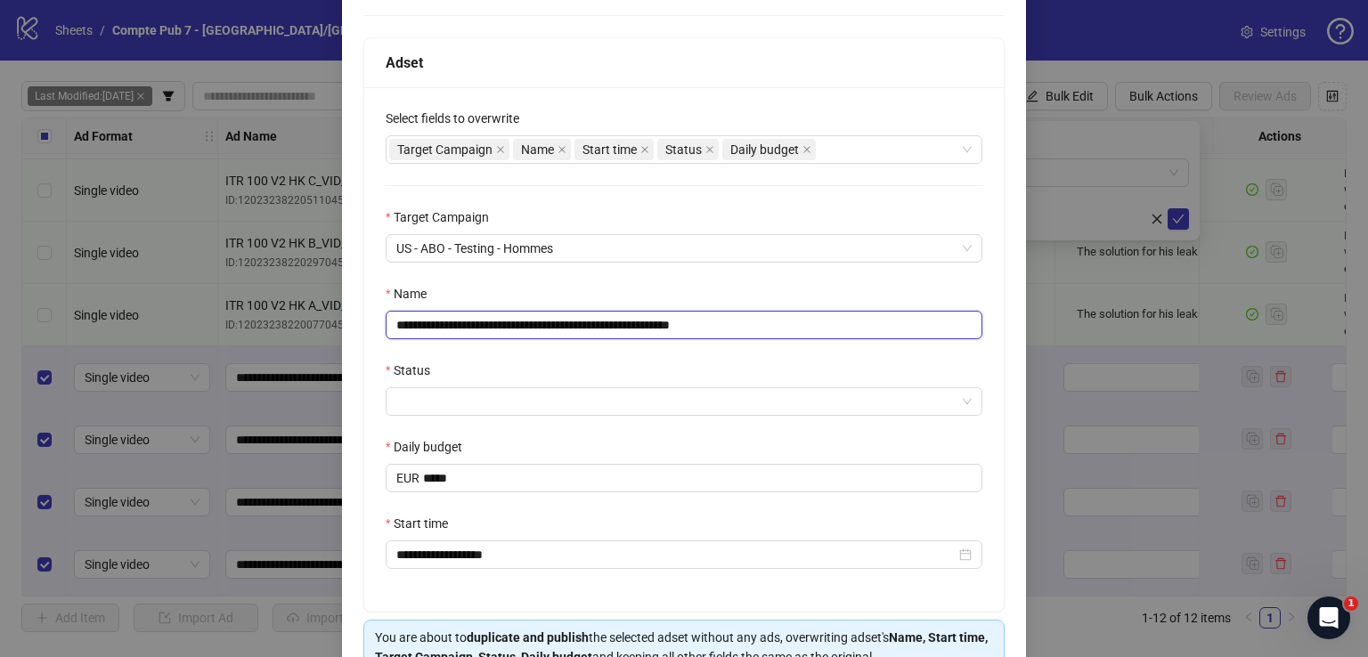
click at [583, 311] on input "**********" at bounding box center [684, 325] width 597 height 28
paste input "text"
type input "**********"
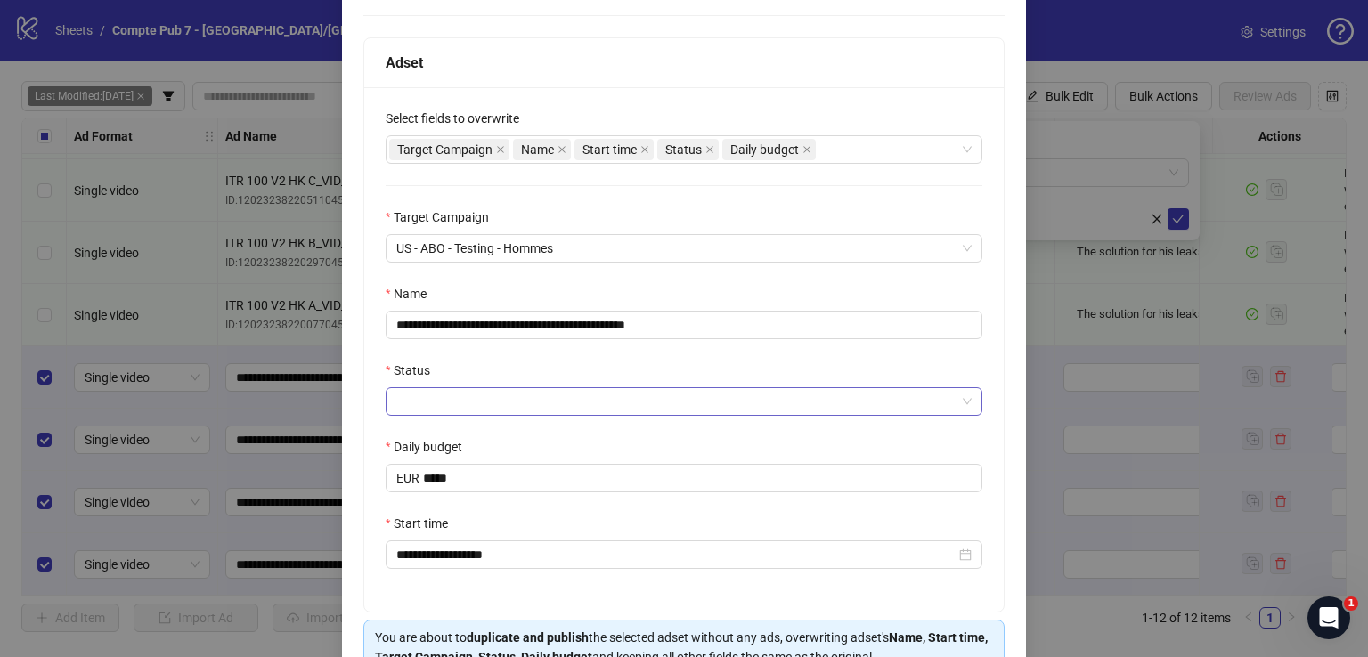
click at [511, 396] on input "Status" at bounding box center [675, 401] width 559 height 27
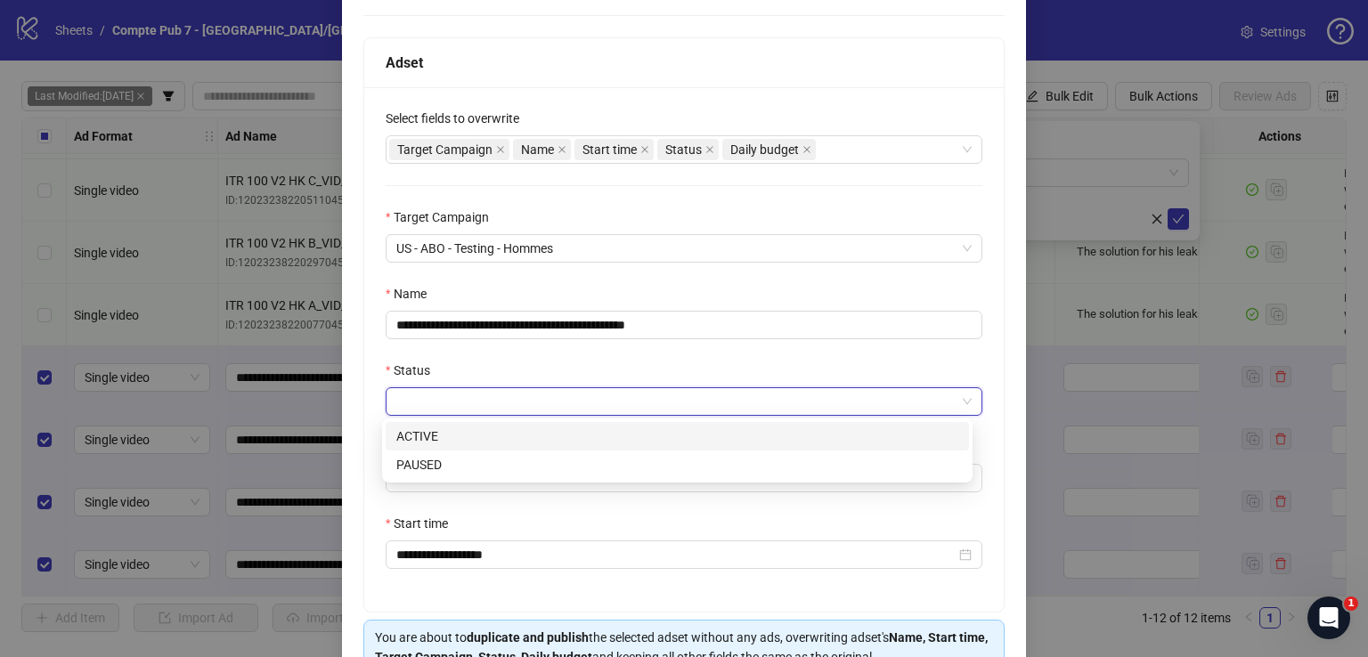
click at [496, 433] on div "ACTIVE" at bounding box center [677, 436] width 562 height 20
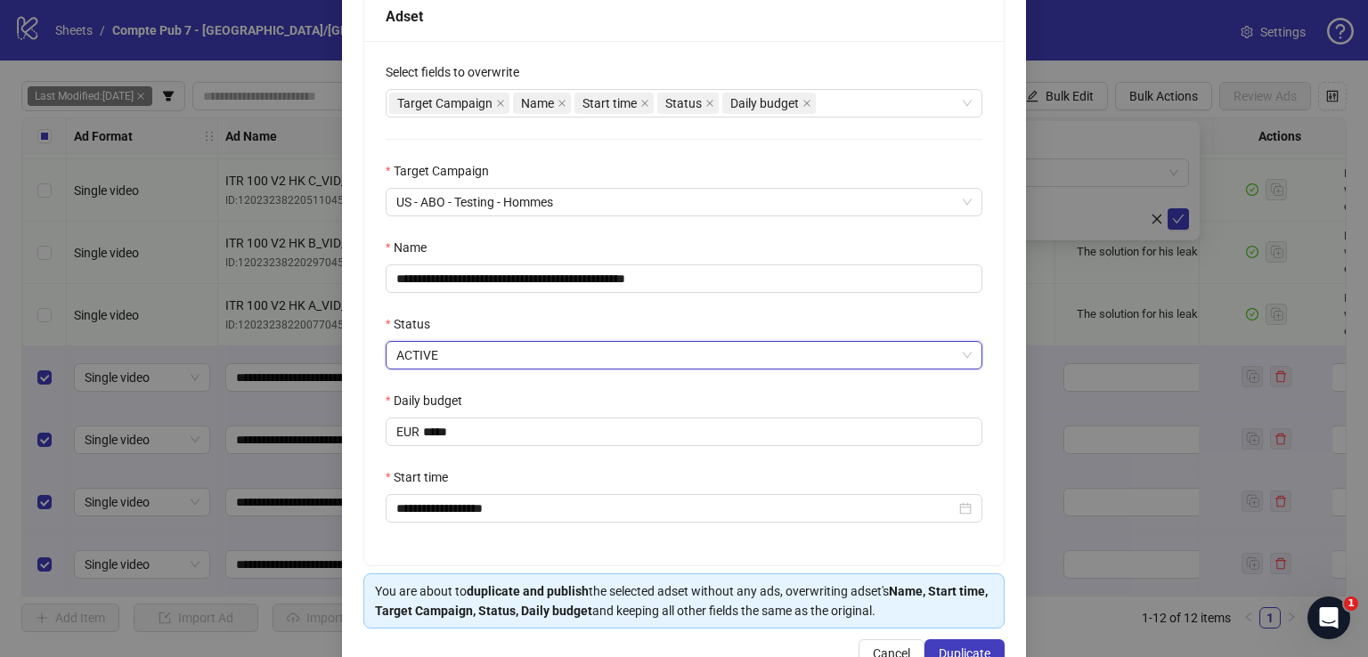
scroll to position [303, 0]
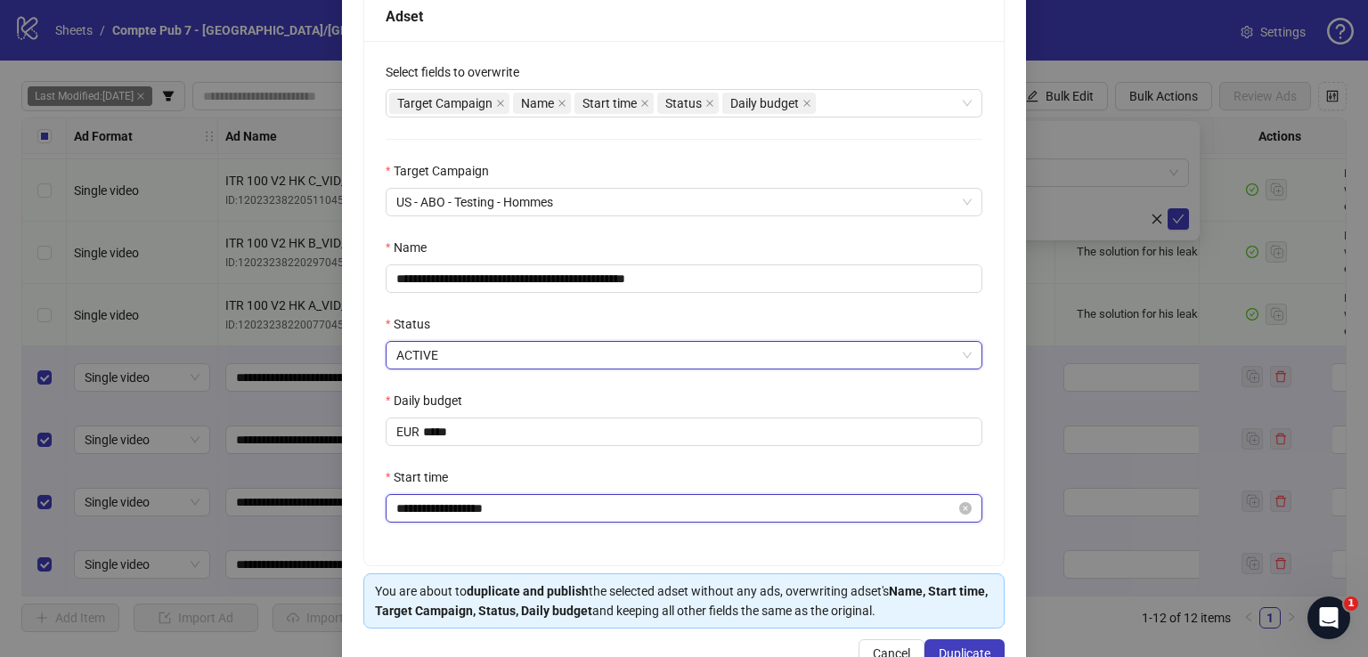
click at [568, 507] on input "**********" at bounding box center [675, 509] width 559 height 20
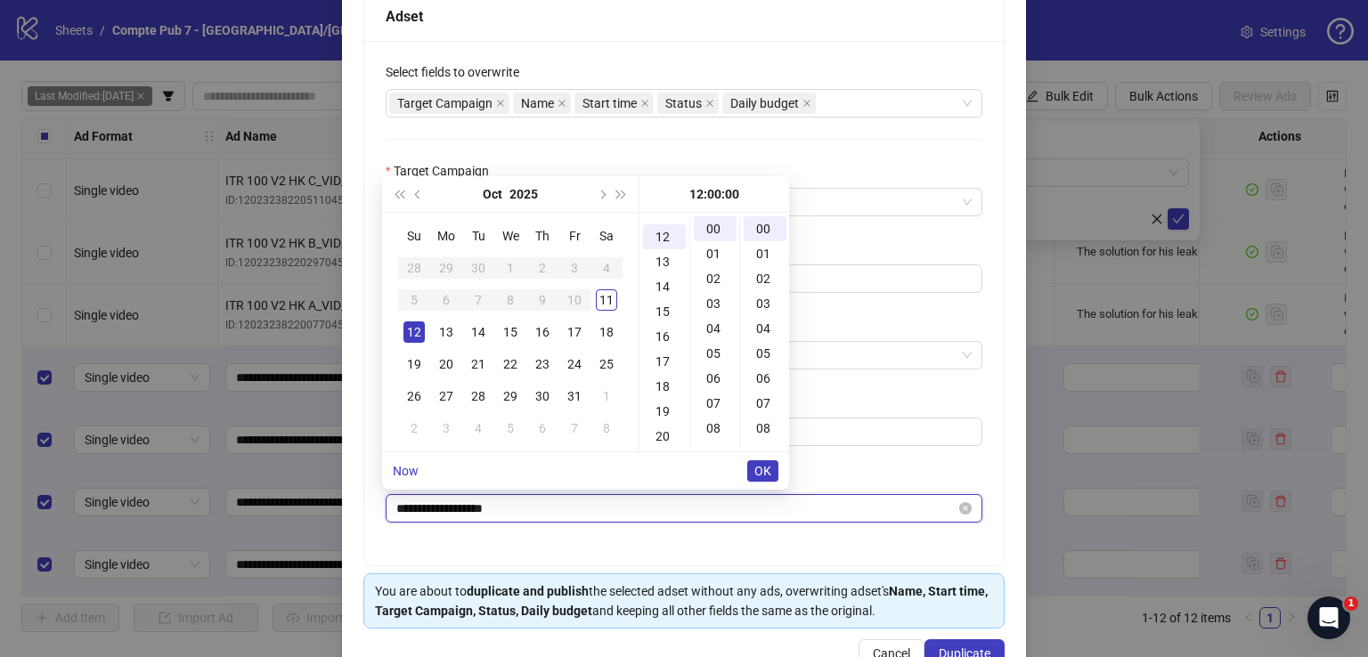
scroll to position [299, 0]
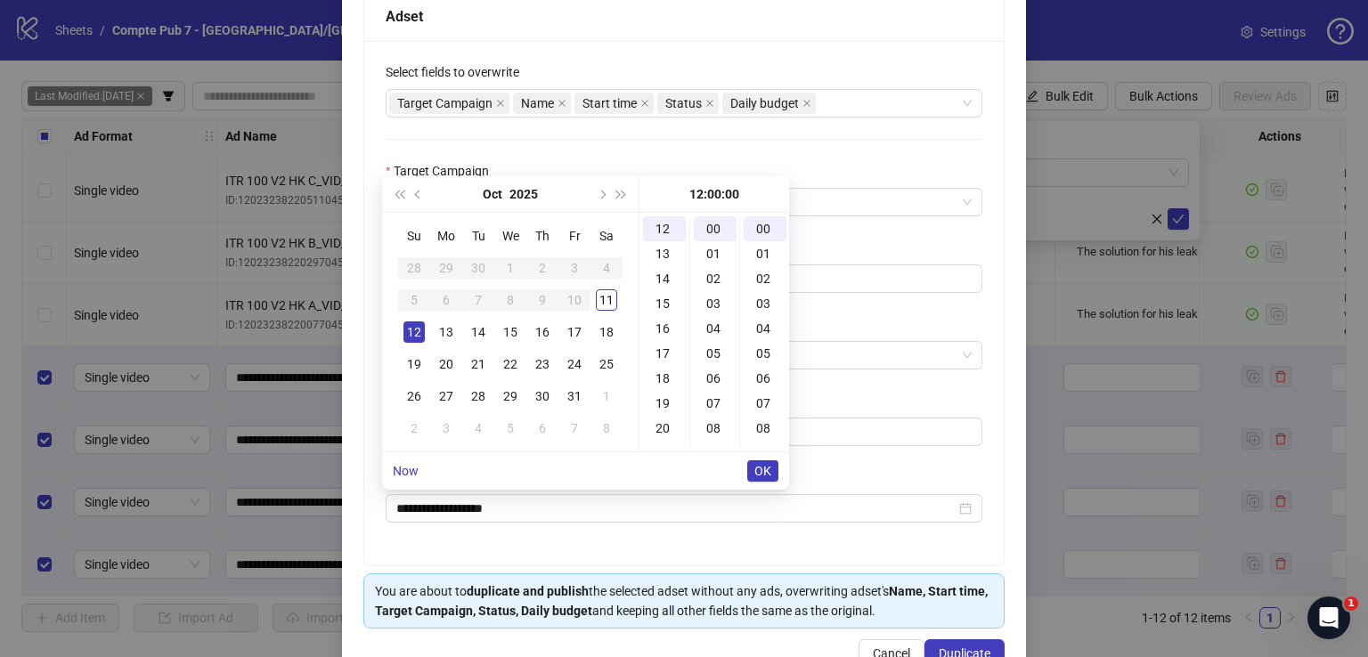
click at [563, 535] on div "**********" at bounding box center [683, 303] width 639 height 524
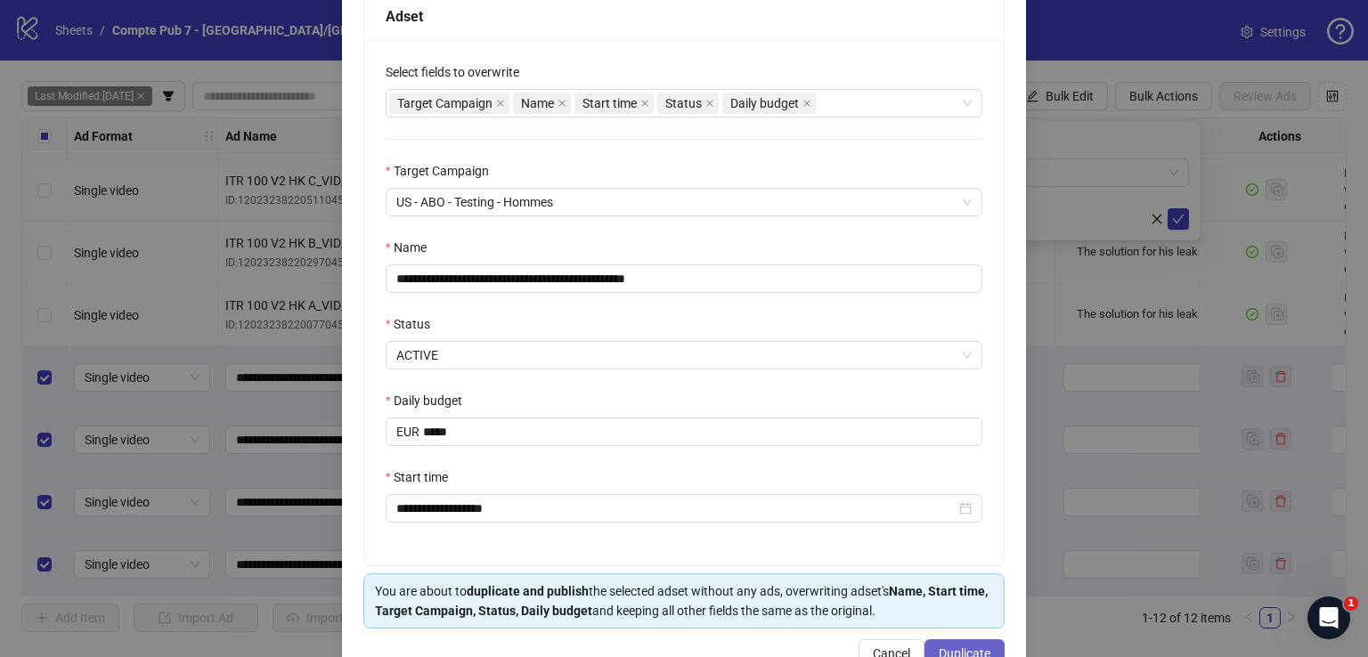
click at [932, 639] on button "Duplicate" at bounding box center [964, 653] width 80 height 28
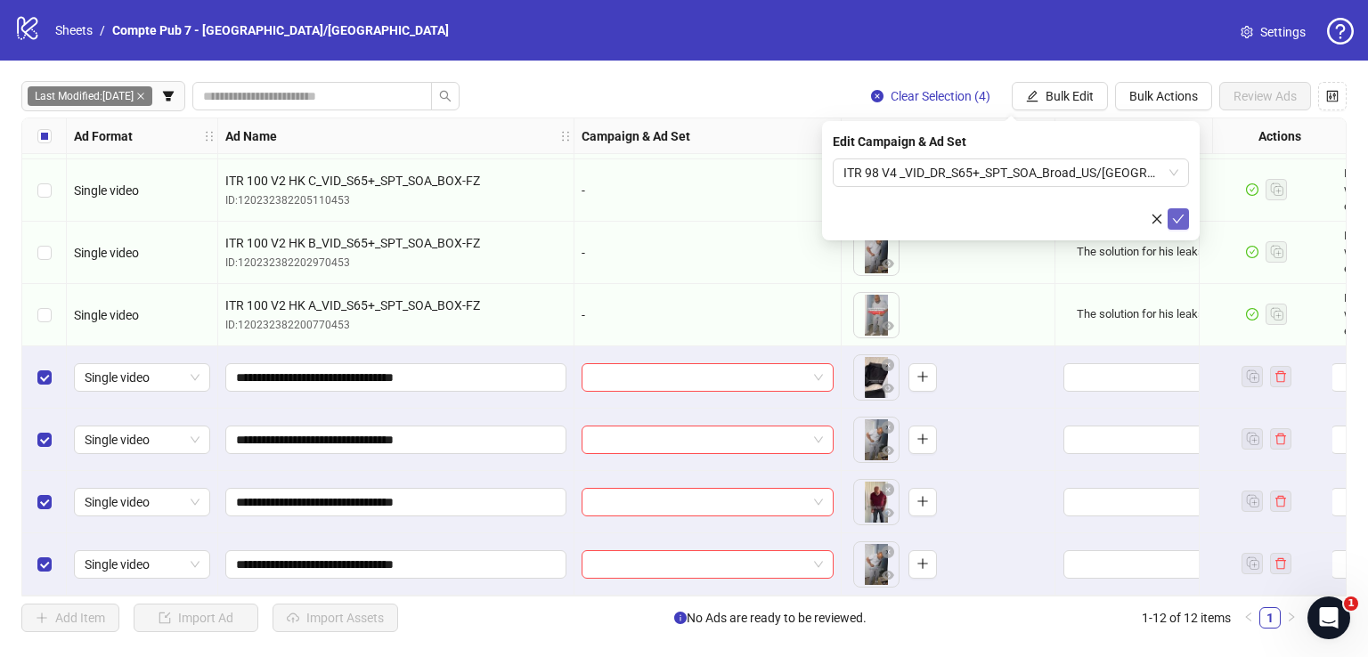
click at [1182, 218] on icon "check" at bounding box center [1178, 219] width 12 height 12
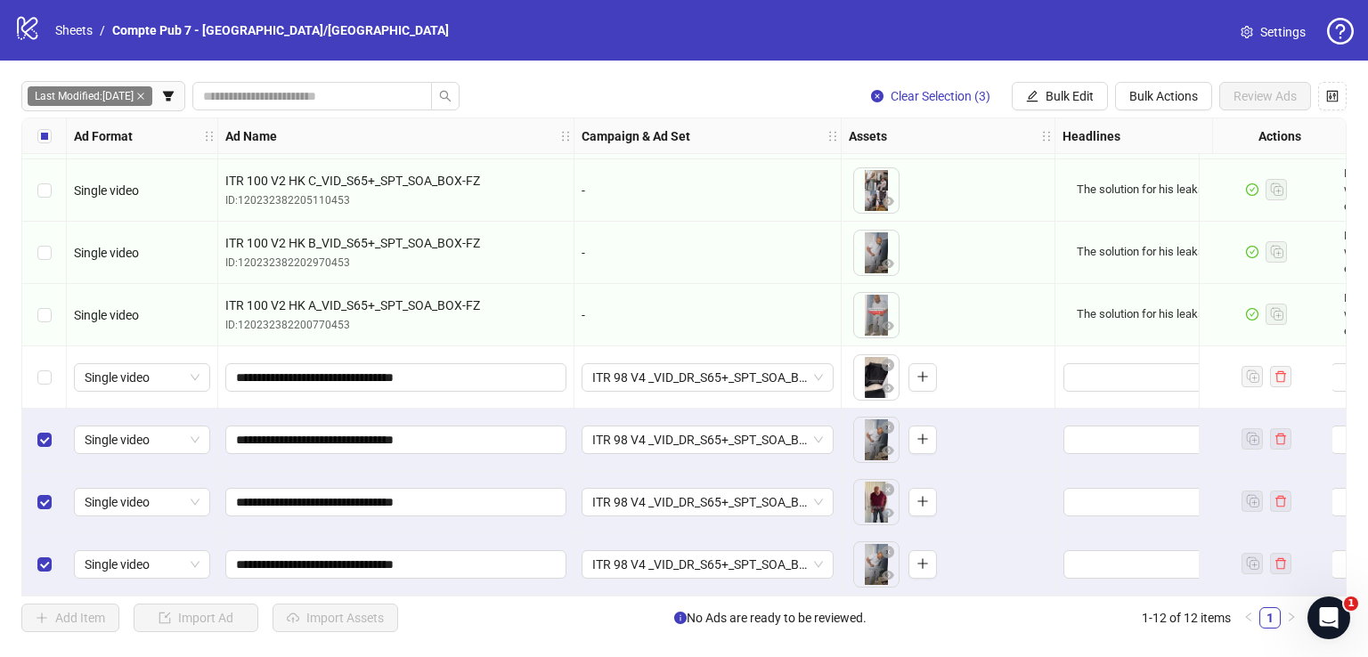
drag, startPoint x: 34, startPoint y: 435, endPoint x: 39, endPoint y: 483, distance: 49.3
click at [34, 435] on div "Select row 10" at bounding box center [44, 440] width 45 height 62
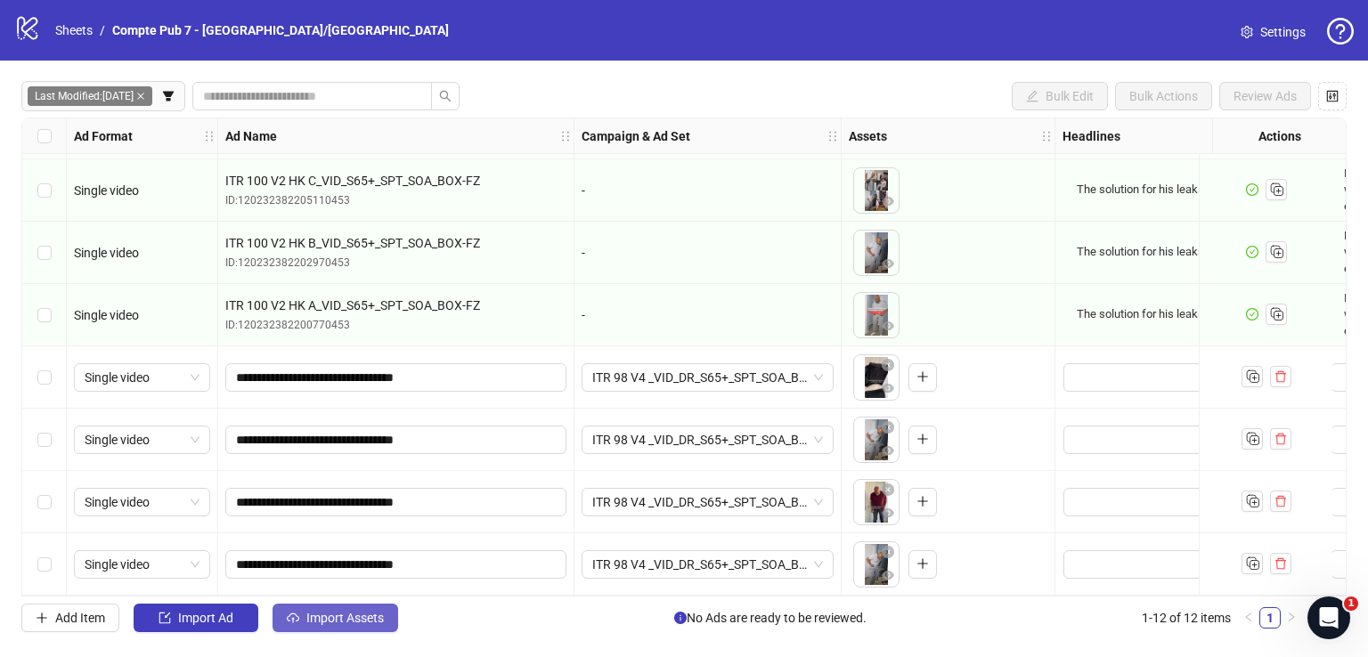
click at [340, 606] on button "Import Assets" at bounding box center [335, 618] width 126 height 28
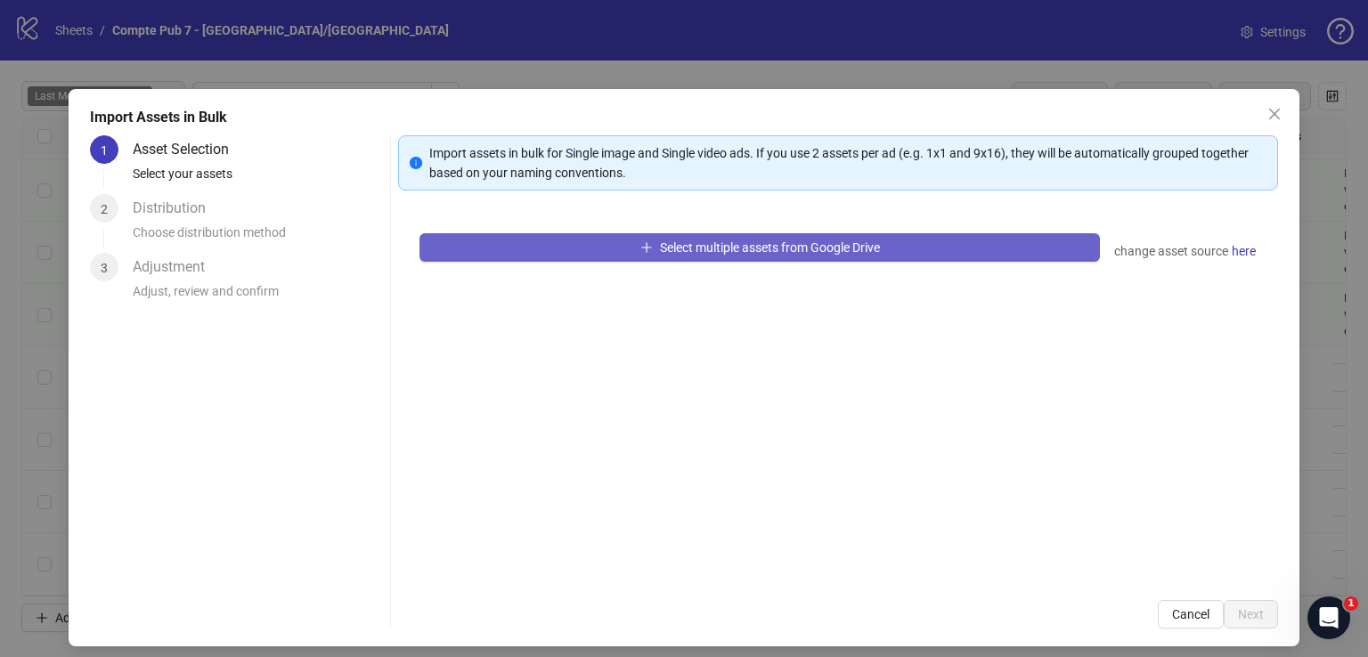
click at [677, 240] on span "Select multiple assets from Google Drive" at bounding box center [770, 247] width 220 height 14
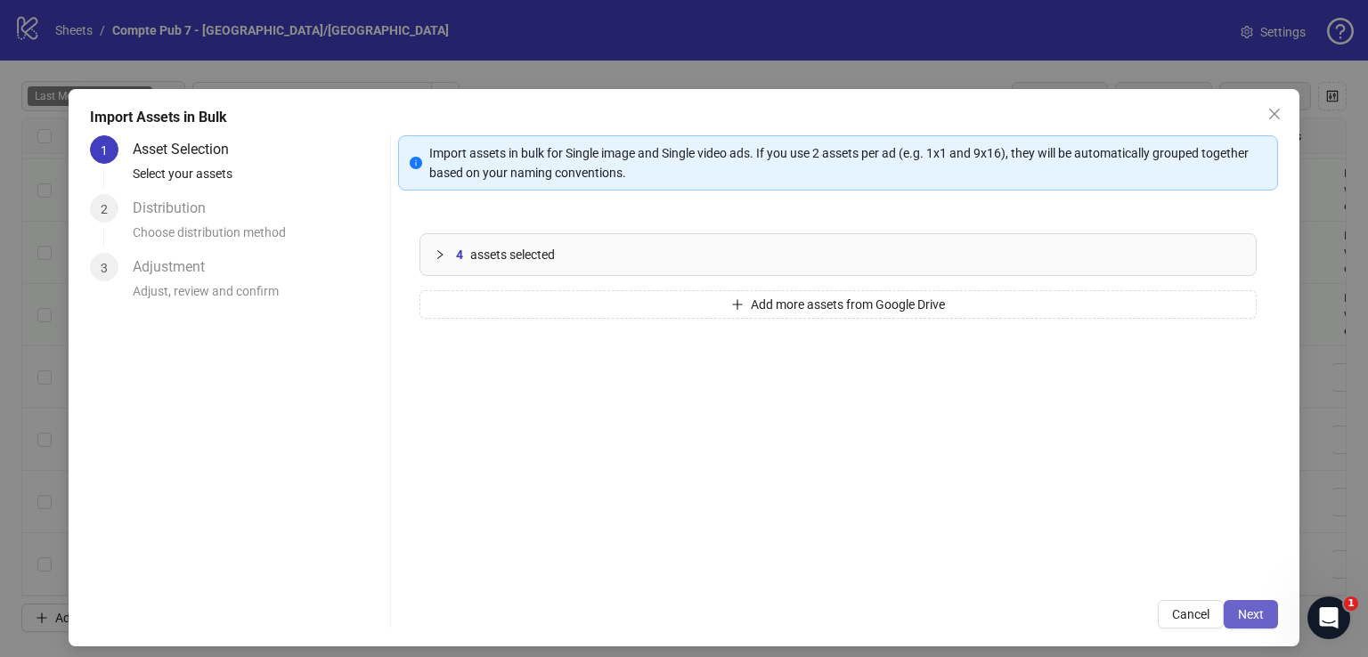
click at [1250, 618] on span "Next" at bounding box center [1251, 614] width 26 height 14
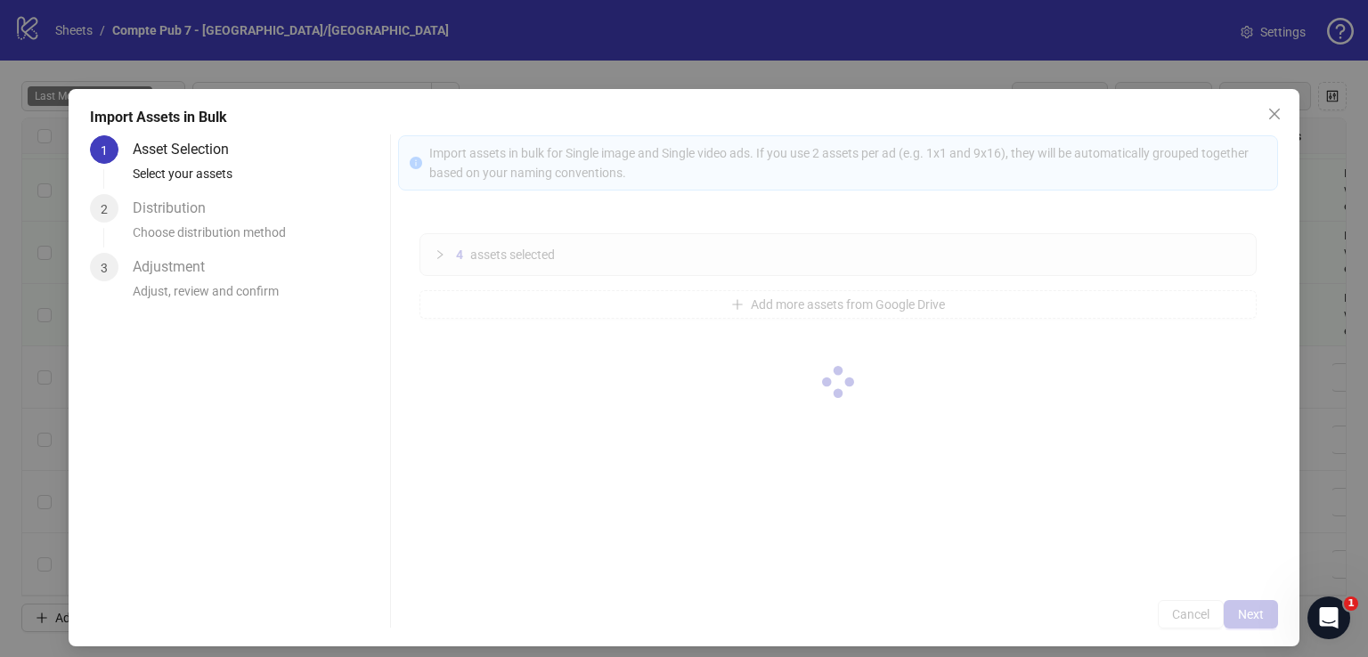
click at [1250, 617] on div at bounding box center [838, 381] width 880 height 493
click at [1250, 615] on div at bounding box center [838, 381] width 880 height 493
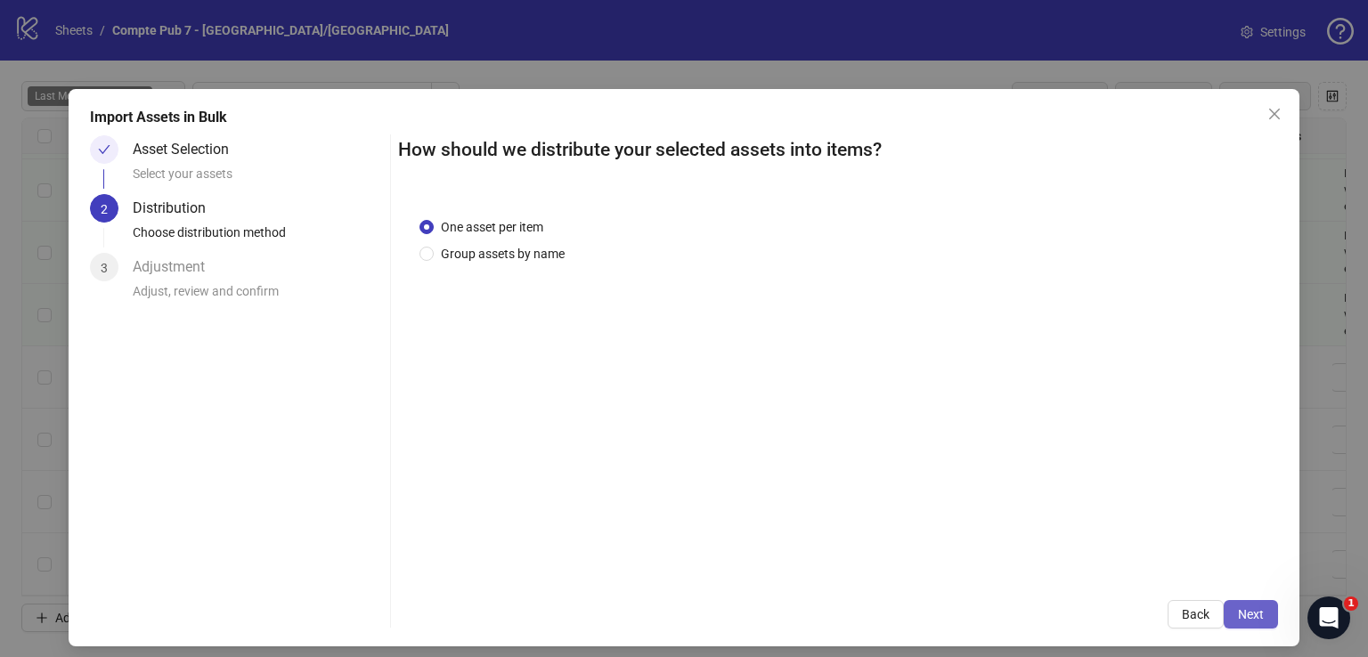
click at [1249, 613] on span "Next" at bounding box center [1251, 614] width 26 height 14
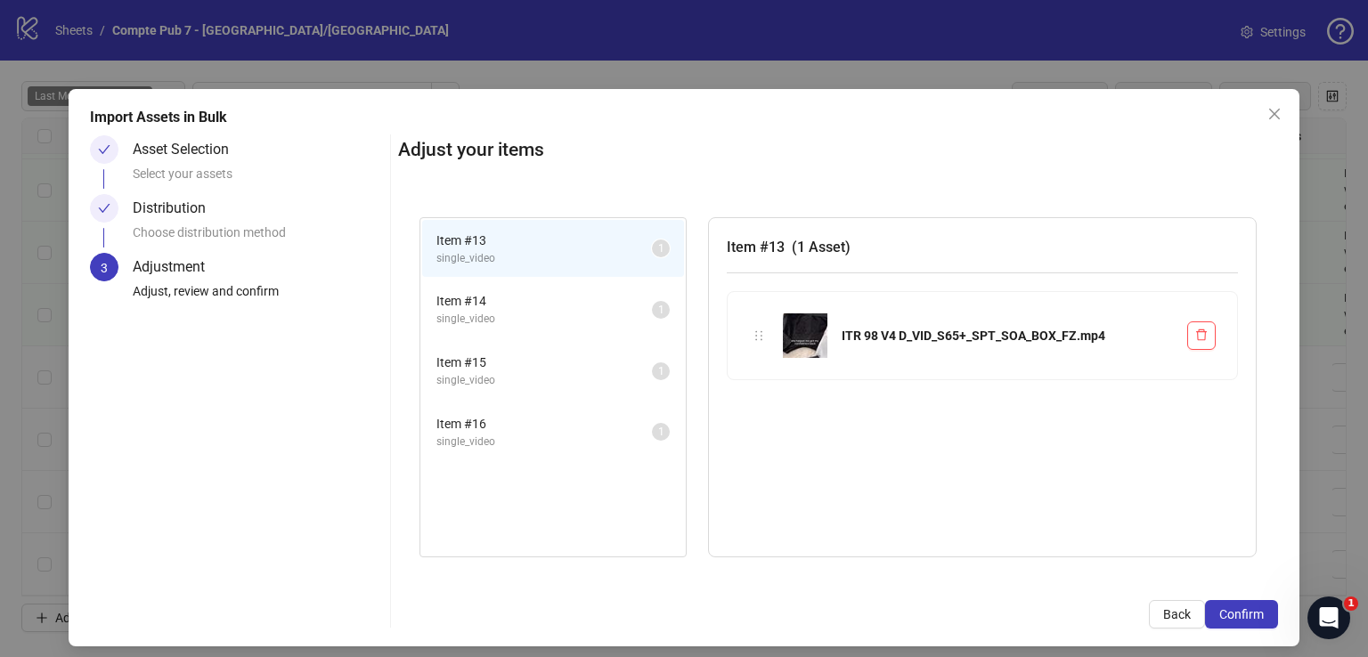
click at [1248, 613] on span "Confirm" at bounding box center [1241, 614] width 45 height 14
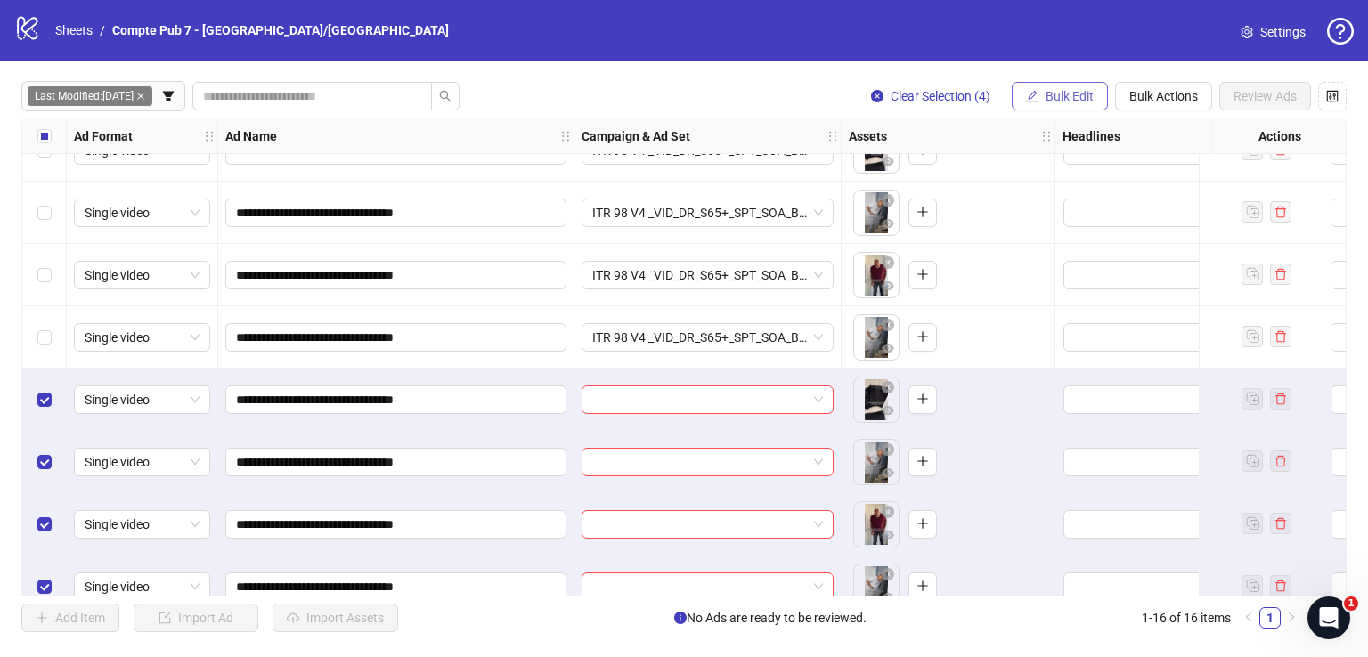
scroll to position [562, 0]
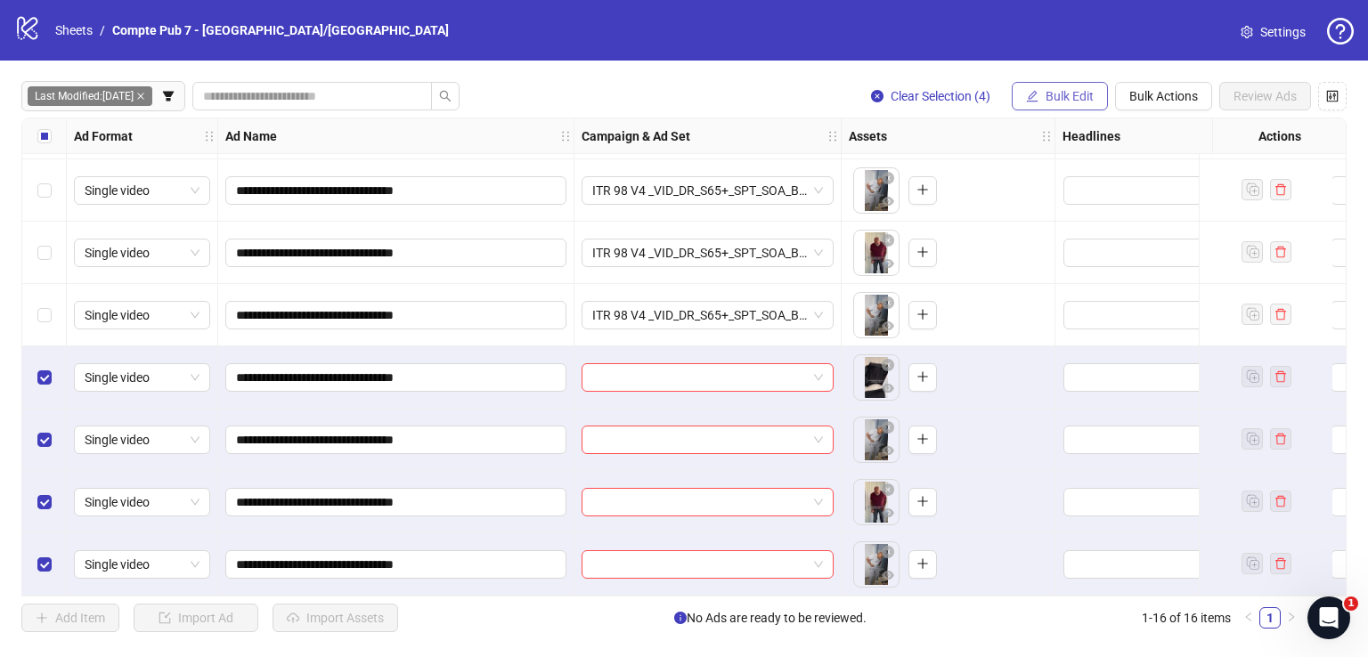
click at [1045, 89] on span "Bulk Edit" at bounding box center [1069, 96] width 48 height 14
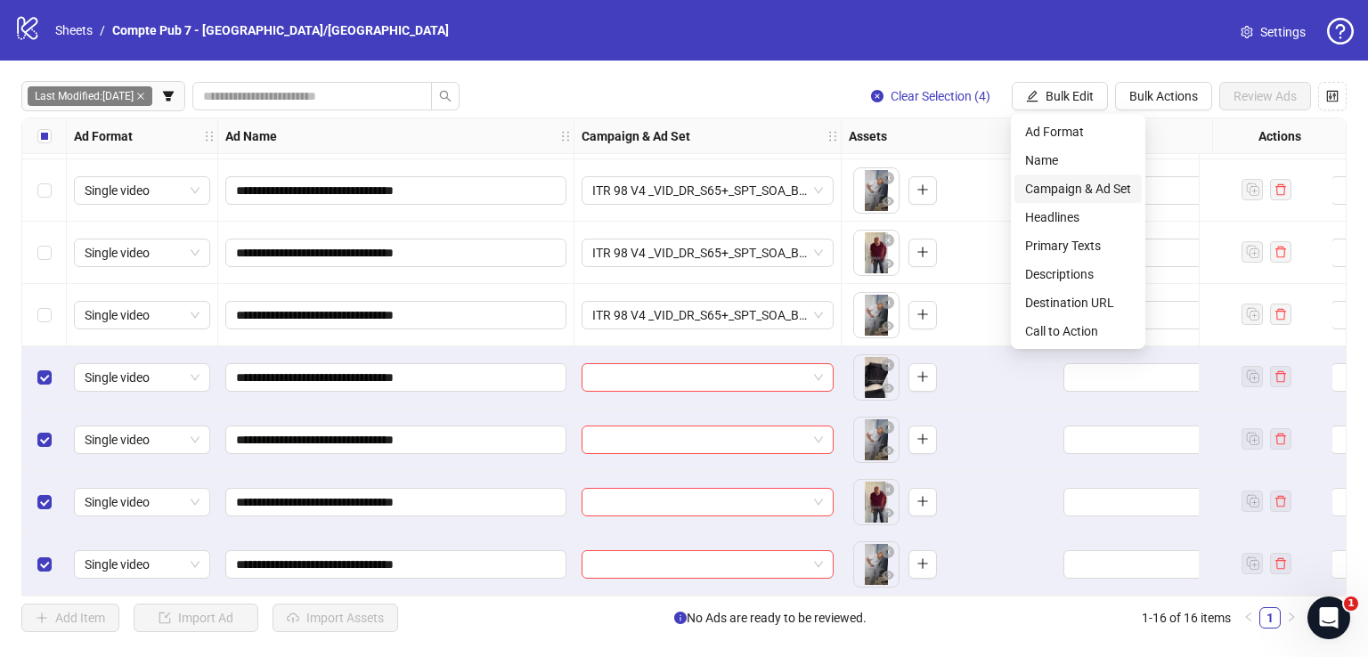
click at [1068, 188] on span "Campaign & Ad Set" at bounding box center [1078, 189] width 106 height 20
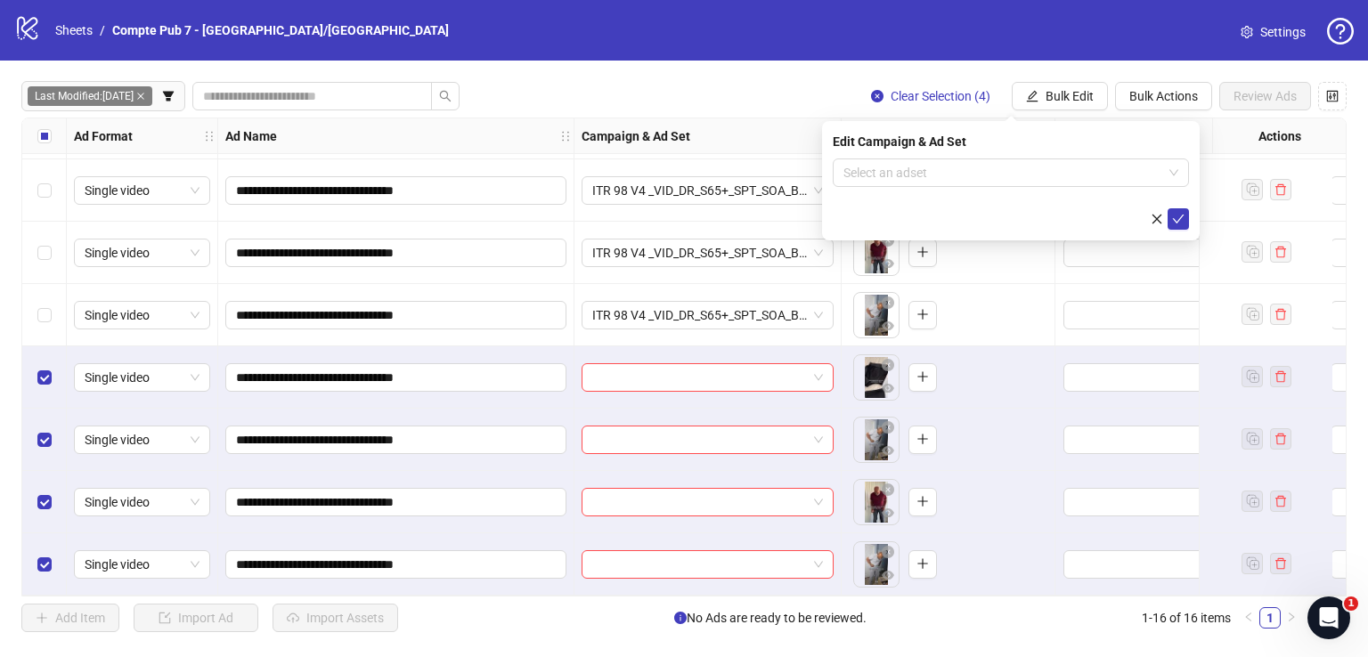
click at [917, 154] on div "Edit Campaign & Ad Set Select an adset" at bounding box center [1011, 180] width 378 height 119
click at [916, 180] on input "search" at bounding box center [1002, 172] width 319 height 27
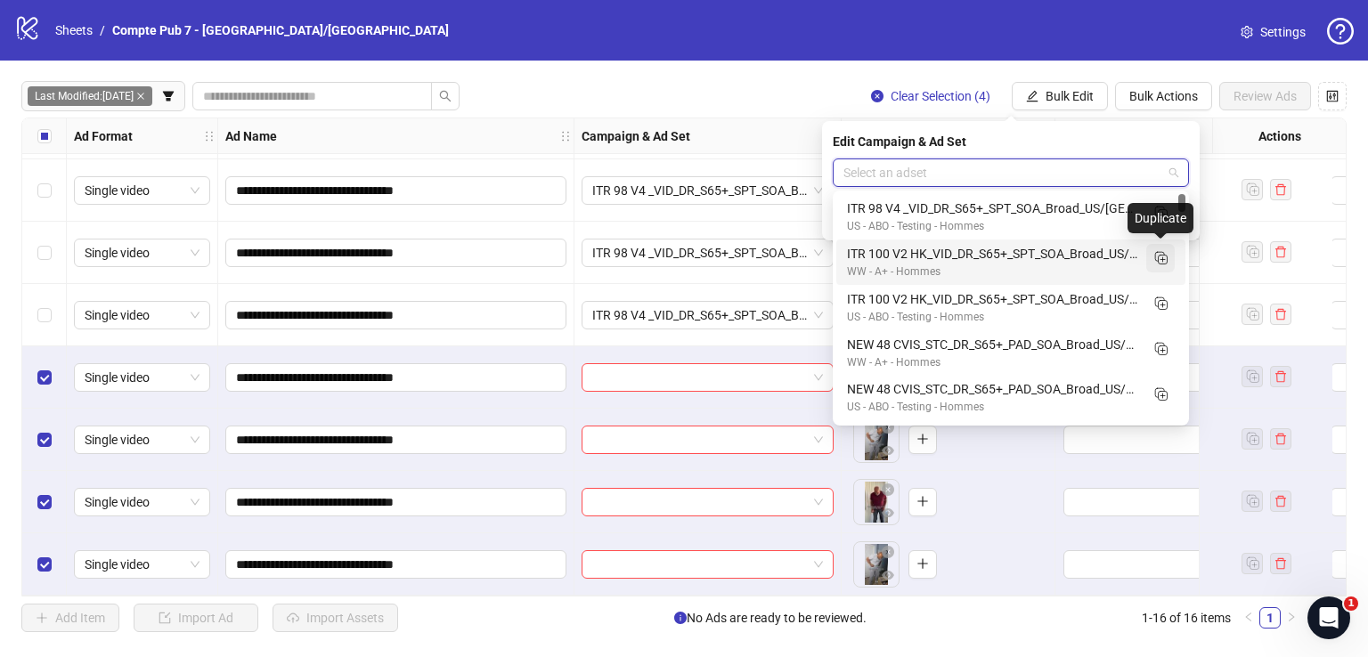
click at [1161, 257] on icon "Duplicate" at bounding box center [1160, 257] width 18 height 18
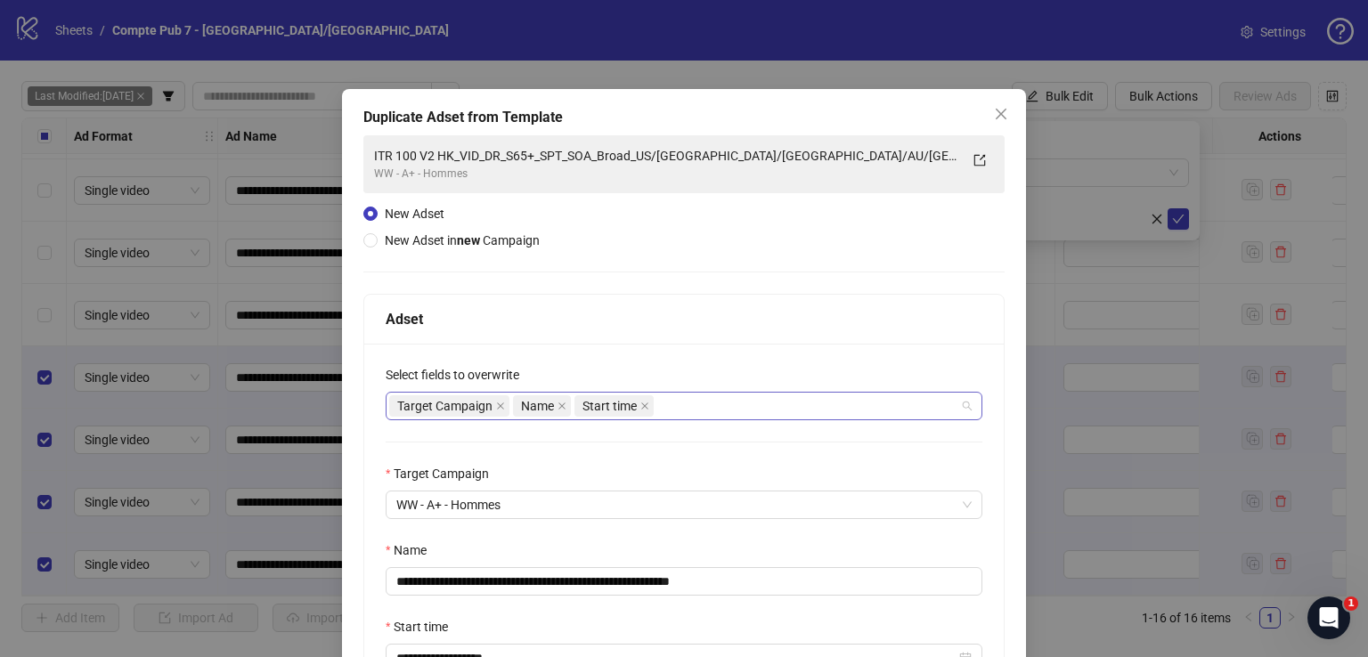
click at [743, 402] on div "Target Campaign Name Start time" at bounding box center [674, 406] width 571 height 25
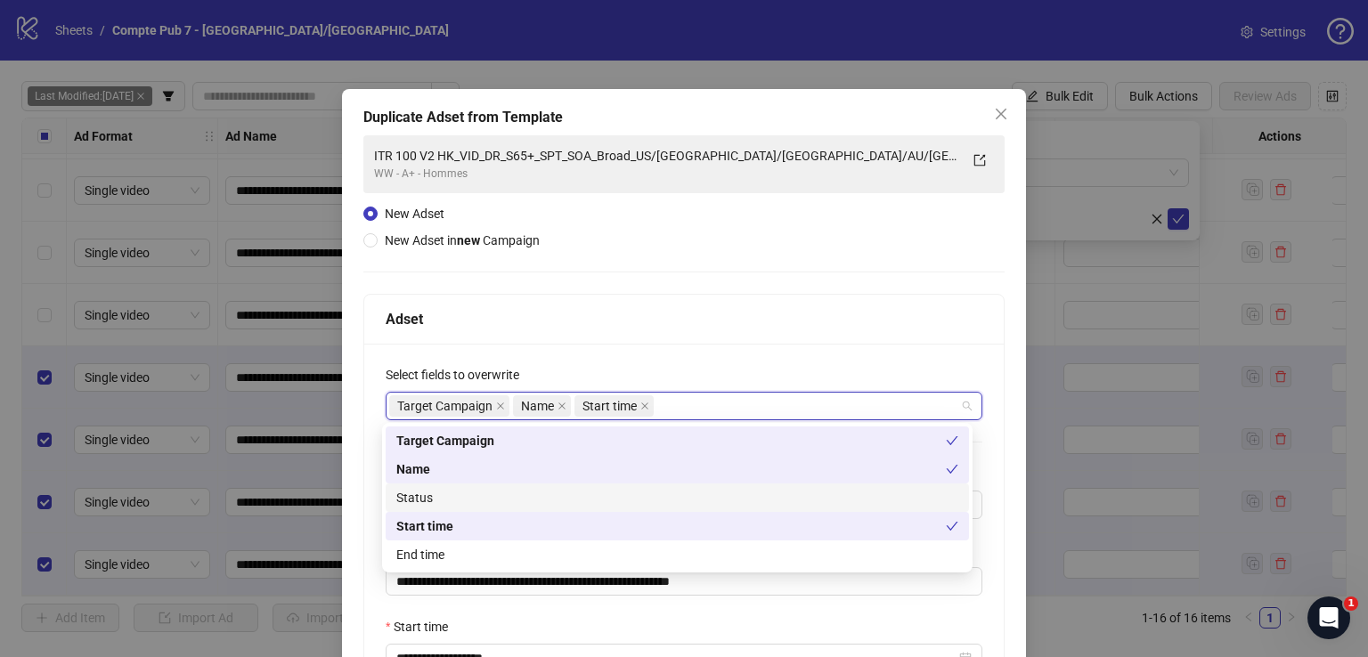
click at [549, 500] on div "Status" at bounding box center [677, 498] width 562 height 20
click at [605, 315] on div "Adset" at bounding box center [684, 319] width 597 height 22
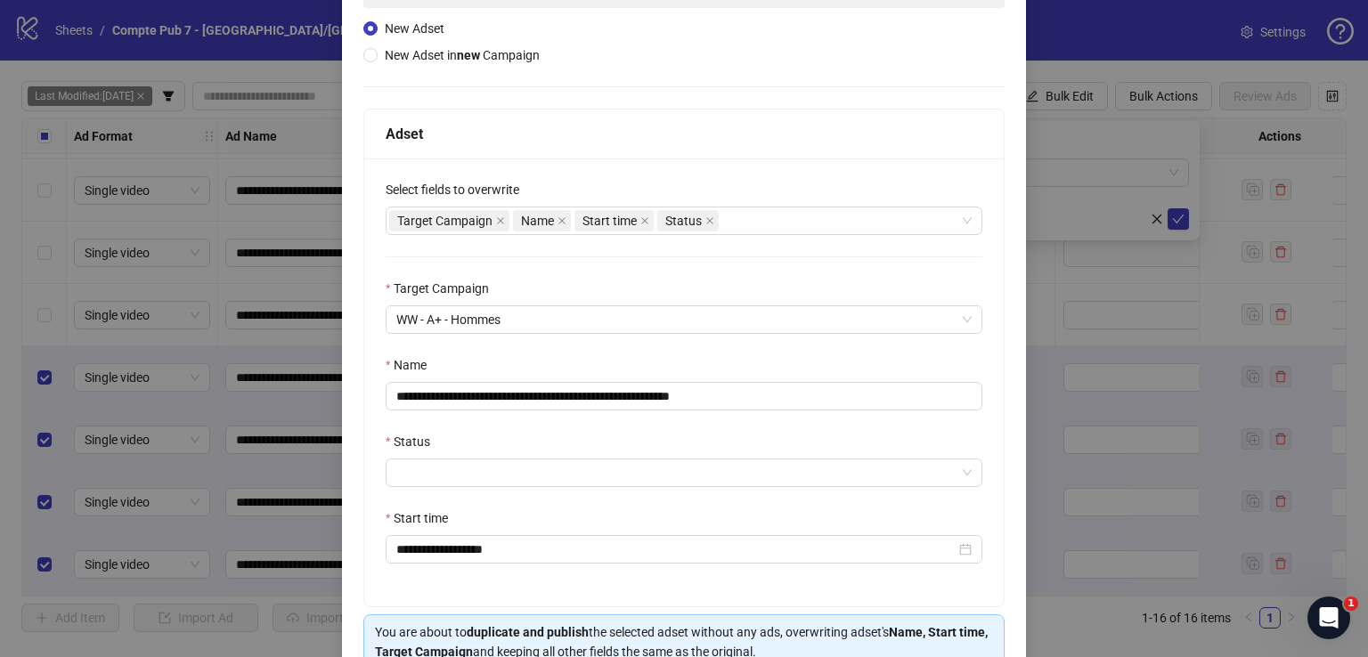
scroll to position [185, 0]
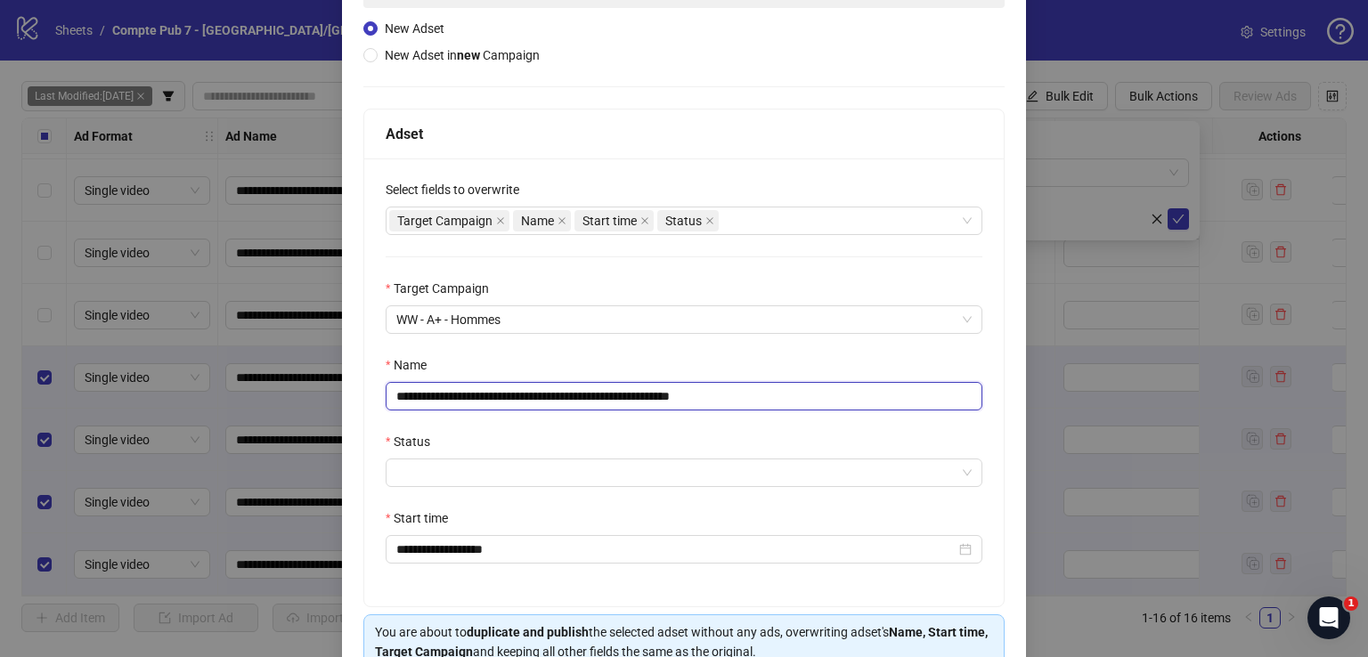
click at [562, 384] on input "**********" at bounding box center [684, 396] width 597 height 28
paste input "text"
type input "**********"
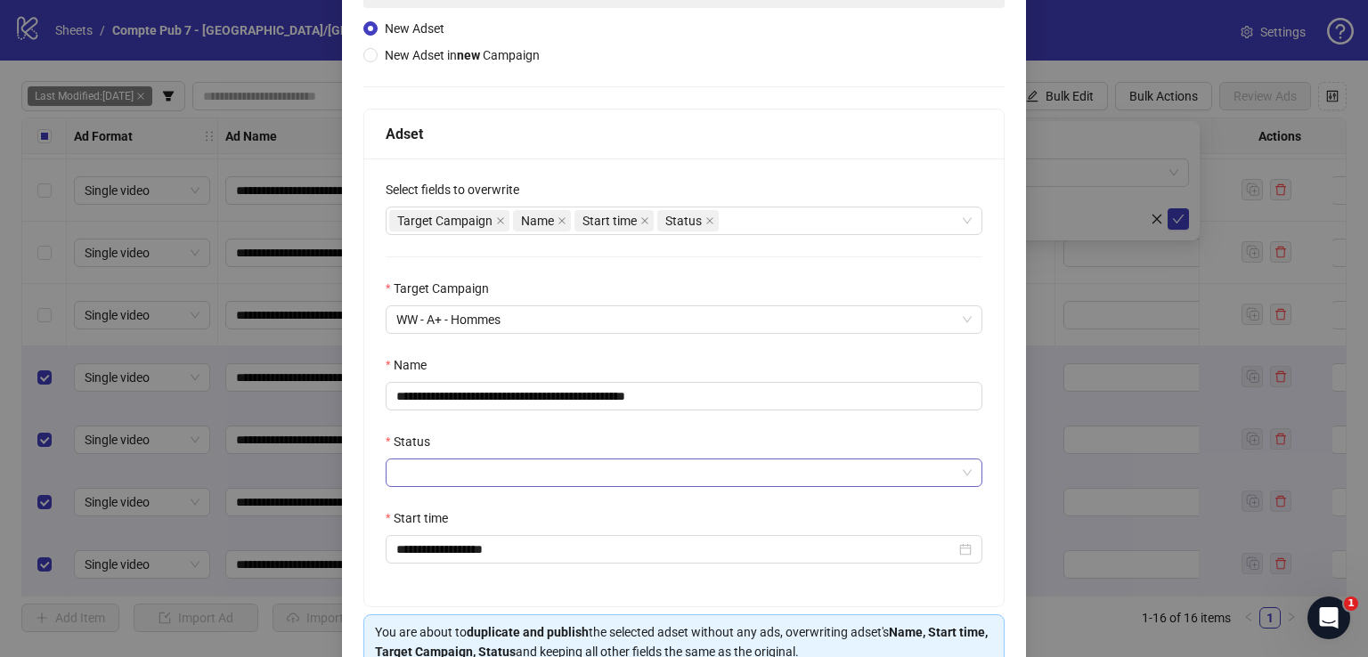
click at [509, 464] on input "Status" at bounding box center [675, 472] width 559 height 27
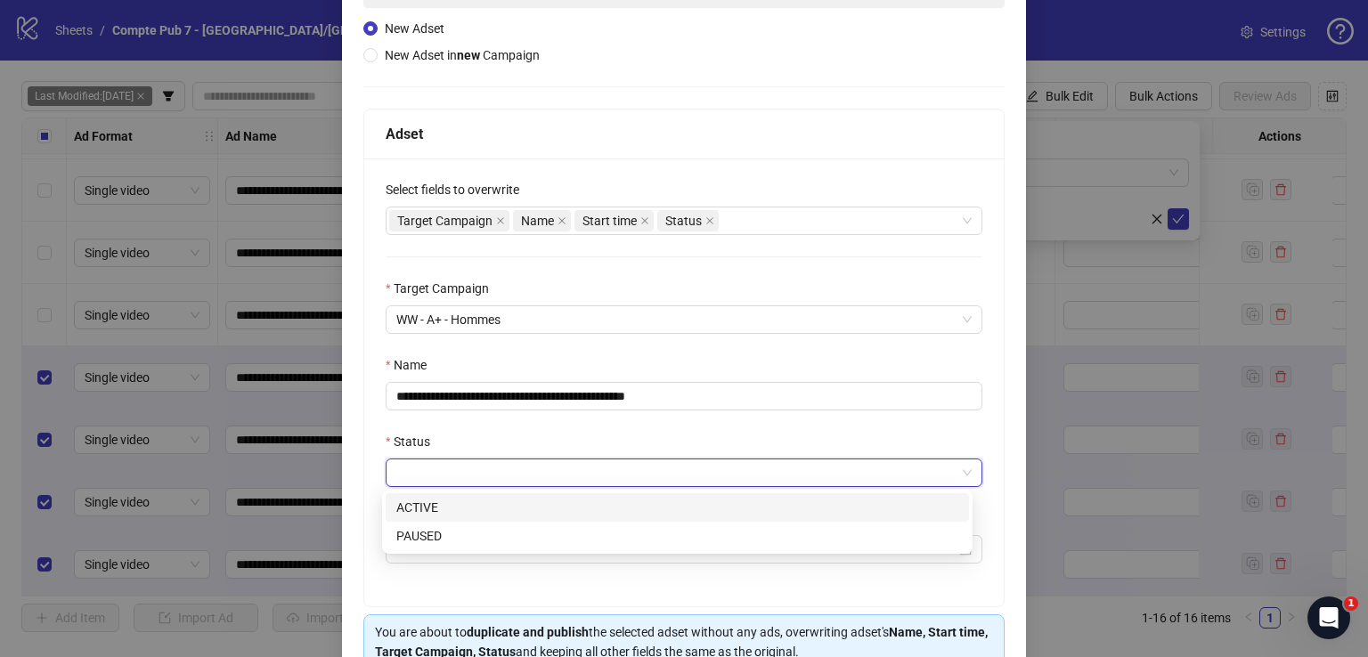
click at [477, 513] on div "ACTIVE" at bounding box center [677, 508] width 562 height 20
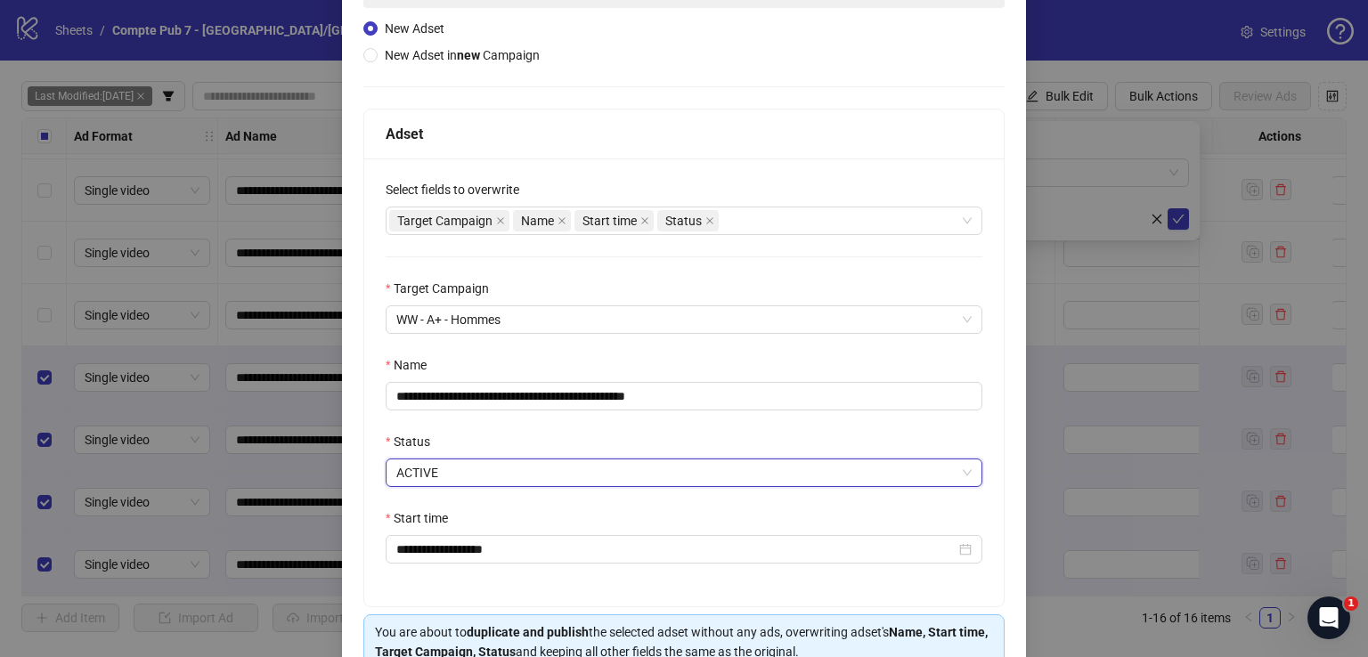
click at [497, 427] on div "**********" at bounding box center [683, 382] width 639 height 448
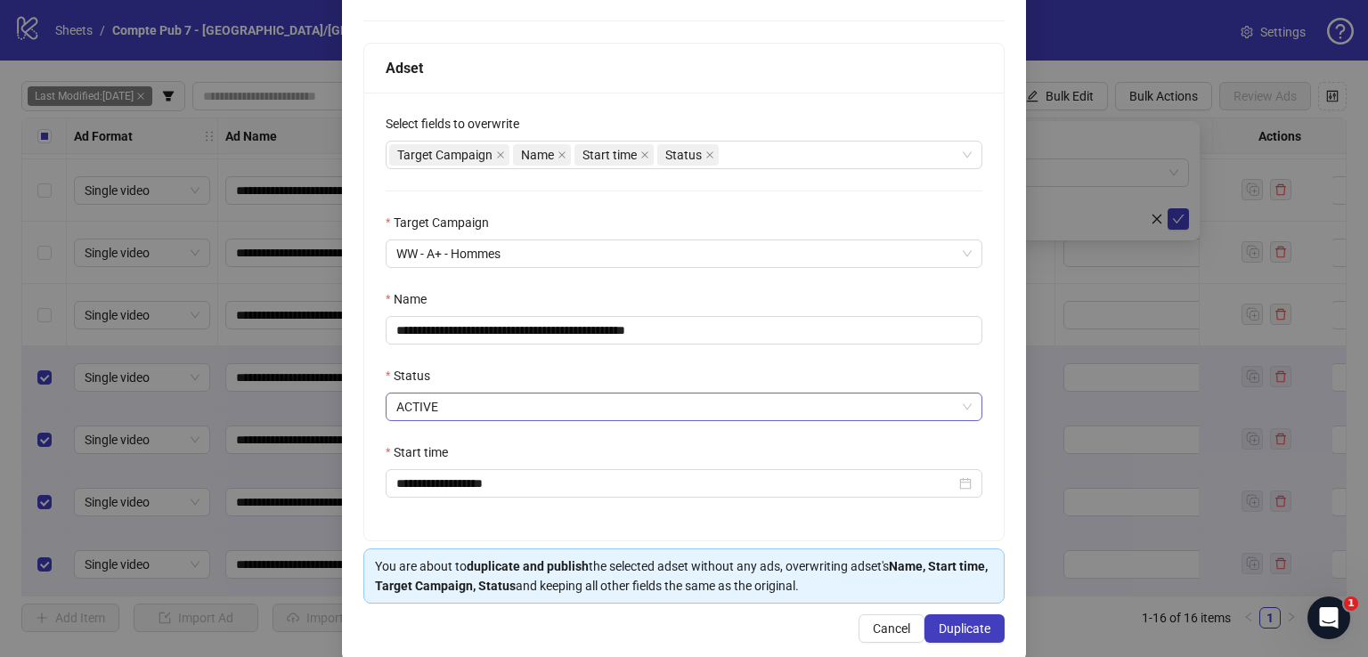
scroll to position [275, 0]
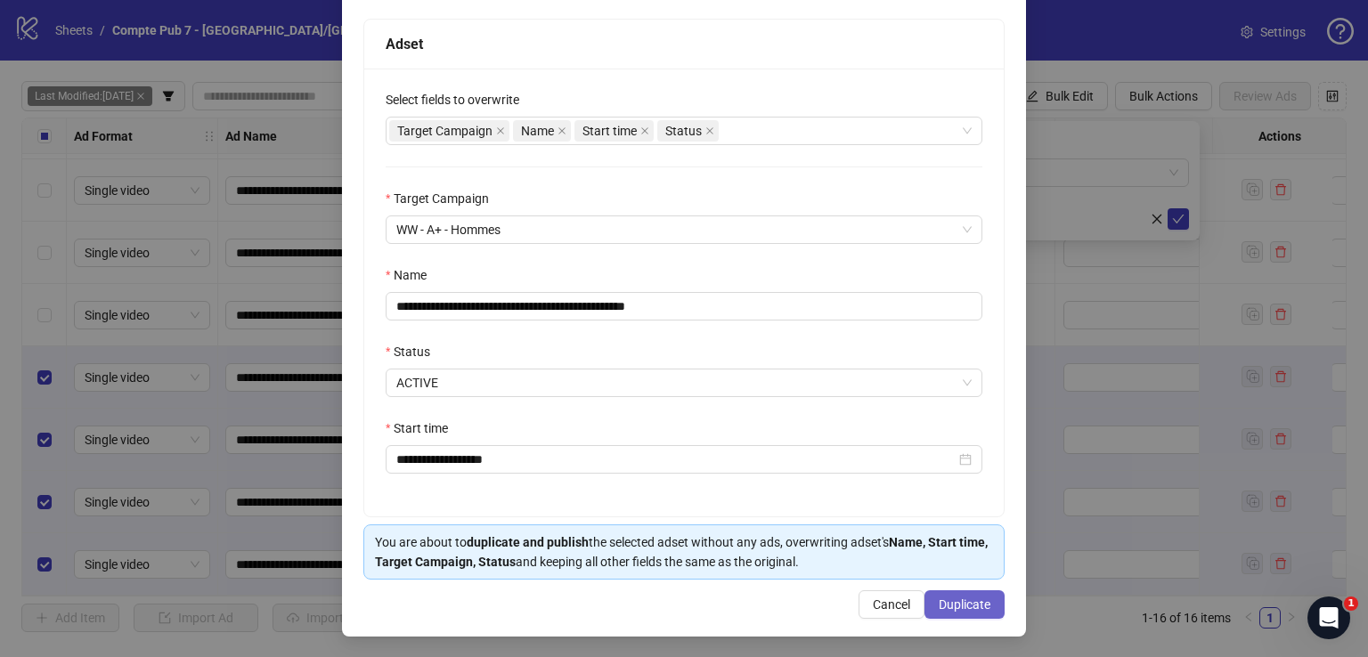
click at [944, 604] on span "Duplicate" at bounding box center [964, 604] width 52 height 14
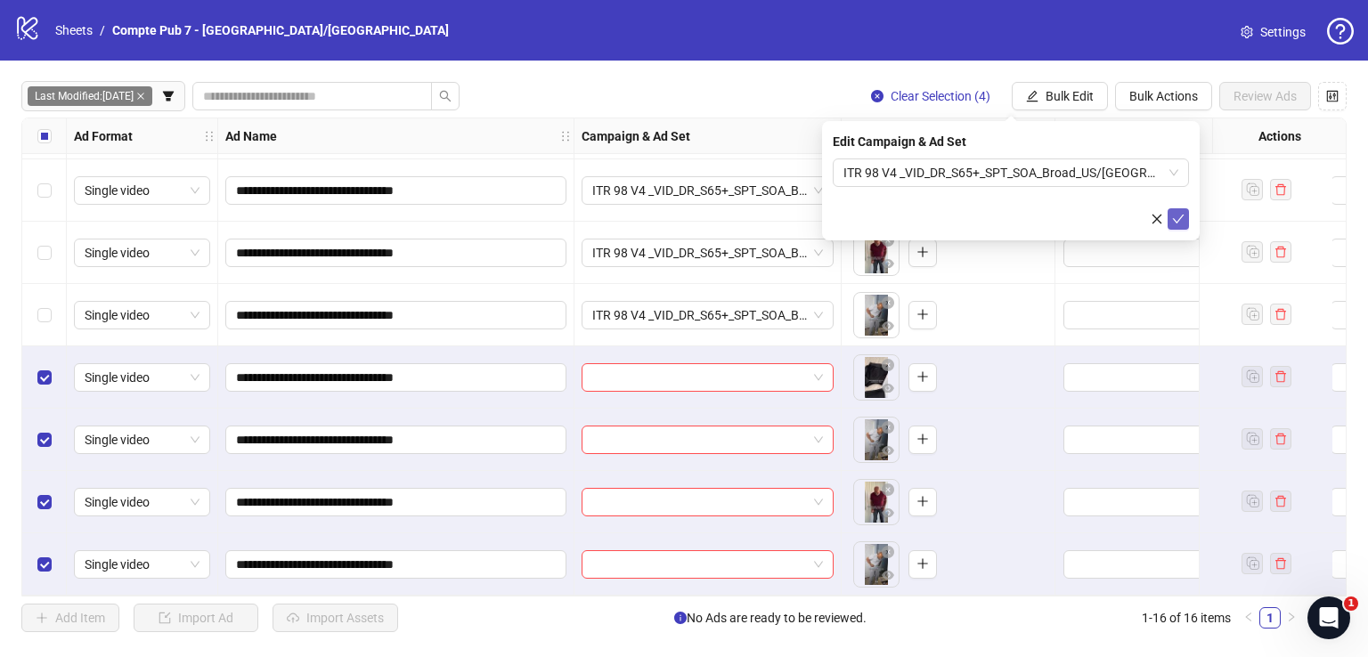
click at [1178, 220] on icon "check" at bounding box center [1179, 219] width 12 height 9
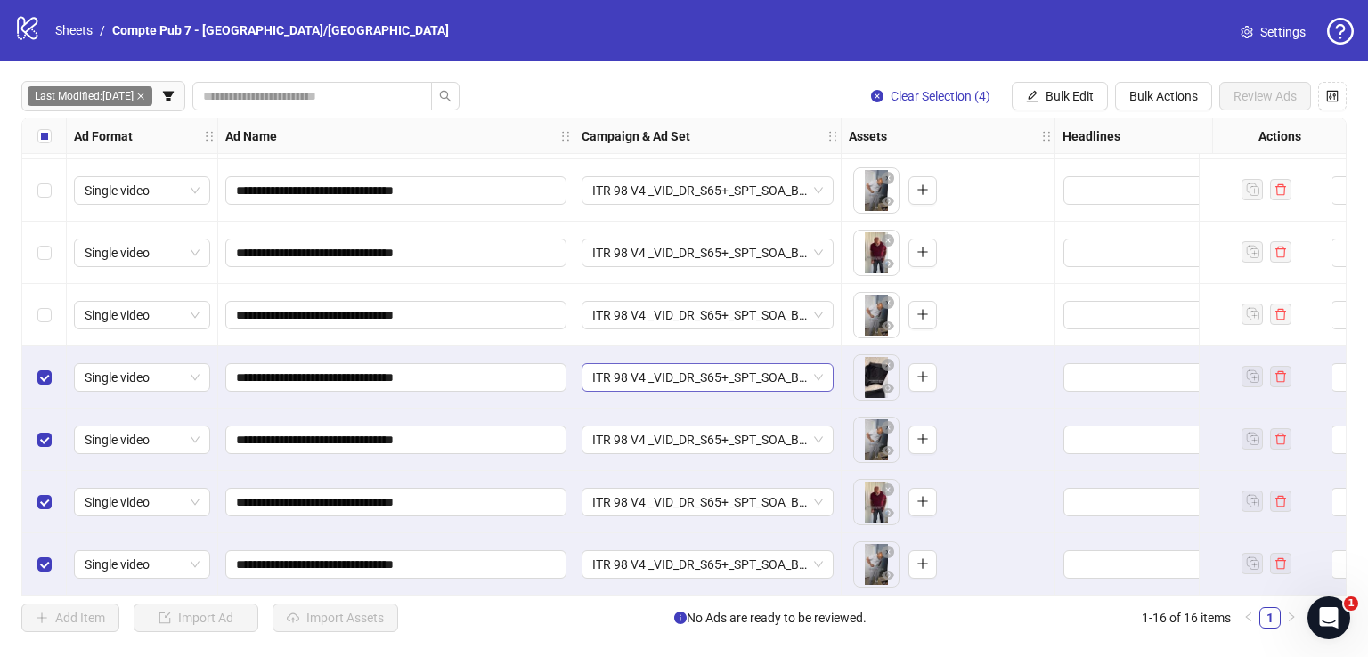
click at [702, 369] on span "ITR 98 V4 _VID_DR_S65+_SPT_SOA_Broad_US/[GEOGRAPHIC_DATA]/[GEOGRAPHIC_DATA]/AU/…" at bounding box center [707, 377] width 231 height 27
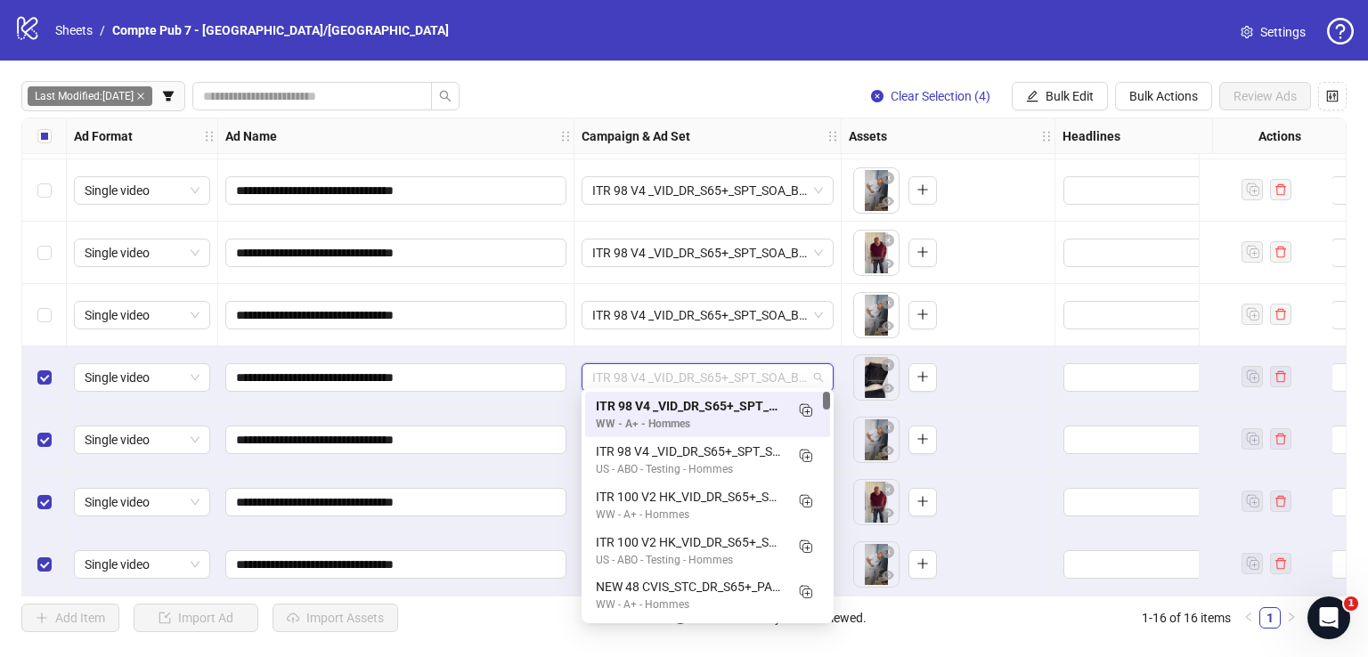
click at [702, 369] on span "ITR 98 V4 _VID_DR_S65+_SPT_SOA_Broad_US/[GEOGRAPHIC_DATA]/[GEOGRAPHIC_DATA]/AU/…" at bounding box center [707, 377] width 231 height 27
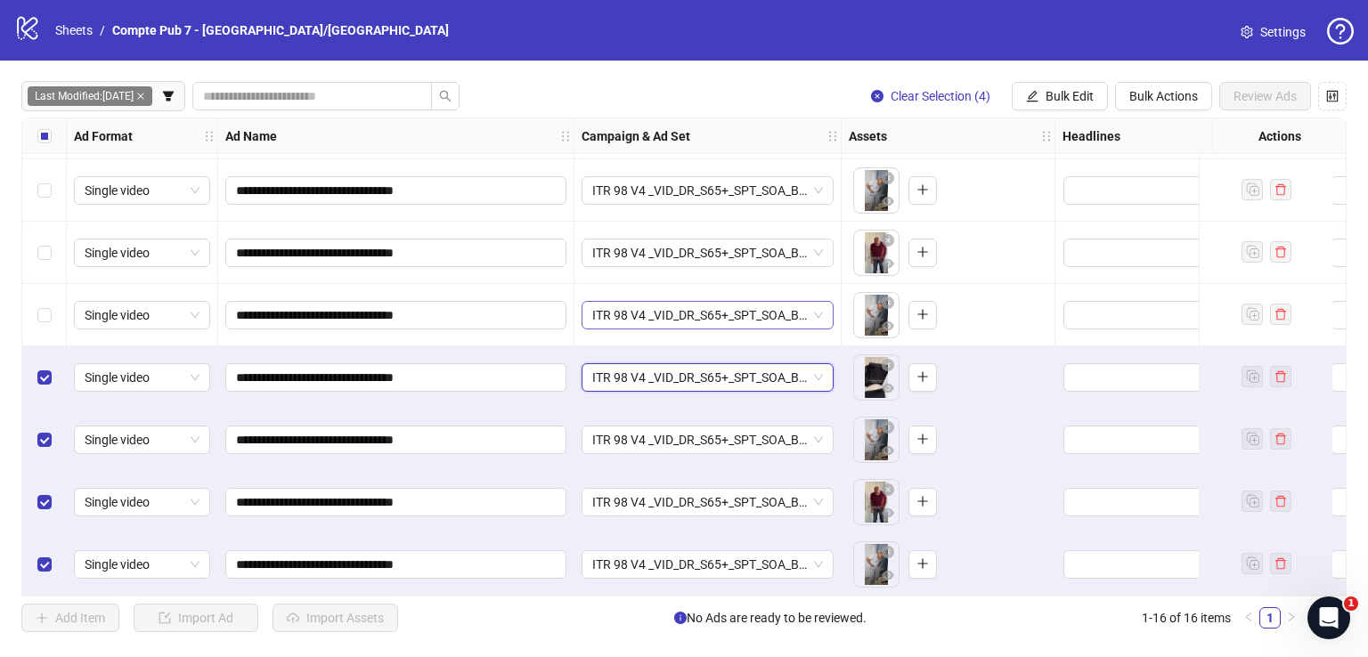
click at [697, 323] on div "ITR 98 V4 _VID_DR_S65+_SPT_SOA_Broad_US/[GEOGRAPHIC_DATA]/[GEOGRAPHIC_DATA]/AU/…" at bounding box center [707, 315] width 267 height 62
click at [695, 313] on span "ITR 98 V4 _VID_DR_S65+_SPT_SOA_Broad_US/[GEOGRAPHIC_DATA]/[GEOGRAPHIC_DATA]/AU/…" at bounding box center [707, 315] width 231 height 27
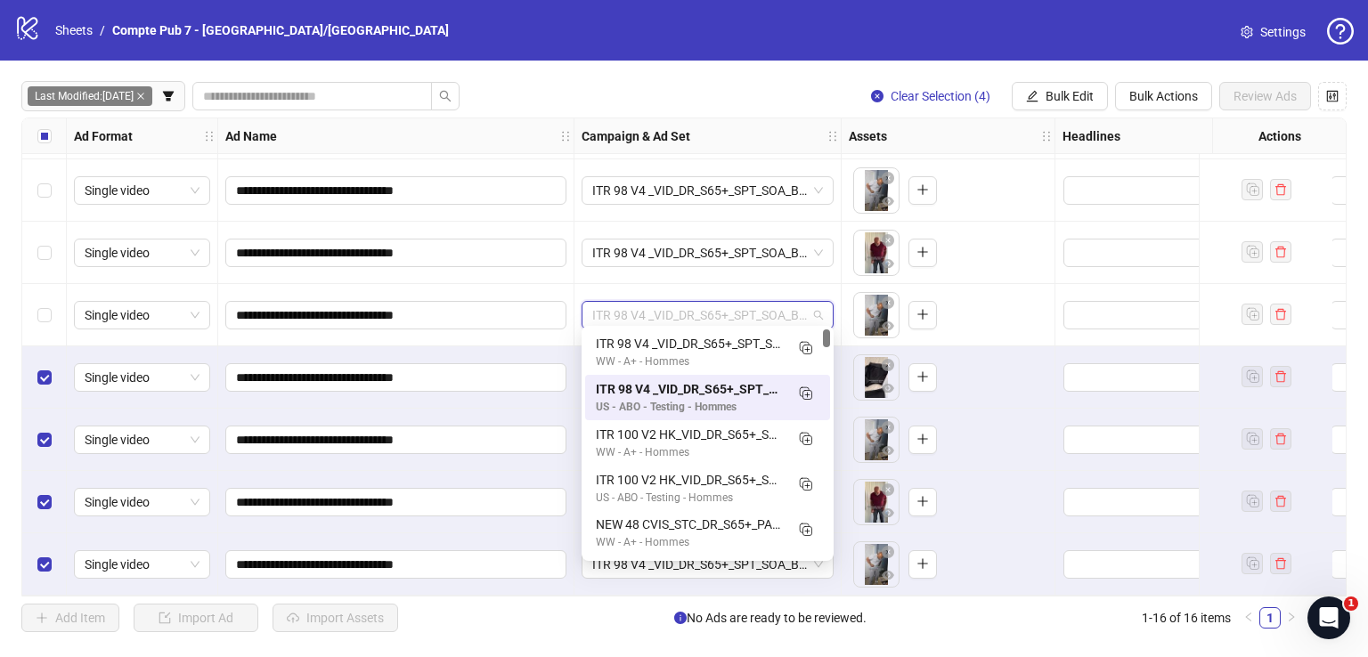
click at [677, 306] on span "ITR 98 V4 _VID_DR_S65+_SPT_SOA_Broad_US/[GEOGRAPHIC_DATA]/[GEOGRAPHIC_DATA]/AU/…" at bounding box center [707, 315] width 231 height 27
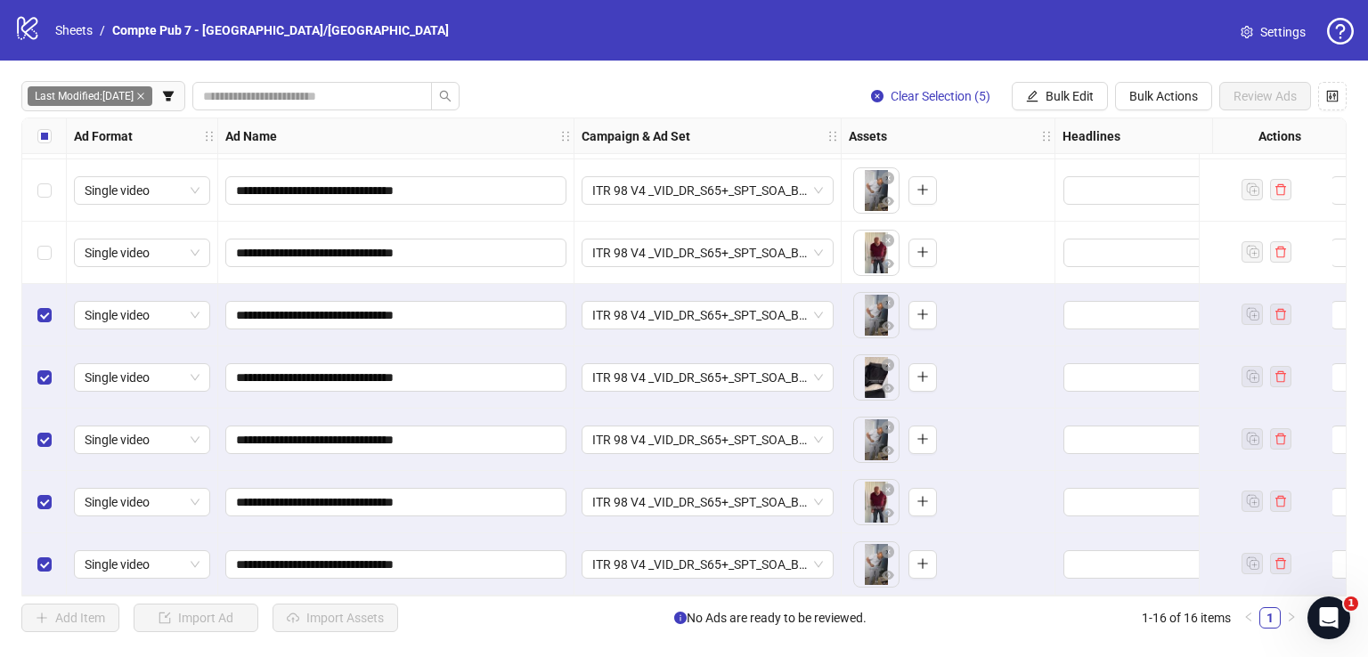
scroll to position [450, 0]
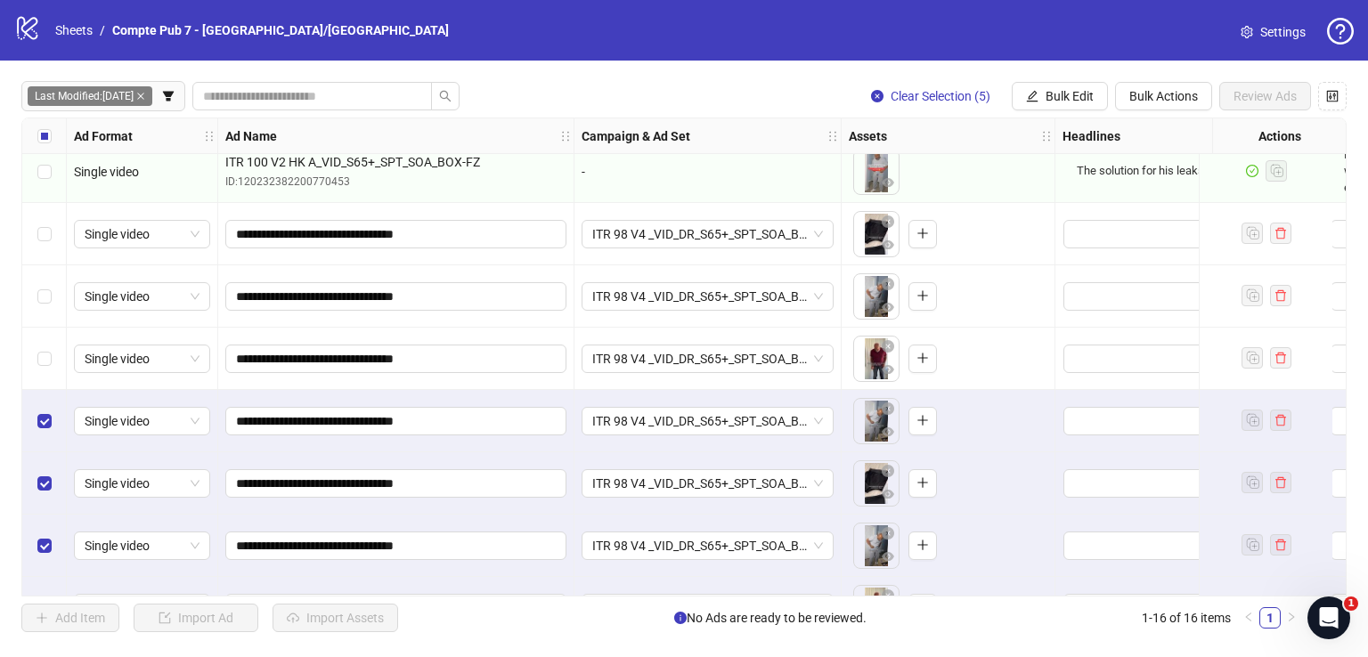
click at [41, 350] on label "Select row 11" at bounding box center [44, 359] width 14 height 20
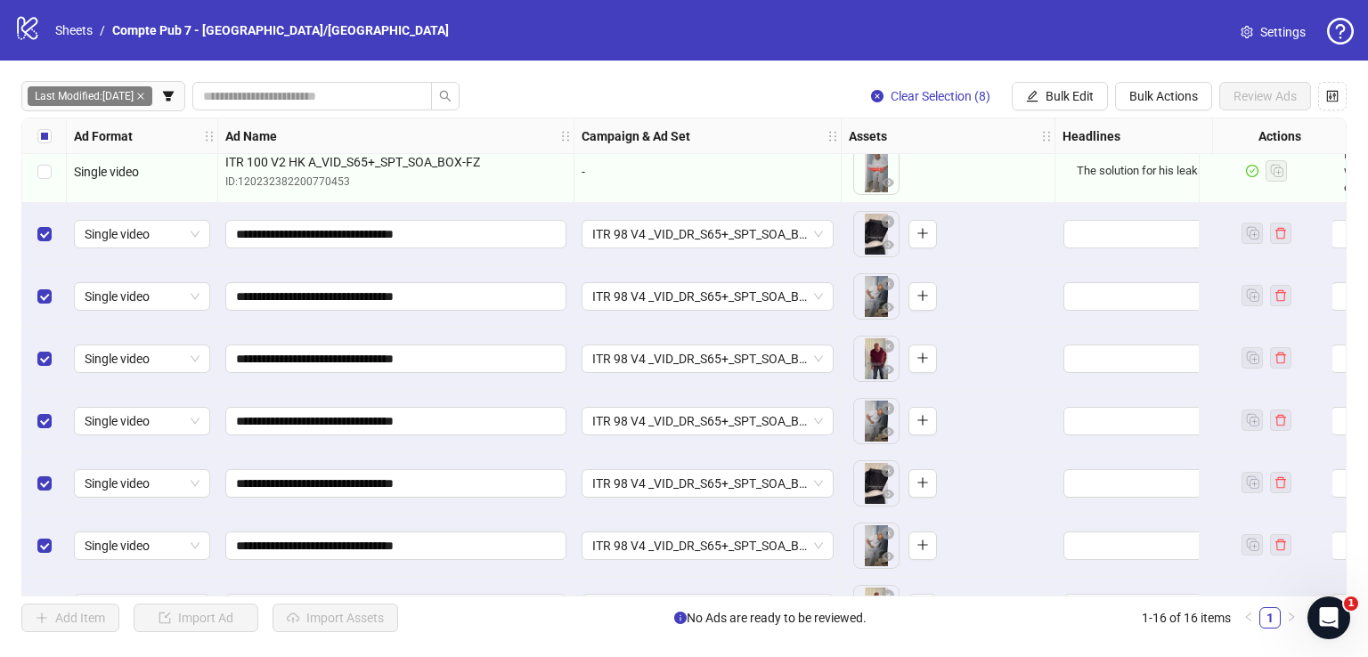
scroll to position [562, 0]
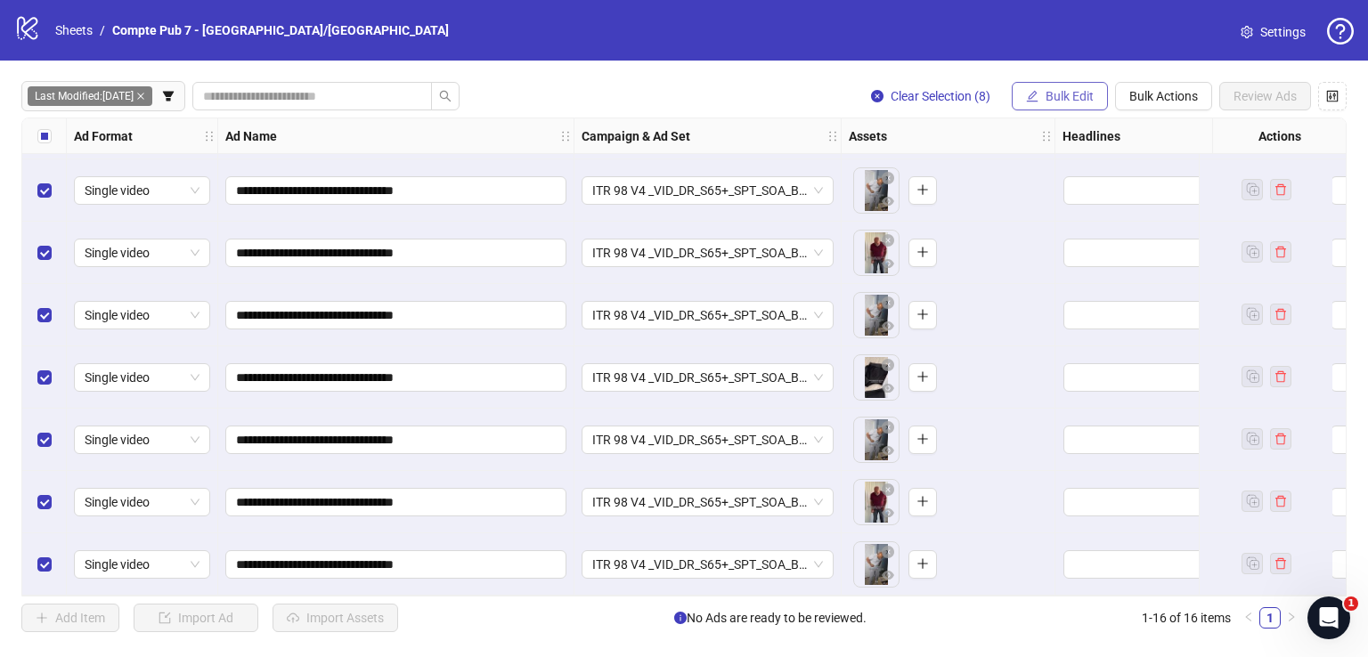
click at [1069, 85] on button "Bulk Edit" at bounding box center [1059, 96] width 96 height 28
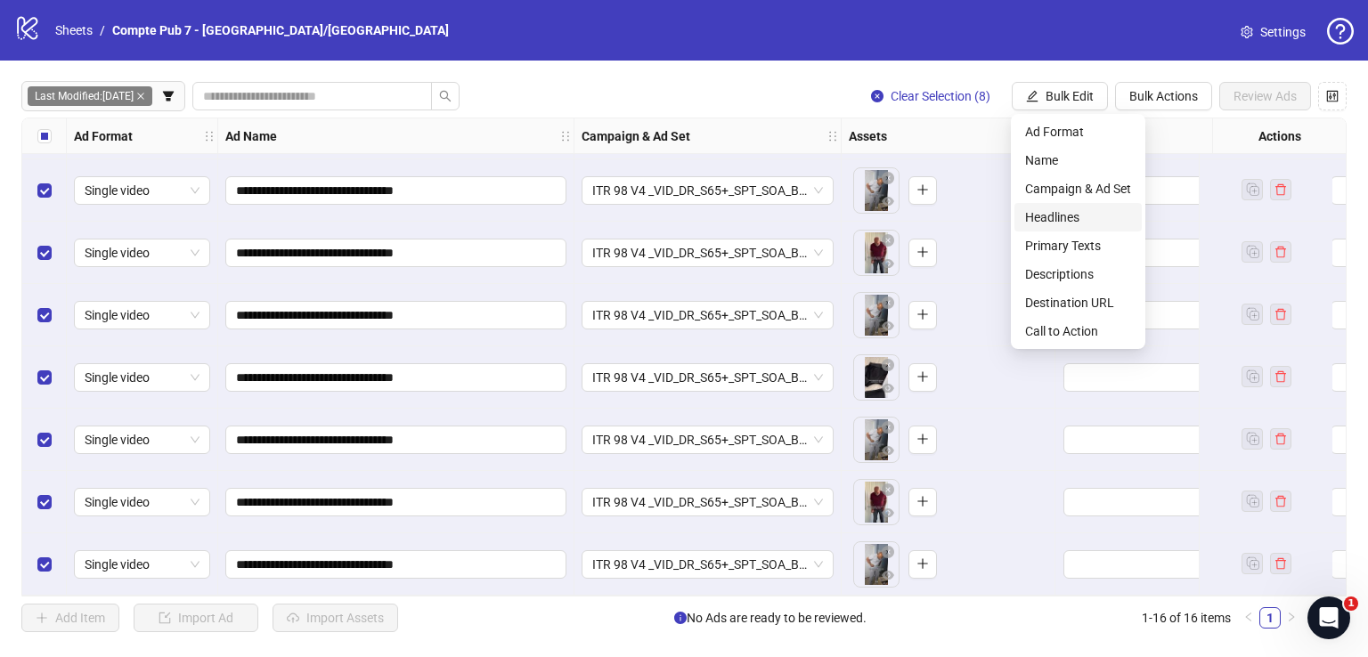
click at [1083, 221] on span "Headlines" at bounding box center [1078, 217] width 106 height 20
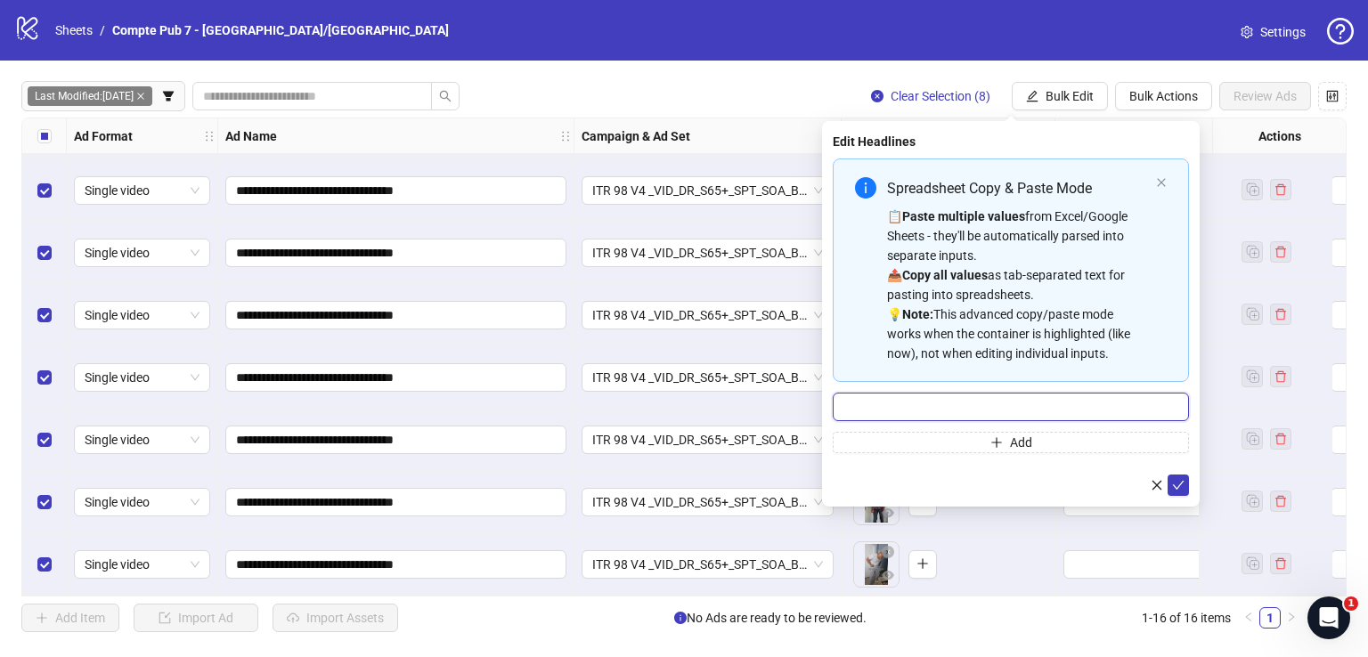
click at [993, 402] on input "Multi-input container - paste or copy values" at bounding box center [1011, 407] width 356 height 28
paste input "**********"
type input "**********"
click at [1182, 481] on icon "check" at bounding box center [1178, 485] width 12 height 12
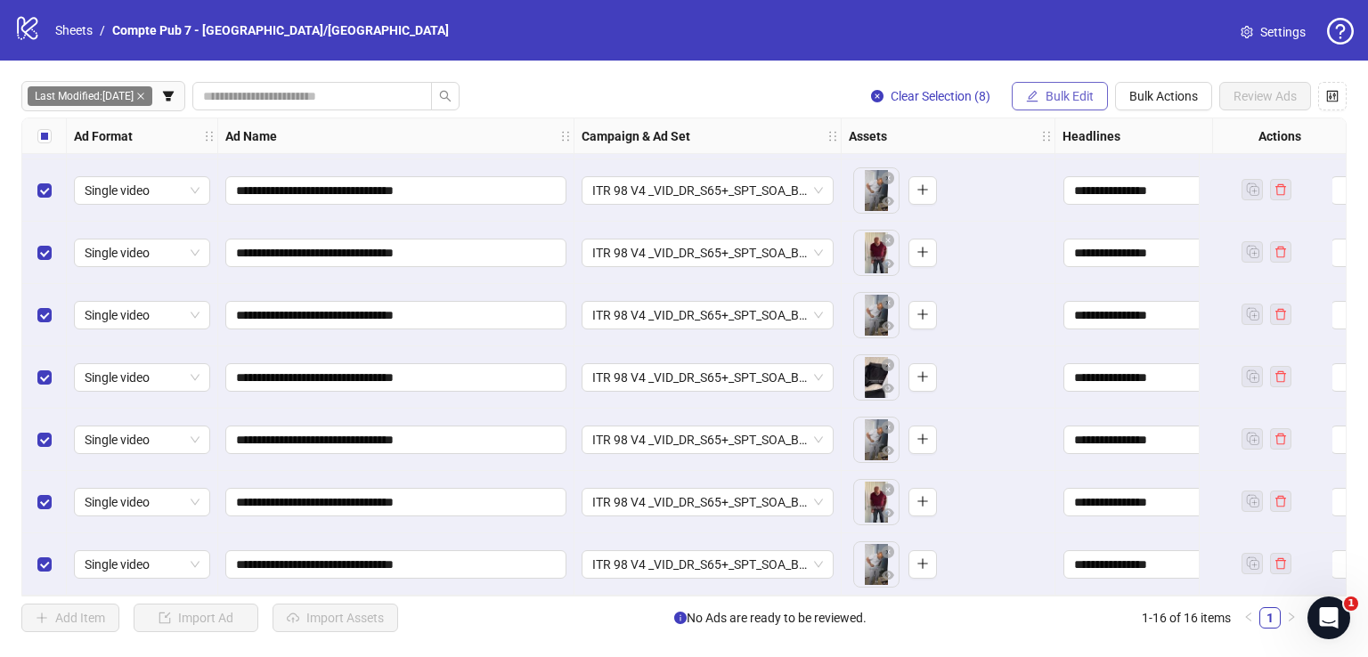
click at [1072, 95] on span "Bulk Edit" at bounding box center [1069, 96] width 48 height 14
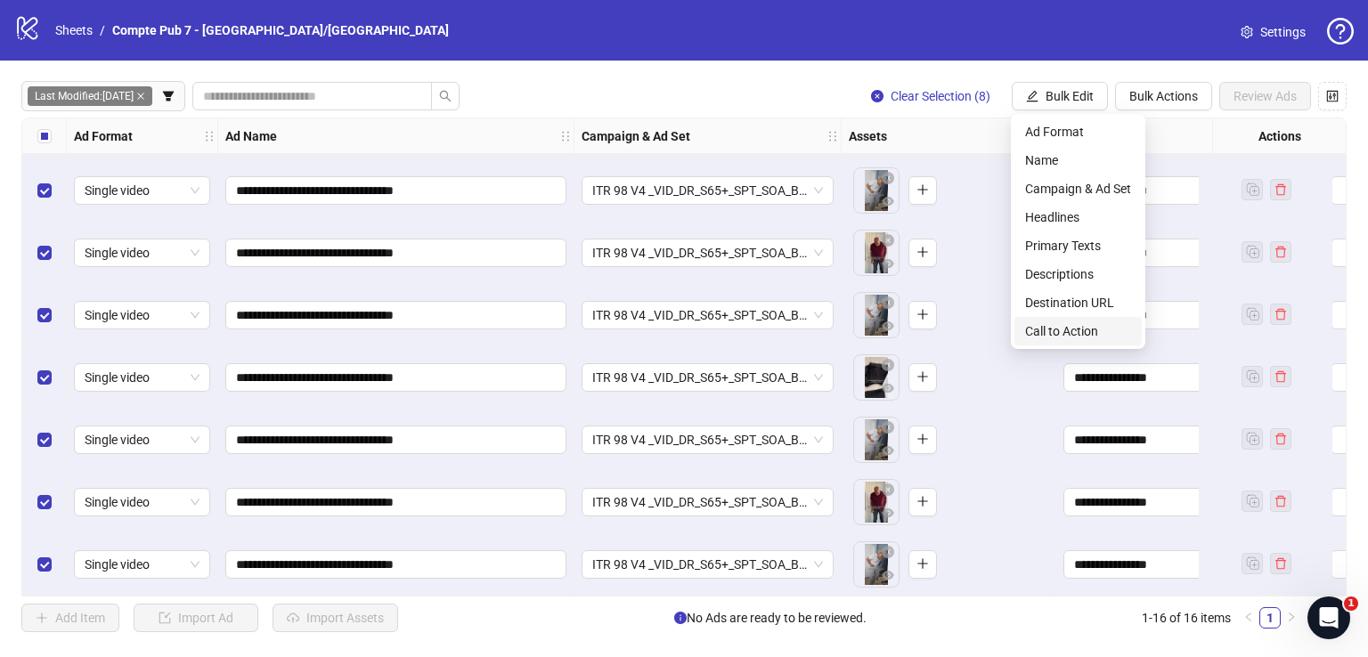
click at [1076, 332] on span "Call to Action" at bounding box center [1078, 331] width 106 height 20
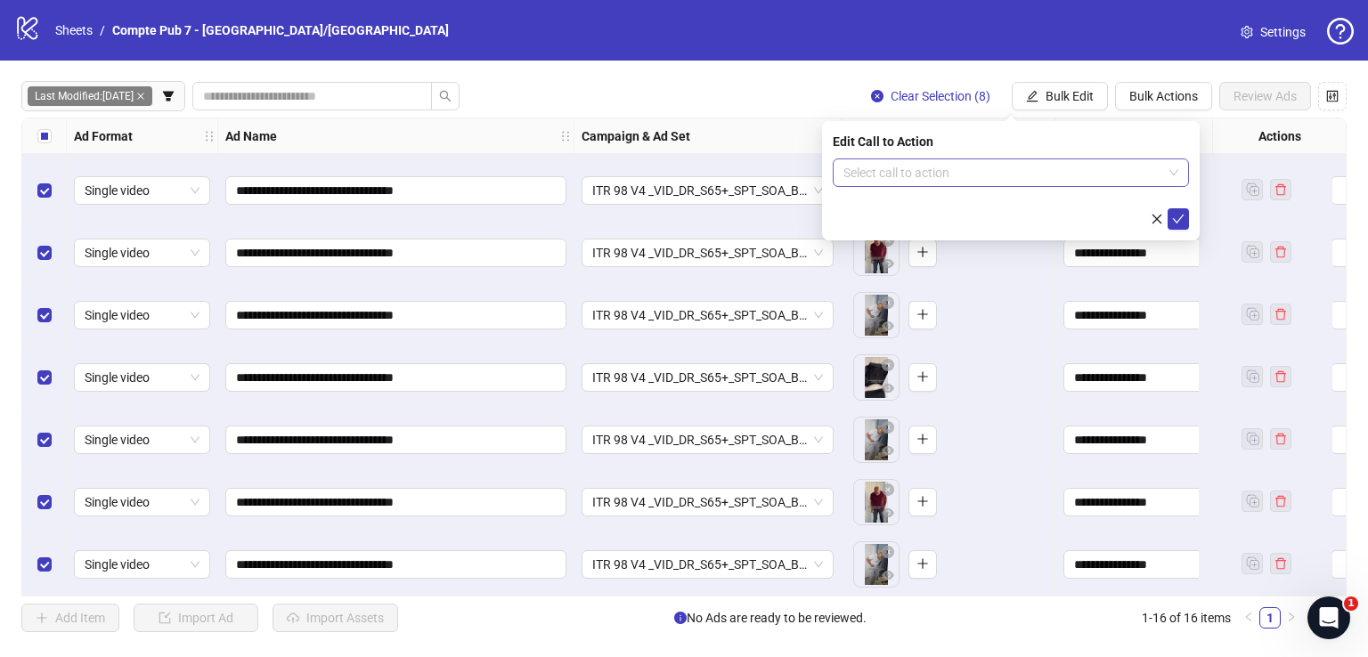
click at [985, 179] on input "search" at bounding box center [1002, 172] width 319 height 27
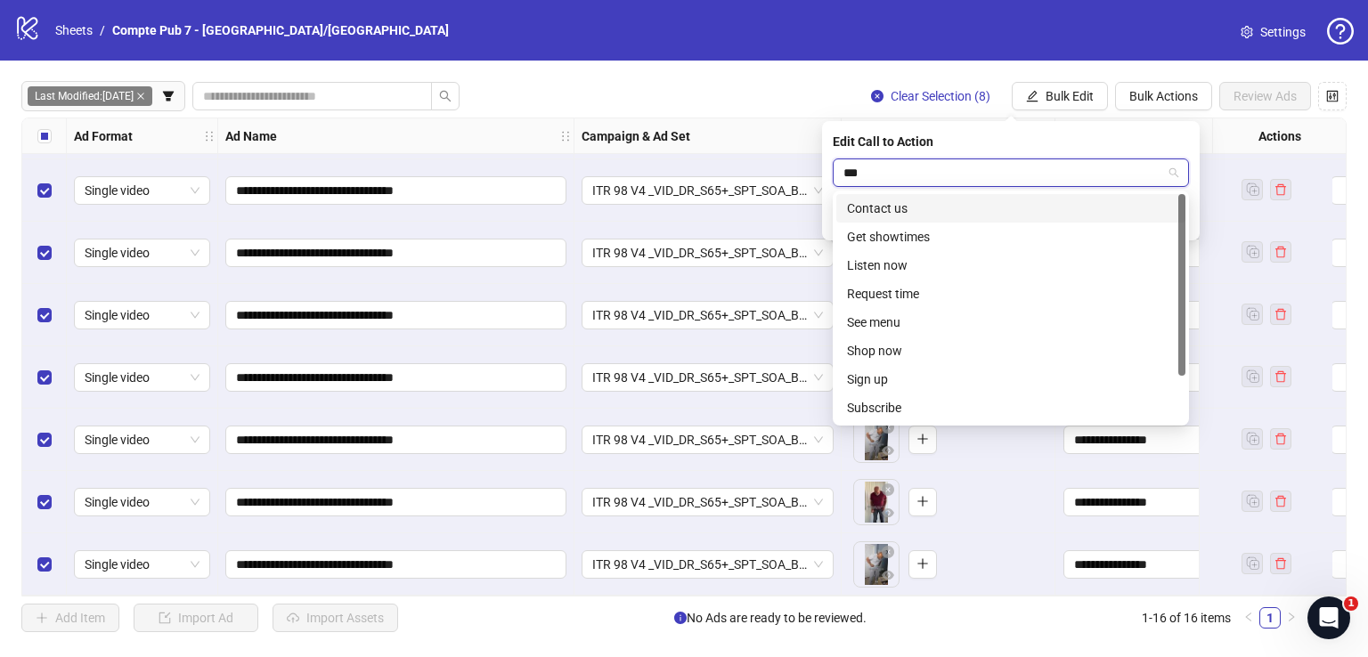
type input "****"
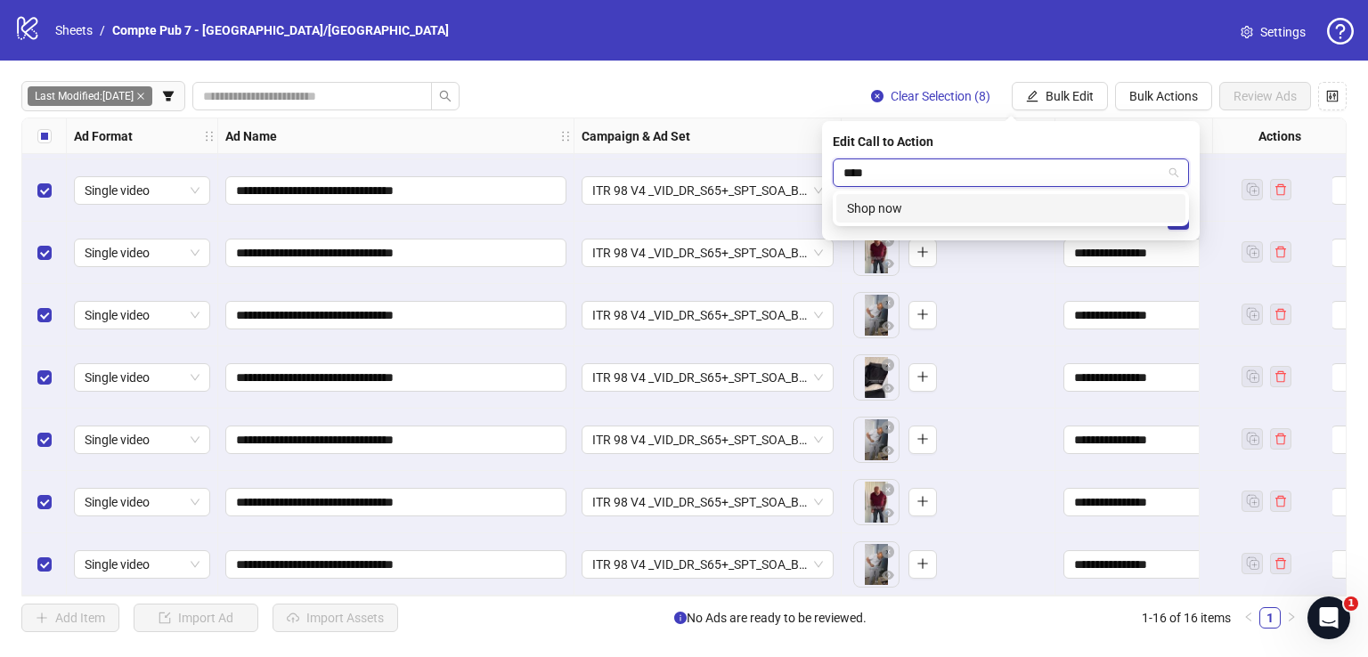
drag, startPoint x: 1003, startPoint y: 207, endPoint x: 1011, endPoint y: 203, distance: 9.6
click at [1003, 207] on div "Shop now" at bounding box center [1011, 209] width 328 height 20
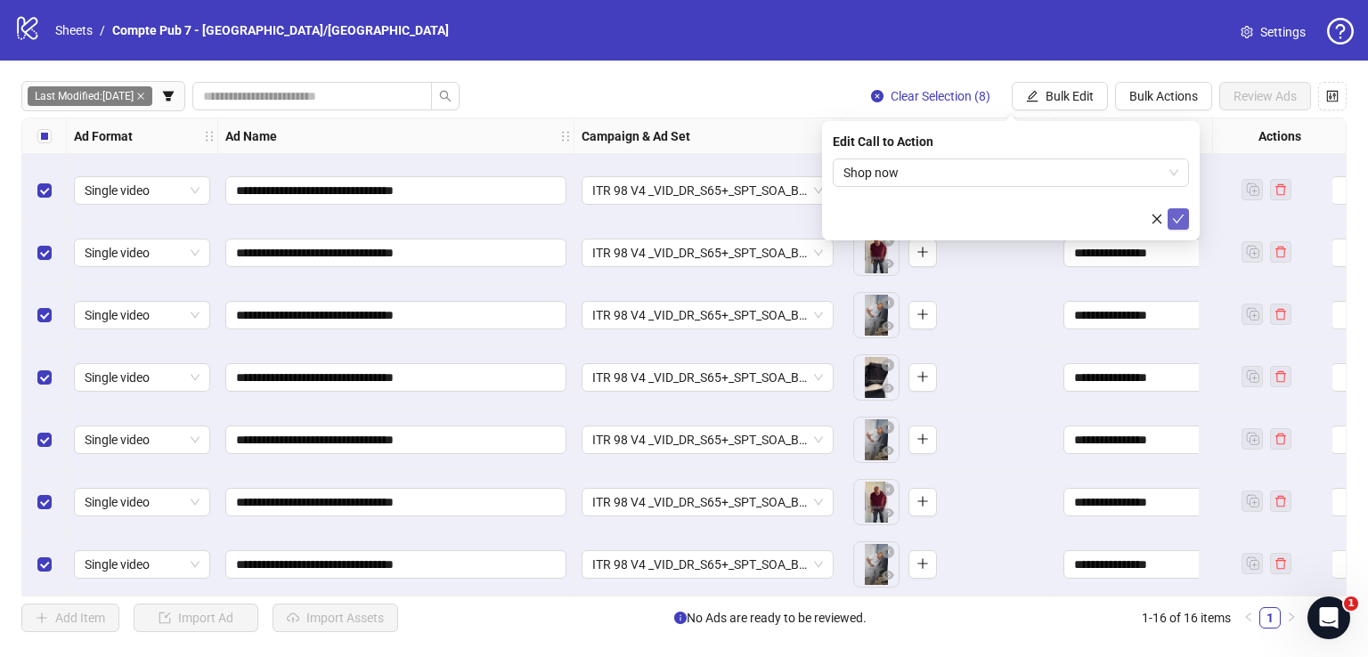
click at [1181, 215] on icon "check" at bounding box center [1178, 219] width 12 height 12
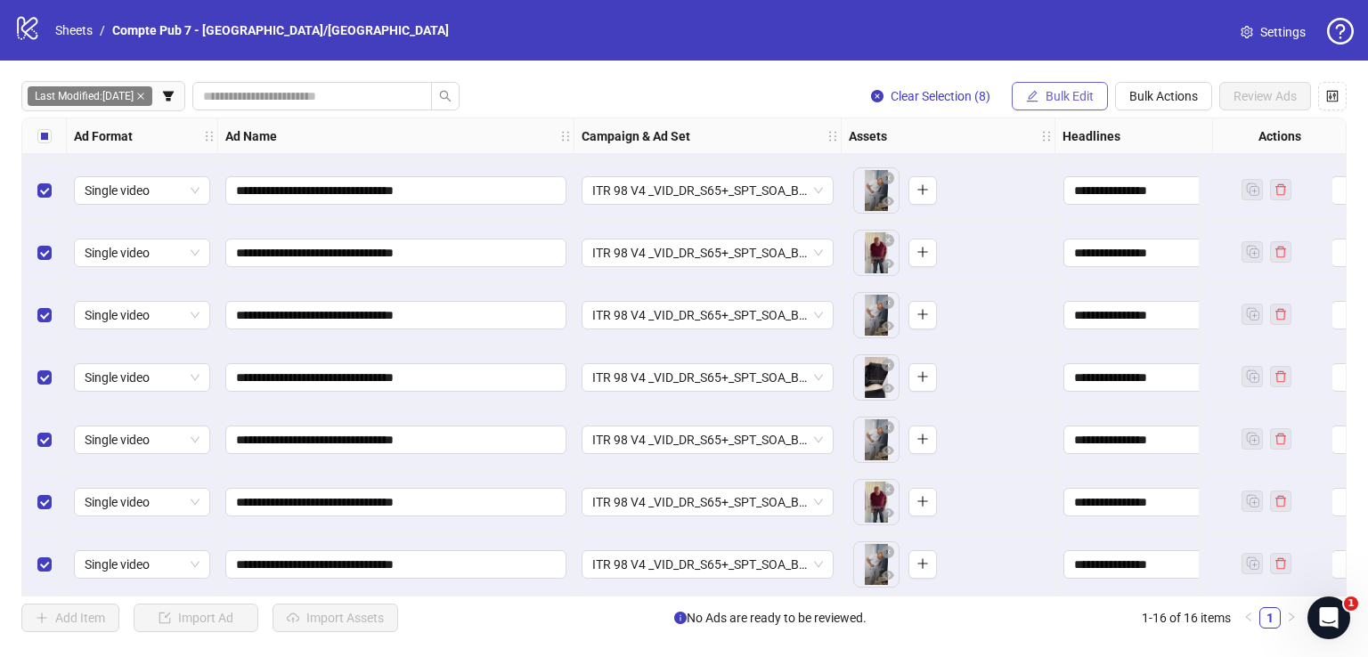
click at [1079, 95] on span "Bulk Edit" at bounding box center [1069, 96] width 48 height 14
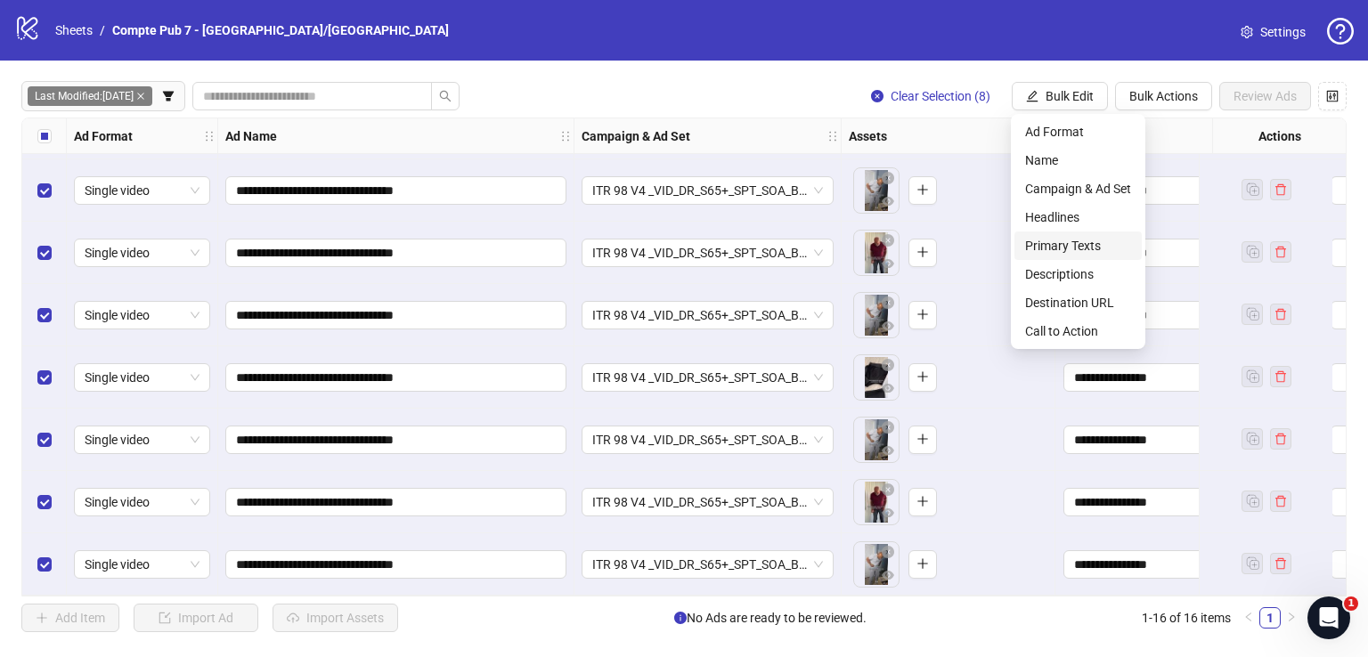
click at [1085, 244] on span "Primary Texts" at bounding box center [1078, 246] width 106 height 20
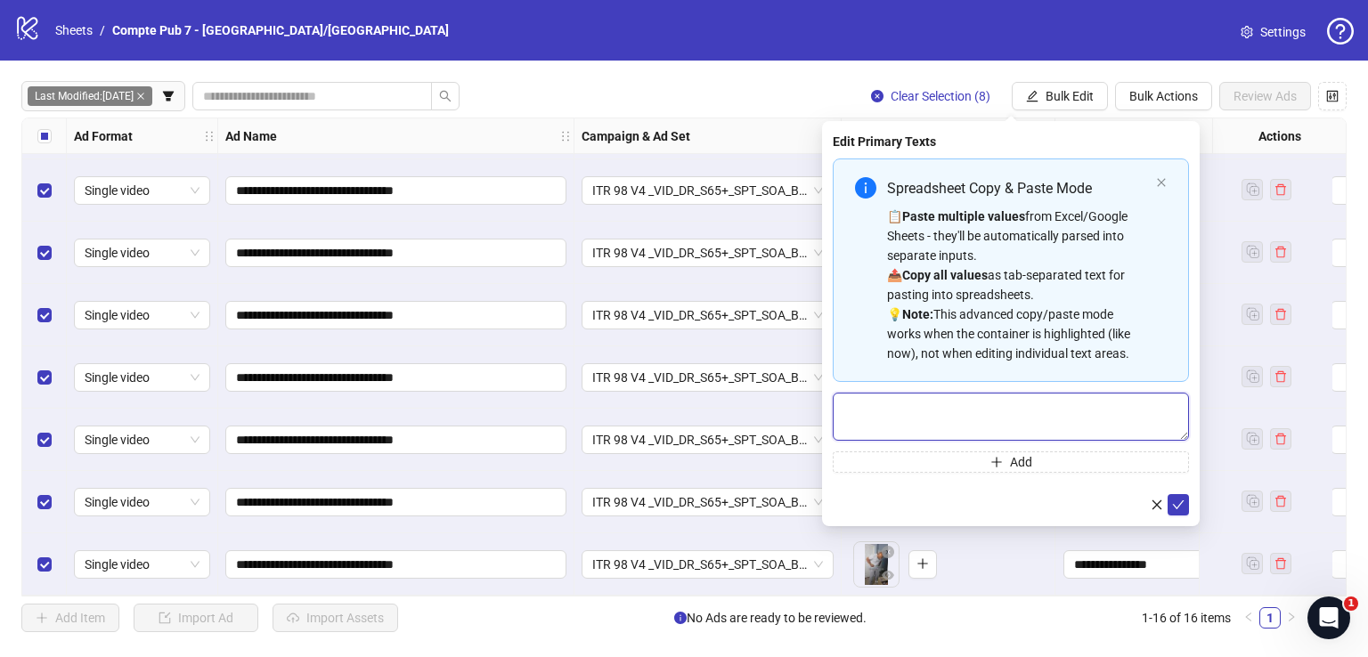
click at [969, 402] on textarea "Multi-text input container - paste or copy values" at bounding box center [1011, 417] width 356 height 48
paste textarea "**********"
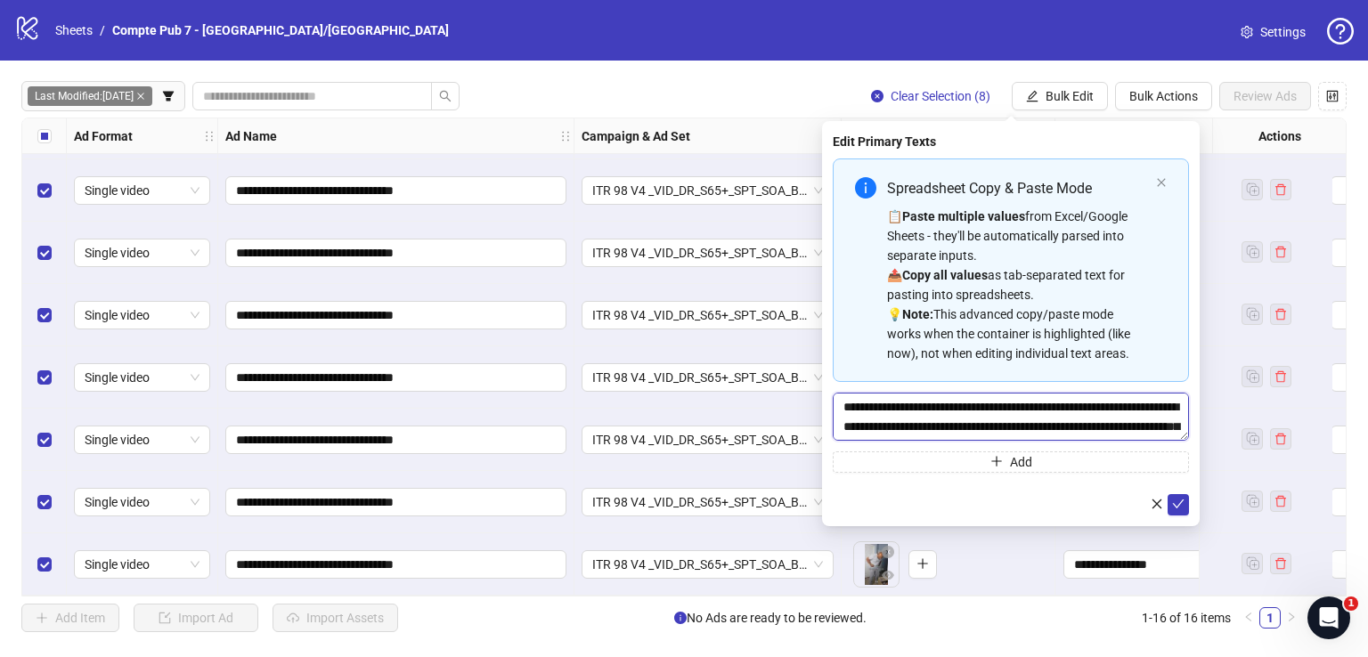
scroll to position [33, 0]
type textarea "**********"
click at [1186, 503] on button "submit" at bounding box center [1177, 504] width 21 height 21
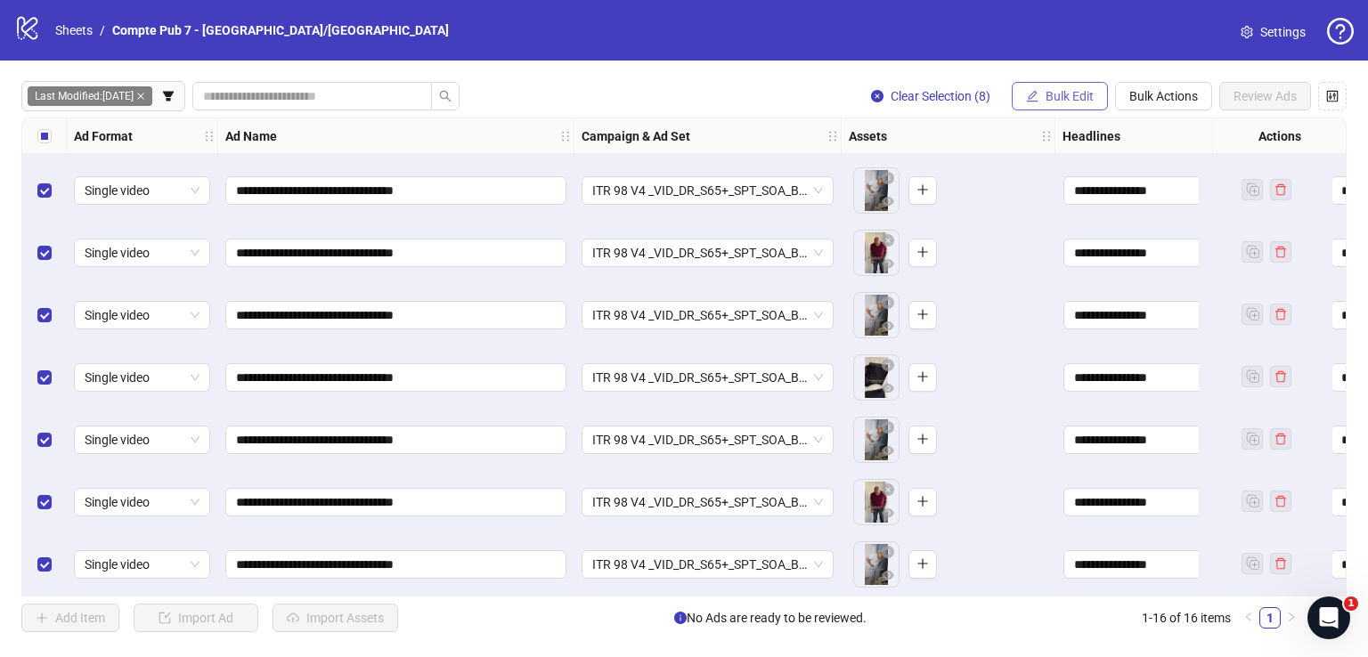
click at [1075, 90] on span "Bulk Edit" at bounding box center [1069, 96] width 48 height 14
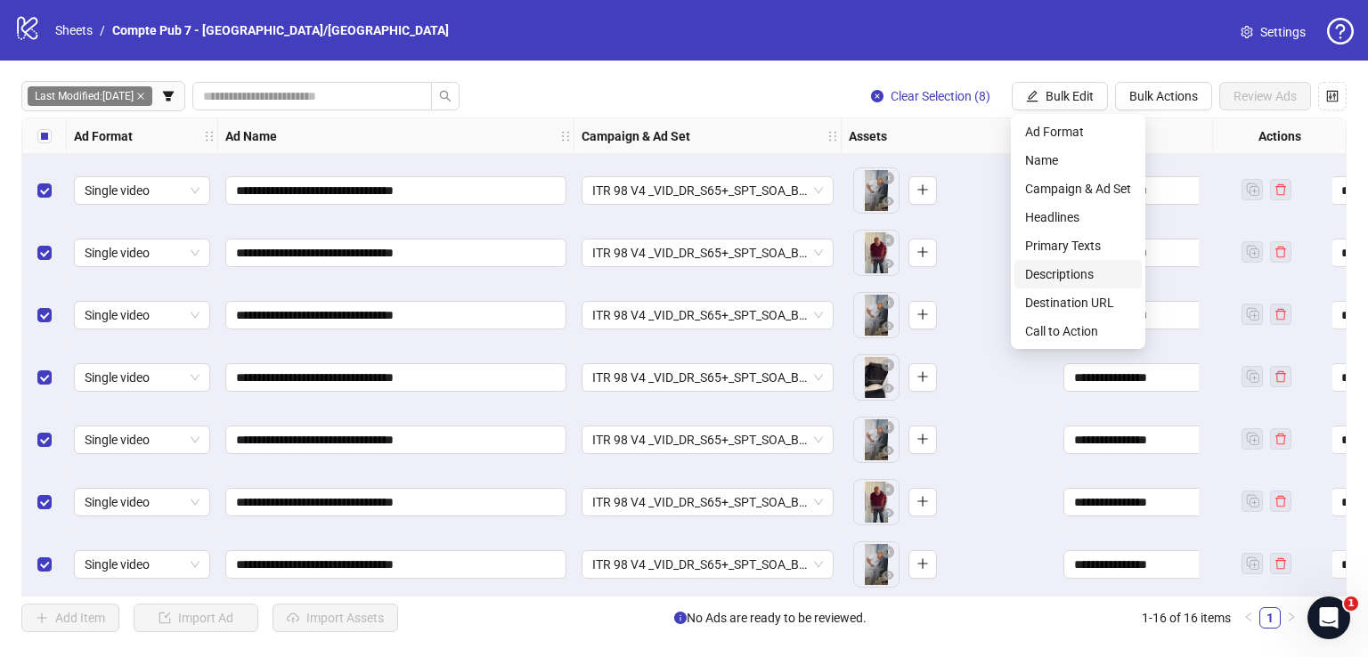
click at [1091, 272] on span "Descriptions" at bounding box center [1078, 274] width 106 height 20
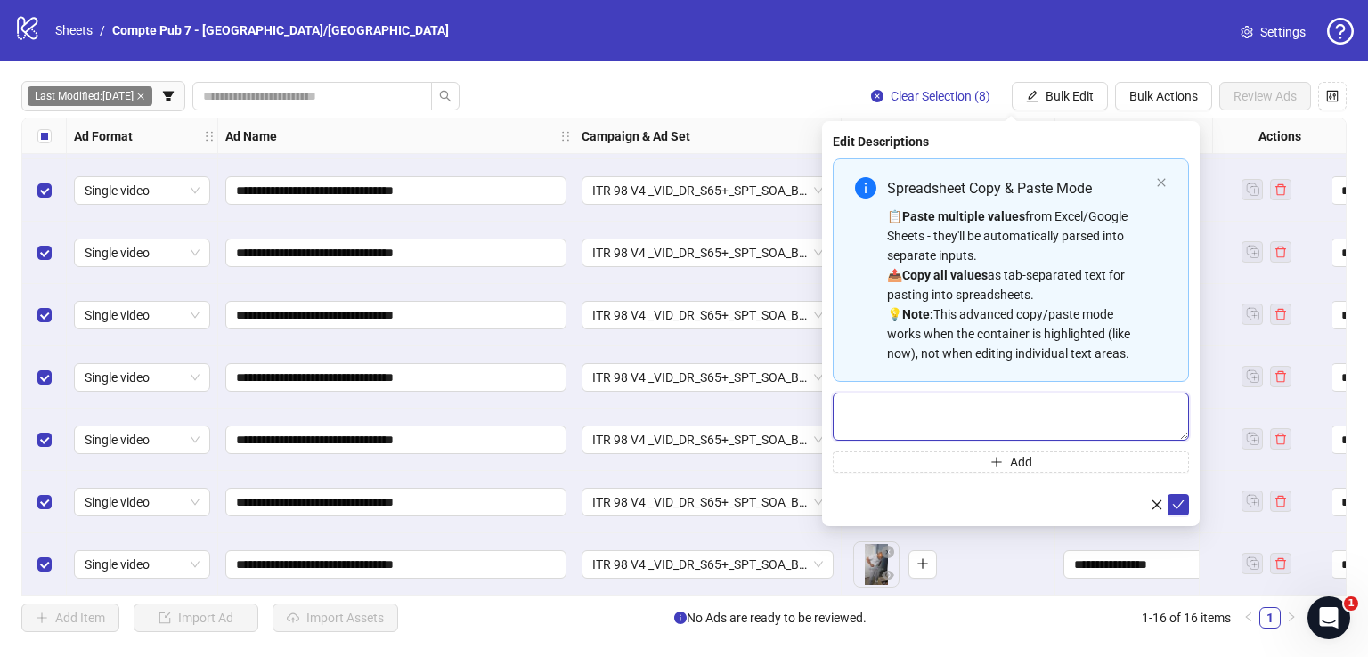
click at [1011, 414] on textarea "Multi-text input container - paste or copy values" at bounding box center [1011, 417] width 356 height 48
paste textarea "**********"
type textarea "**********"
click at [1182, 499] on icon "check" at bounding box center [1178, 504] width 12 height 12
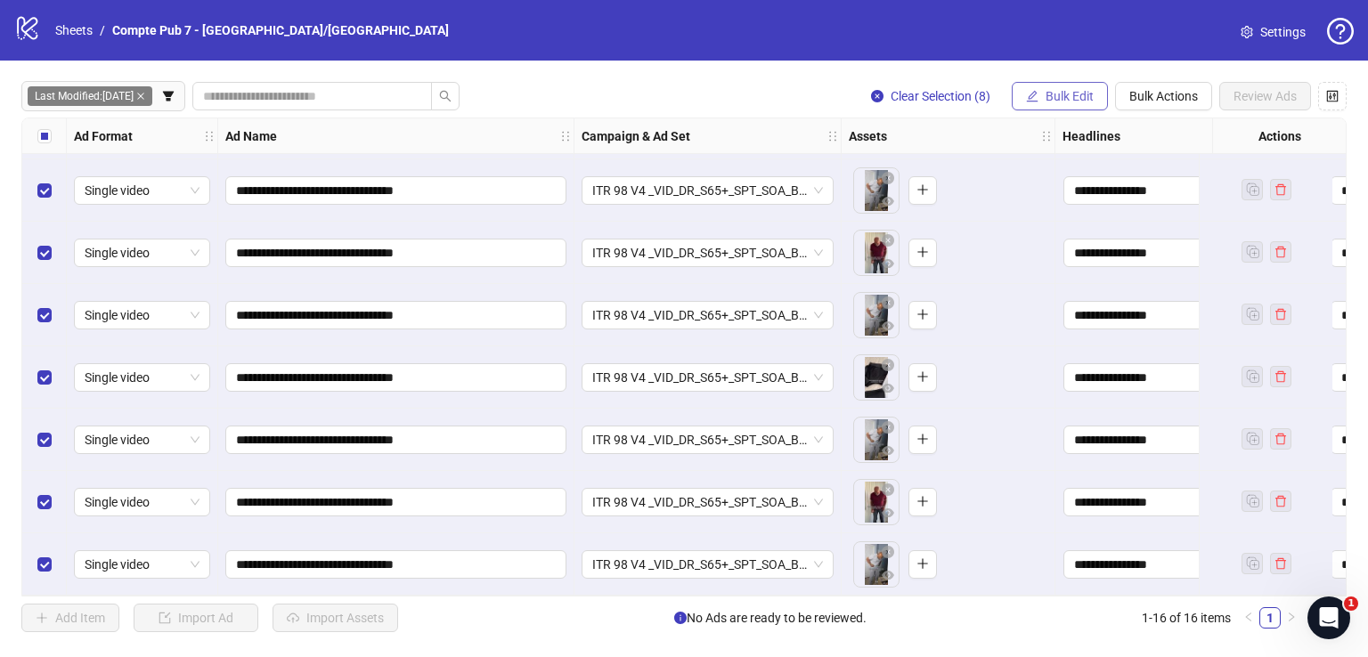
click at [1040, 85] on button "Bulk Edit" at bounding box center [1059, 96] width 96 height 28
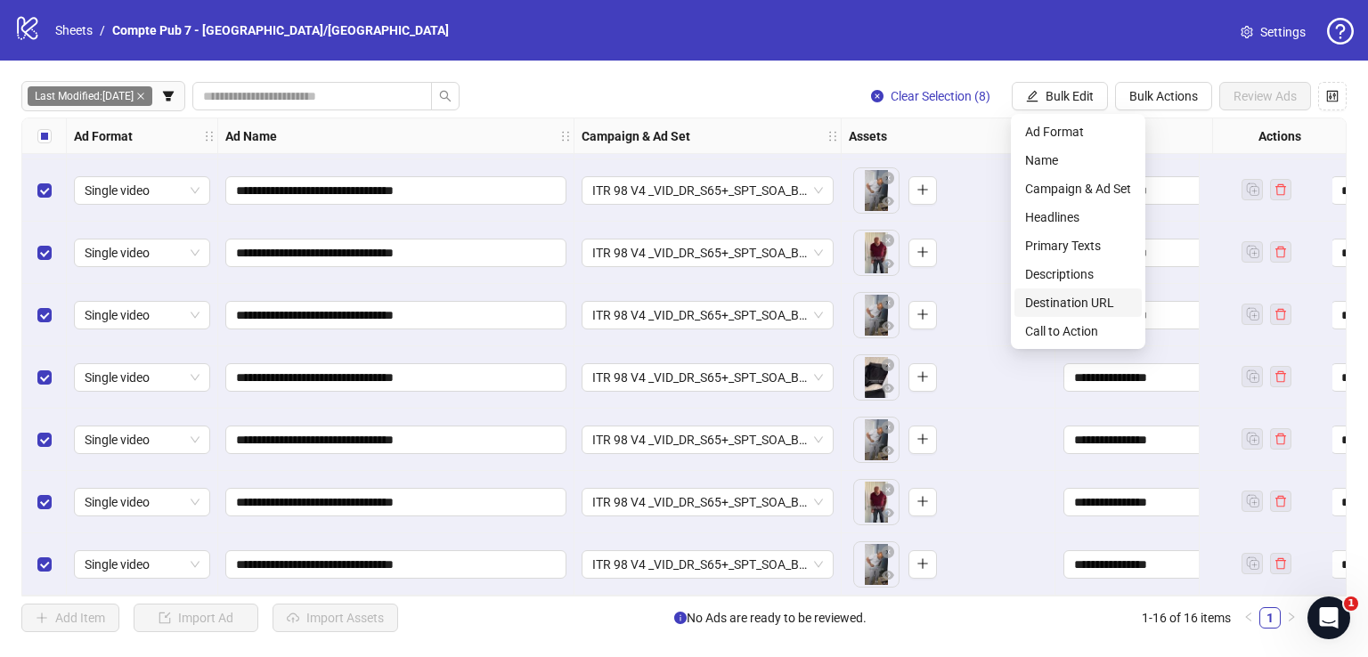
click at [1108, 302] on span "Destination URL" at bounding box center [1078, 303] width 106 height 20
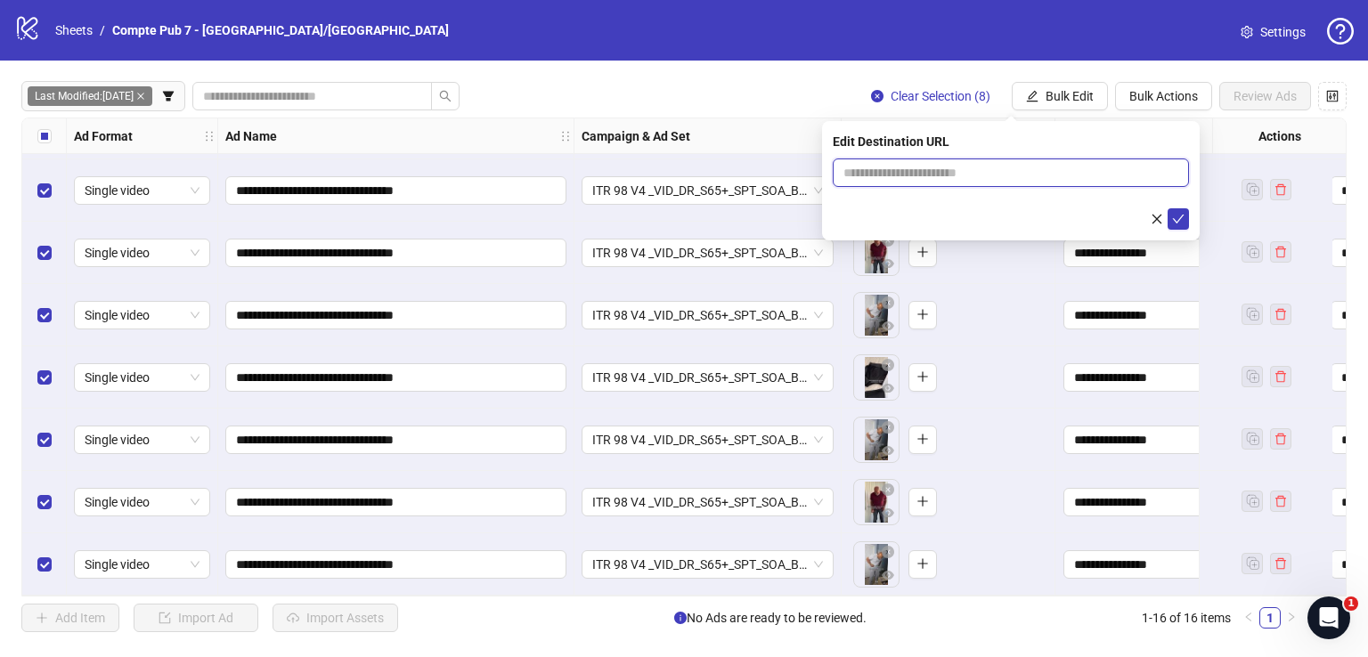
click at [1035, 175] on input "text" at bounding box center [1003, 173] width 321 height 20
paste input "**********"
type input "**********"
click at [1180, 217] on icon "check" at bounding box center [1179, 219] width 12 height 9
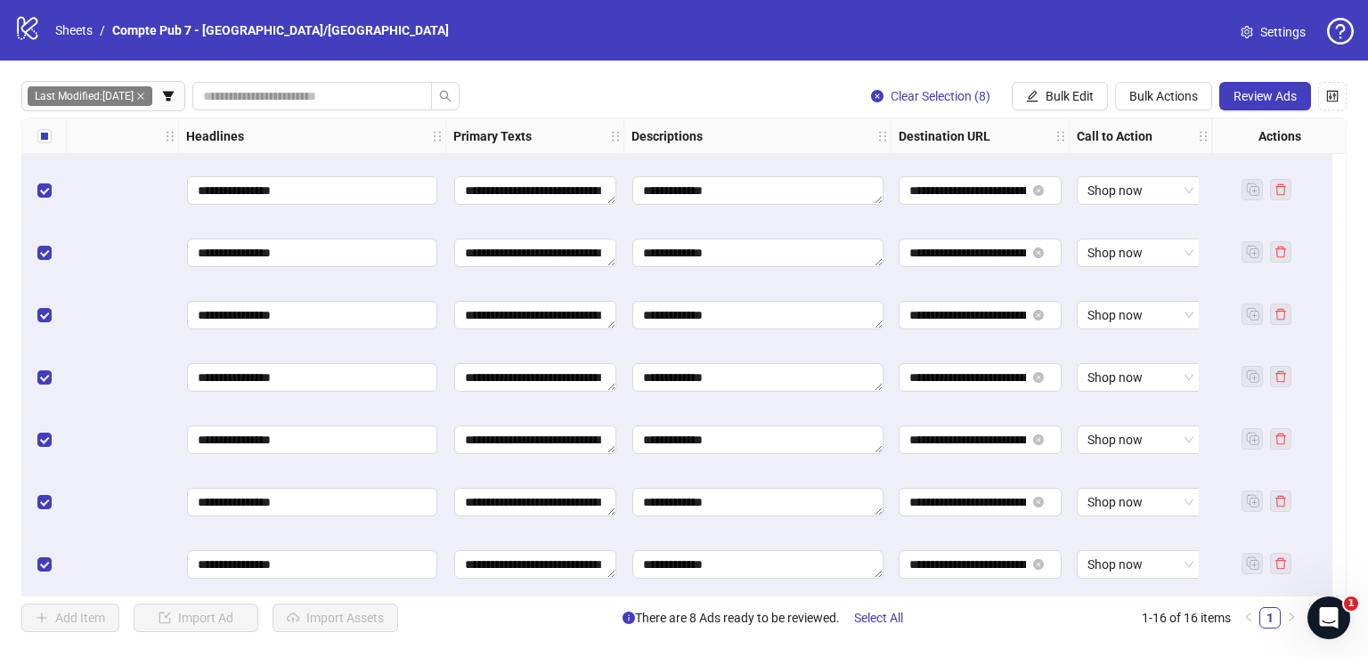
scroll to position [562, 890]
click at [1261, 93] on span "Review Ads" at bounding box center [1264, 96] width 63 height 14
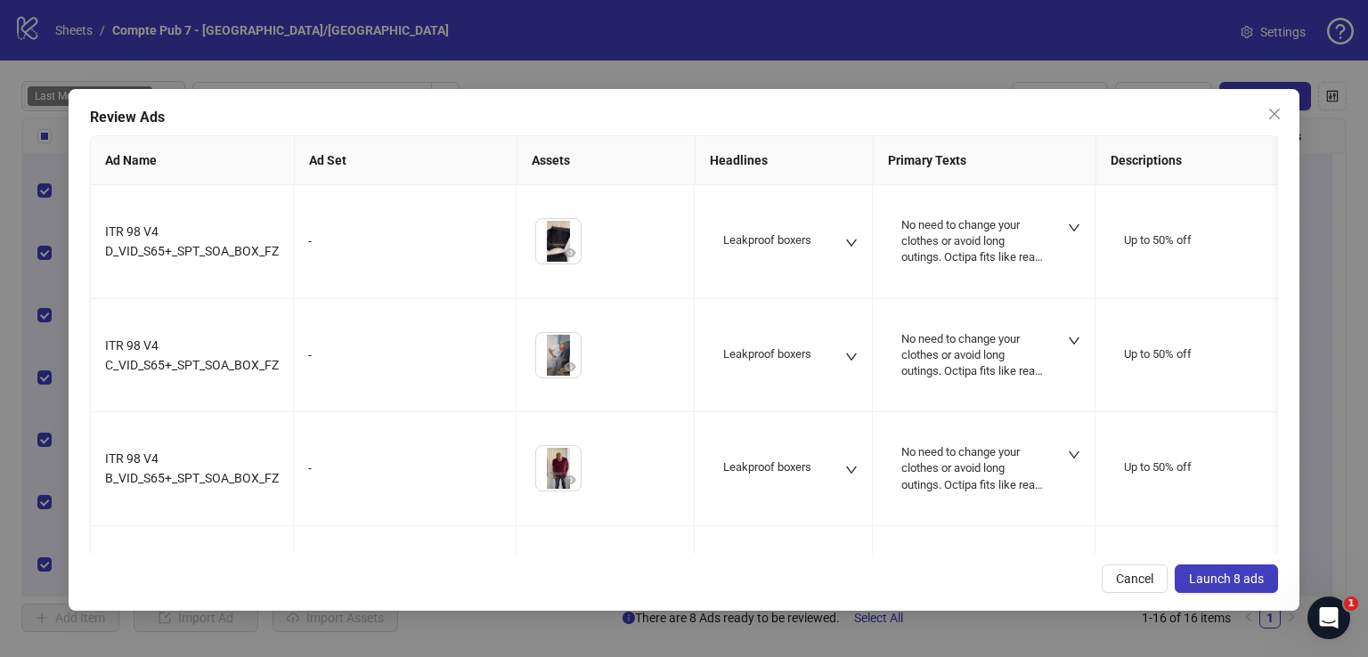
click at [1214, 574] on span "Launch 8 ads" at bounding box center [1226, 579] width 75 height 14
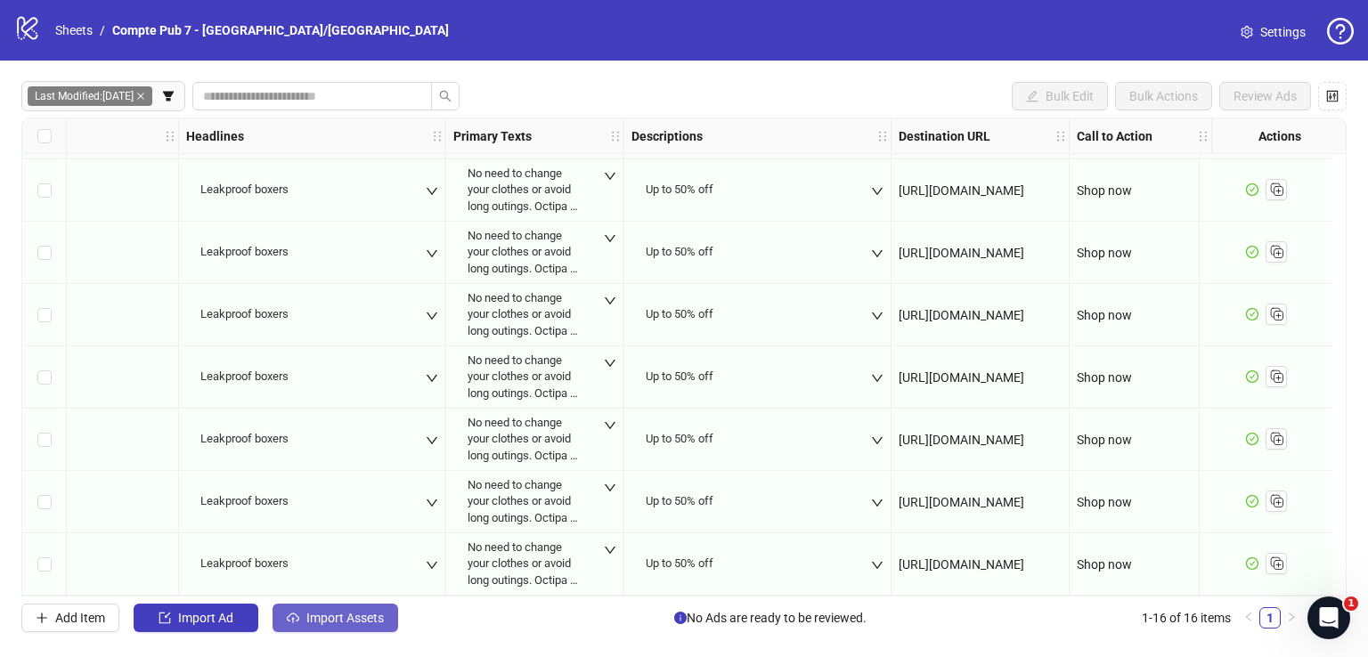
click at [352, 617] on span "Import Assets" at bounding box center [344, 618] width 77 height 14
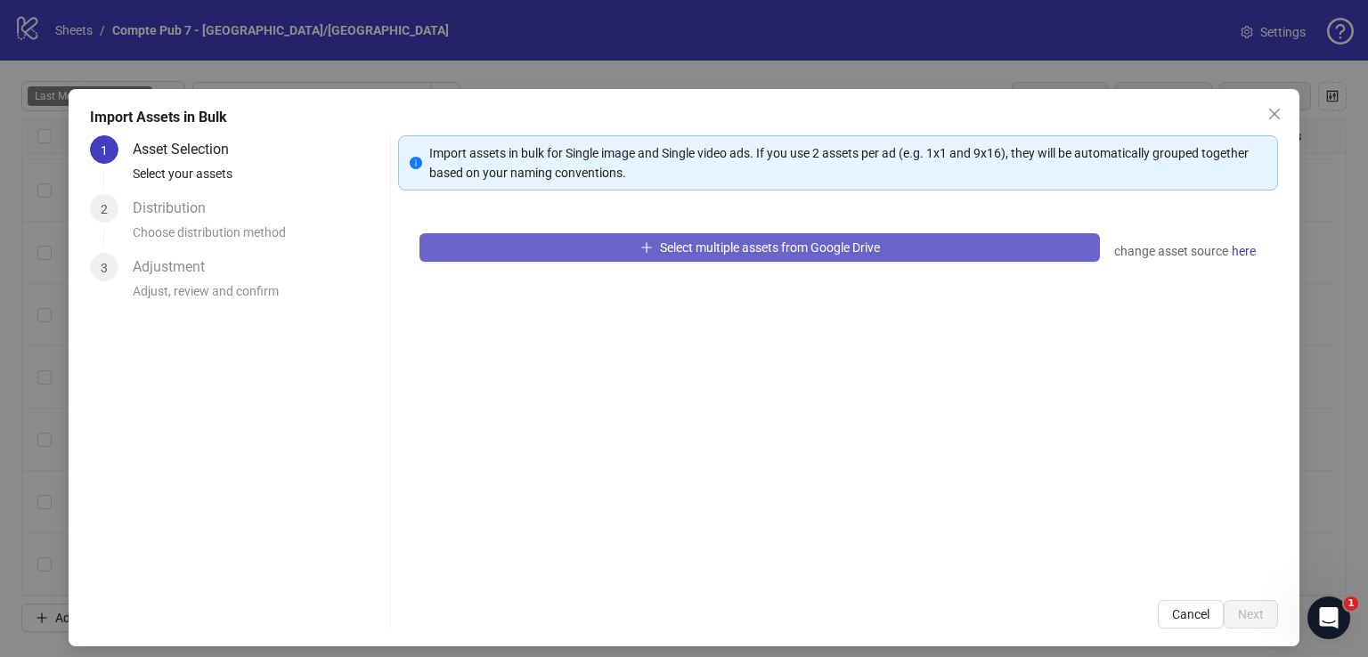
click at [578, 247] on button "Select multiple assets from Google Drive" at bounding box center [759, 247] width 680 height 28
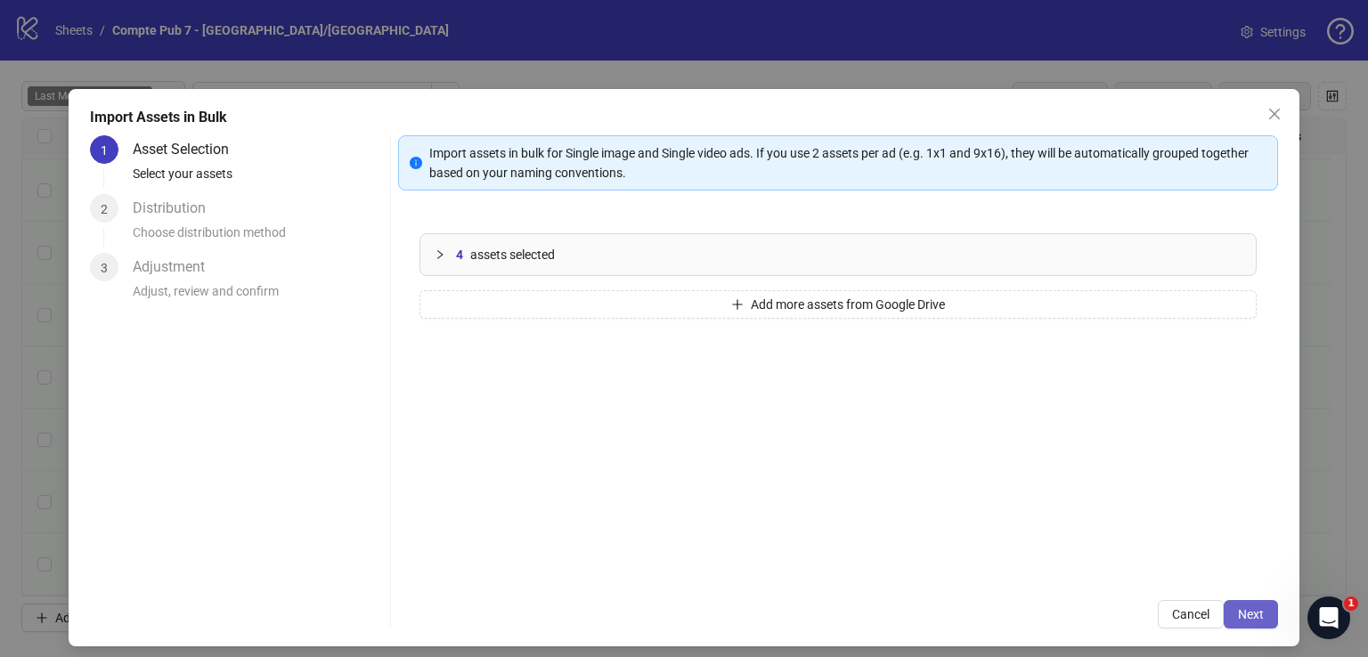
click at [1249, 613] on span "Next" at bounding box center [1251, 614] width 26 height 14
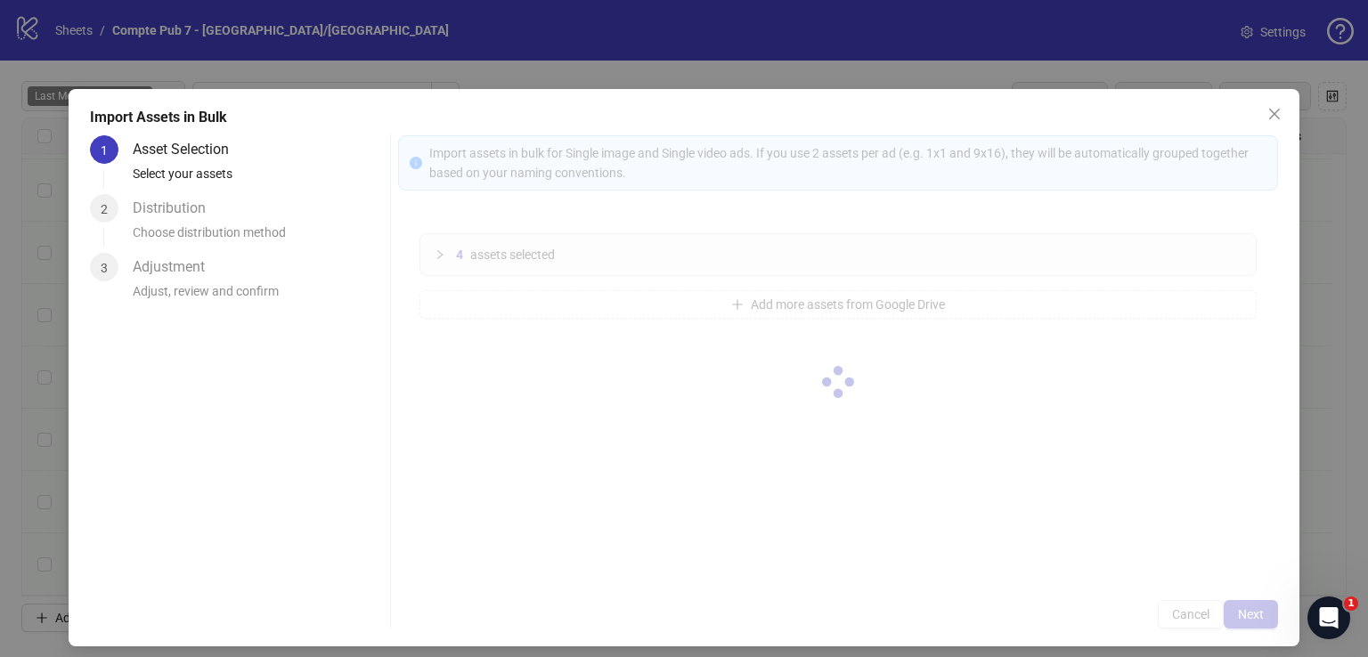
click at [1248, 613] on div at bounding box center [838, 381] width 880 height 493
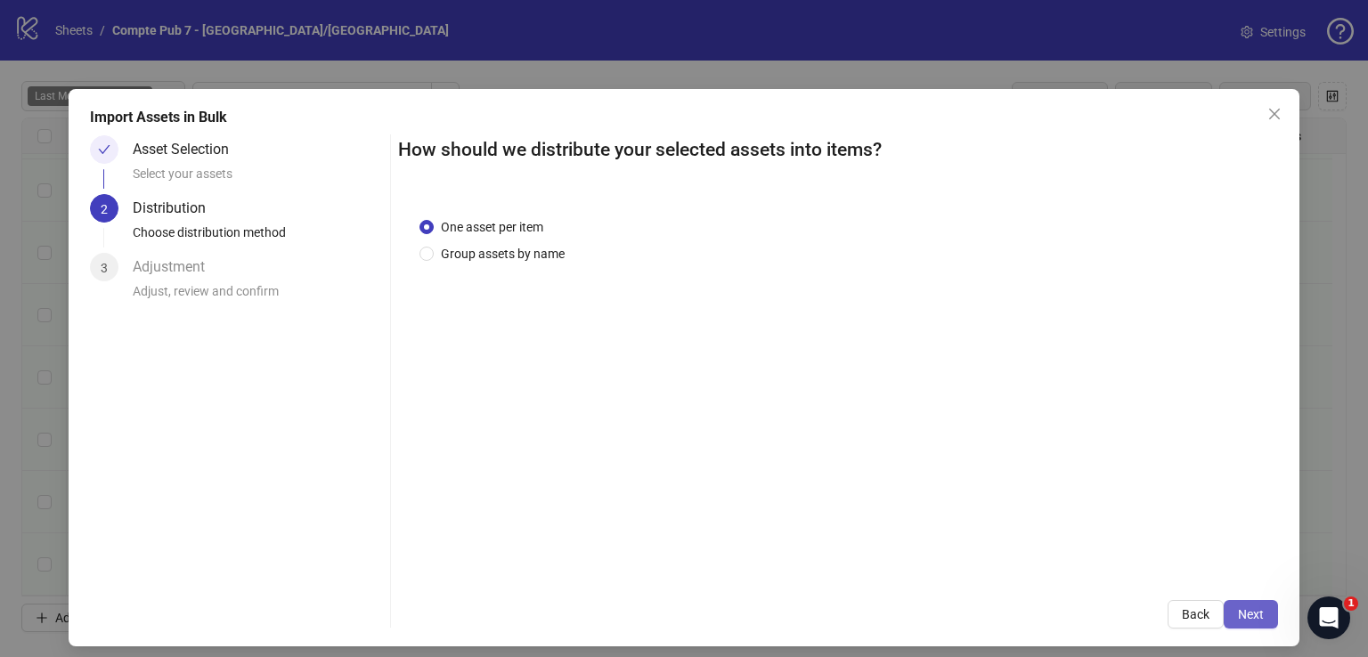
click at [1243, 613] on span "Next" at bounding box center [1251, 614] width 26 height 14
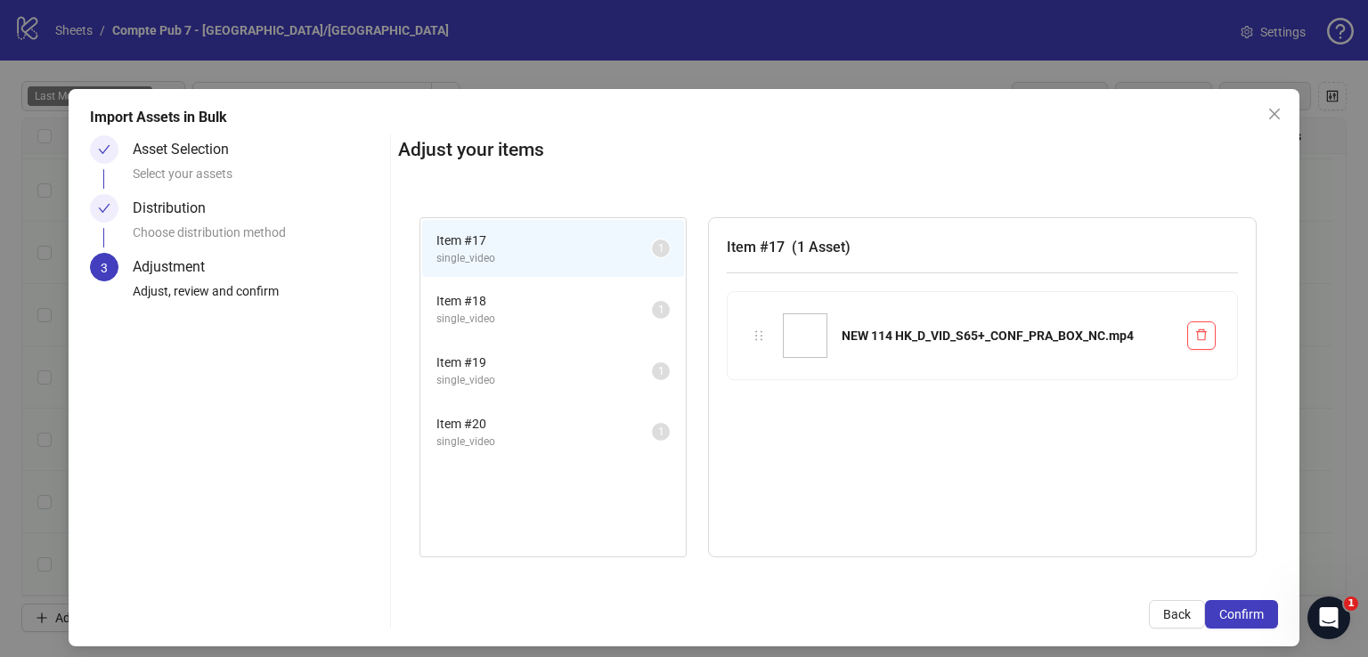
click at [1243, 613] on span "Confirm" at bounding box center [1241, 614] width 45 height 14
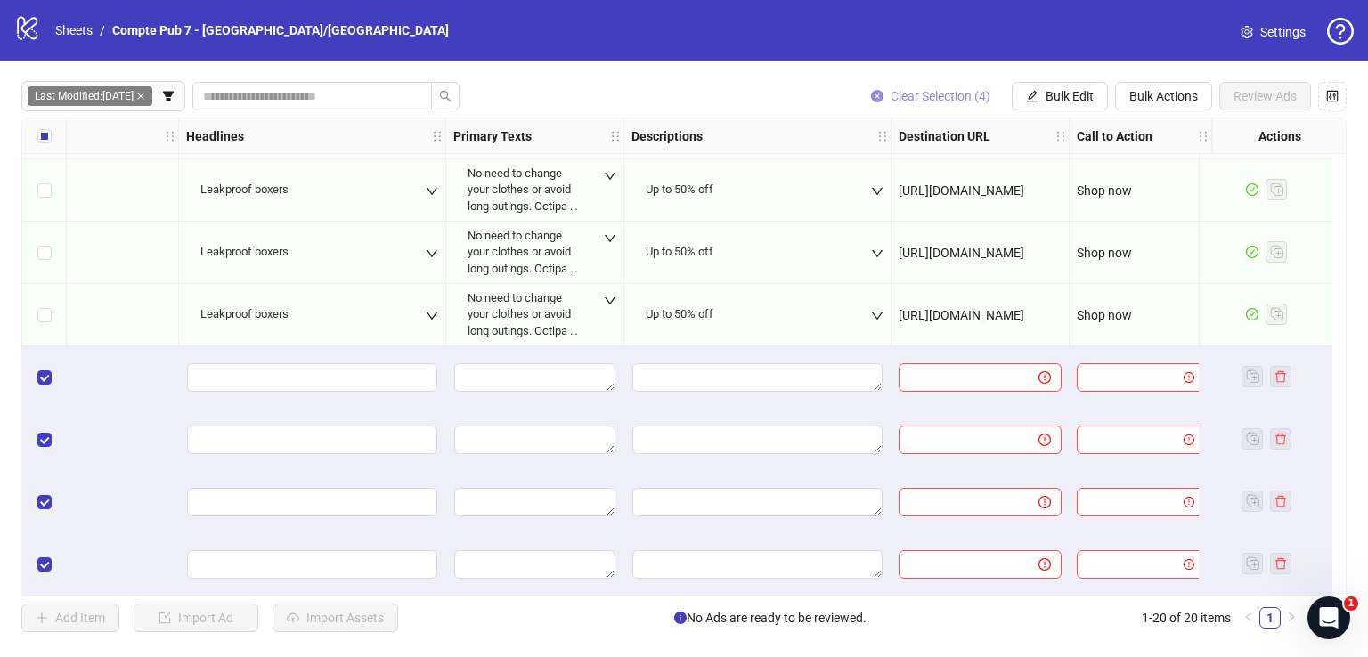
scroll to position [811, 0]
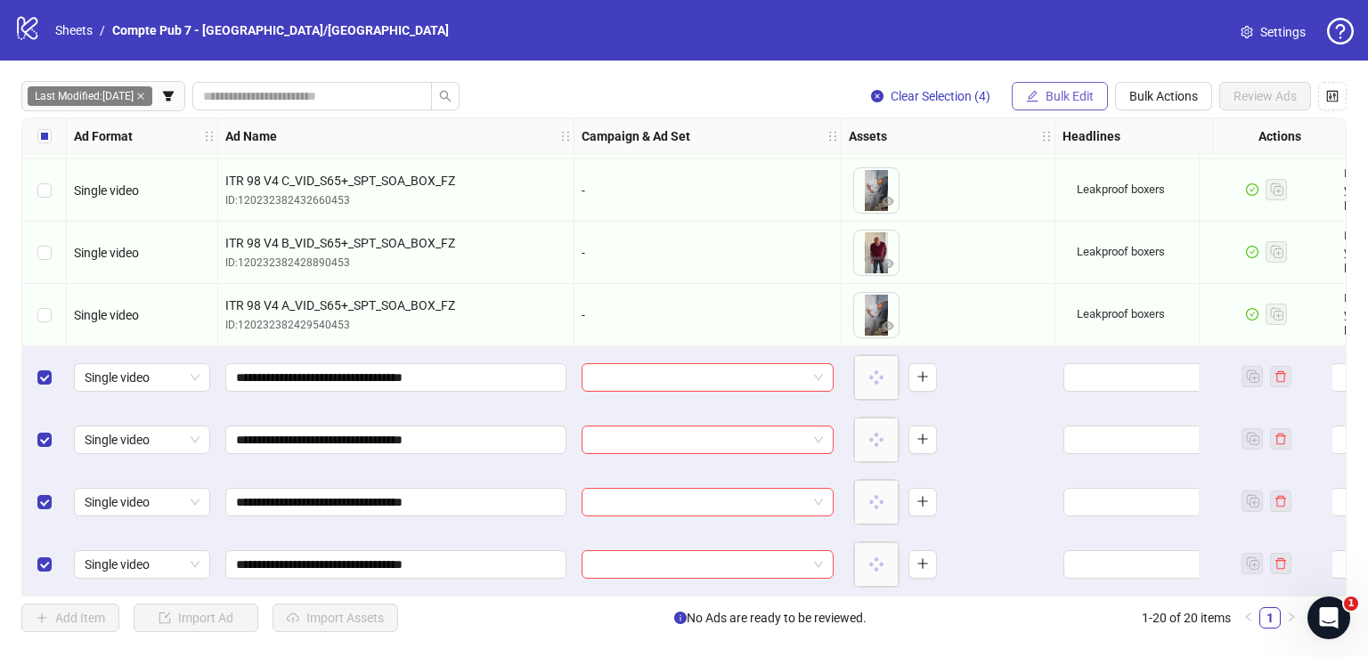
click at [1044, 86] on button "Bulk Edit" at bounding box center [1059, 96] width 96 height 28
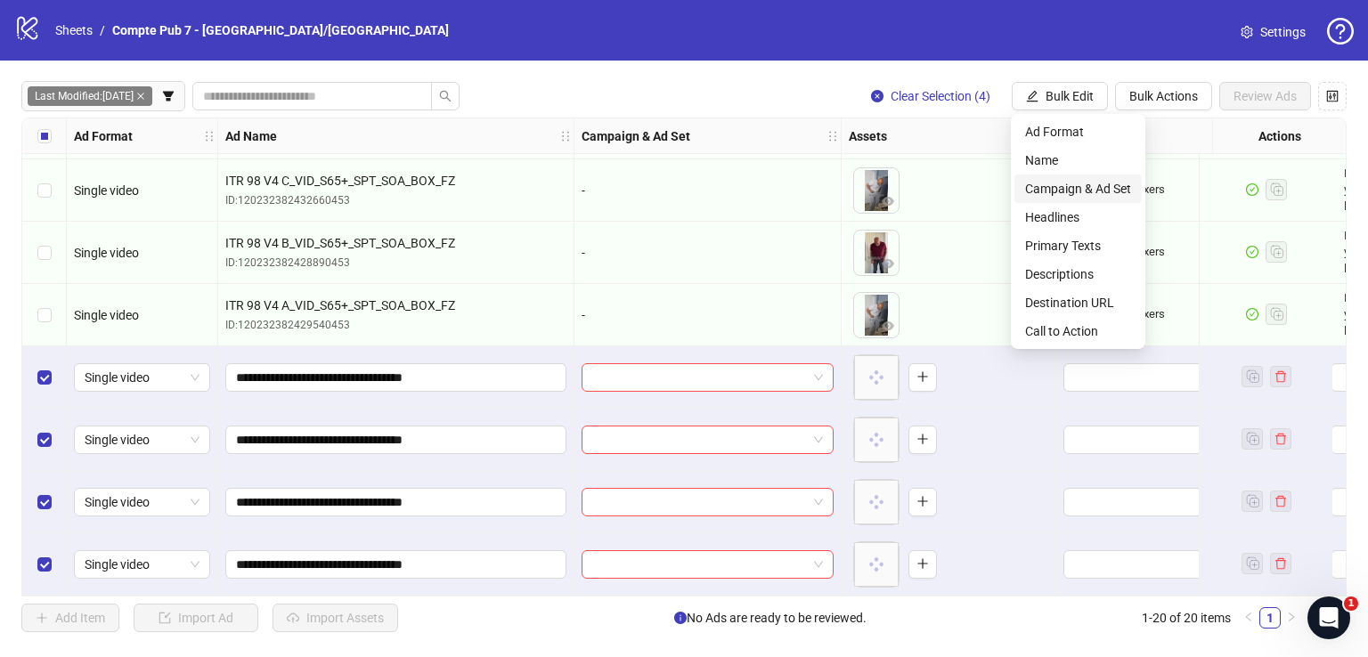
click at [1078, 190] on span "Campaign & Ad Set" at bounding box center [1078, 189] width 106 height 20
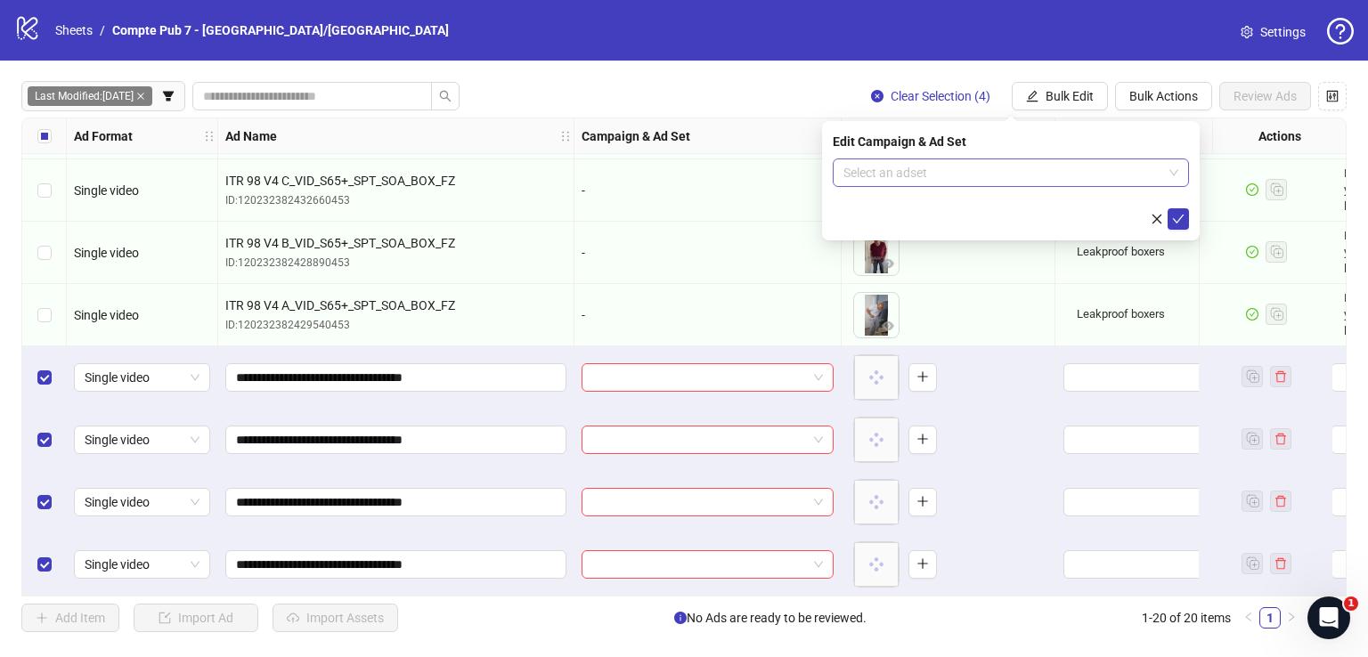
click at [961, 164] on input "search" at bounding box center [1002, 172] width 319 height 27
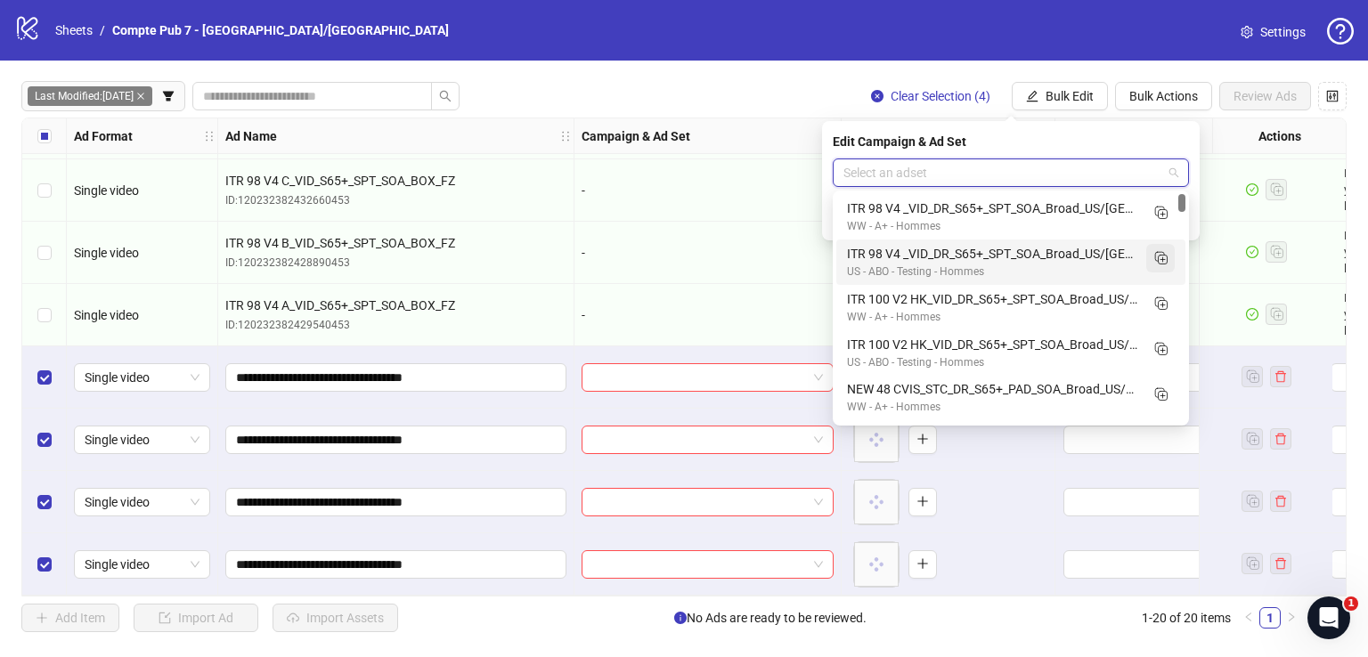
click at [1164, 257] on rect "Duplicate" at bounding box center [1159, 256] width 9 height 9
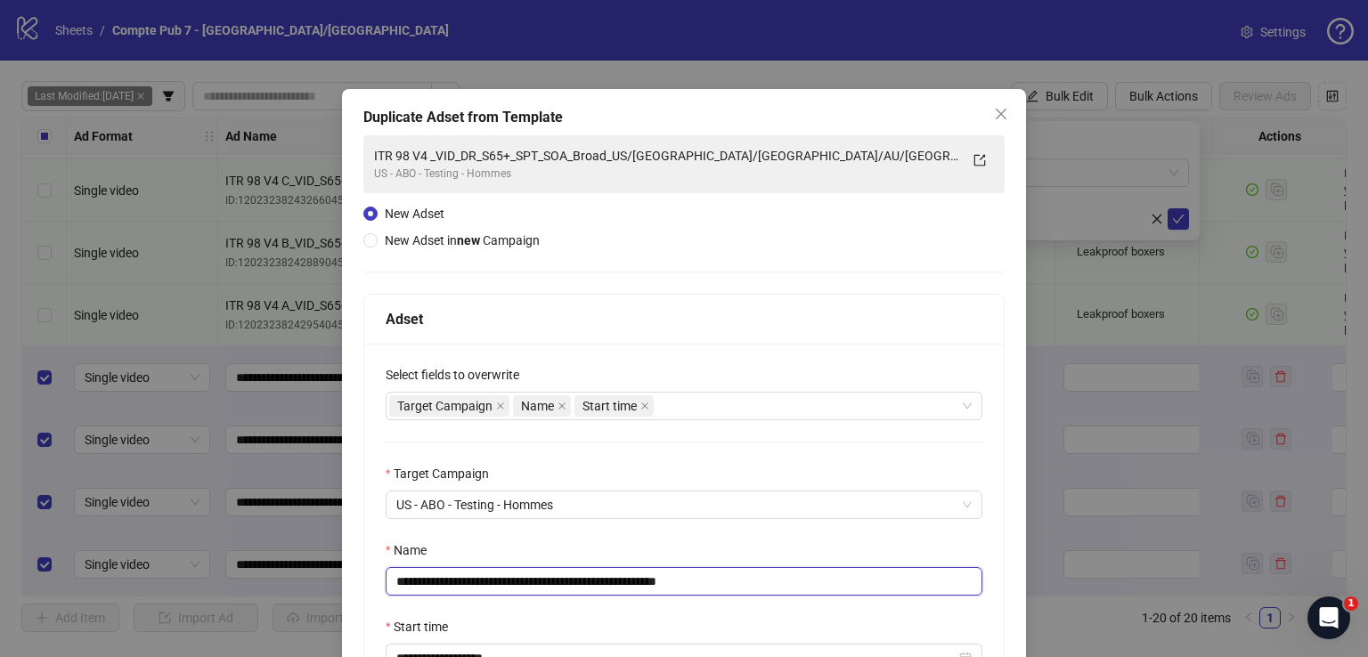
click at [670, 570] on input "**********" at bounding box center [684, 581] width 597 height 28
paste input "text"
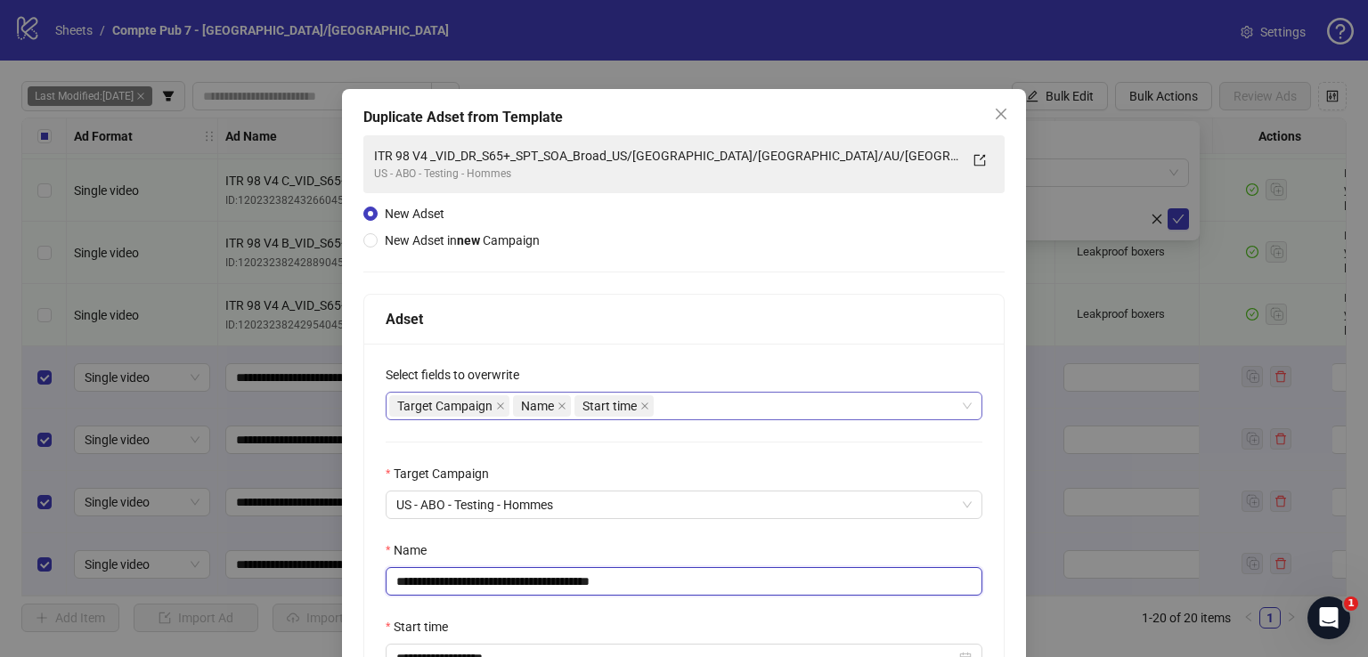
click at [691, 403] on div "Target Campaign Name Start time" at bounding box center [674, 406] width 571 height 25
type input "**********"
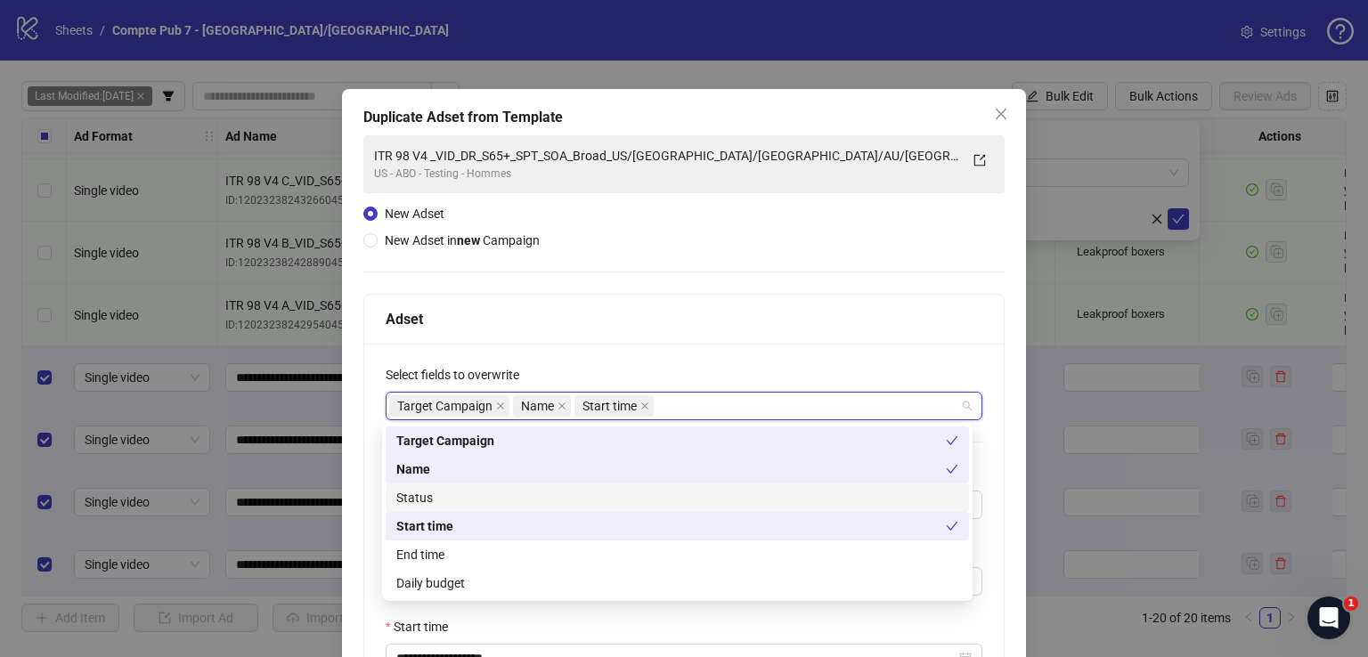
click at [637, 501] on div "Status" at bounding box center [677, 498] width 562 height 20
click at [627, 585] on div "Daily budget" at bounding box center [677, 583] width 562 height 20
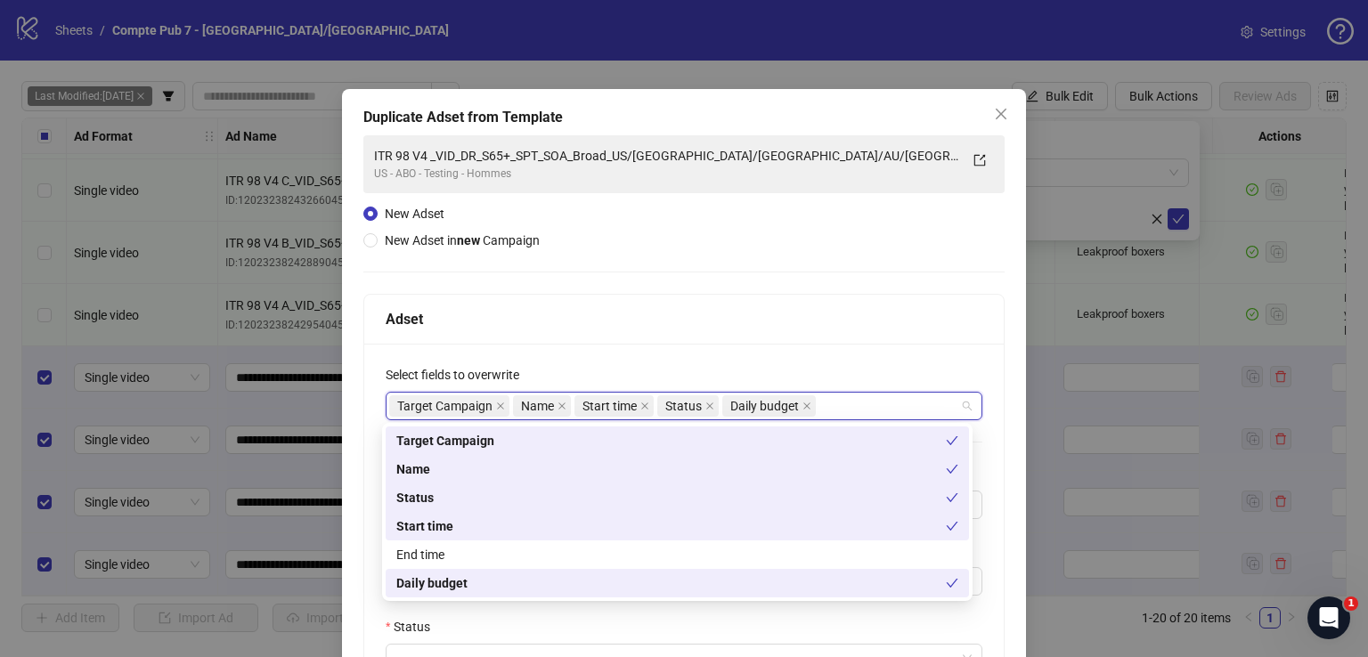
click at [672, 355] on div "**********" at bounding box center [683, 606] width 639 height 524
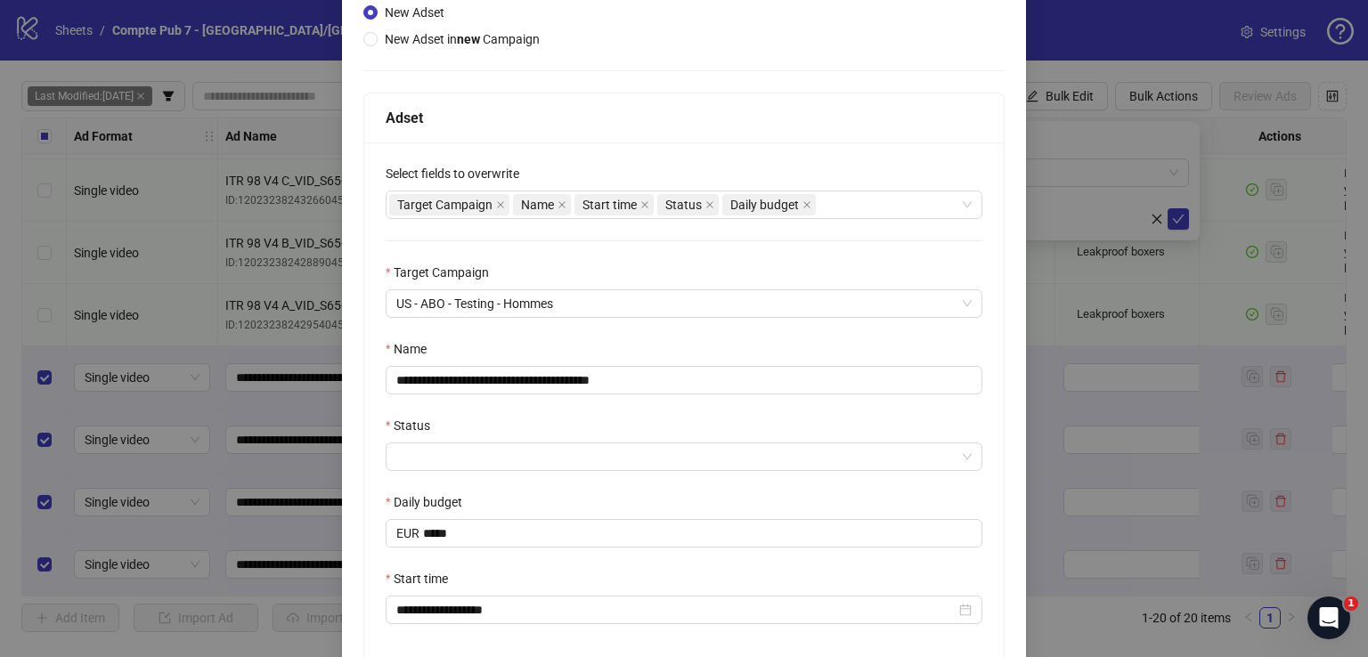
scroll to position [301, 0]
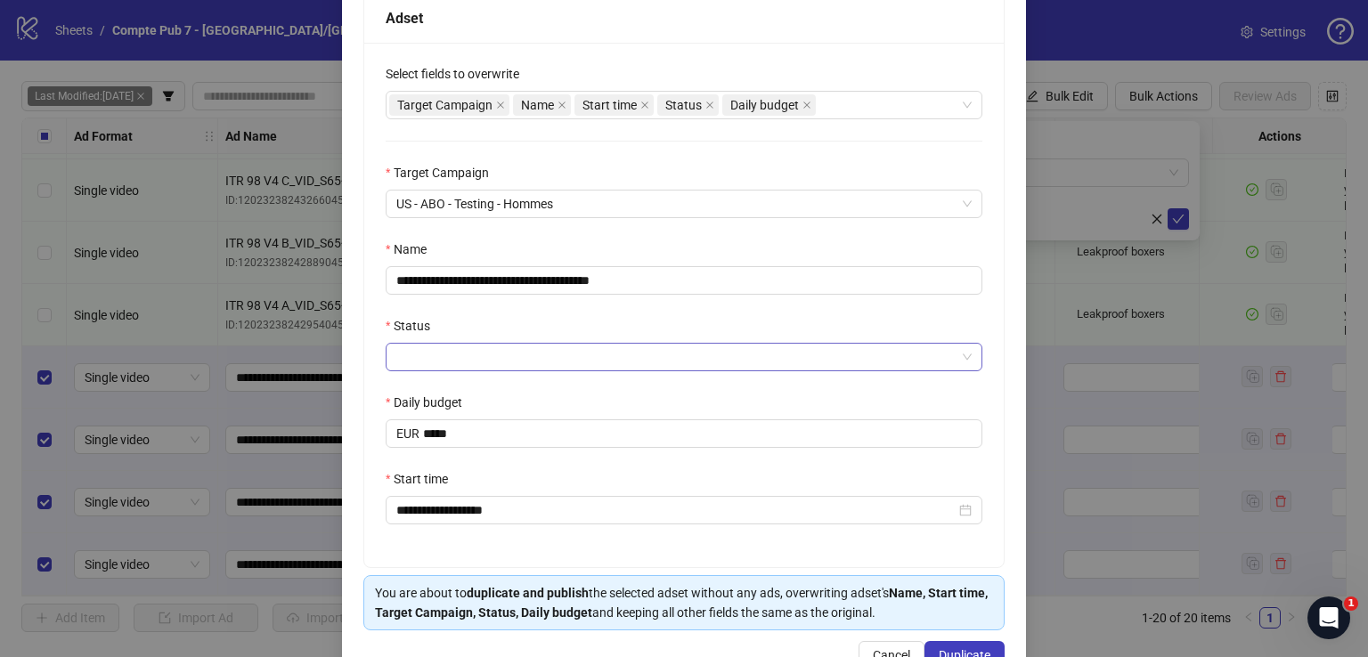
click at [557, 365] on input "Status" at bounding box center [675, 357] width 559 height 27
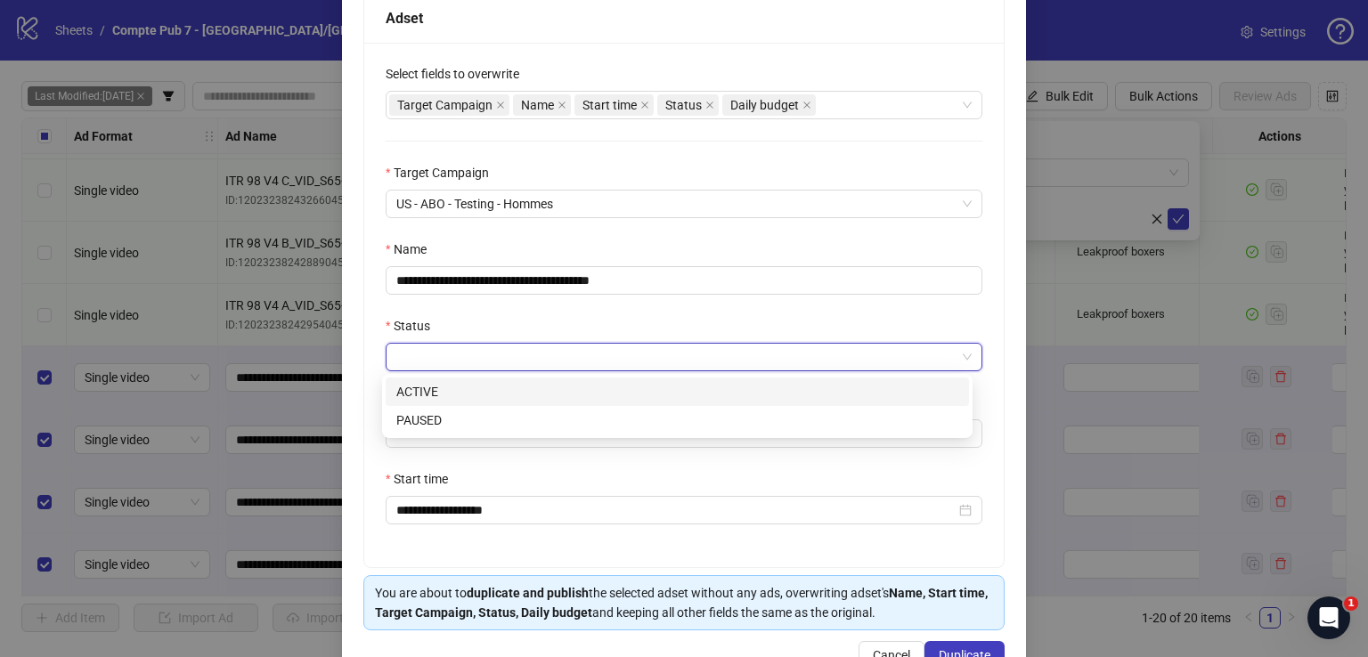
click at [562, 394] on div "ACTIVE" at bounding box center [677, 392] width 562 height 20
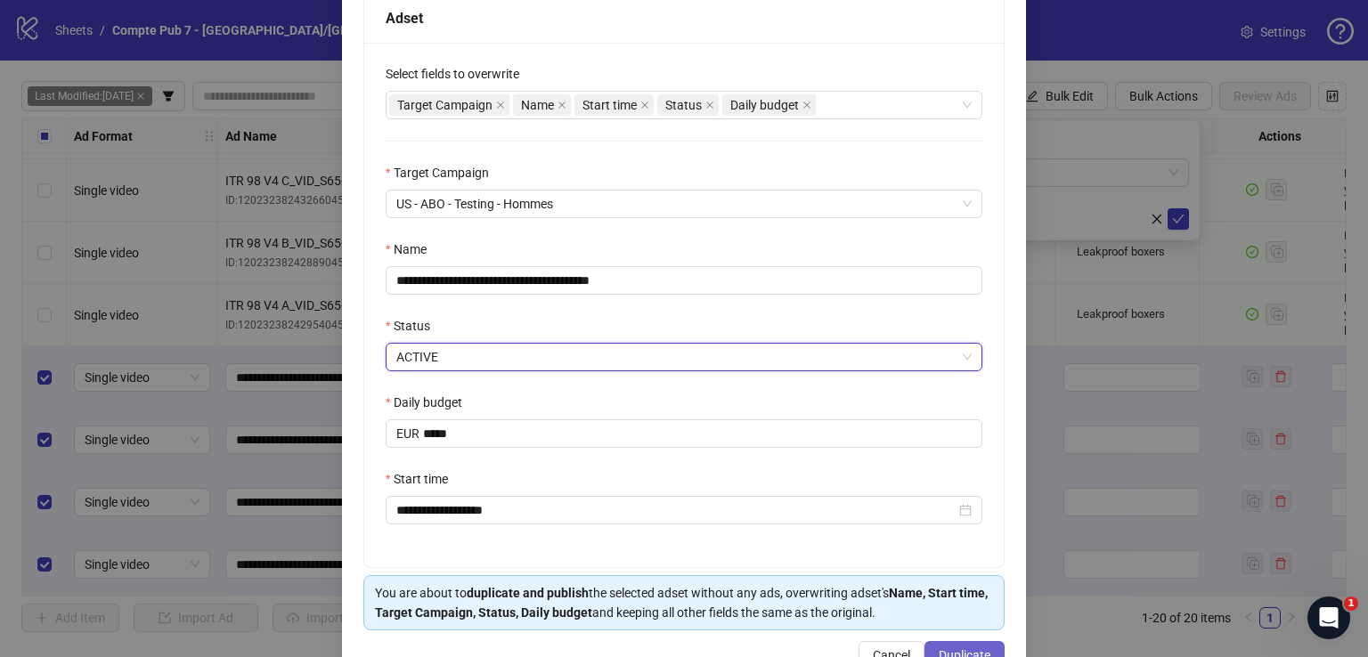
click at [959, 643] on button "Duplicate" at bounding box center [964, 655] width 80 height 28
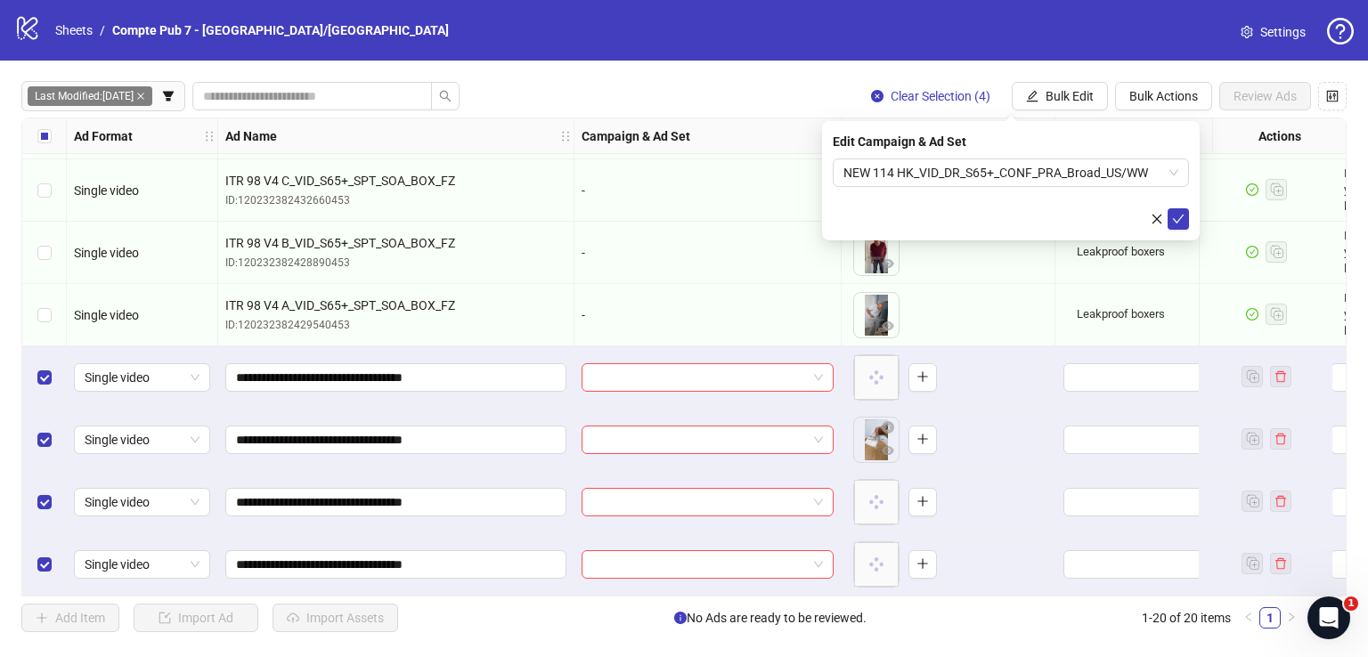
click at [1175, 215] on icon "check" at bounding box center [1178, 219] width 12 height 12
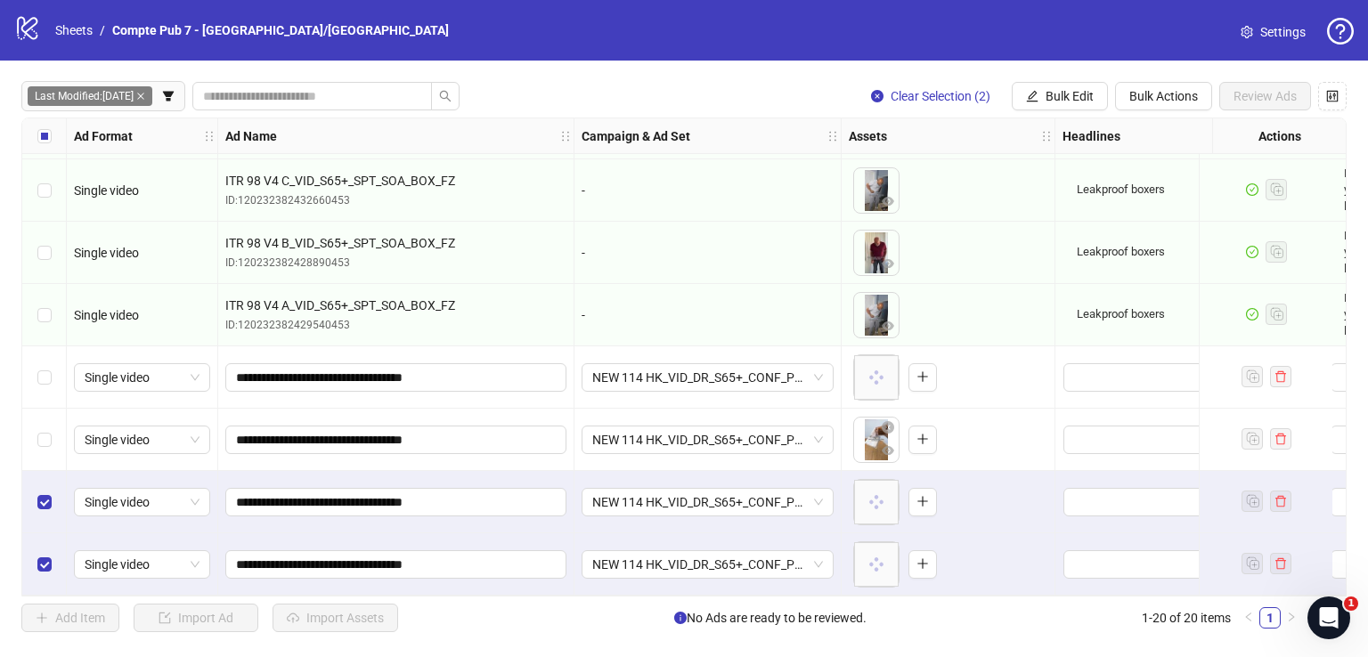
click at [51, 499] on div "Select row 19" at bounding box center [44, 502] width 45 height 62
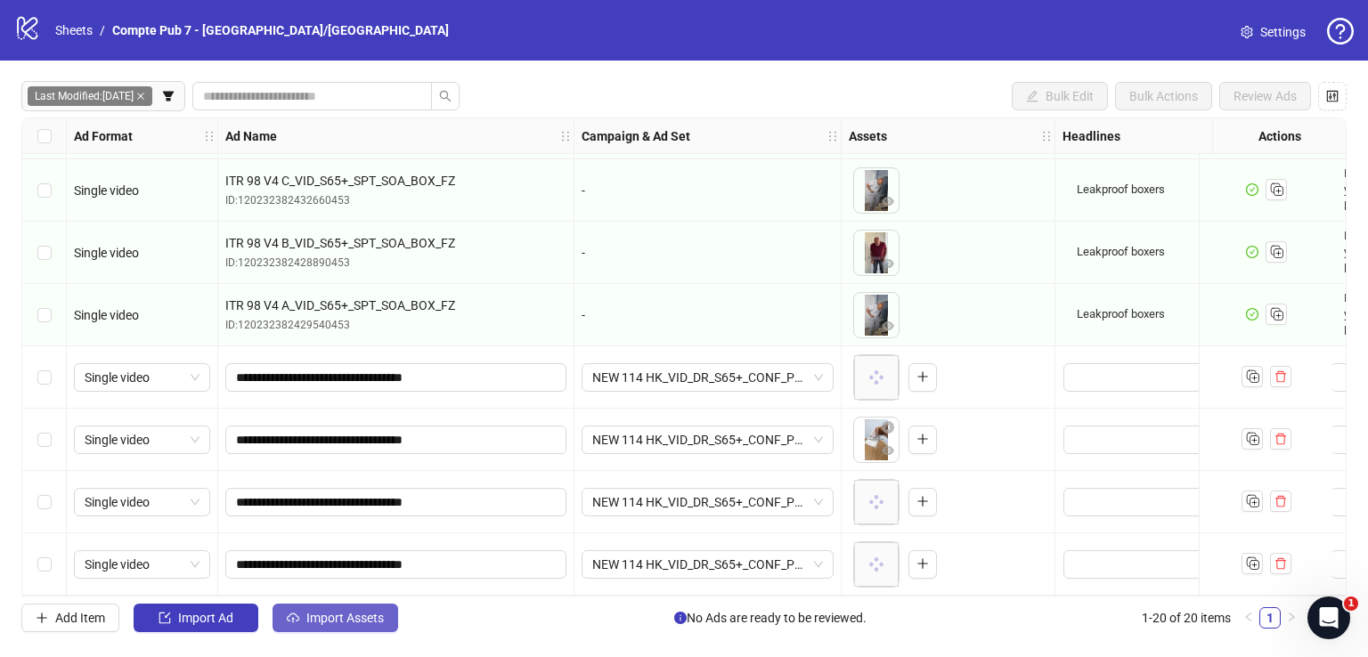
click at [329, 615] on span "Import Assets" at bounding box center [344, 618] width 77 height 14
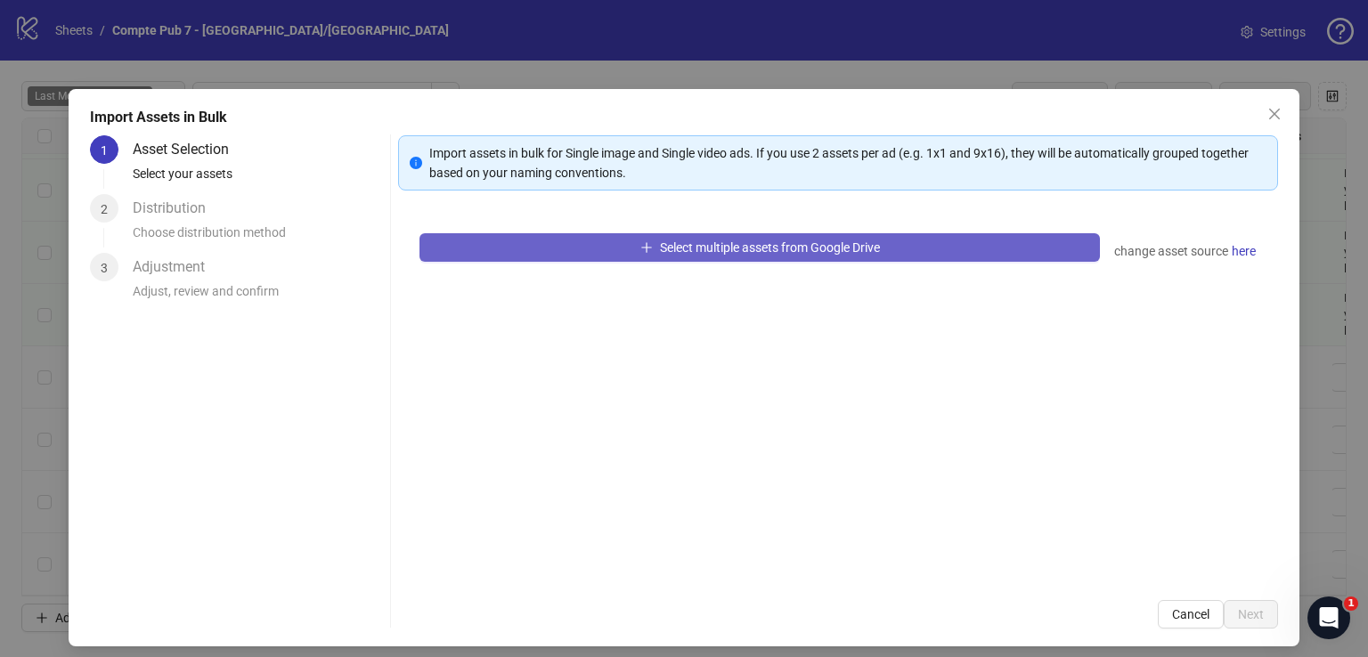
click at [718, 252] on button "Select multiple assets from Google Drive" at bounding box center [759, 247] width 680 height 28
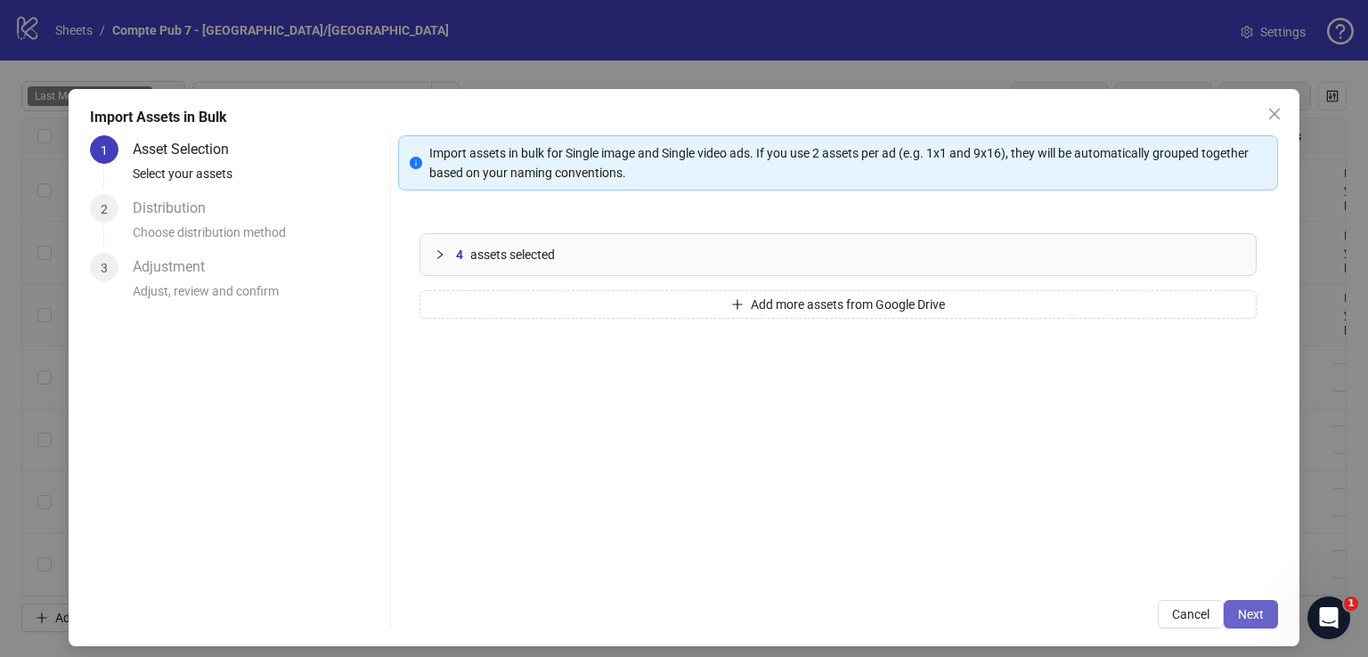
click at [1238, 613] on span "Next" at bounding box center [1251, 614] width 26 height 14
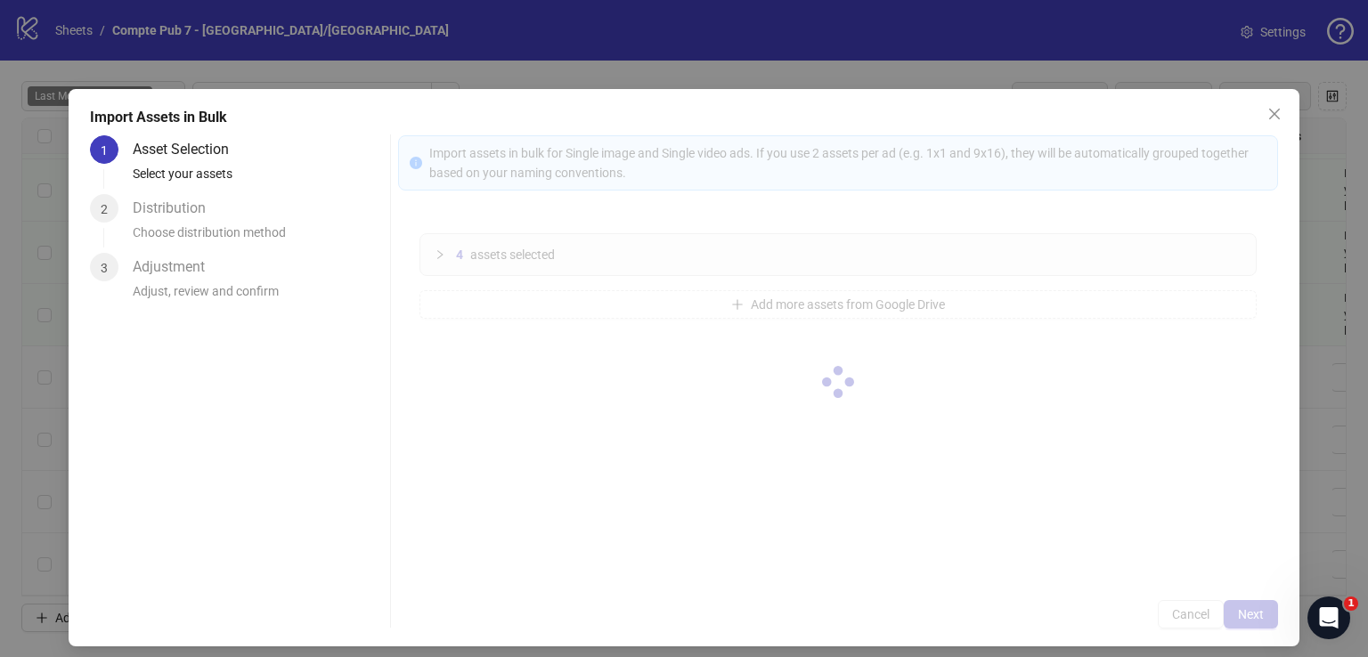
click at [1229, 611] on div at bounding box center [838, 381] width 880 height 493
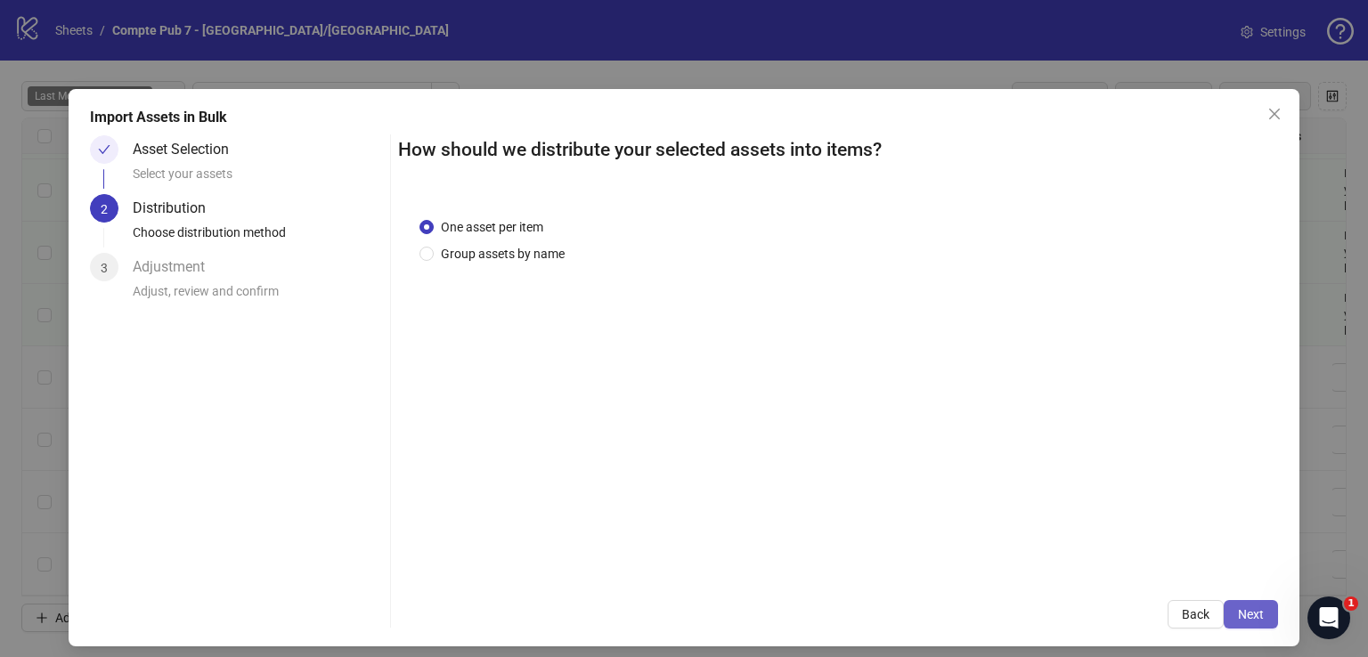
click at [1238, 609] on span "Next" at bounding box center [1251, 614] width 26 height 14
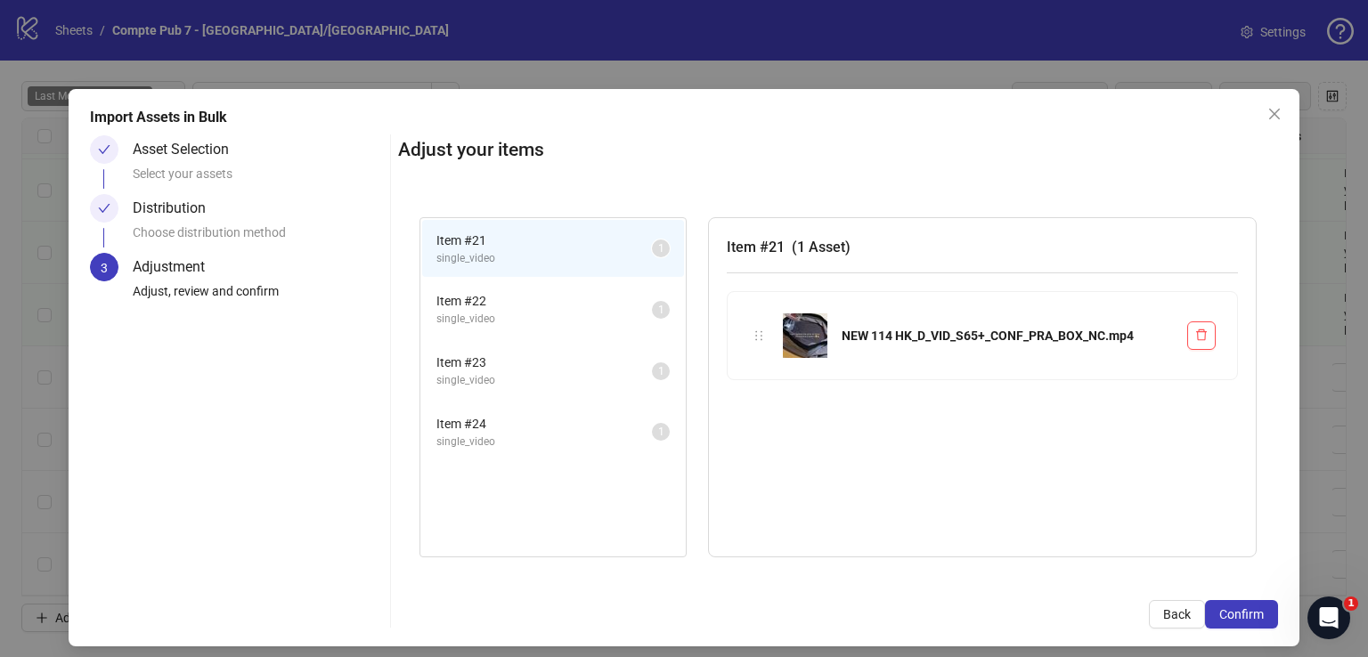
click at [1229, 609] on span "Confirm" at bounding box center [1241, 614] width 45 height 14
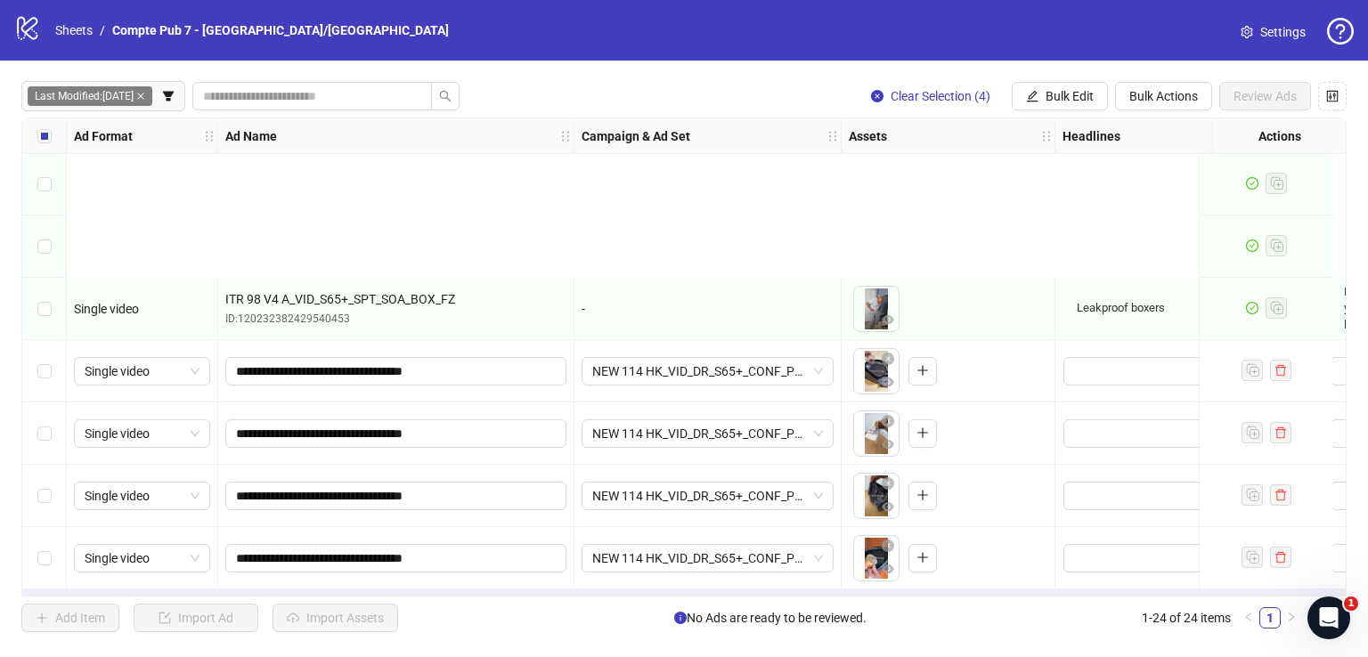
scroll to position [1060, 0]
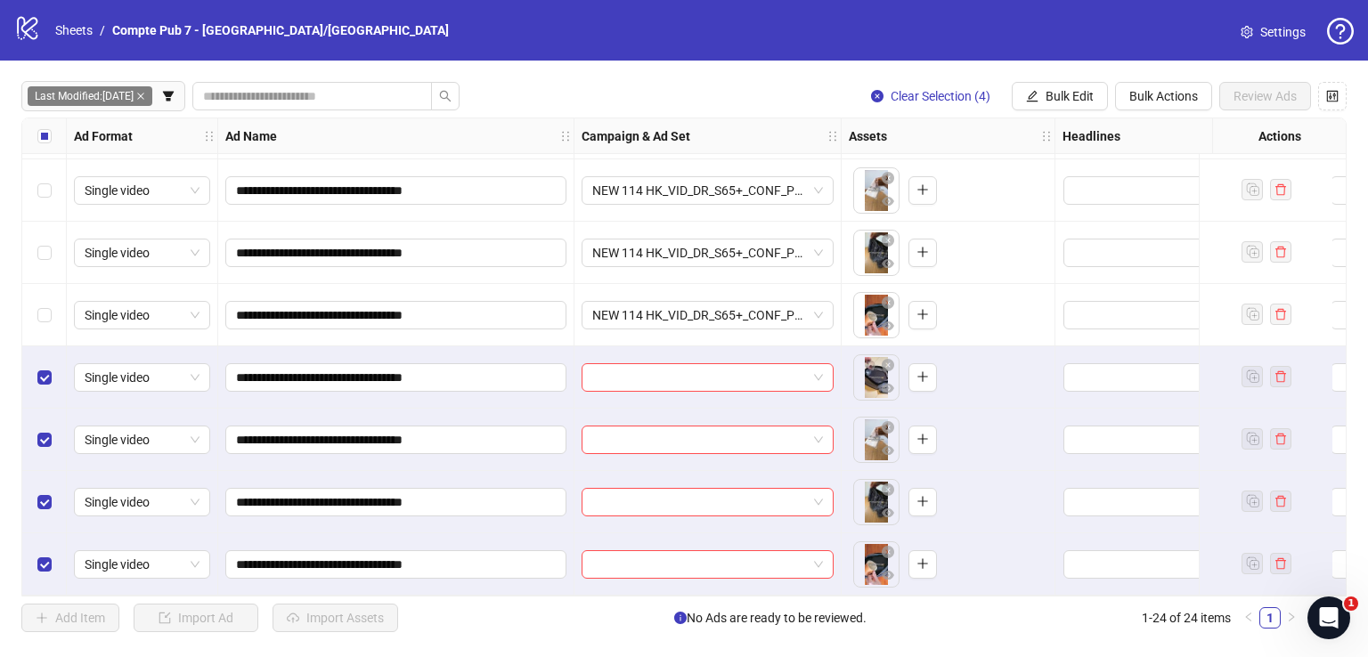
click at [1068, 92] on span "Bulk Edit" at bounding box center [1069, 96] width 48 height 14
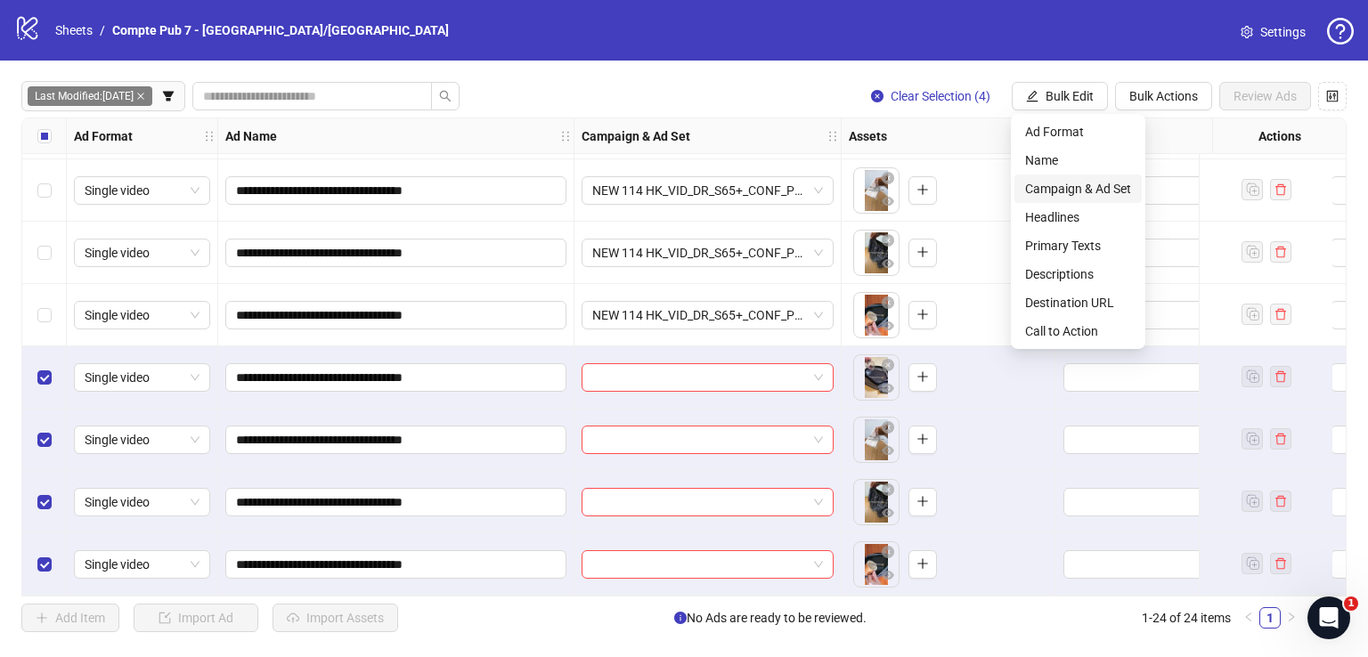
click at [1076, 190] on span "Campaign & Ad Set" at bounding box center [1078, 189] width 106 height 20
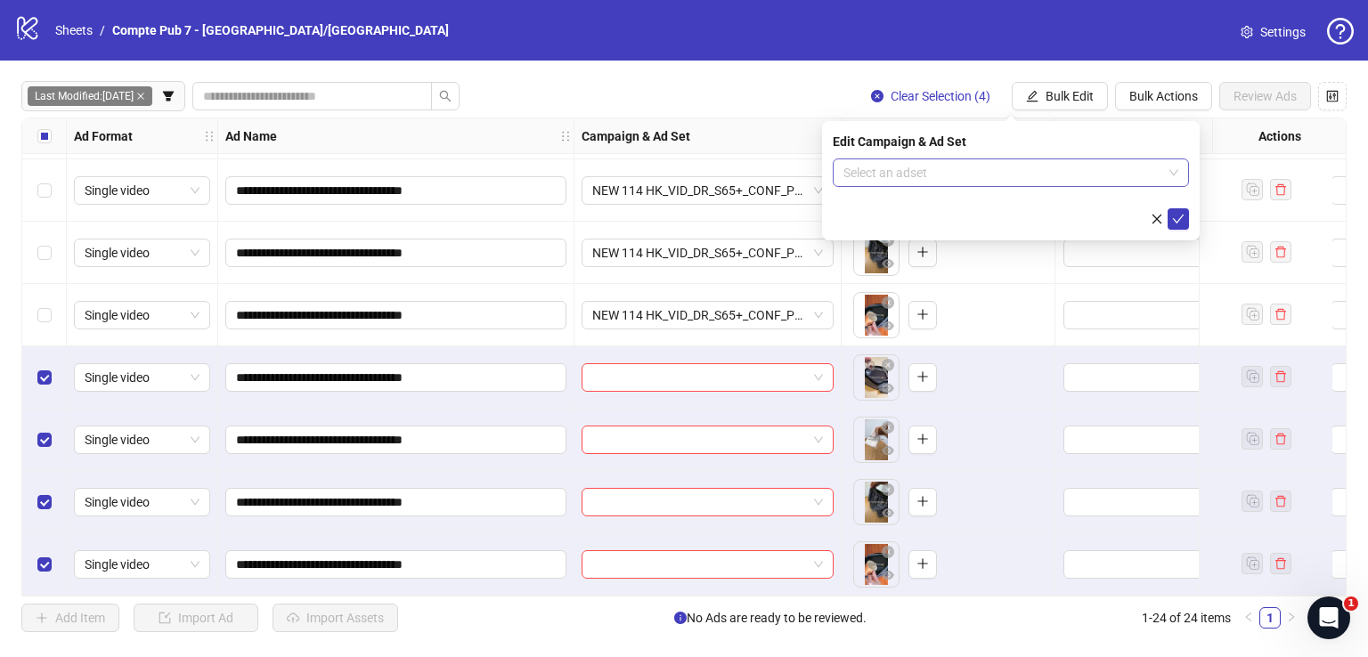
click at [957, 176] on input "search" at bounding box center [1002, 172] width 319 height 27
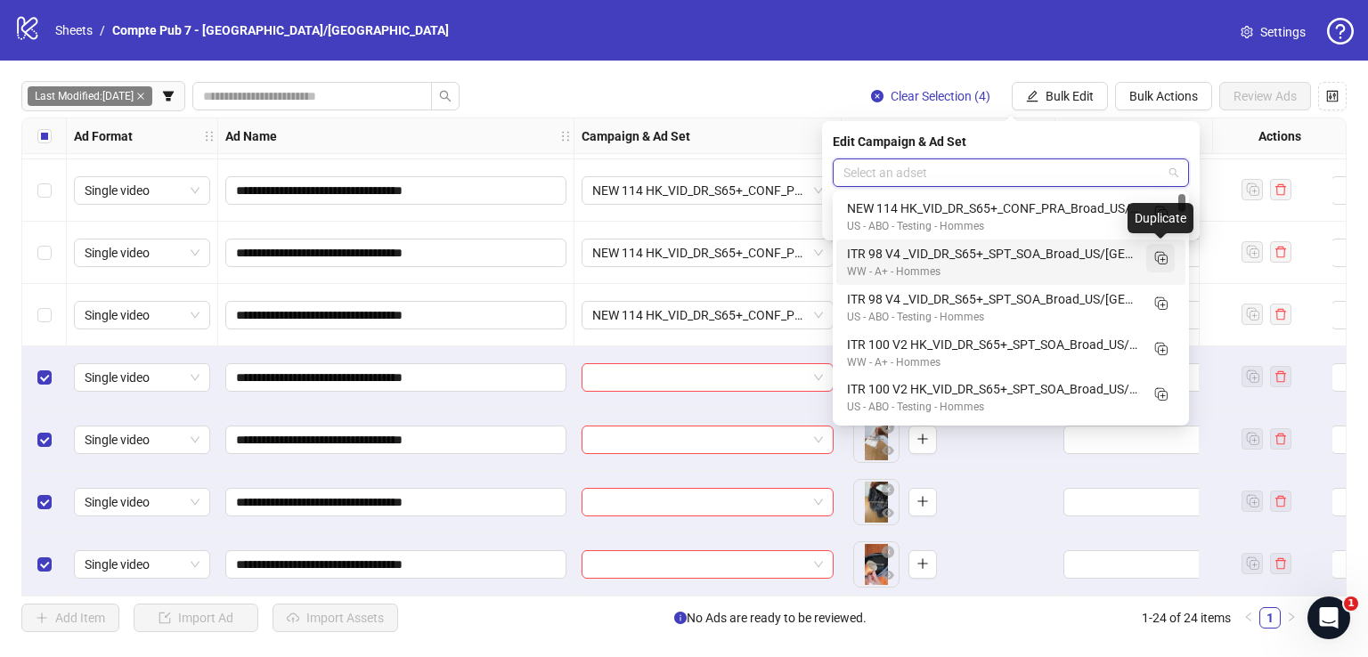
click at [1164, 257] on rect "Duplicate" at bounding box center [1159, 256] width 9 height 9
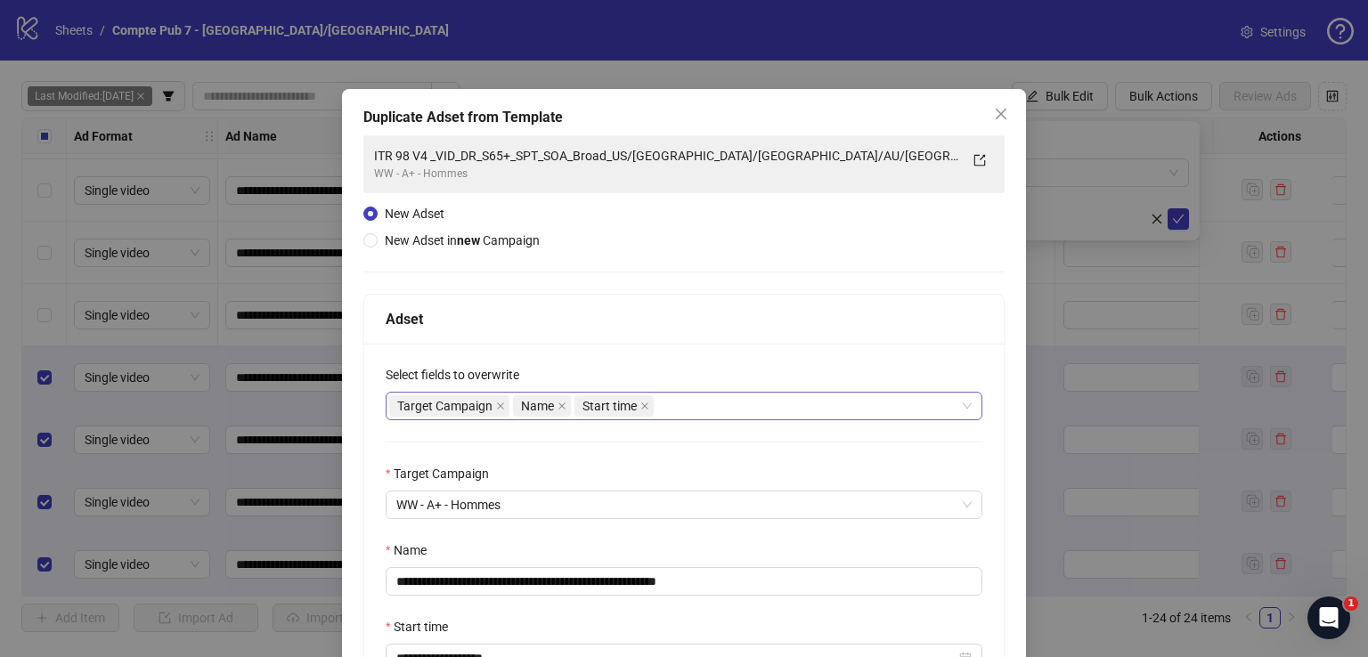
click at [721, 402] on div "Target Campaign Name Start time" at bounding box center [674, 406] width 571 height 25
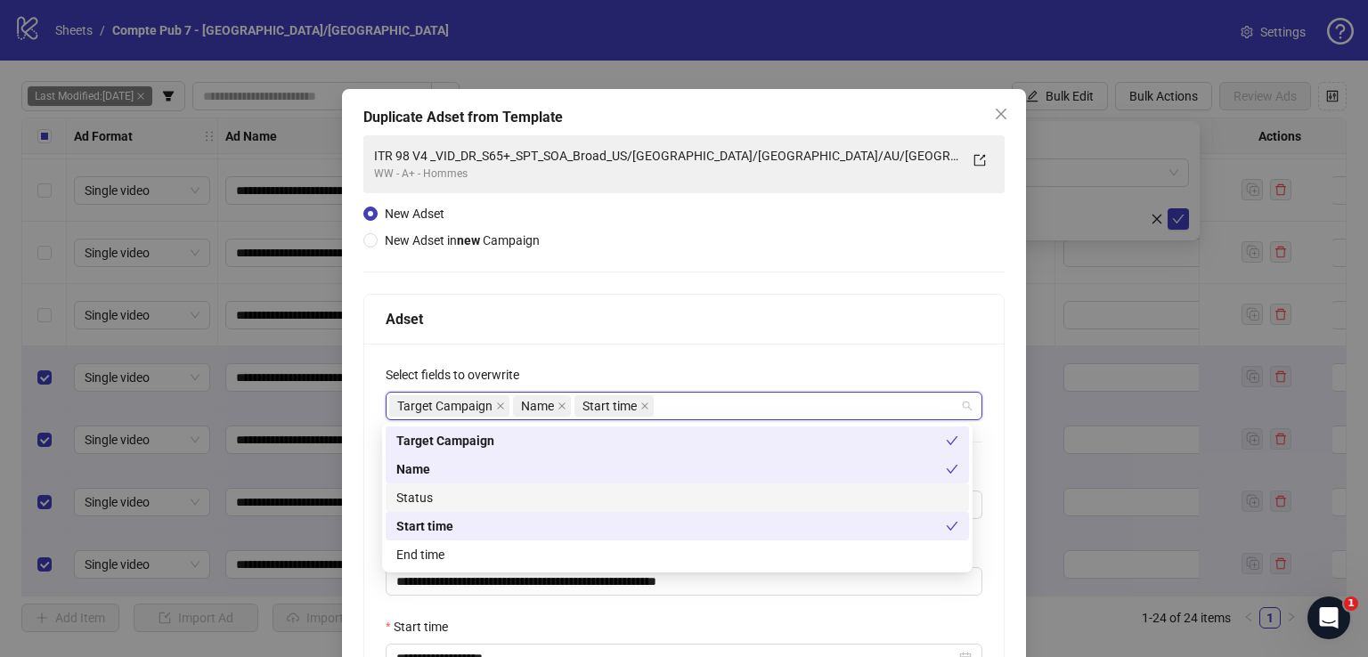
click at [562, 508] on div "Status" at bounding box center [677, 497] width 583 height 28
click at [653, 335] on div "Adset" at bounding box center [683, 320] width 639 height 50
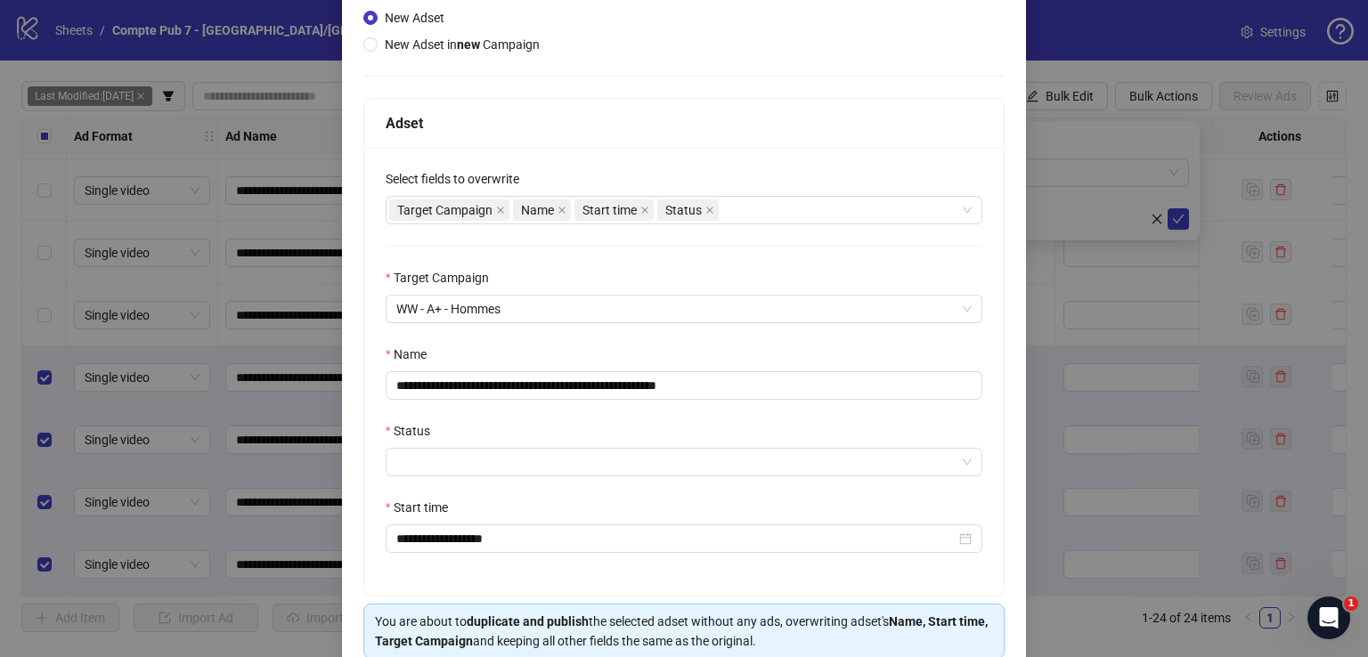
scroll to position [201, 0]
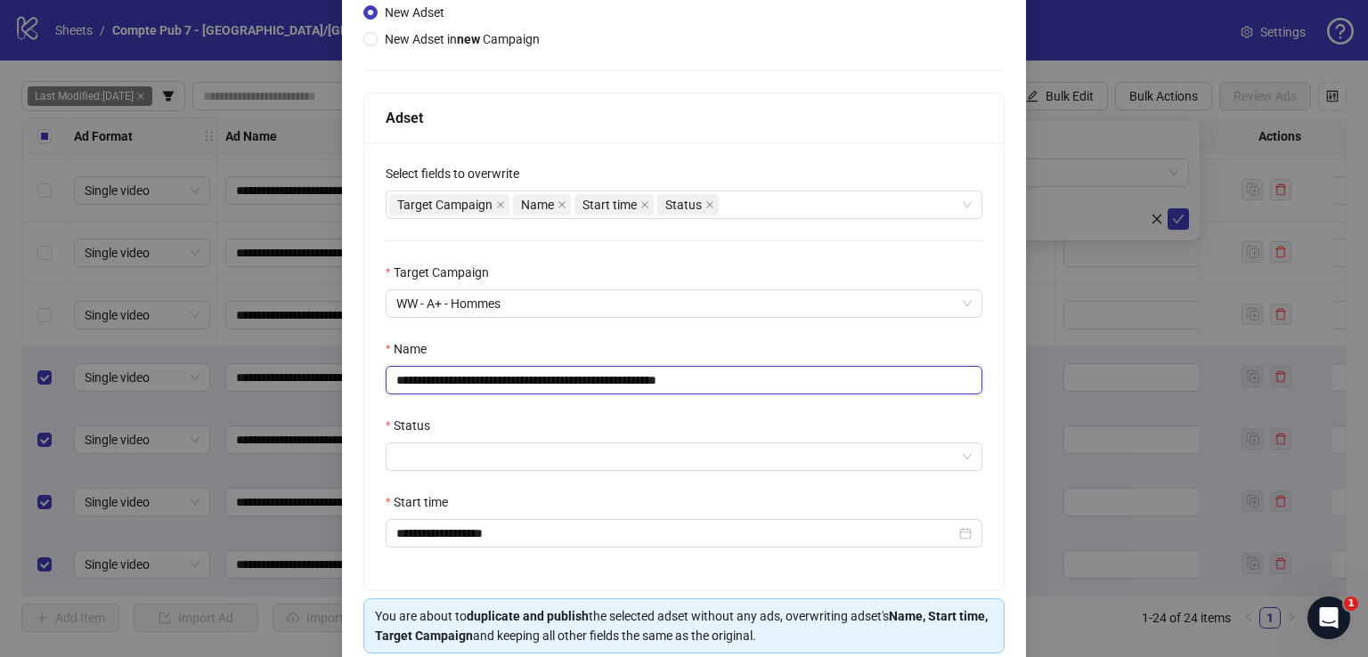
click at [586, 381] on input "**********" at bounding box center [684, 380] width 597 height 28
paste input "text"
type input "**********"
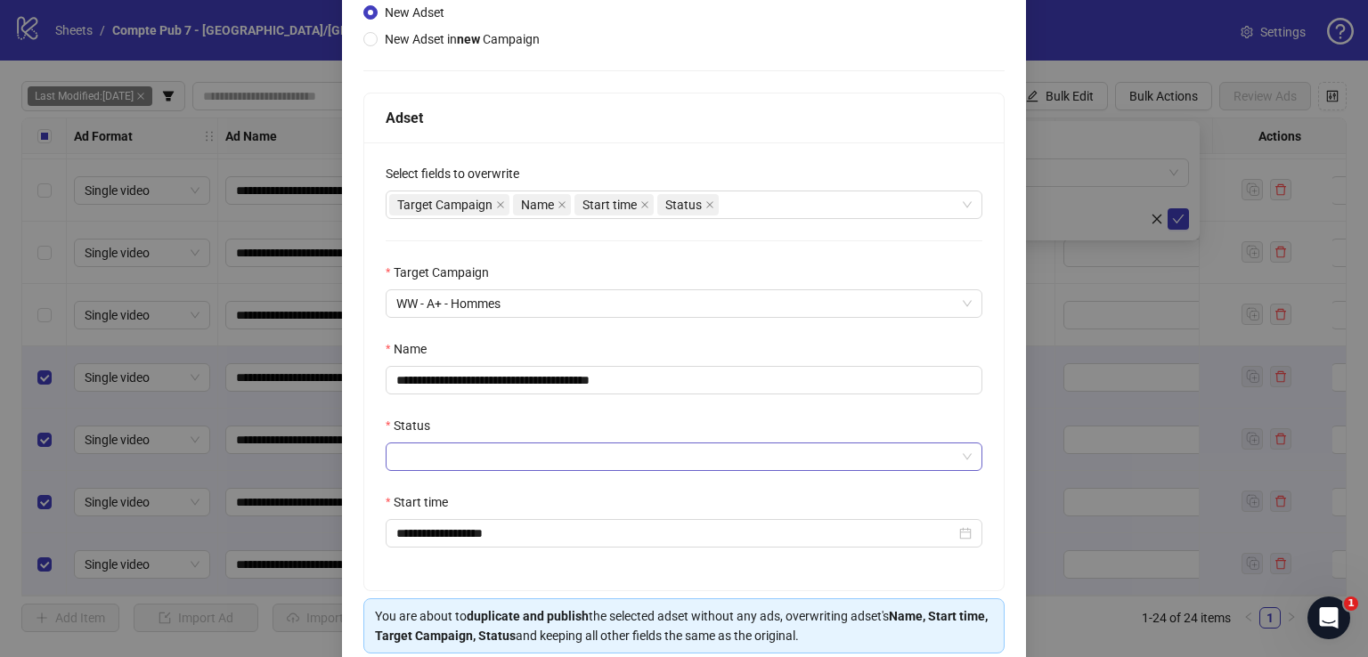
click at [527, 459] on input "Status" at bounding box center [675, 456] width 559 height 27
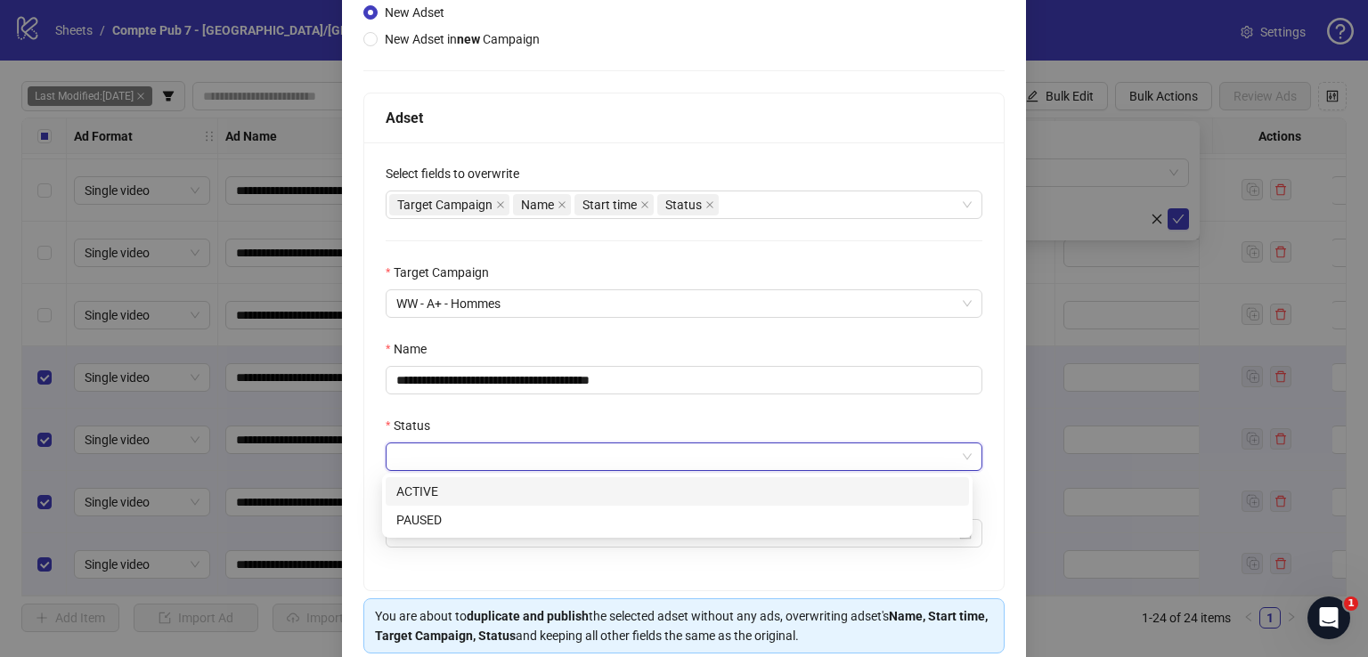
click at [508, 484] on div "ACTIVE" at bounding box center [677, 492] width 562 height 20
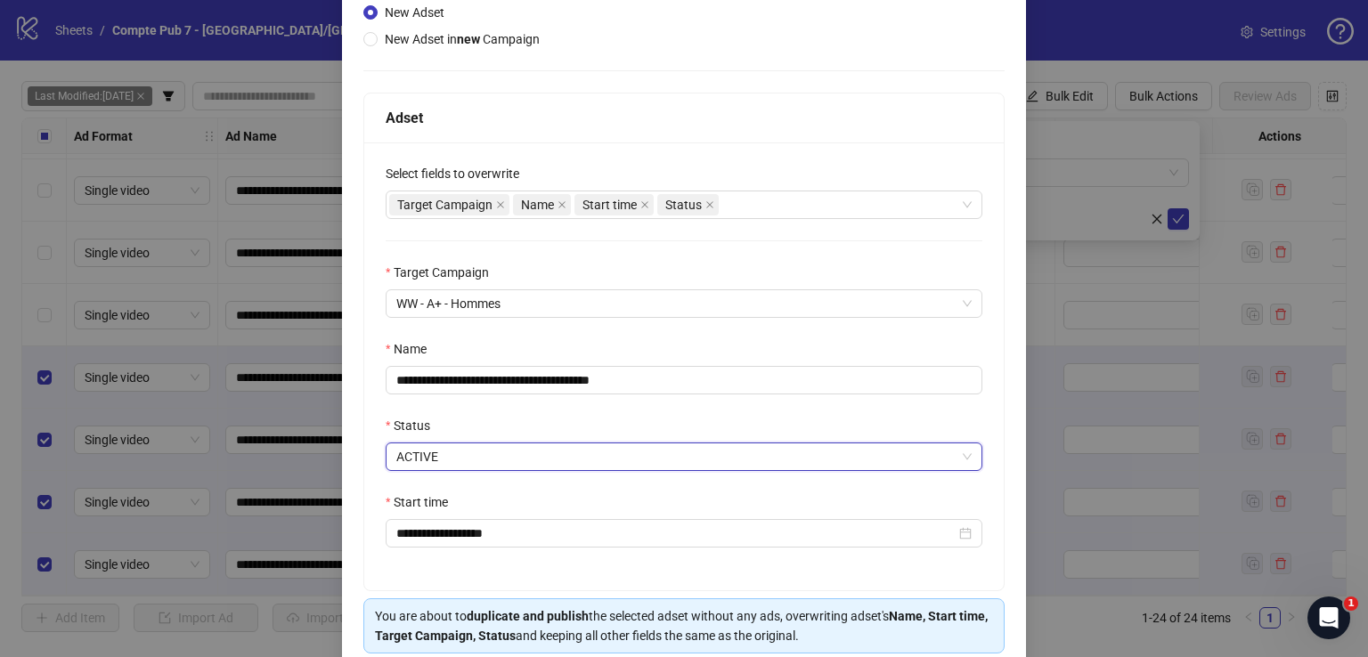
scroll to position [275, 0]
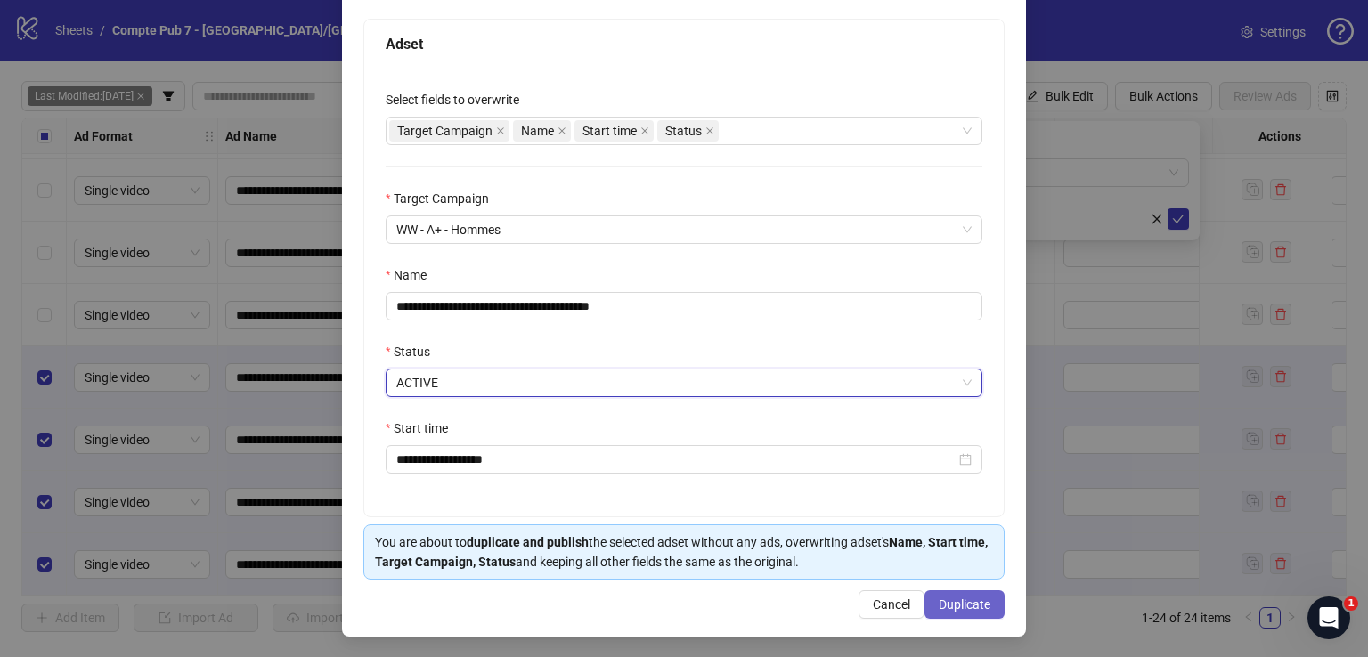
click at [971, 599] on span "Duplicate" at bounding box center [964, 604] width 52 height 14
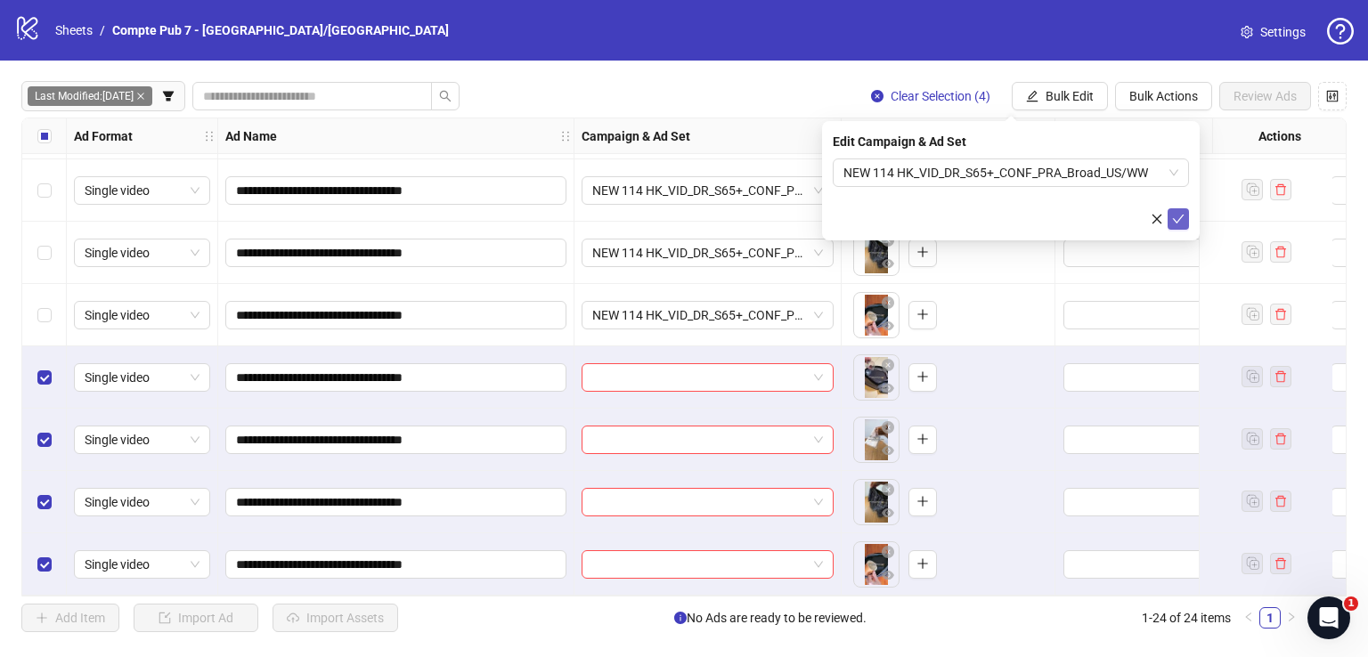
click at [1179, 223] on icon "check" at bounding box center [1178, 219] width 12 height 12
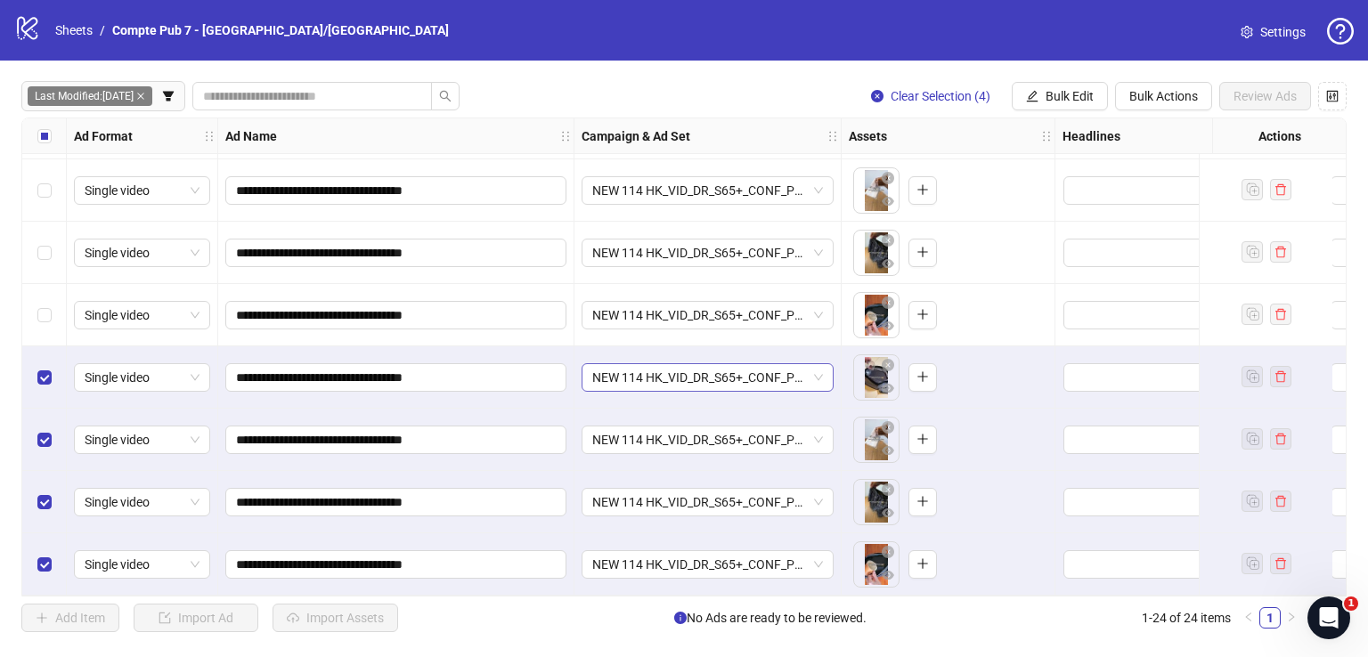
click at [638, 364] on span "NEW 114 HK_VID_DR_S65+_CONF_PRA_Broad_US/WW" at bounding box center [707, 377] width 231 height 27
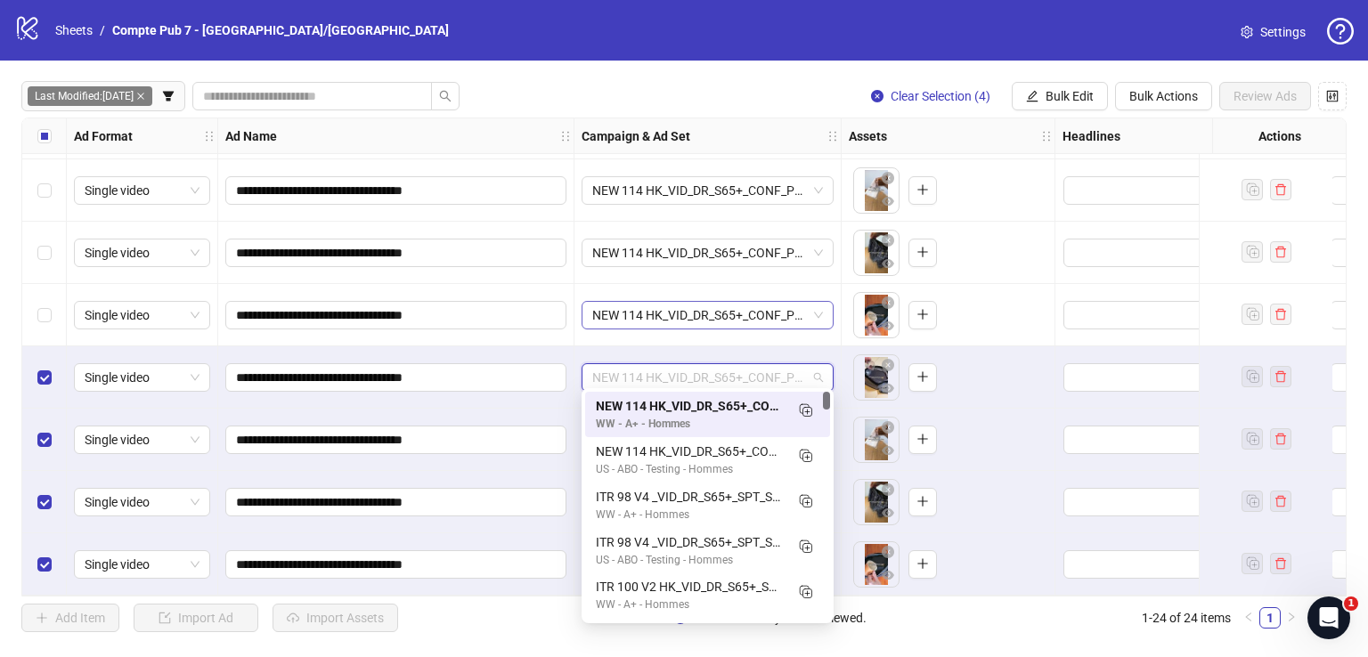
click at [649, 304] on span "NEW 114 HK_VID_DR_S65+_CONF_PRA_Broad_US/WW" at bounding box center [707, 315] width 231 height 27
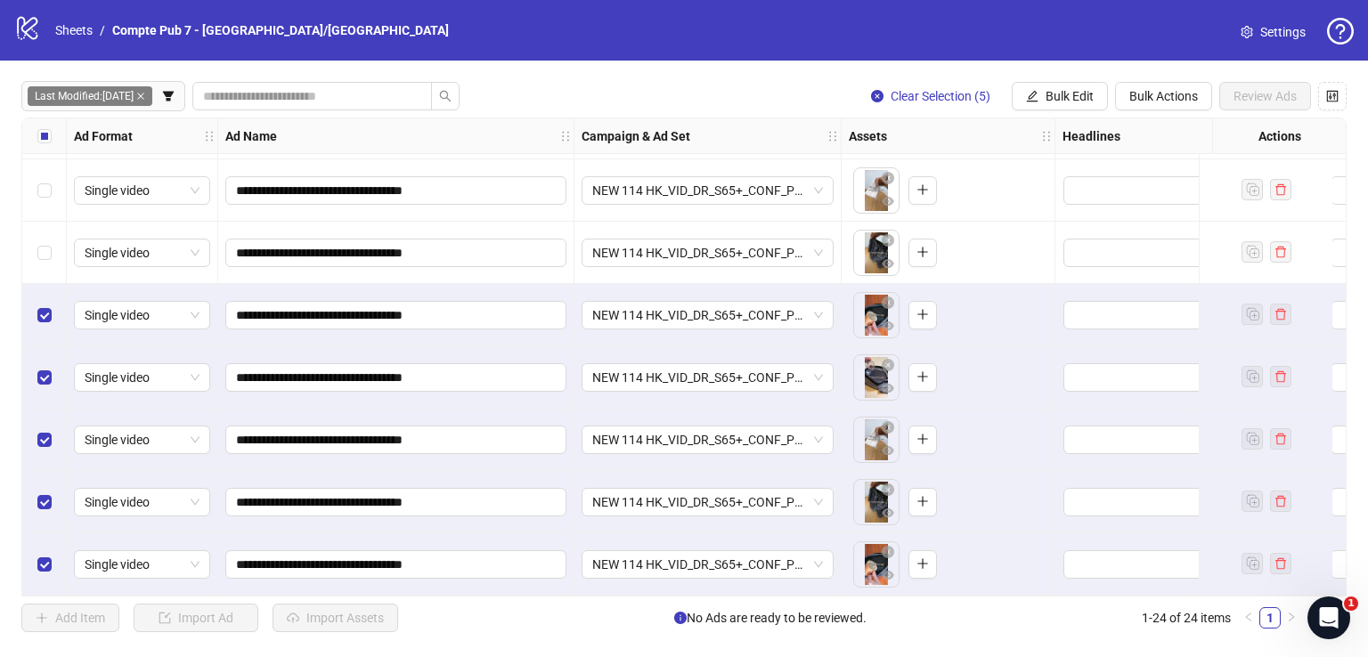
click at [47, 225] on div "Select row 19" at bounding box center [44, 253] width 45 height 62
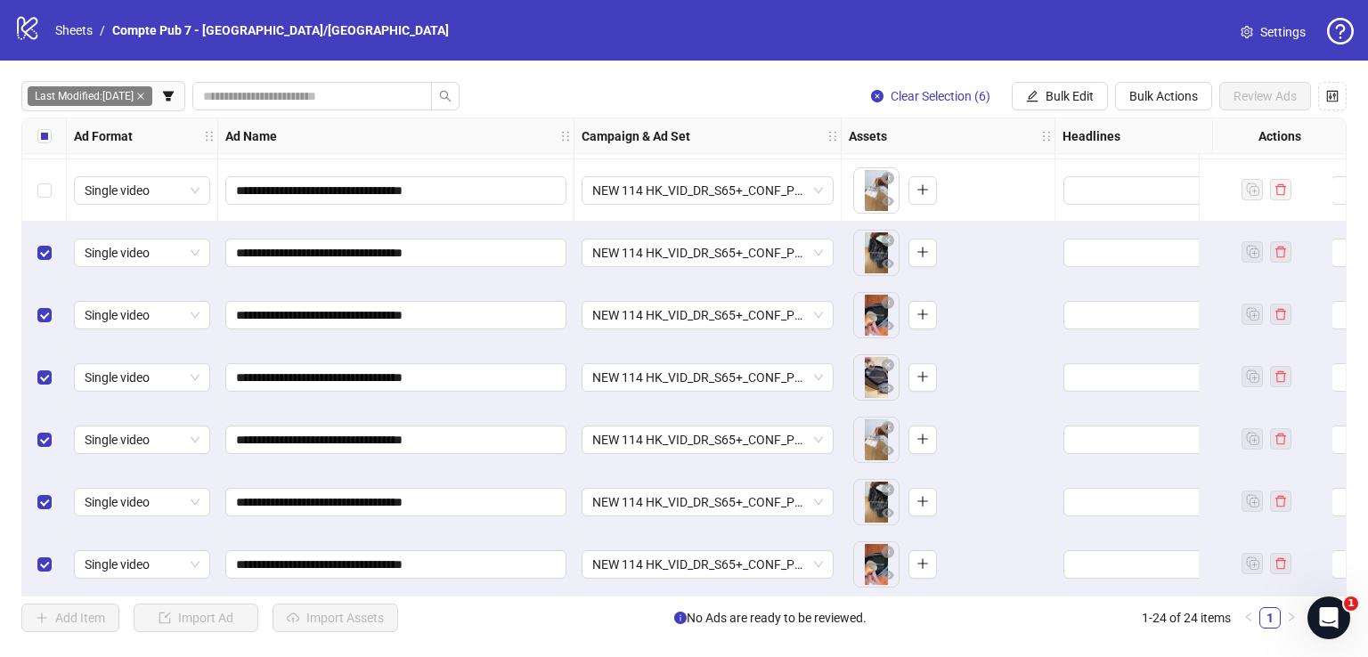
click at [48, 199] on div "Select row 18" at bounding box center [44, 190] width 45 height 62
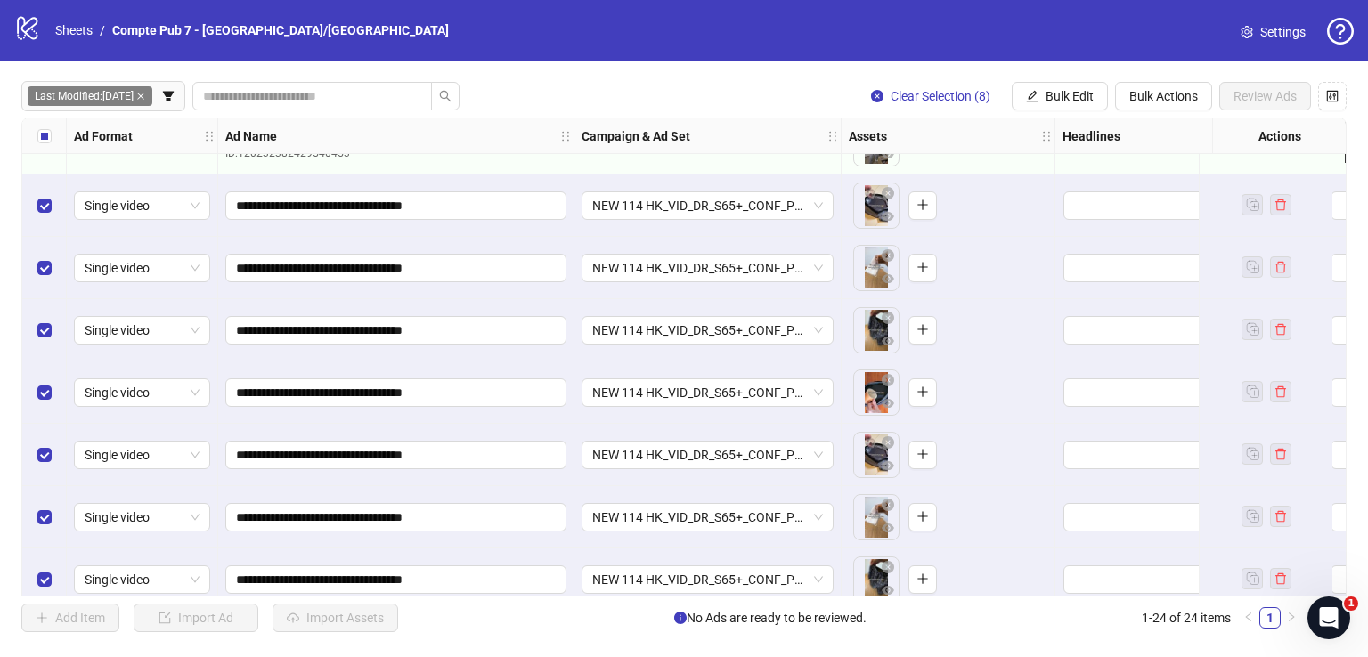
scroll to position [1060, 0]
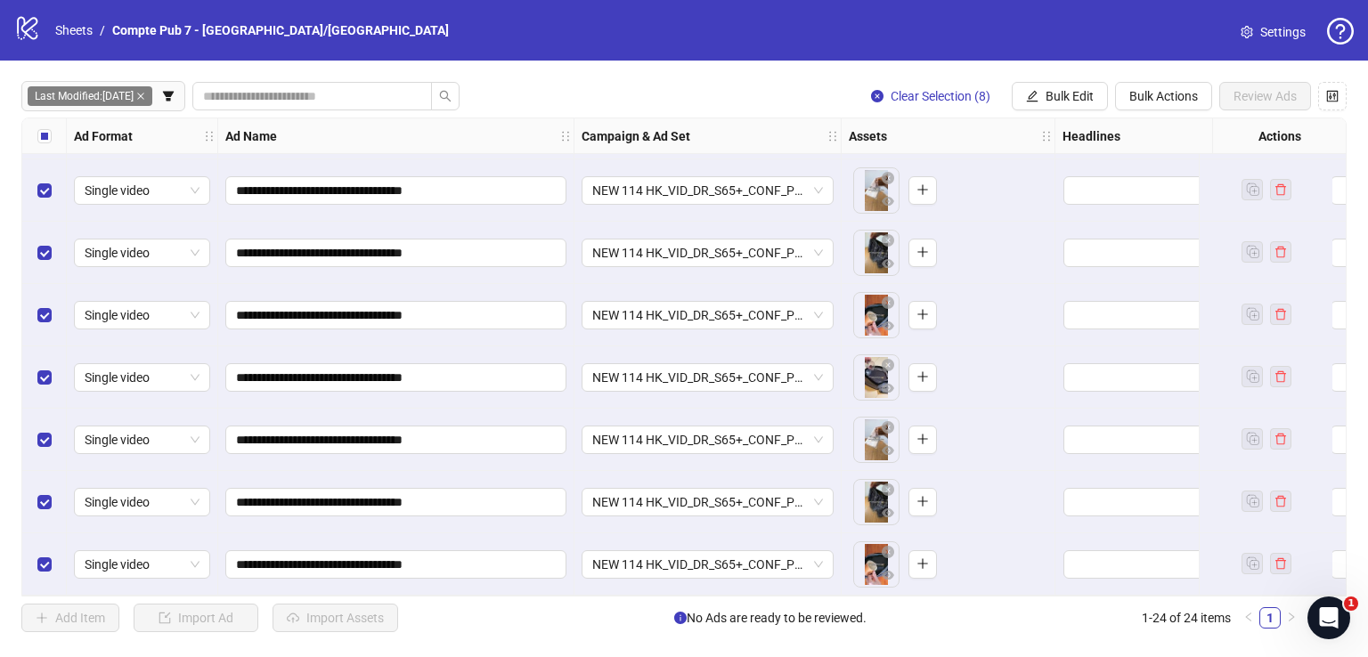
click at [1107, 85] on div "Clear Selection (8) Bulk Edit Bulk Actions Review Ads" at bounding box center [1102, 96] width 490 height 28
click at [1091, 93] on span "Bulk Edit" at bounding box center [1069, 96] width 48 height 14
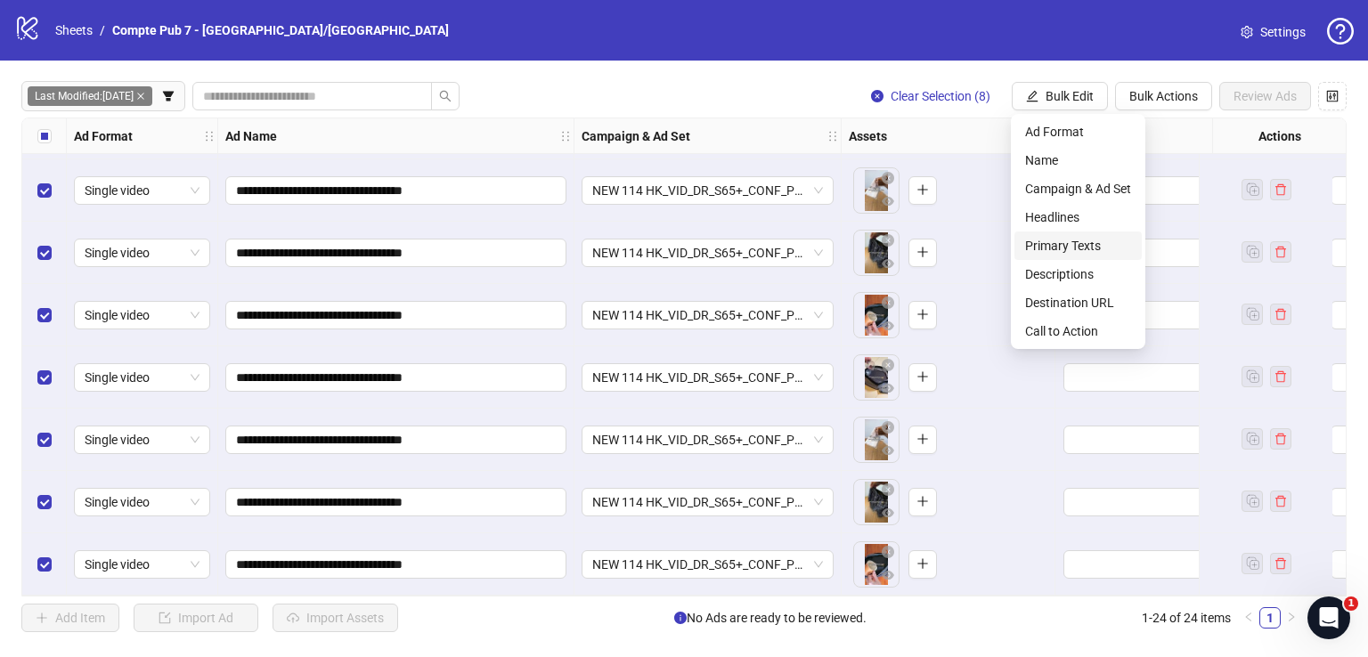
click at [1083, 250] on span "Primary Texts" at bounding box center [1078, 246] width 106 height 20
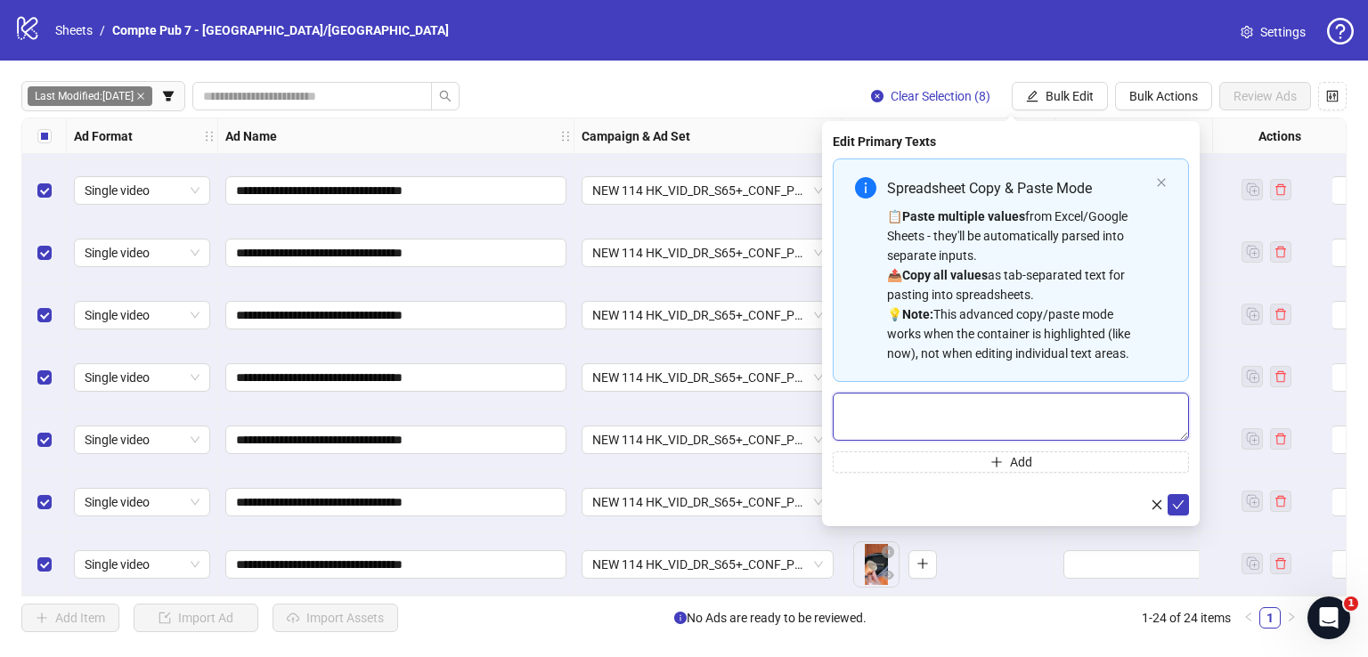
click at [957, 403] on textarea "Multi-text input container - paste or copy values" at bounding box center [1011, 417] width 356 height 48
paste textarea "**********"
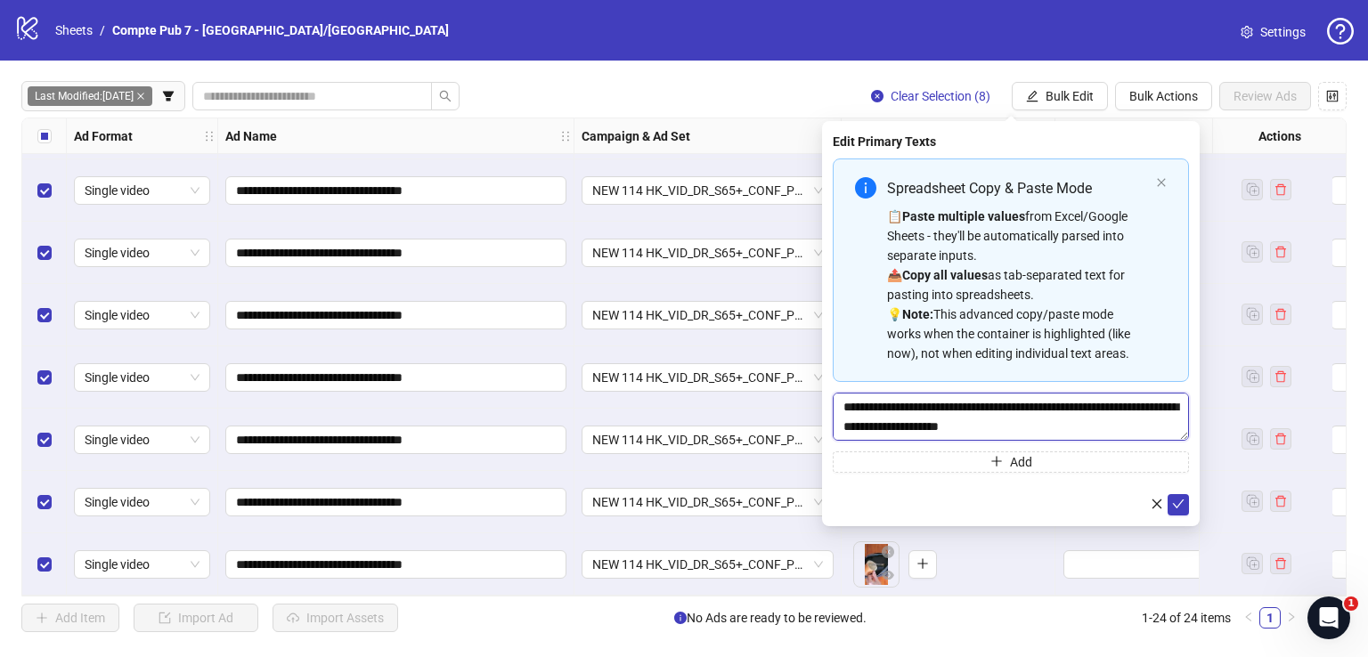
scroll to position [627, 0]
type textarea "**********"
click at [1175, 496] on button "submit" at bounding box center [1177, 504] width 21 height 21
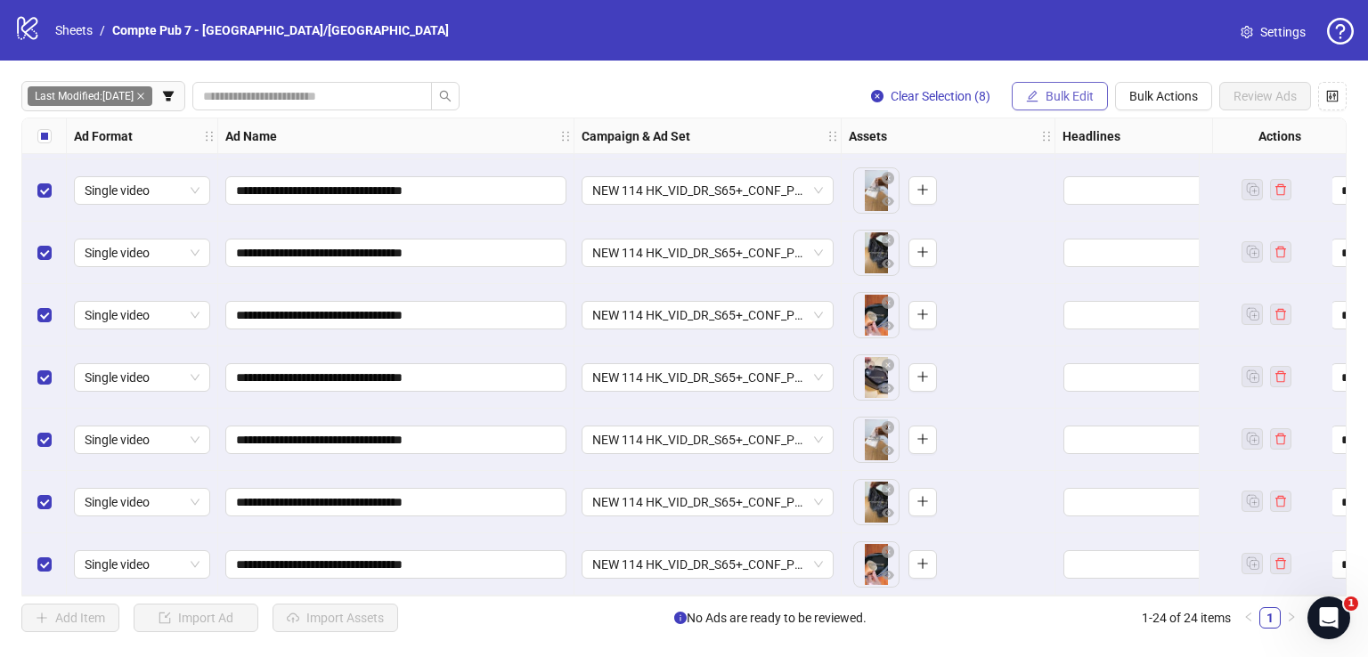
click at [1077, 95] on span "Bulk Edit" at bounding box center [1069, 96] width 48 height 14
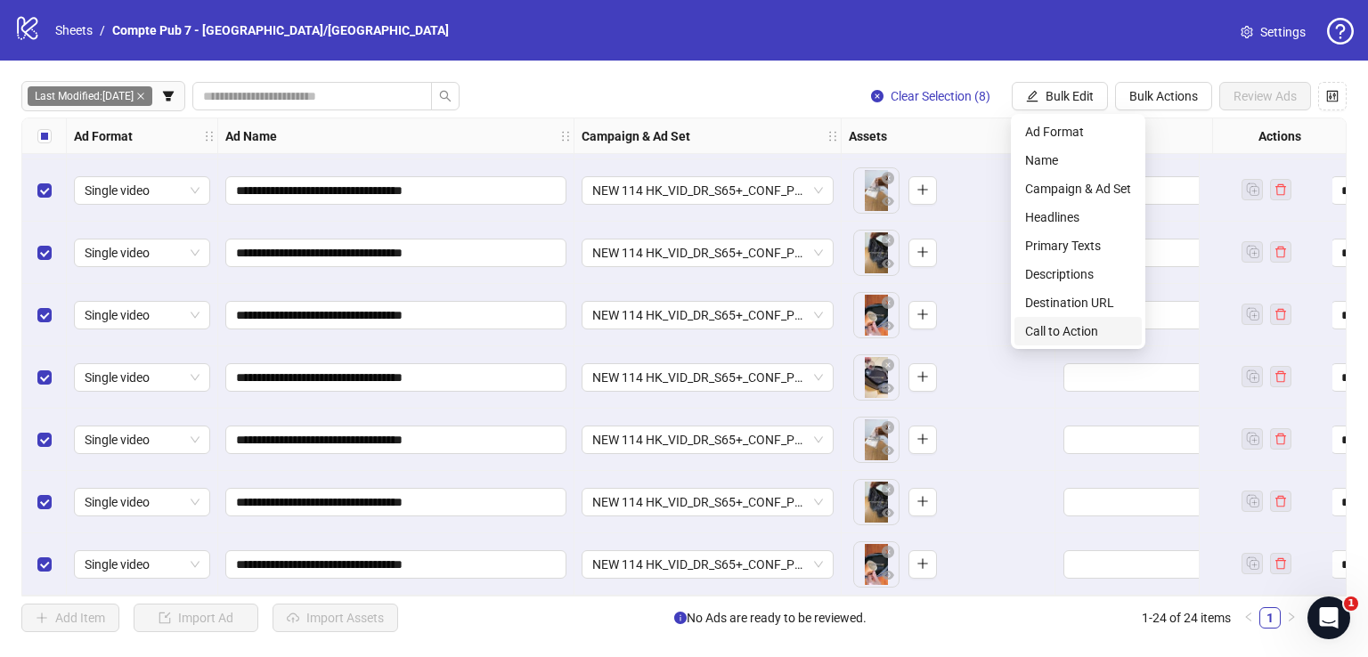
click at [1047, 337] on span "Call to Action" at bounding box center [1078, 331] width 106 height 20
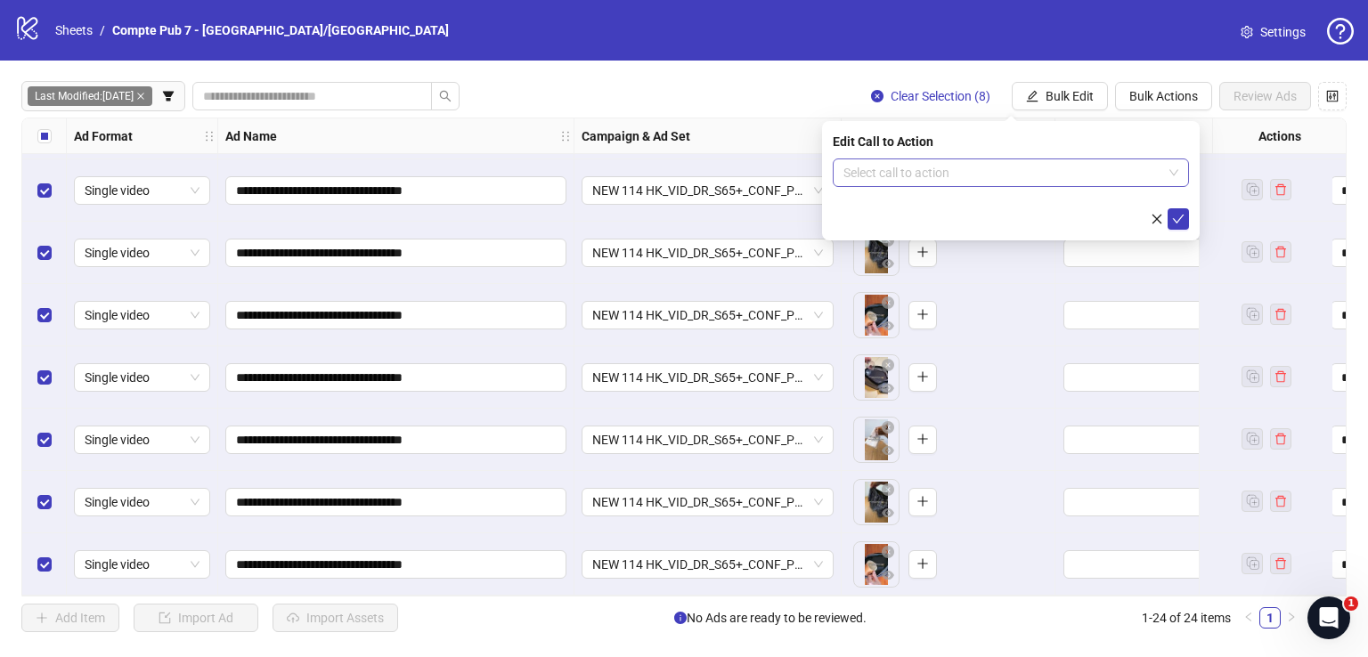
click at [982, 172] on input "search" at bounding box center [1002, 172] width 319 height 27
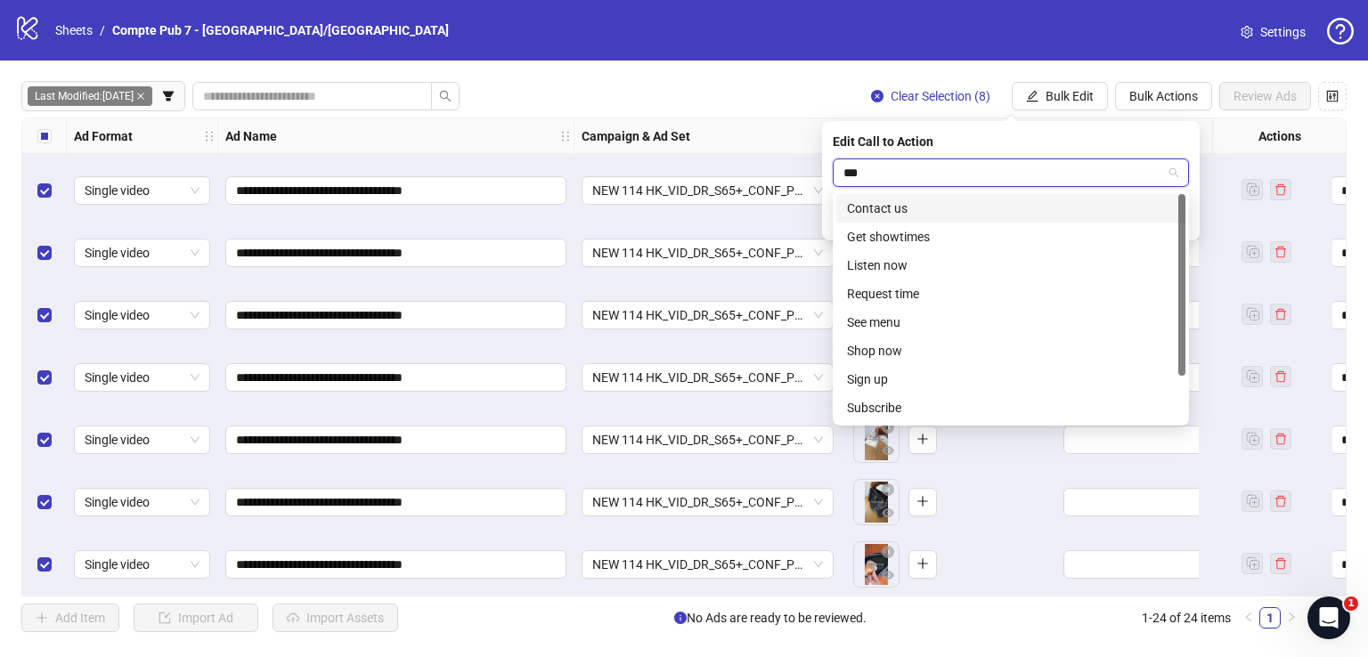
type input "****"
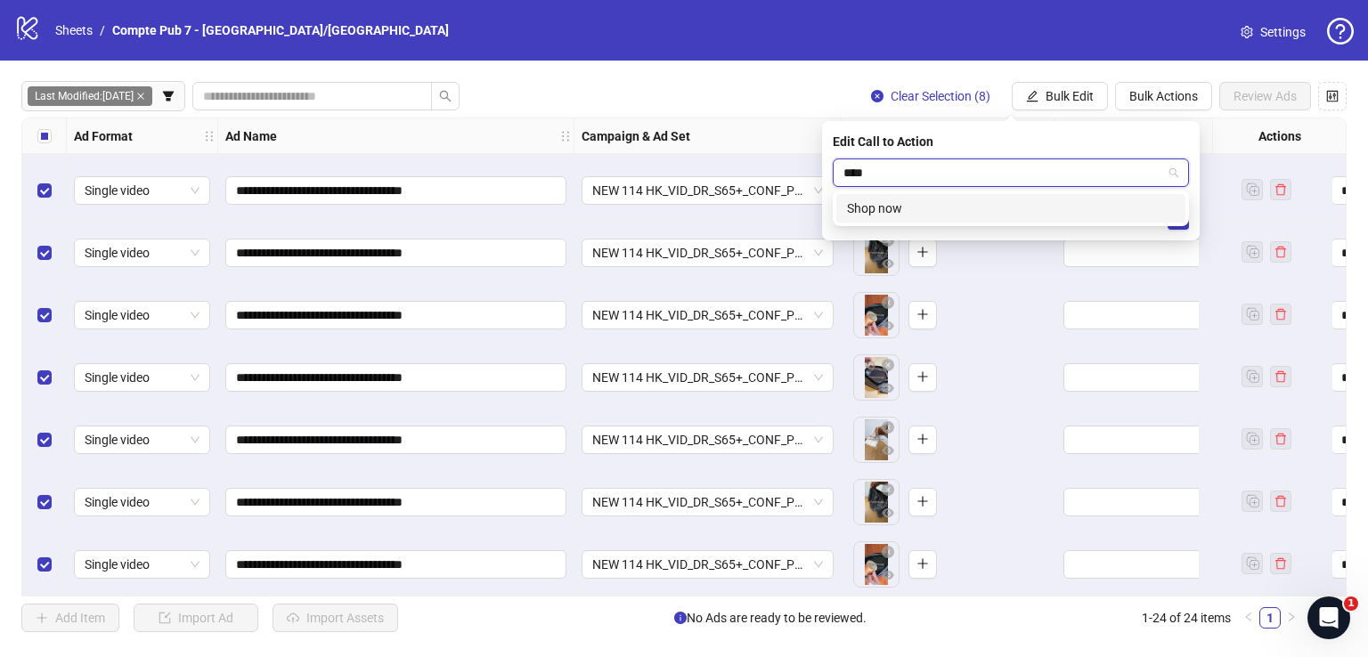
click at [995, 200] on div "Shop now" at bounding box center [1011, 209] width 328 height 20
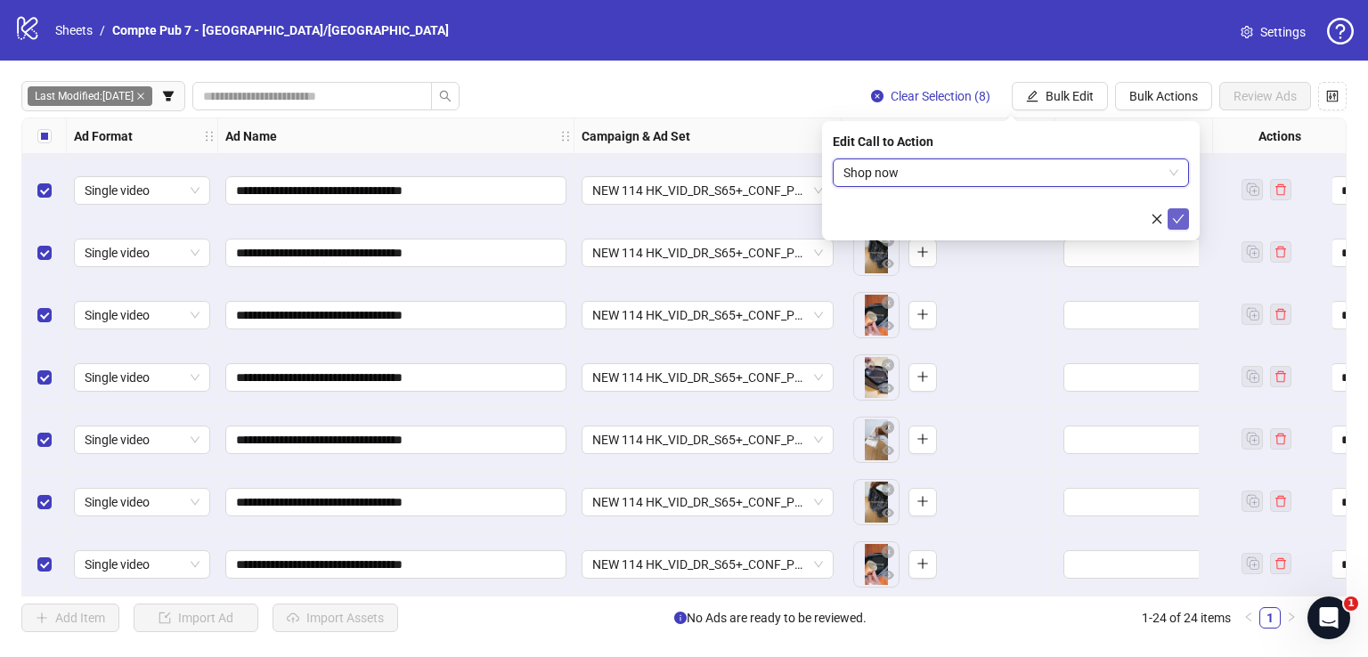
click at [1188, 228] on div "Edit Call to Action Shop now Shop now" at bounding box center [1011, 180] width 378 height 119
click at [1181, 223] on icon "check" at bounding box center [1178, 219] width 12 height 12
click at [1079, 97] on span "Bulk Edit" at bounding box center [1069, 96] width 48 height 14
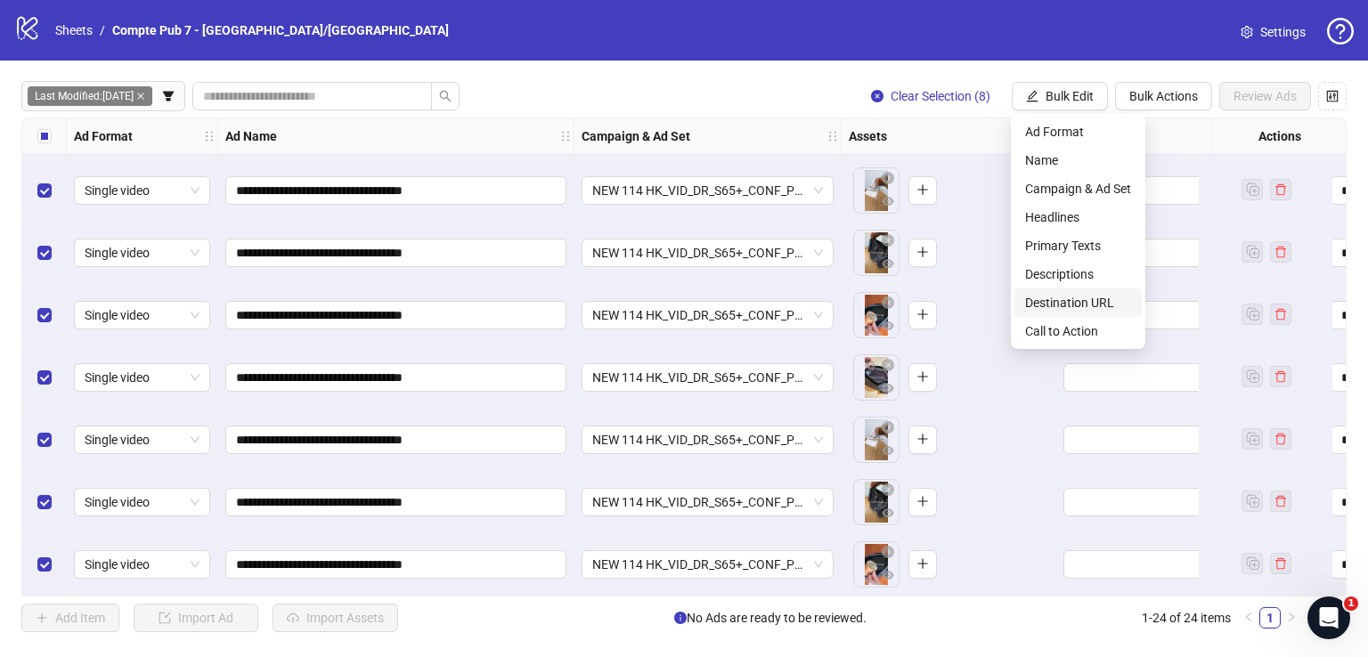
click at [1084, 302] on span "Destination URL" at bounding box center [1078, 303] width 106 height 20
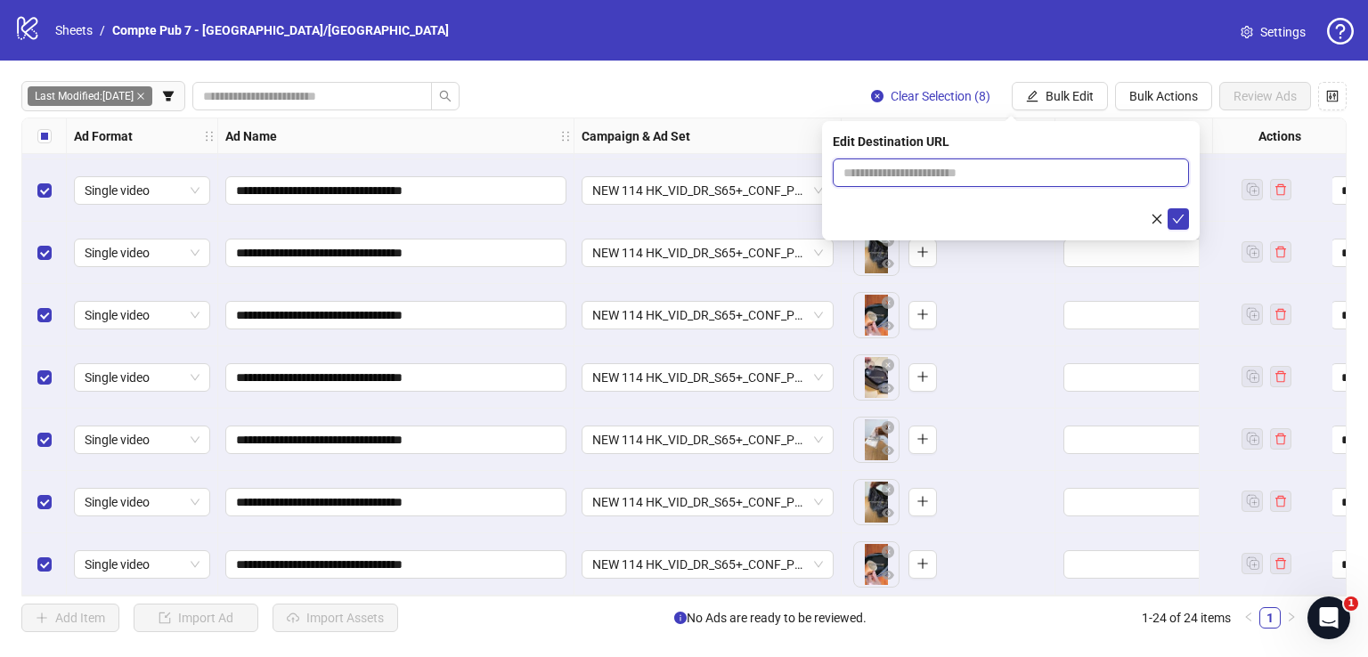
click at [952, 165] on input "text" at bounding box center [1003, 173] width 321 height 20
paste input "**********"
type input "**********"
click at [1177, 219] on icon "check" at bounding box center [1178, 219] width 12 height 12
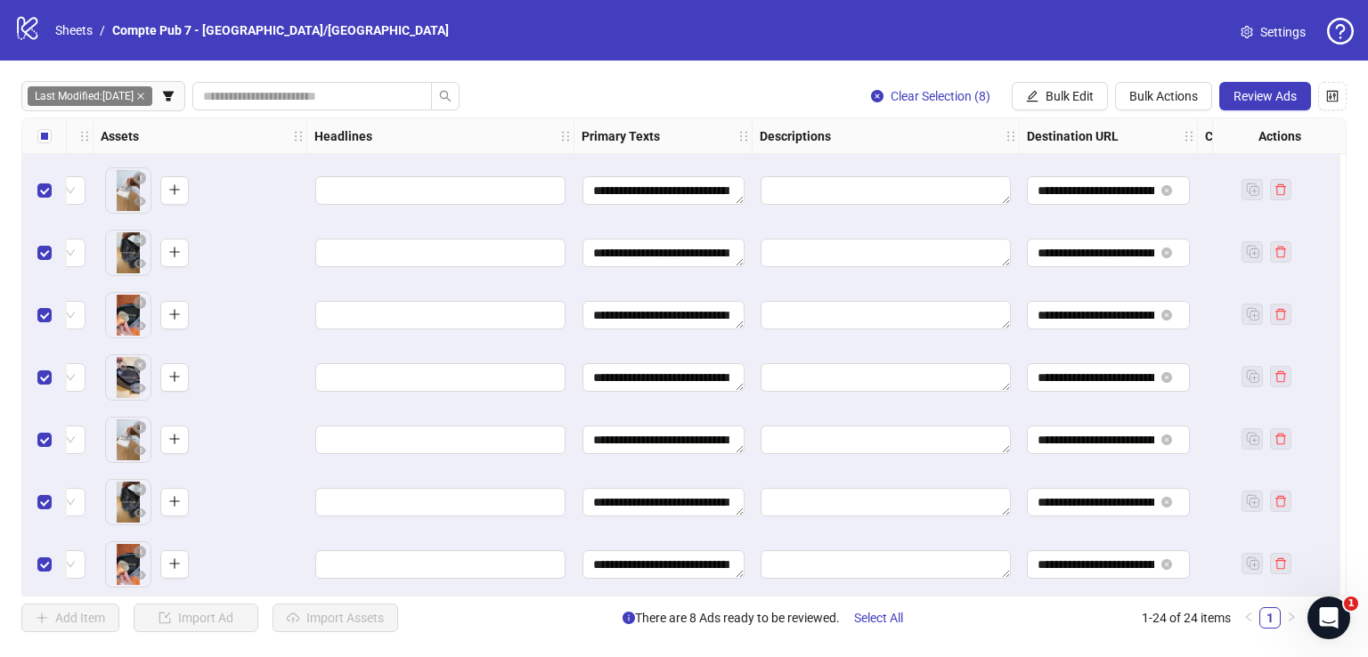
scroll to position [1060, 890]
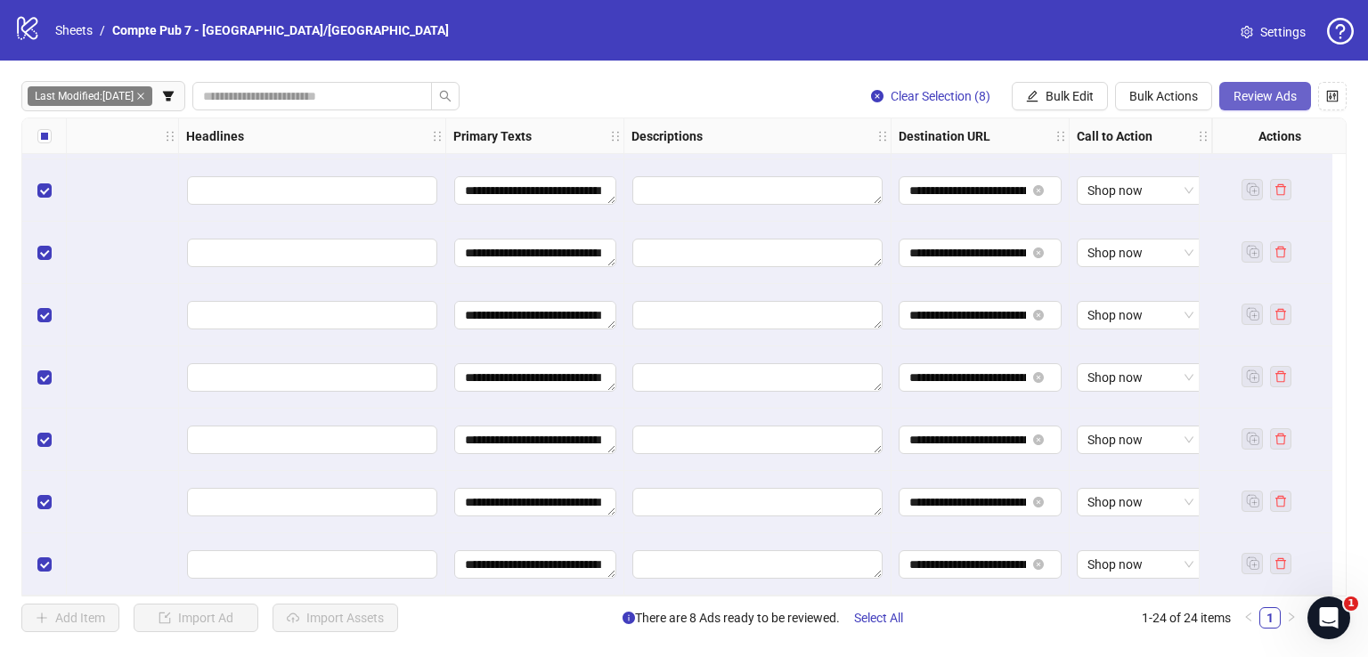
click at [1248, 97] on span "Review Ads" at bounding box center [1264, 96] width 63 height 14
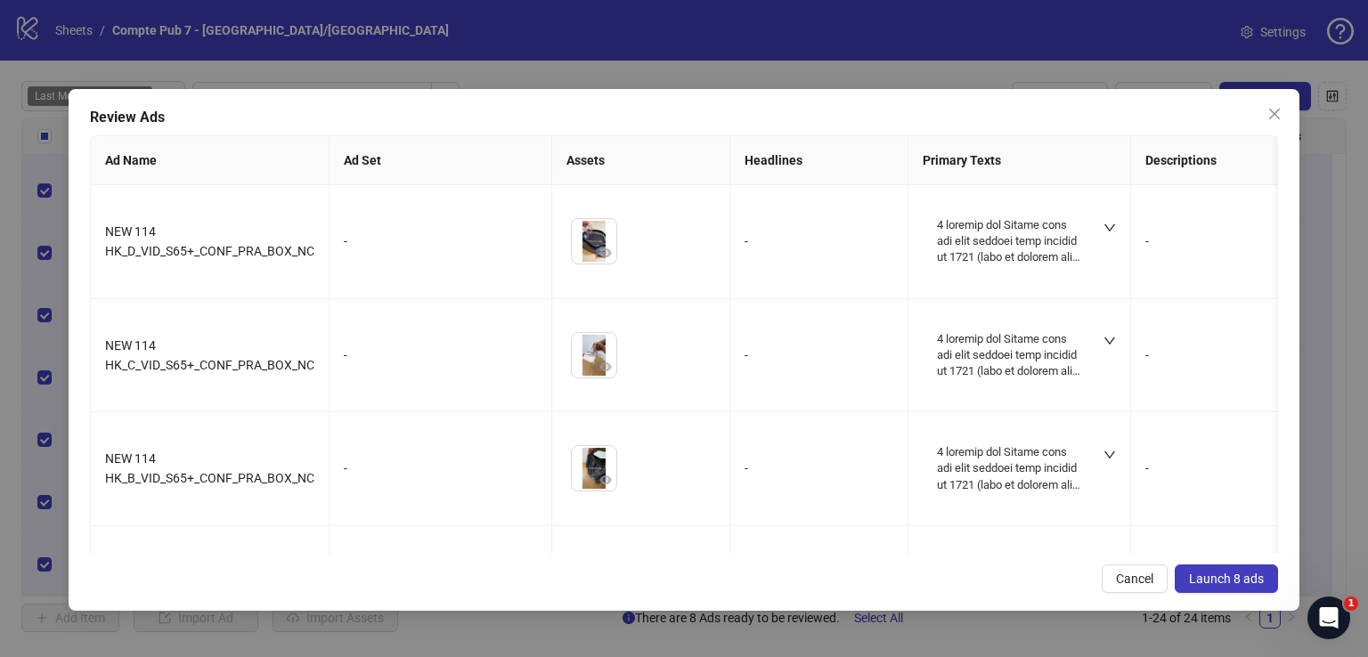
click at [1214, 569] on button "Launch 8 ads" at bounding box center [1225, 579] width 103 height 28
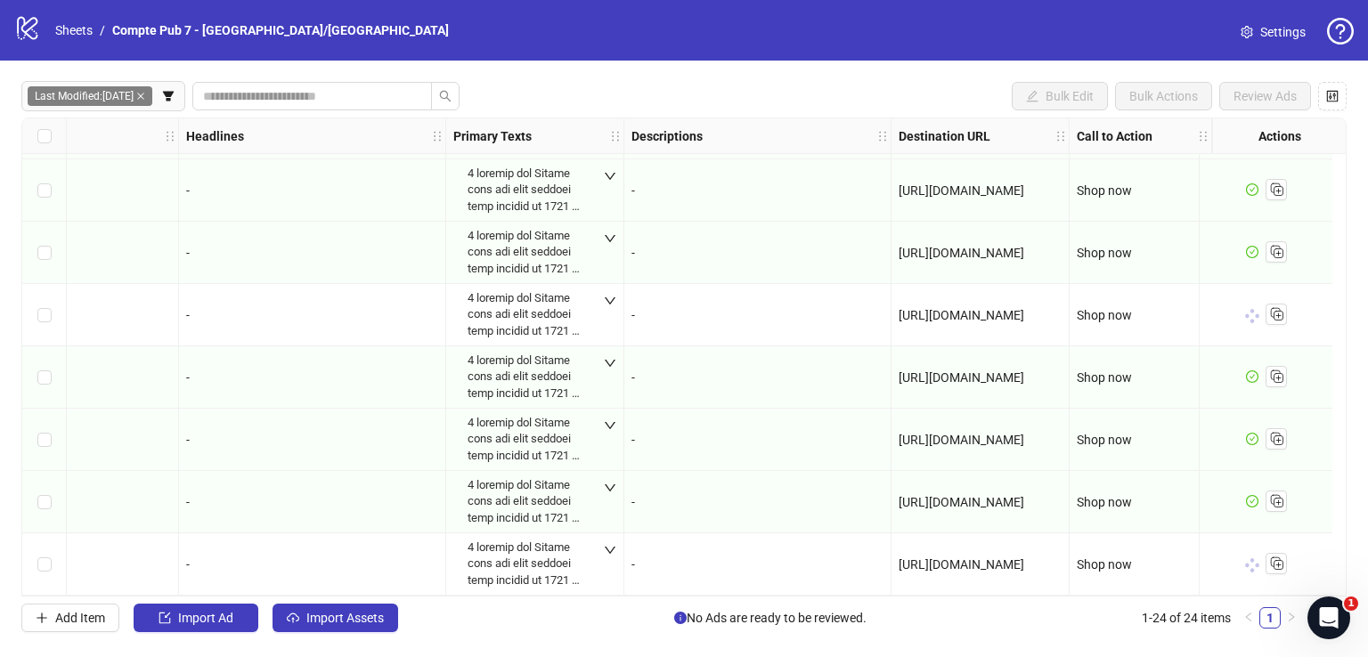
click at [99, 424] on div "To pick up a draggable item, press the space bar. While dragging, use the arrow…" at bounding box center [71, 439] width 199 height 55
